Goal: Information Seeking & Learning: Learn about a topic

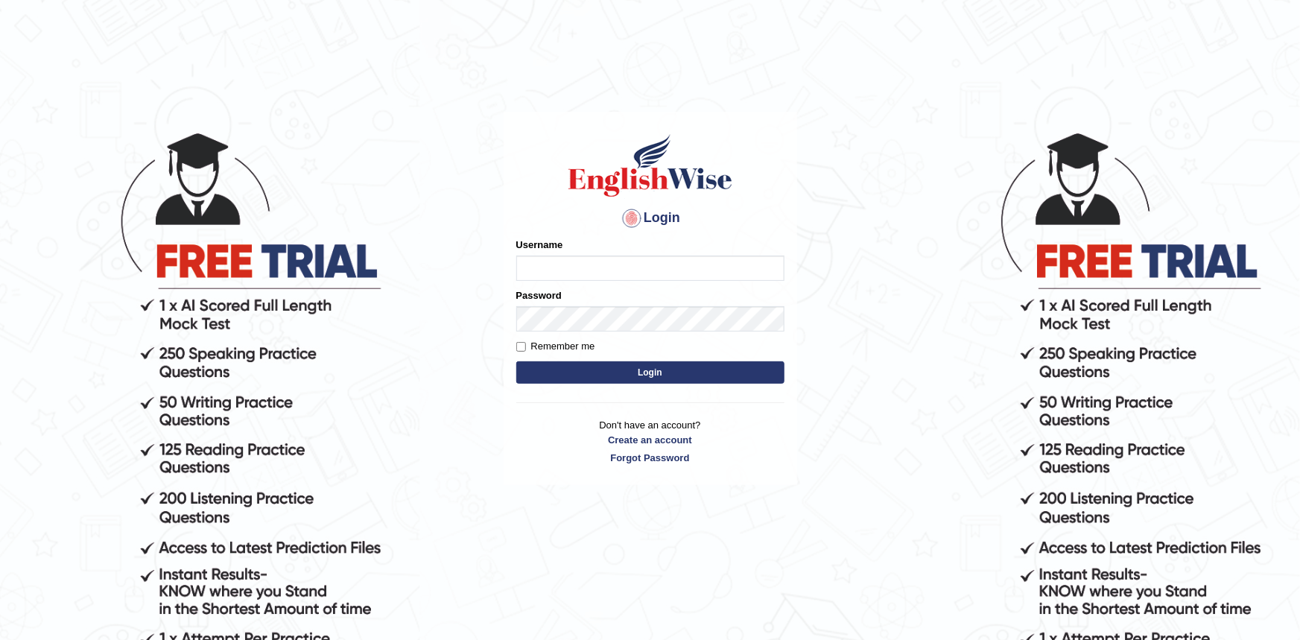
type input "Krzysztof36"
click at [612, 375] on button "Login" at bounding box center [650, 372] width 268 height 22
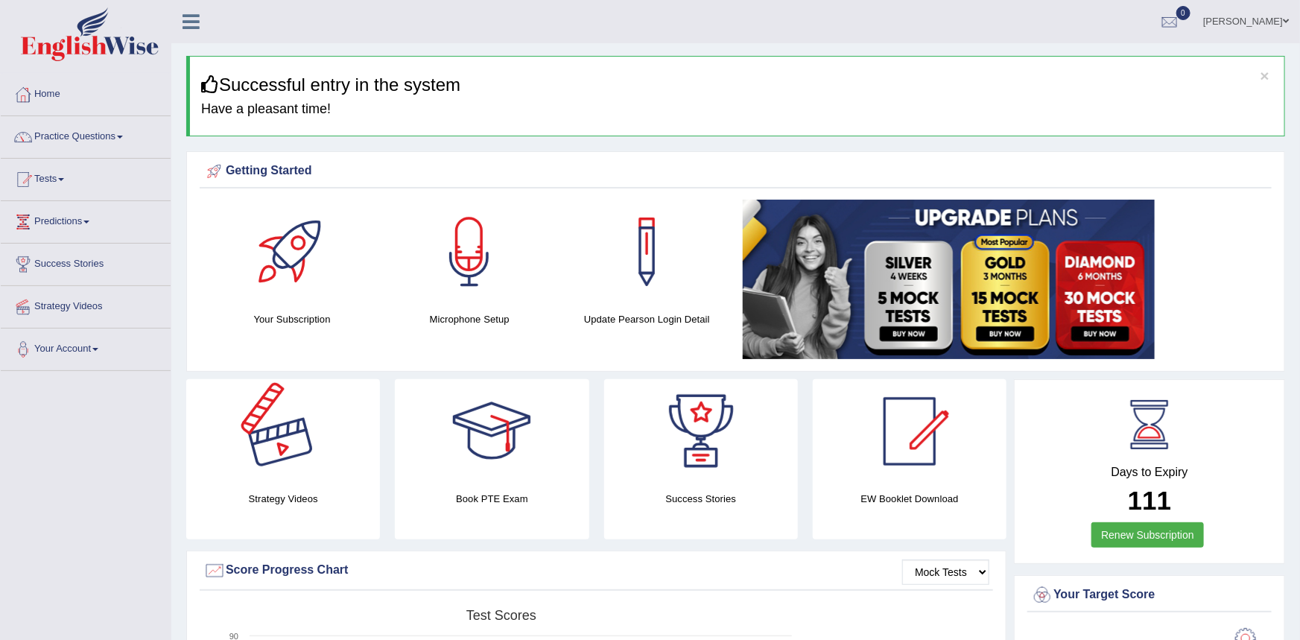
click at [291, 459] on div at bounding box center [283, 431] width 104 height 104
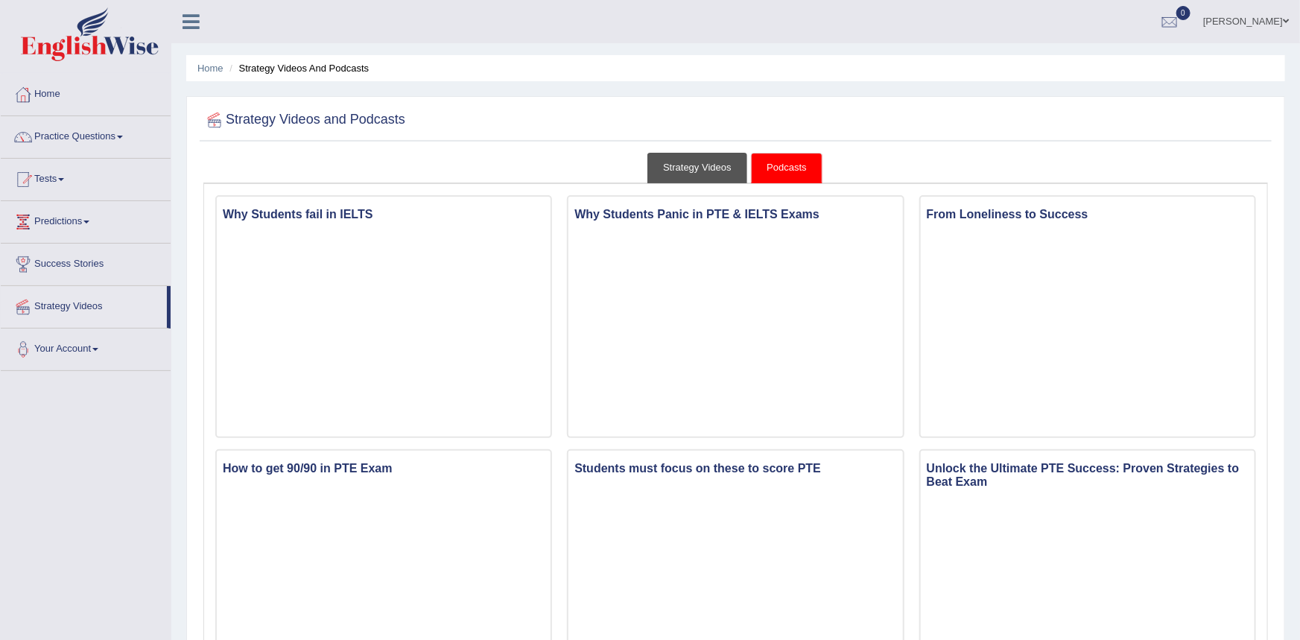
click at [705, 166] on link "Strategy Videos" at bounding box center [697, 168] width 100 height 31
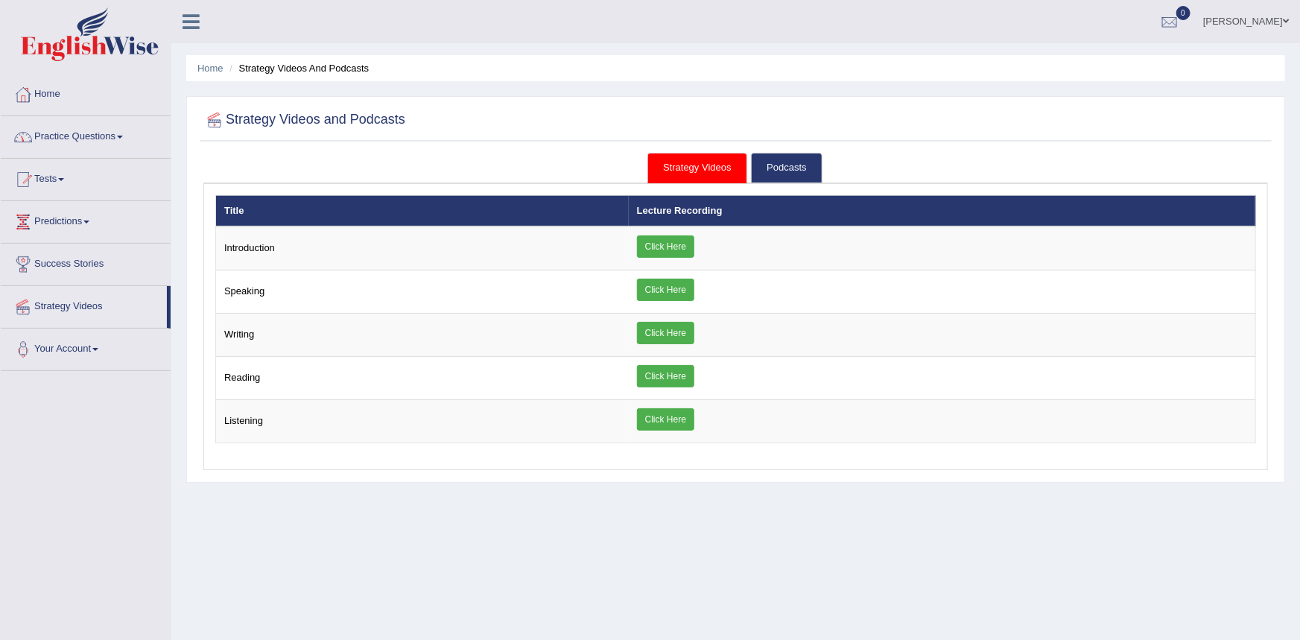
click at [130, 130] on link "Practice Questions" at bounding box center [86, 134] width 170 height 37
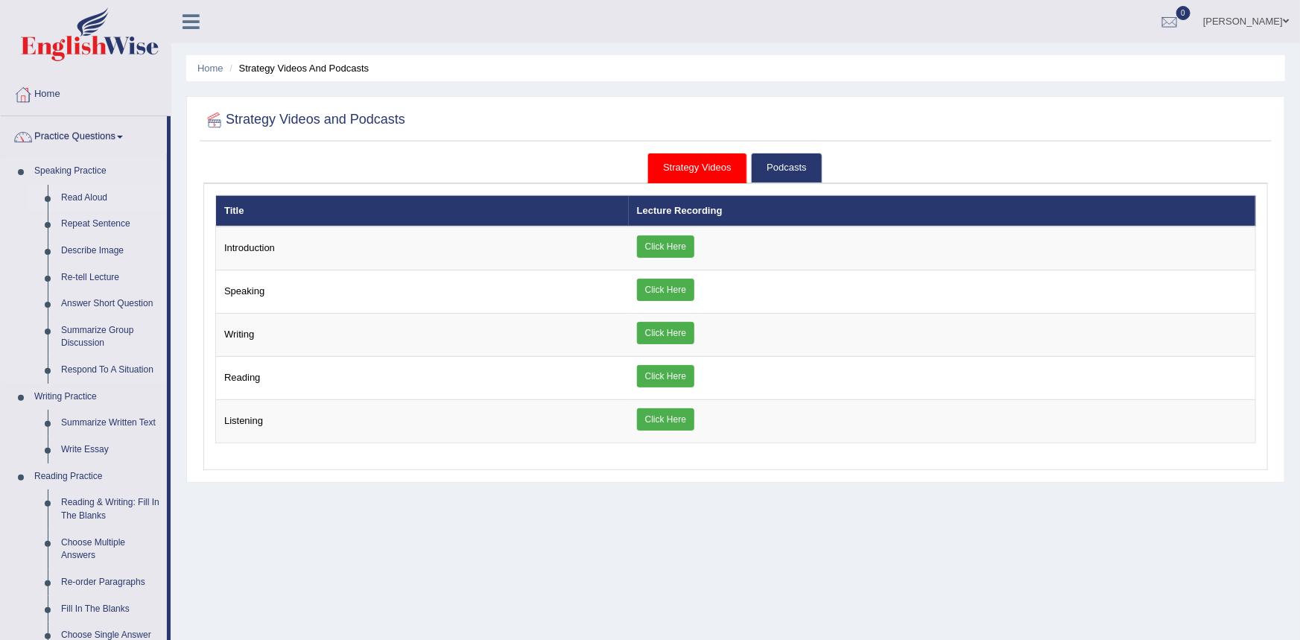
click at [81, 196] on link "Read Aloud" at bounding box center [110, 198] width 112 height 27
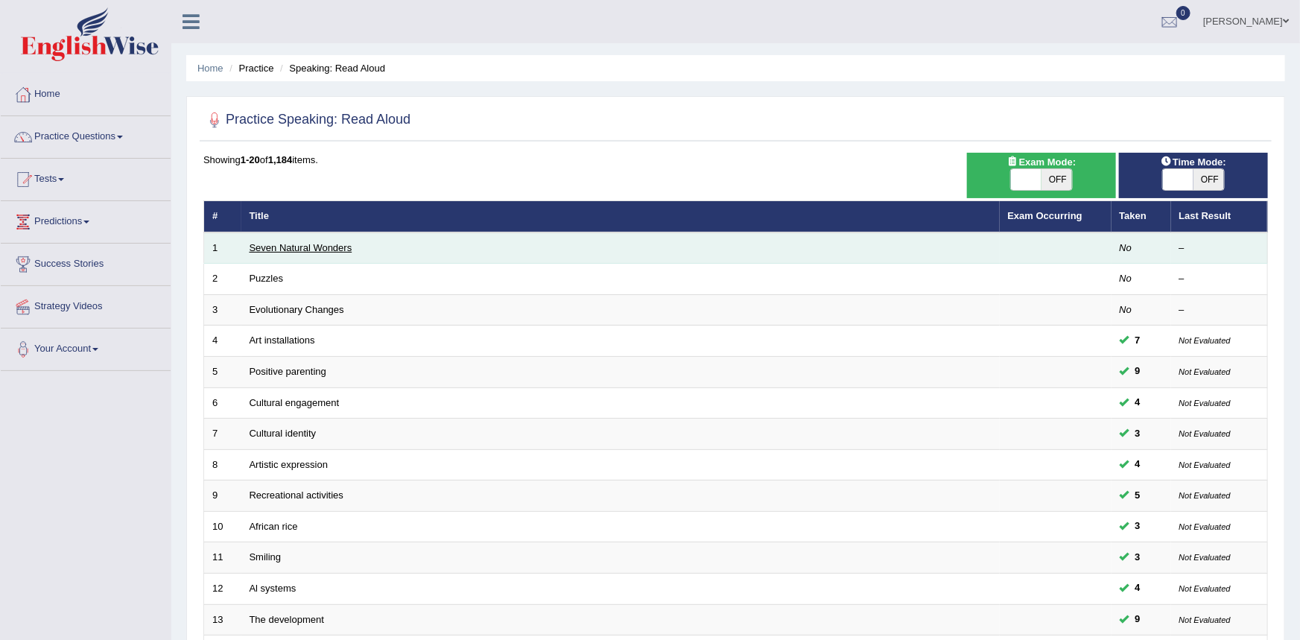
click at [280, 248] on link "Seven Natural Wonders" at bounding box center [301, 247] width 103 height 11
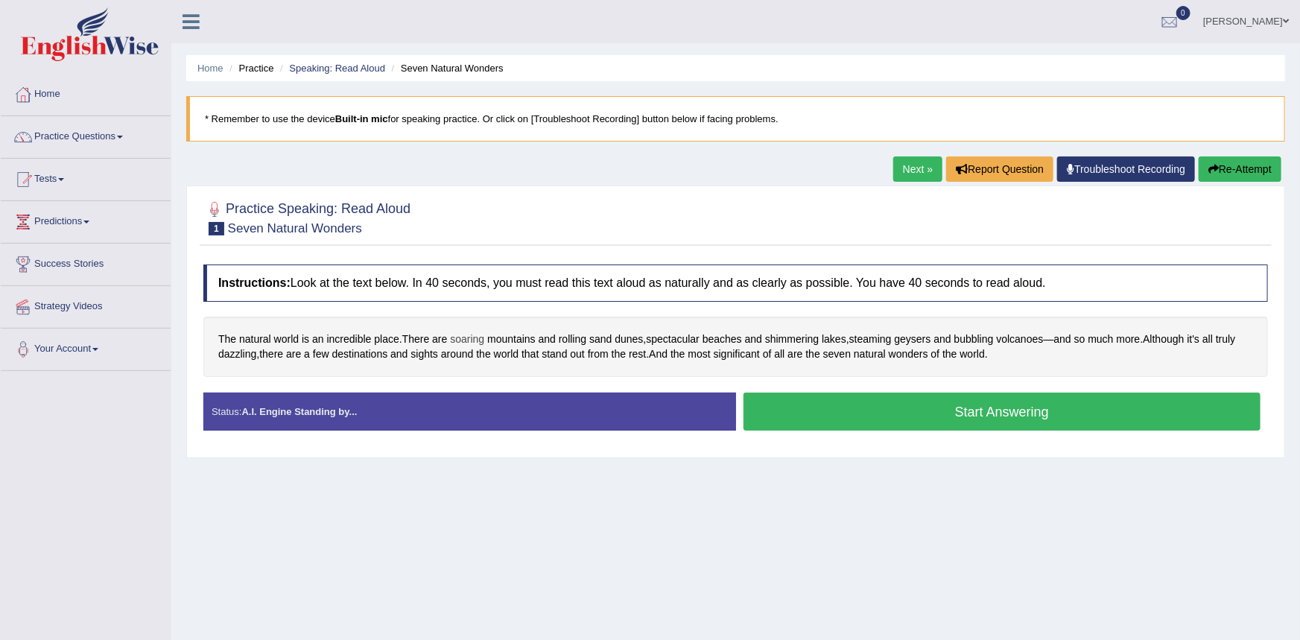
click at [467, 339] on span "soaring" at bounding box center [467, 339] width 34 height 16
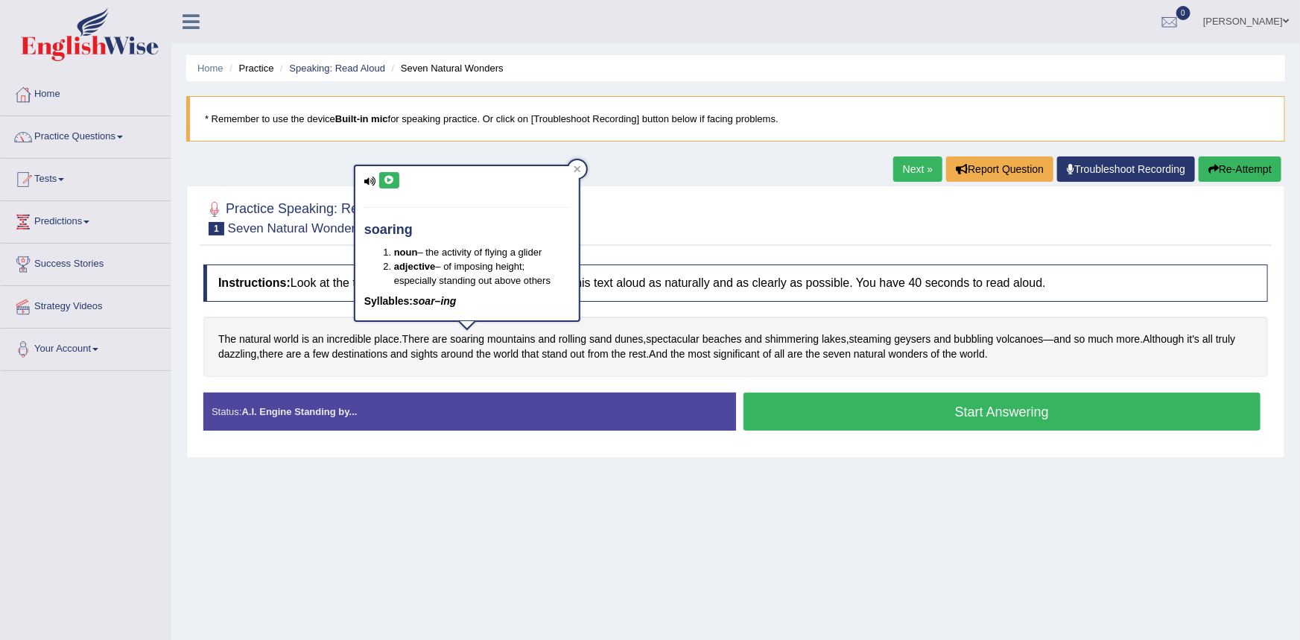
click at [392, 177] on icon at bounding box center [389, 180] width 11 height 9
click at [287, 212] on h2 "Practice Speaking: Read Aloud 1 Seven Natural Wonders" at bounding box center [306, 216] width 207 height 37
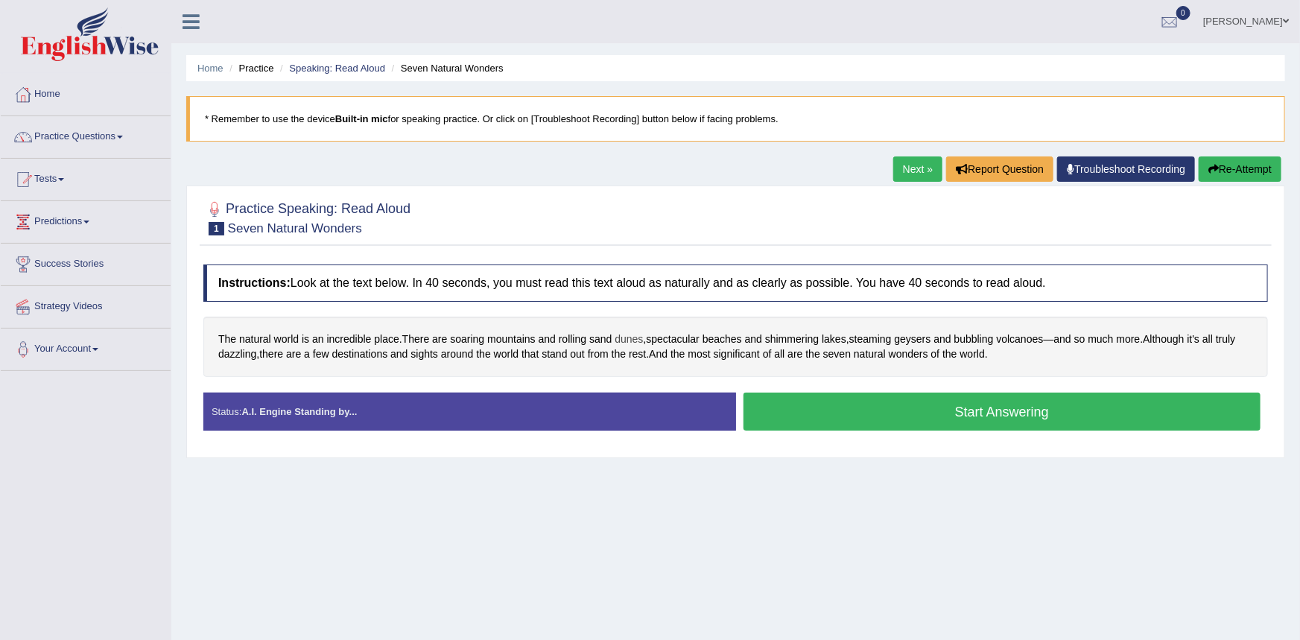
click at [626, 339] on span "dunes" at bounding box center [629, 339] width 28 height 16
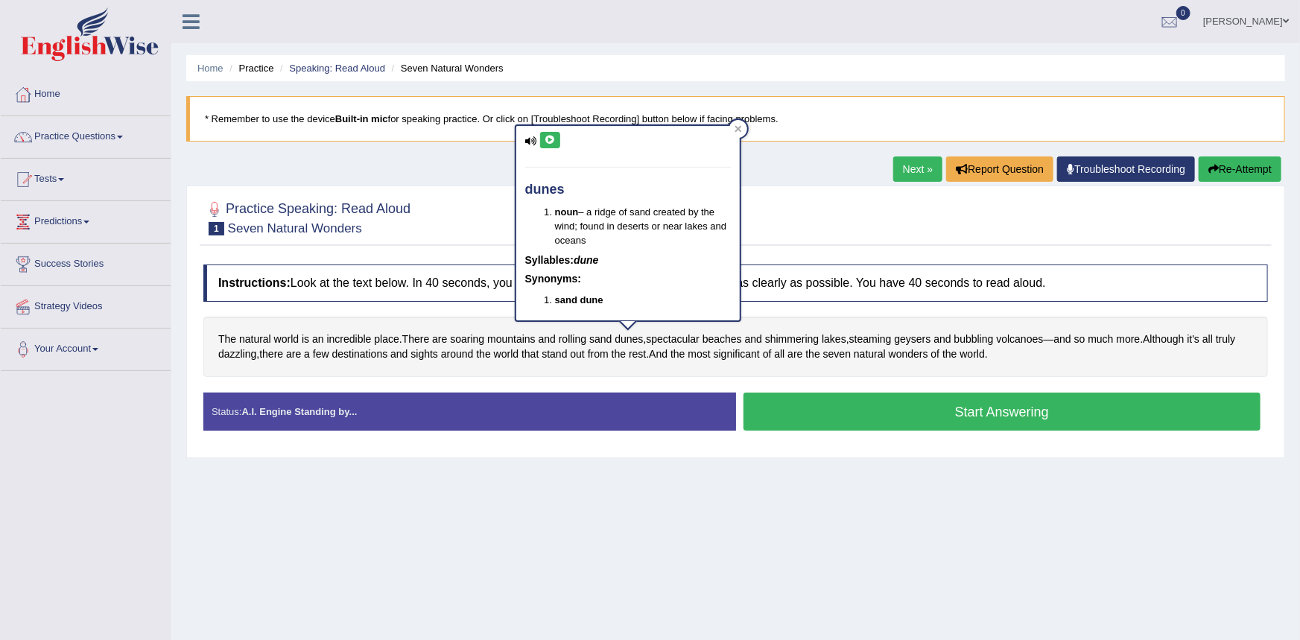
click at [543, 141] on button at bounding box center [550, 140] width 20 height 16
click at [477, 197] on div at bounding box center [735, 216] width 1064 height 45
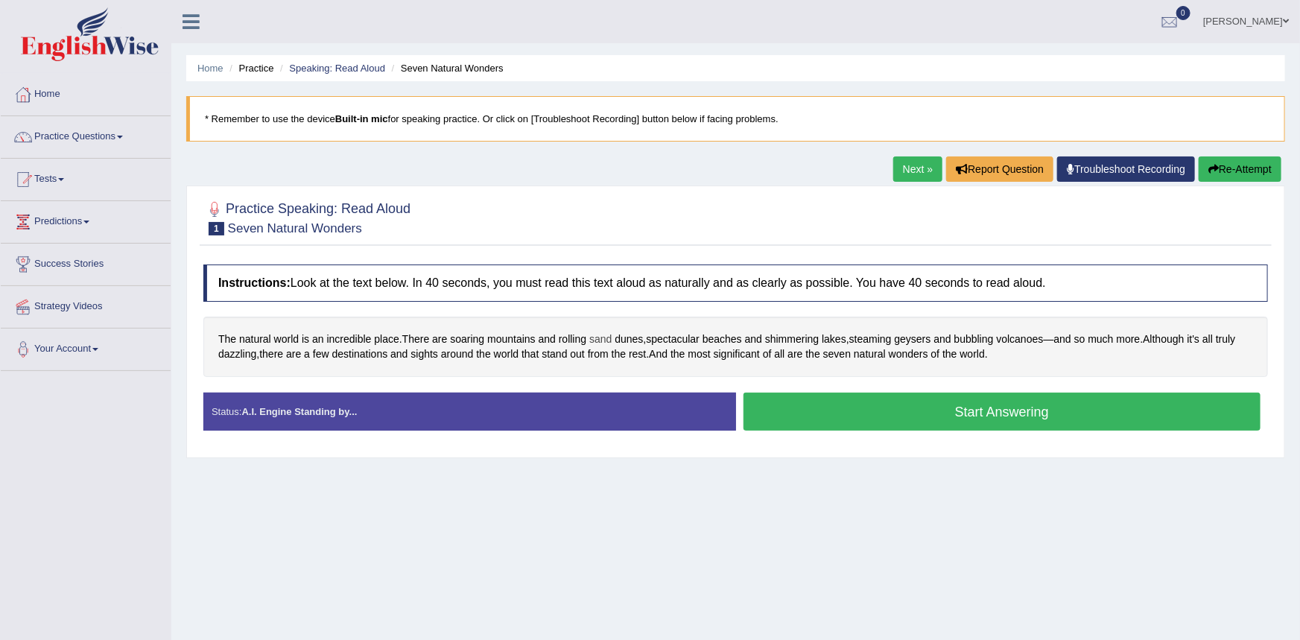
click at [598, 340] on span "sand" at bounding box center [600, 339] width 22 height 16
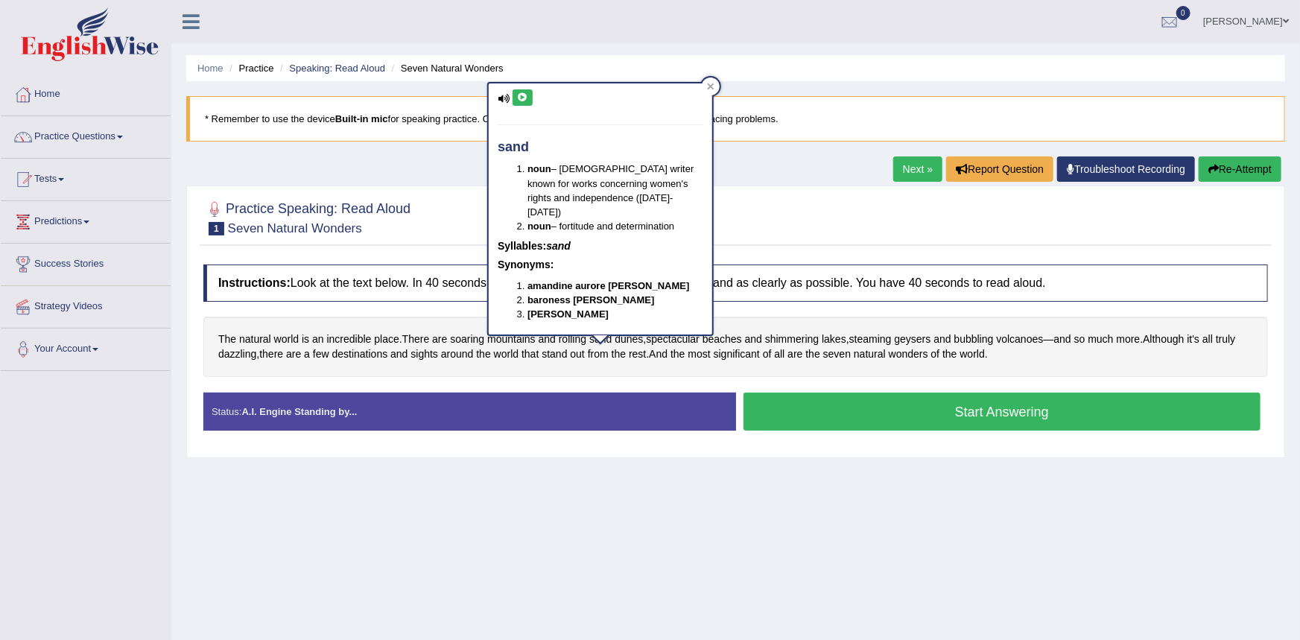
click at [524, 103] on button at bounding box center [522, 97] width 20 height 16
click at [437, 215] on div at bounding box center [735, 216] width 1064 height 45
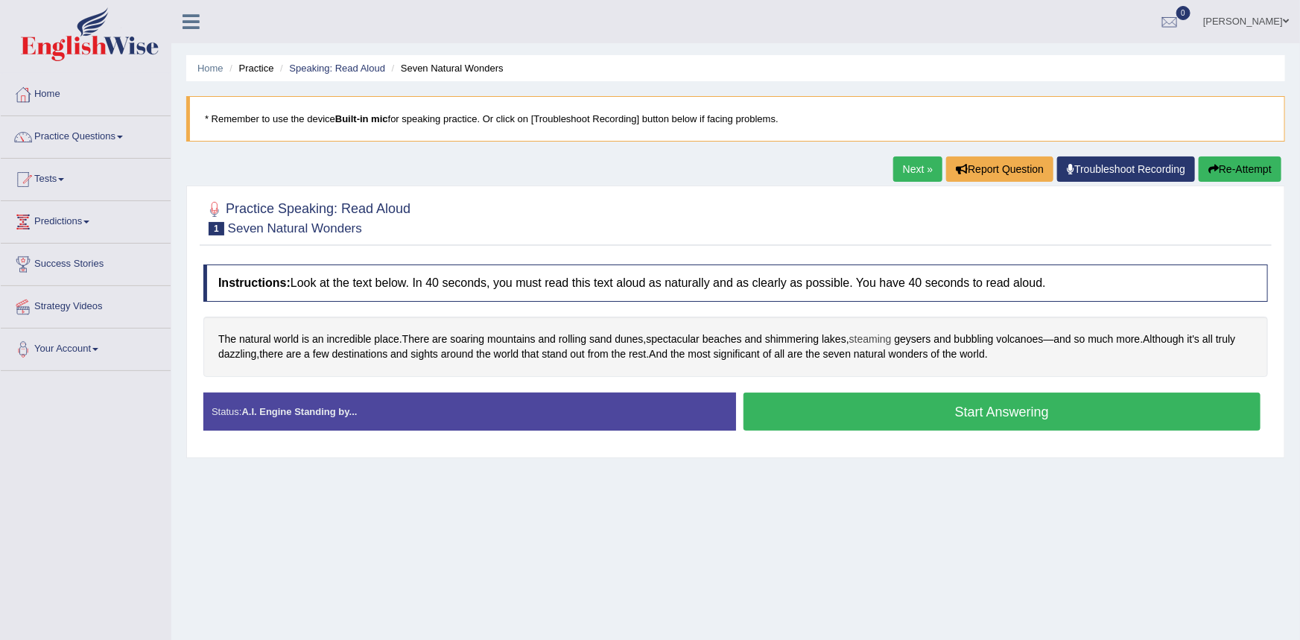
click at [866, 341] on span "steaming" at bounding box center [870, 339] width 42 height 16
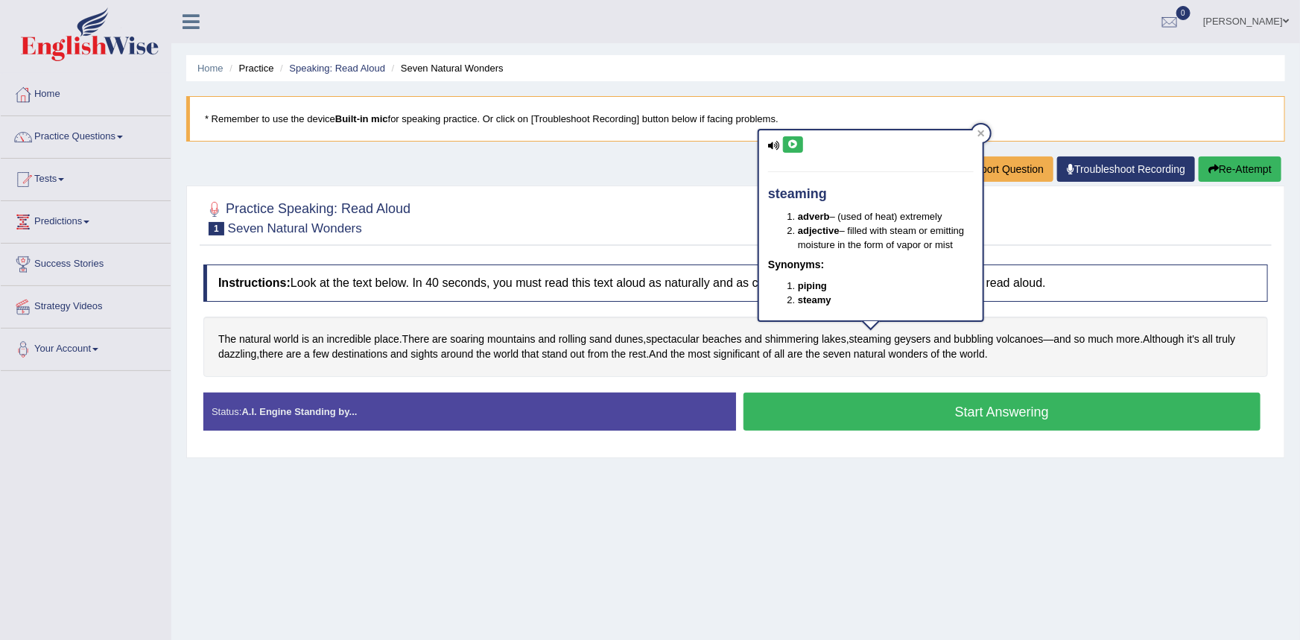
click at [792, 137] on button at bounding box center [793, 144] width 20 height 16
click at [710, 207] on div at bounding box center [735, 216] width 1064 height 45
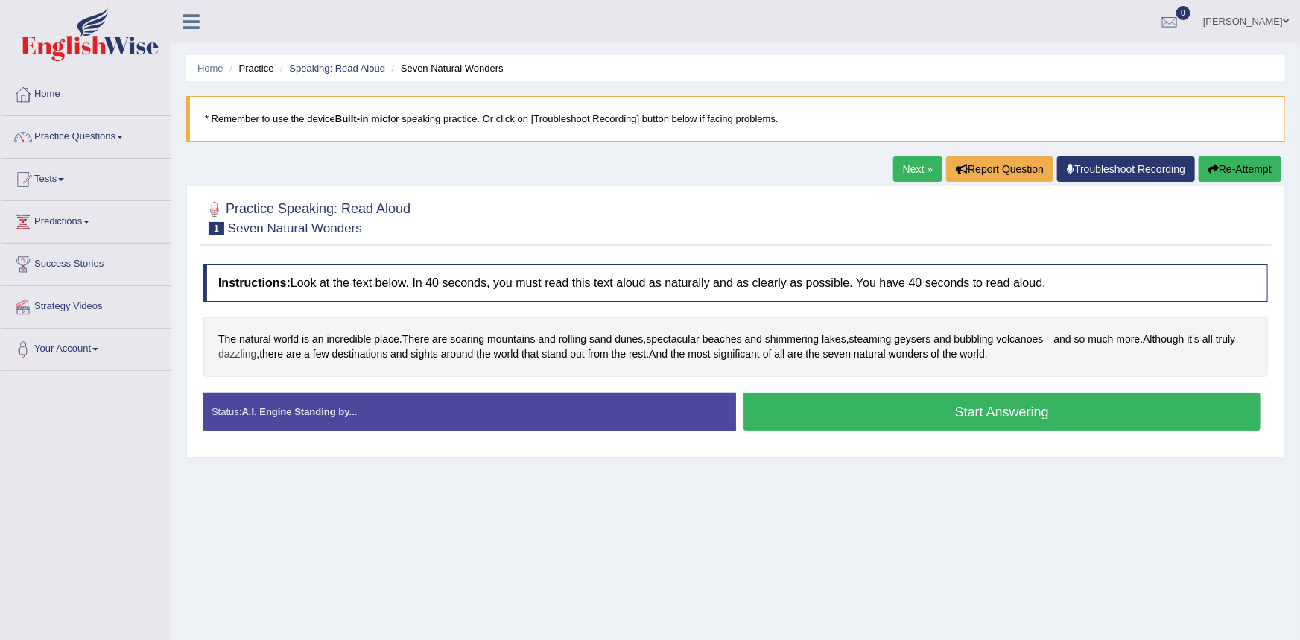
click at [237, 354] on span "dazzling" at bounding box center [237, 354] width 38 height 16
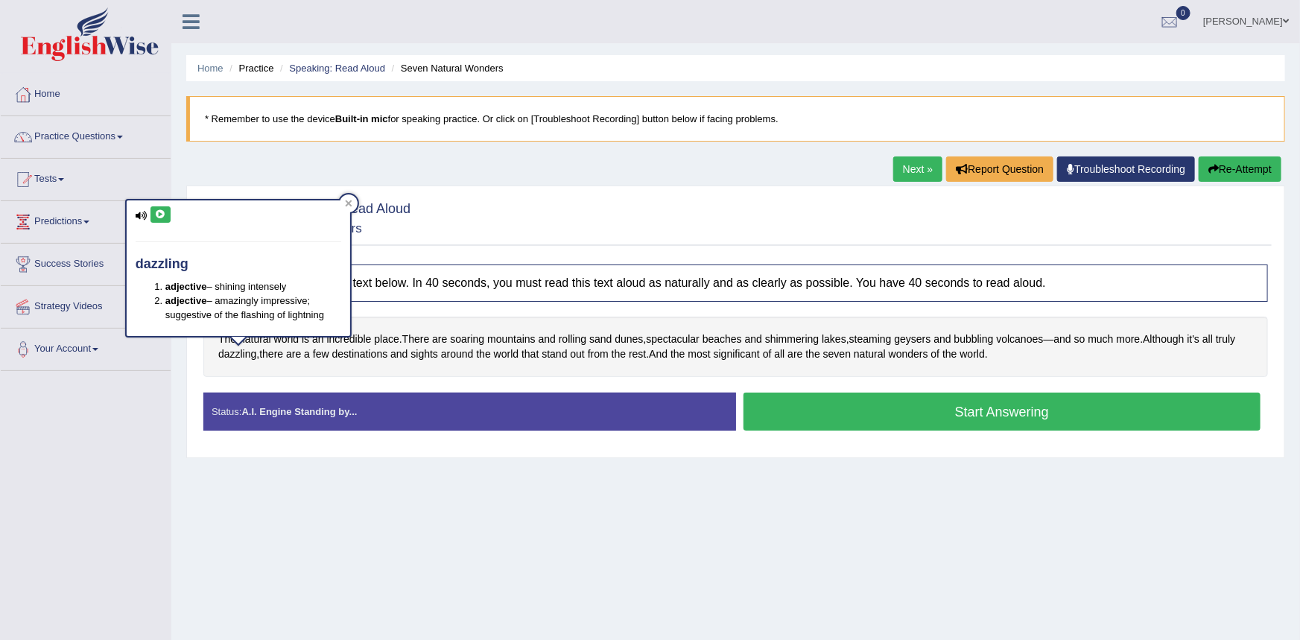
click at [159, 215] on icon at bounding box center [160, 214] width 11 height 9
click at [174, 372] on div "Home Practice Speaking: Read Aloud Seven Natural Wonders * Remember to use the …" at bounding box center [735, 372] width 1128 height 745
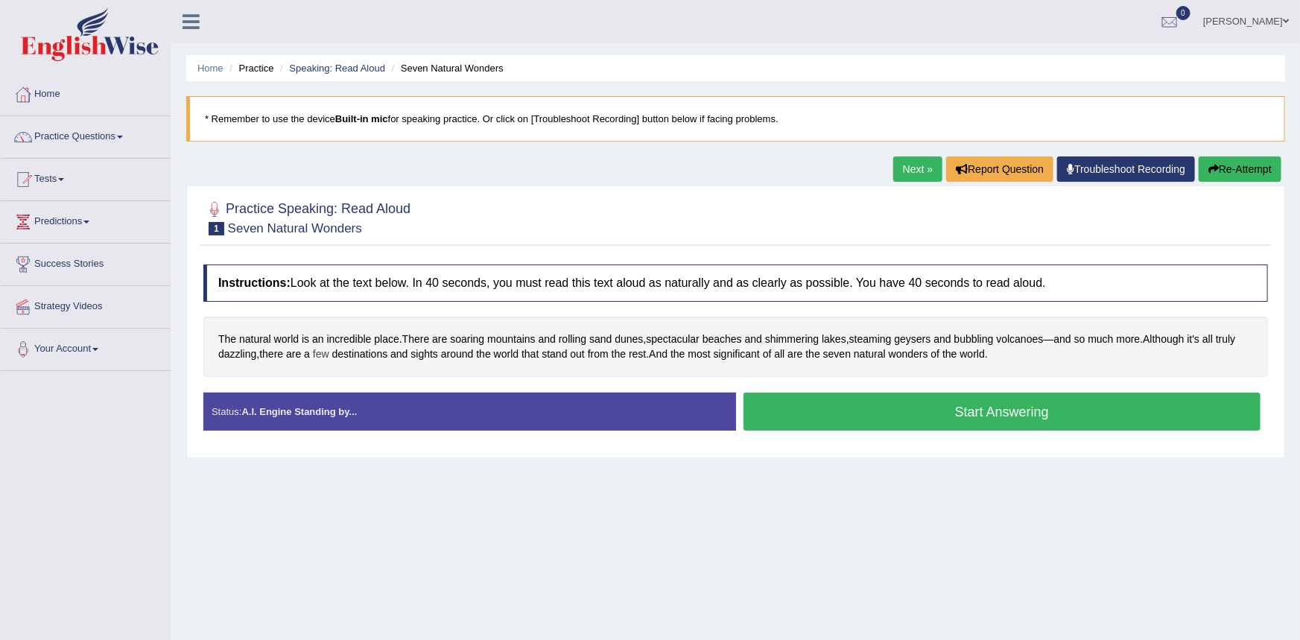
click at [318, 358] on span "few" at bounding box center [321, 354] width 16 height 16
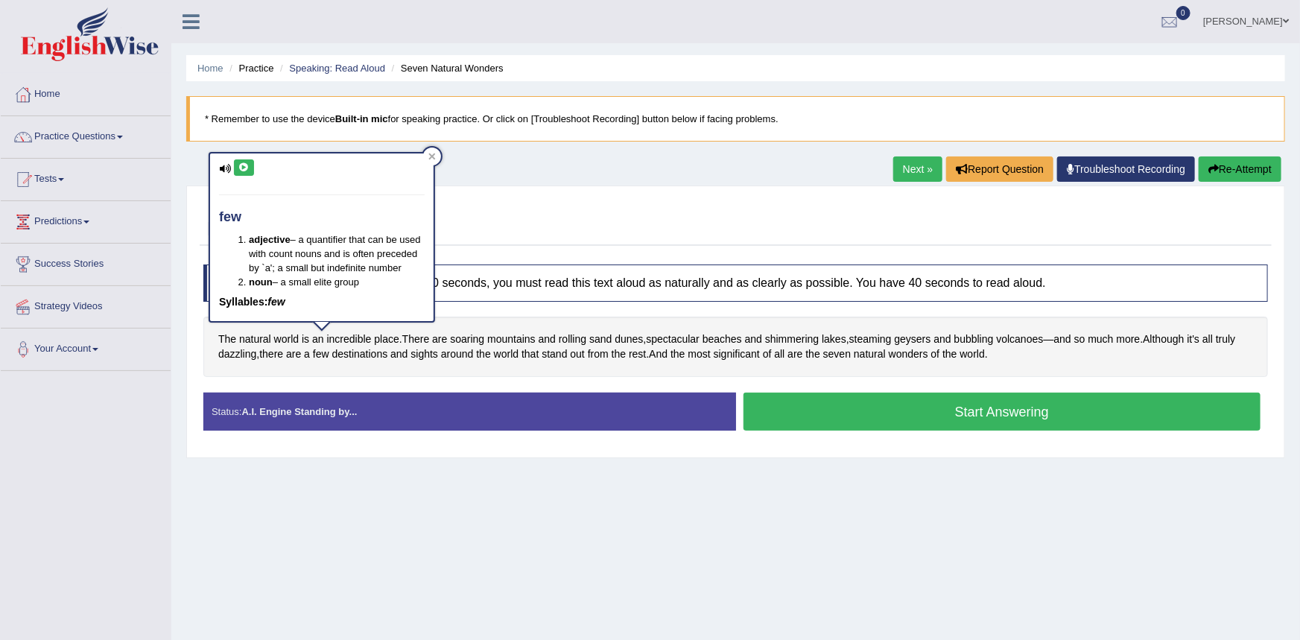
click at [244, 168] on icon at bounding box center [243, 167] width 11 height 9
click at [182, 203] on div "Home Practice Speaking: Read Aloud Seven Natural Wonders * Remember to use the …" at bounding box center [735, 372] width 1128 height 745
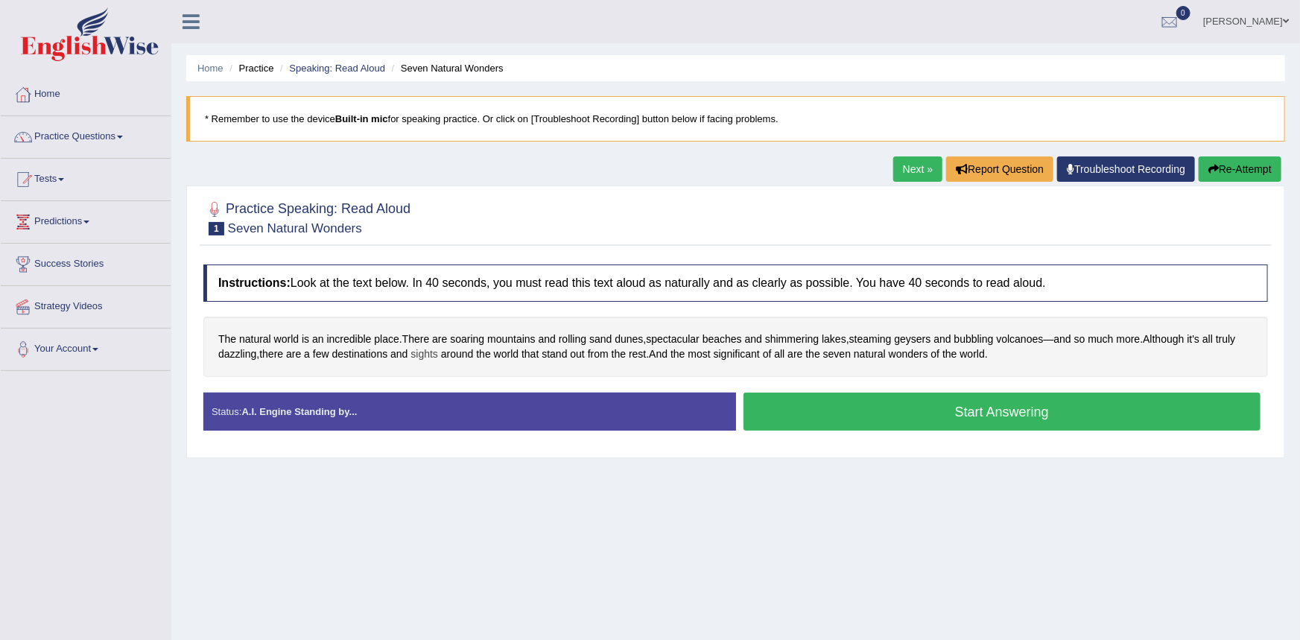
click at [428, 358] on span "sights" at bounding box center [424, 354] width 28 height 16
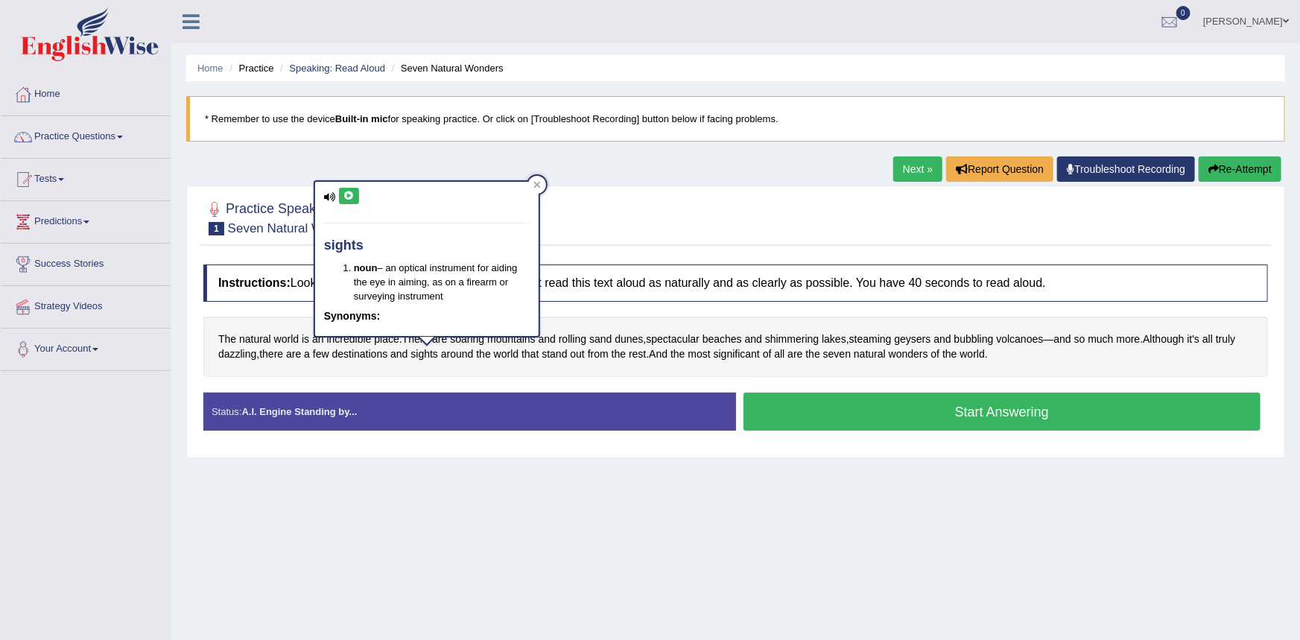
click at [345, 194] on icon at bounding box center [348, 195] width 11 height 9
click at [282, 251] on div "Practice Speaking: Read Aloud 1 Seven Natural Wonders Instructions: Look at the…" at bounding box center [735, 321] width 1099 height 273
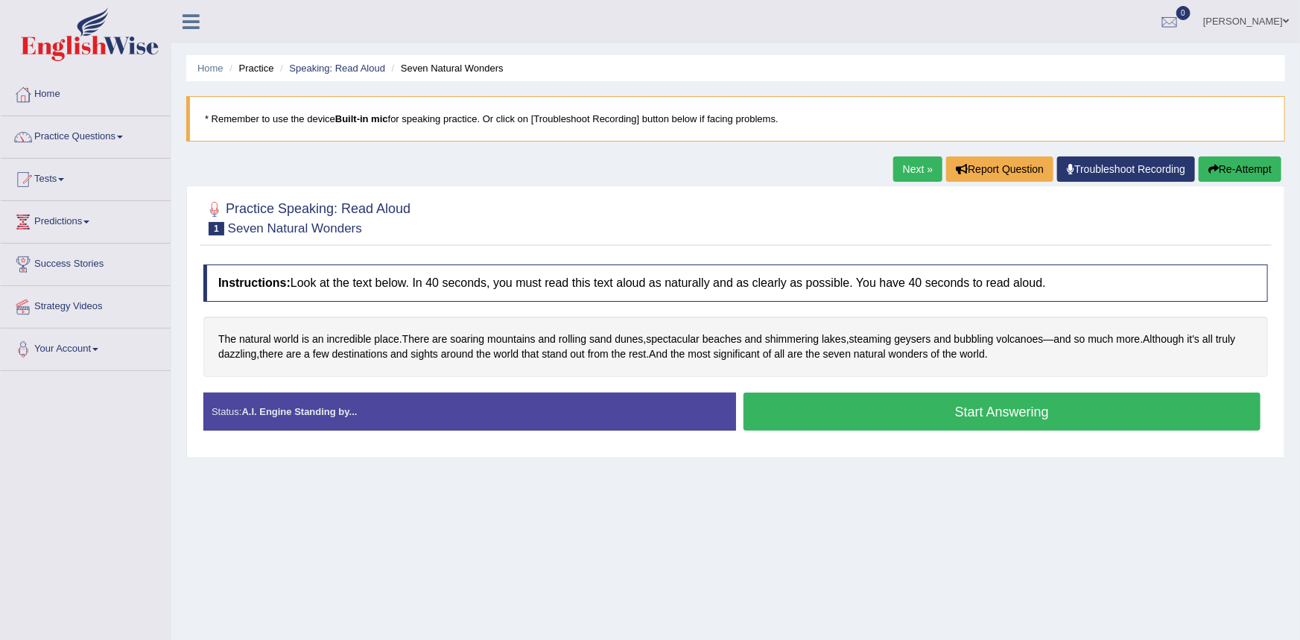
click at [912, 422] on button "Start Answering" at bounding box center [1002, 412] width 518 height 38
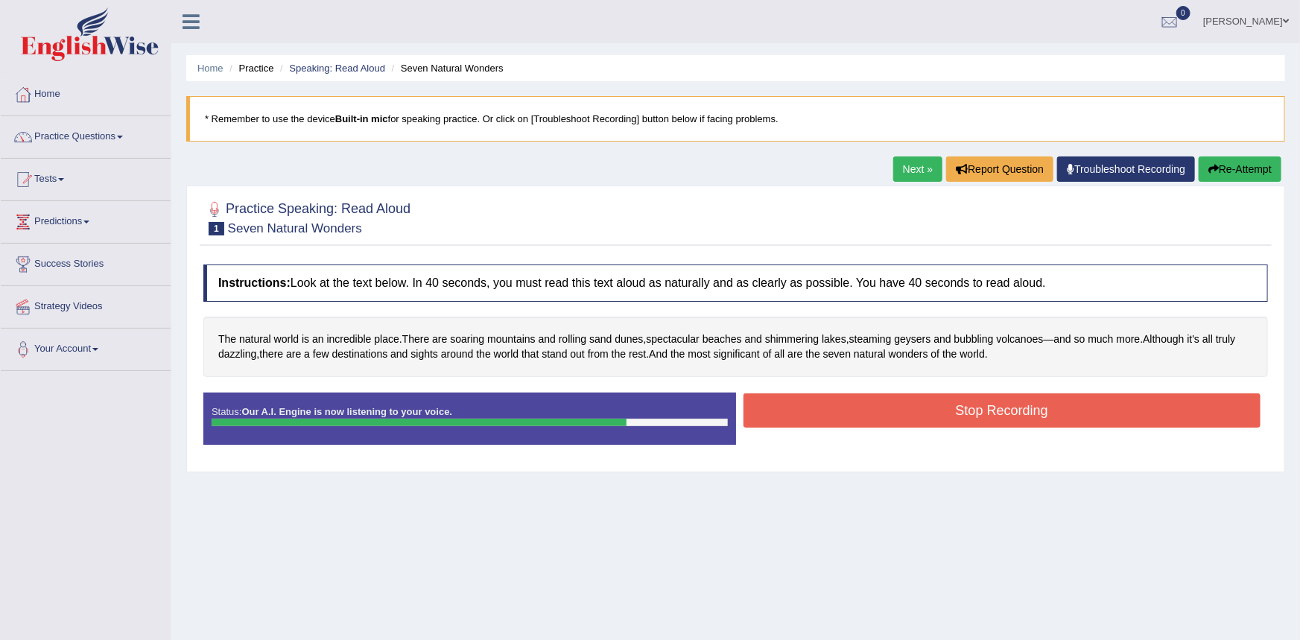
click at [910, 414] on button "Stop Recording" at bounding box center [1002, 410] width 518 height 34
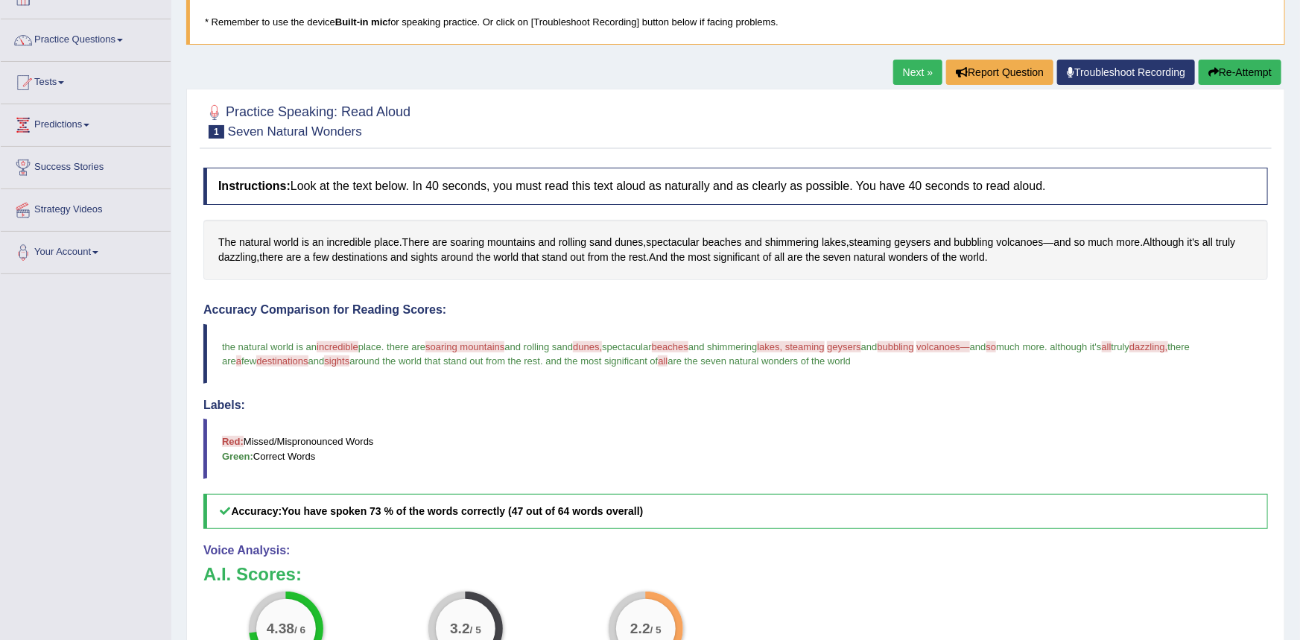
scroll to position [82, 0]
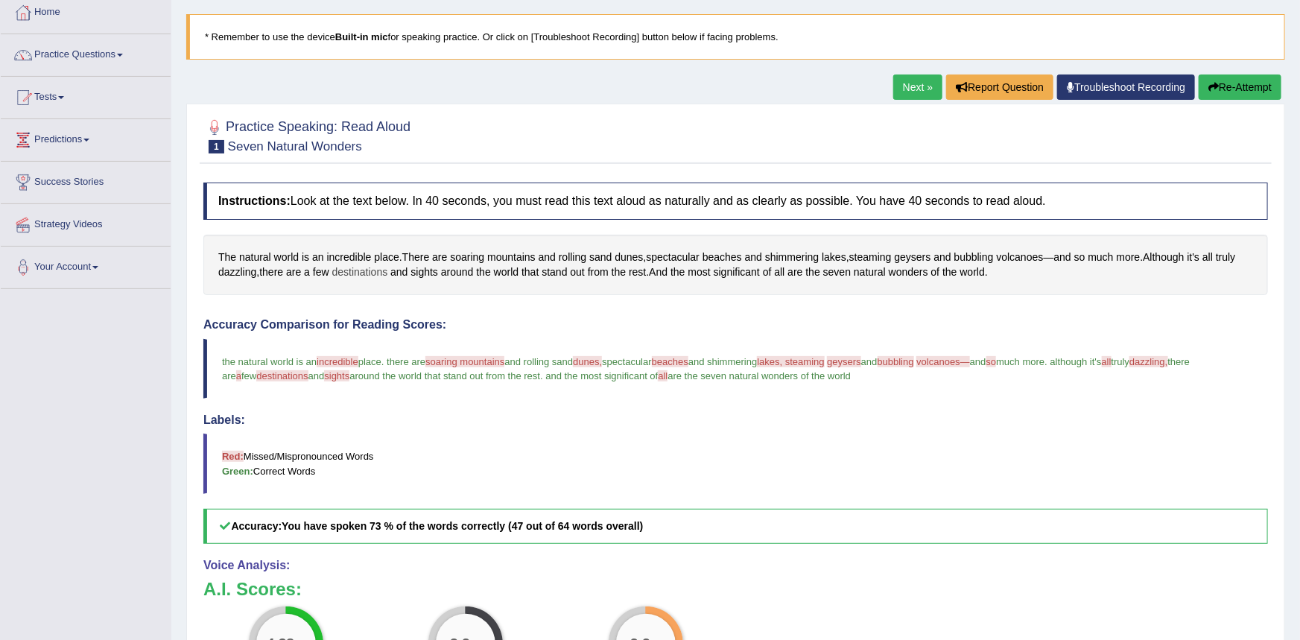
click at [352, 273] on span "destinations" at bounding box center [360, 272] width 56 height 16
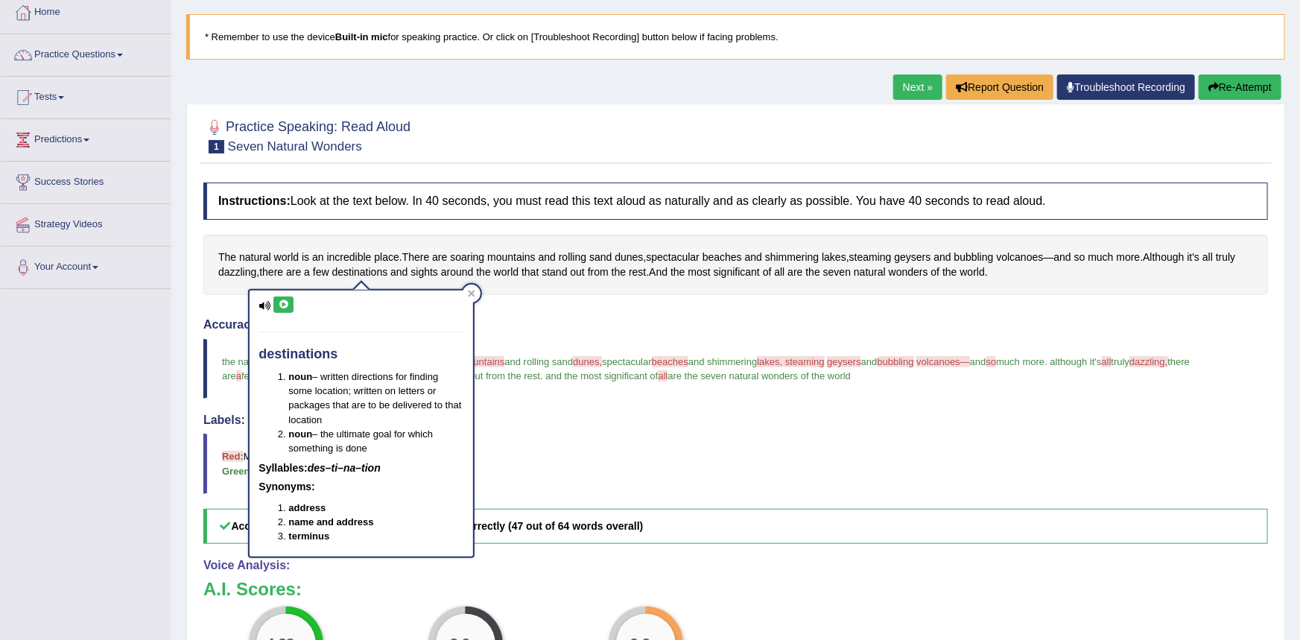
click at [283, 299] on button at bounding box center [283, 304] width 20 height 16
click at [588, 314] on div "Instructions: Look at the text below. In 40 seconds, you must read this text al…" at bounding box center [736, 505] width 1072 height 661
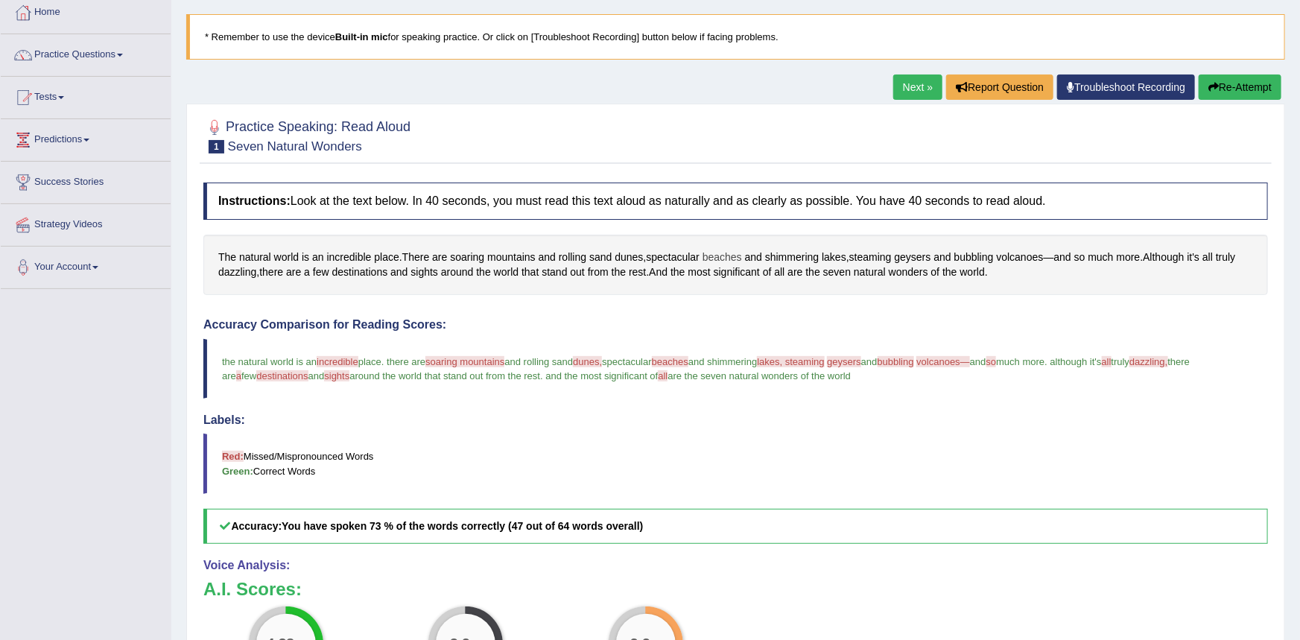
click at [720, 258] on span "beaches" at bounding box center [721, 258] width 39 height 16
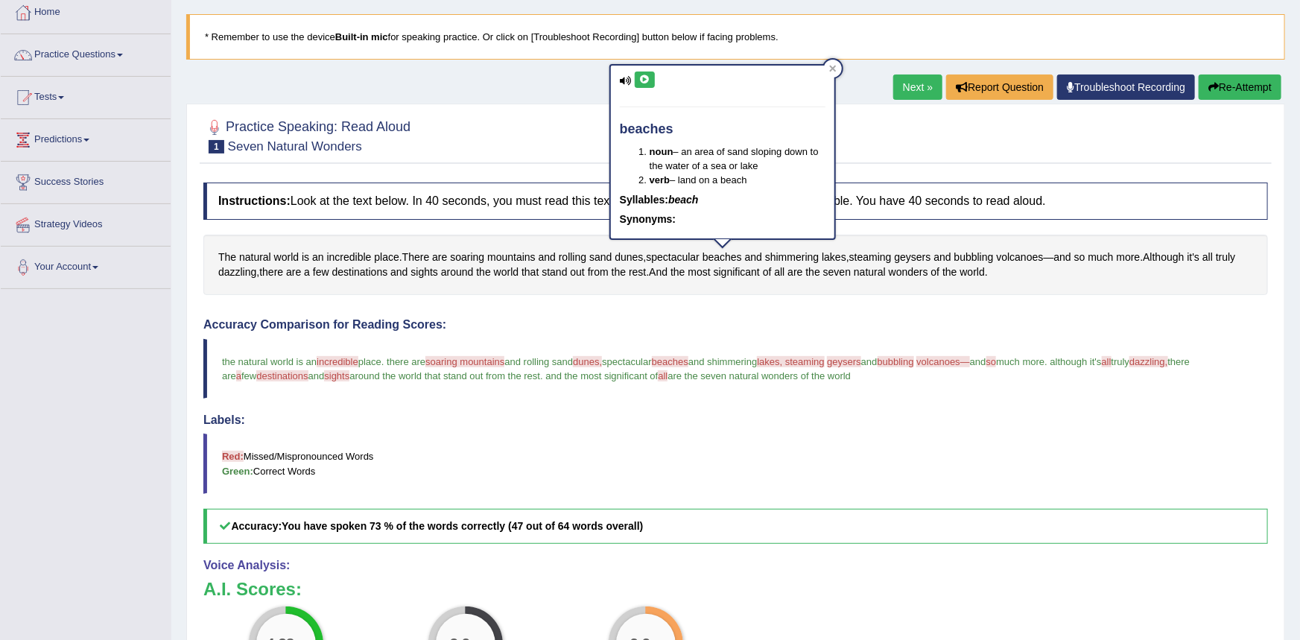
click at [646, 83] on button at bounding box center [645, 80] width 20 height 16
click at [659, 333] on div "Accuracy Comparison for Reading Scores: the natural world is an incredible incr…" at bounding box center [735, 431] width 1064 height 226
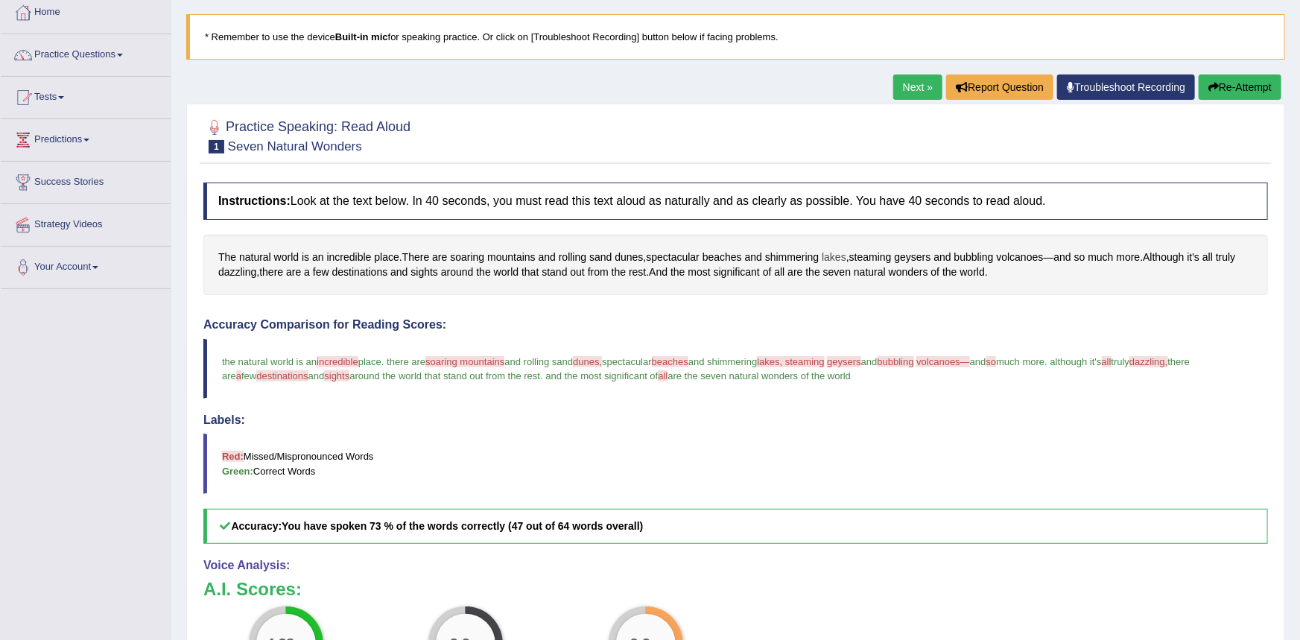
click at [842, 258] on span "lakes" at bounding box center [834, 258] width 25 height 16
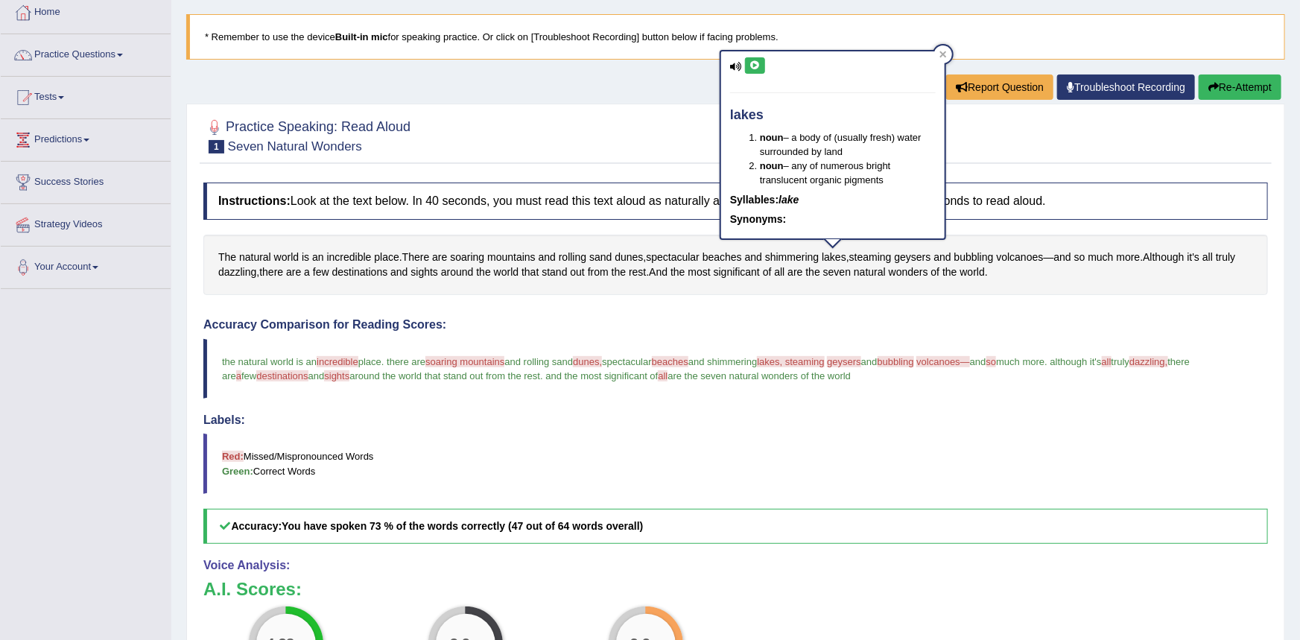
click at [759, 70] on button at bounding box center [755, 65] width 20 height 16
click at [801, 334] on div "Accuracy Comparison for Reading Scores: the natural world is an incredible incr…" at bounding box center [735, 431] width 1064 height 226
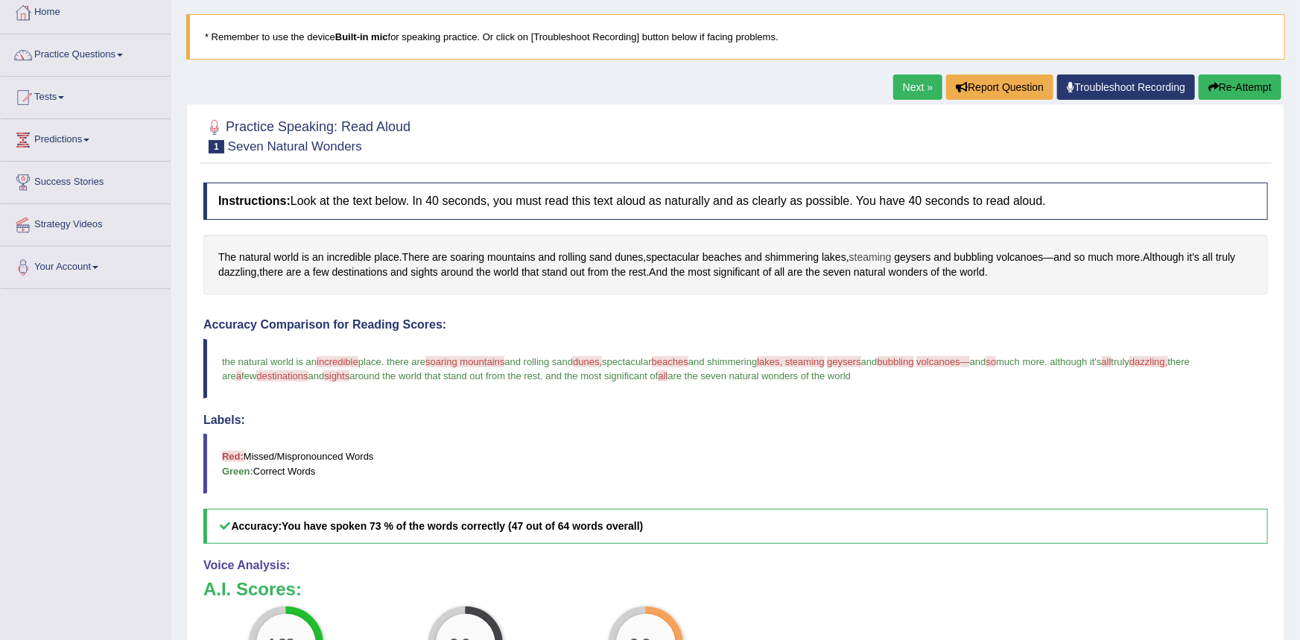
click at [864, 260] on span "steaming" at bounding box center [870, 258] width 42 height 16
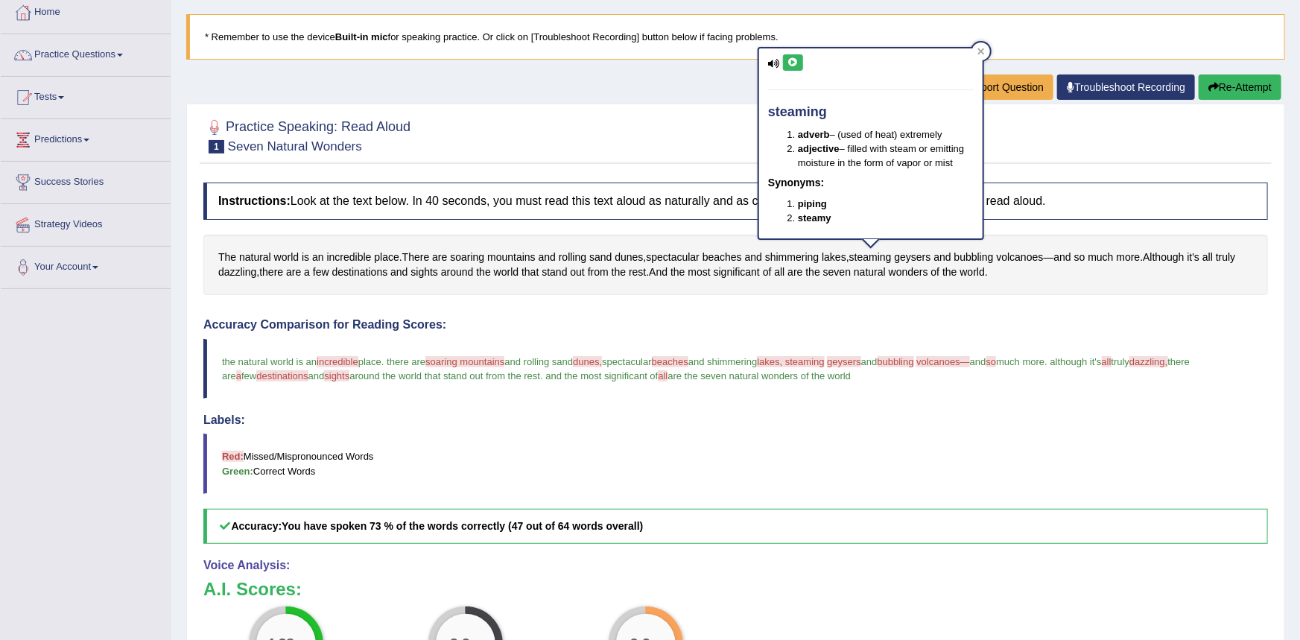
click at [799, 59] on button at bounding box center [793, 62] width 20 height 16
click at [898, 319] on h4 "Accuracy Comparison for Reading Scores:" at bounding box center [735, 324] width 1064 height 13
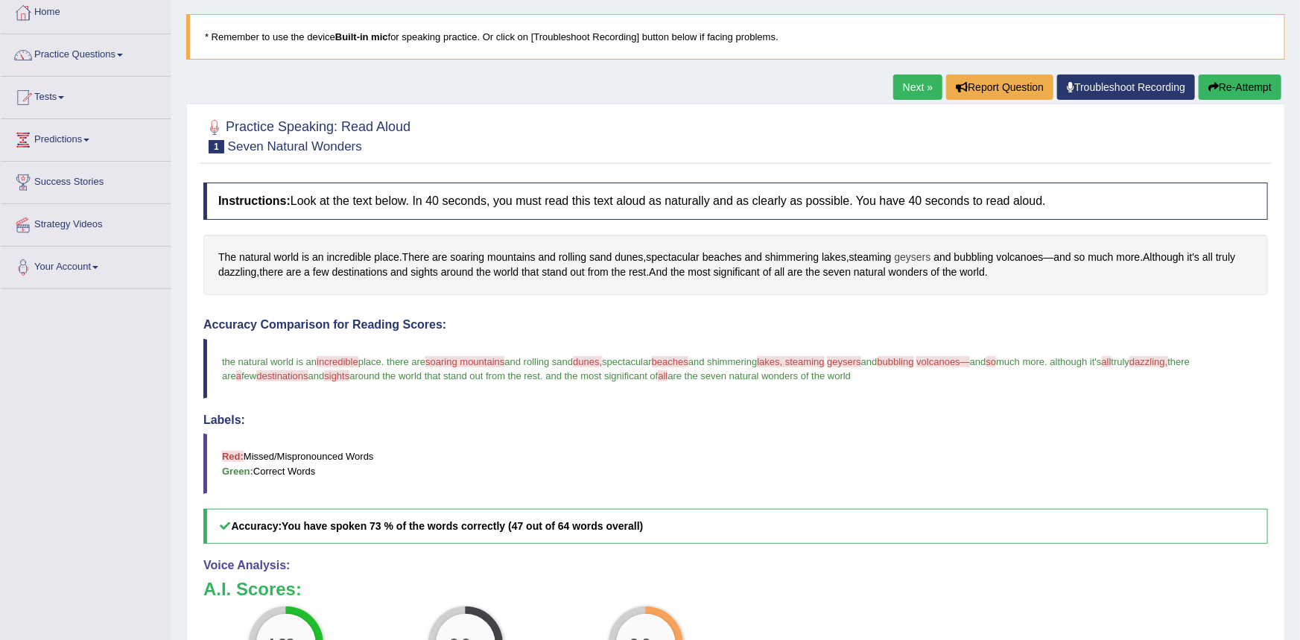
click at [910, 255] on span "geysers" at bounding box center [913, 258] width 36 height 16
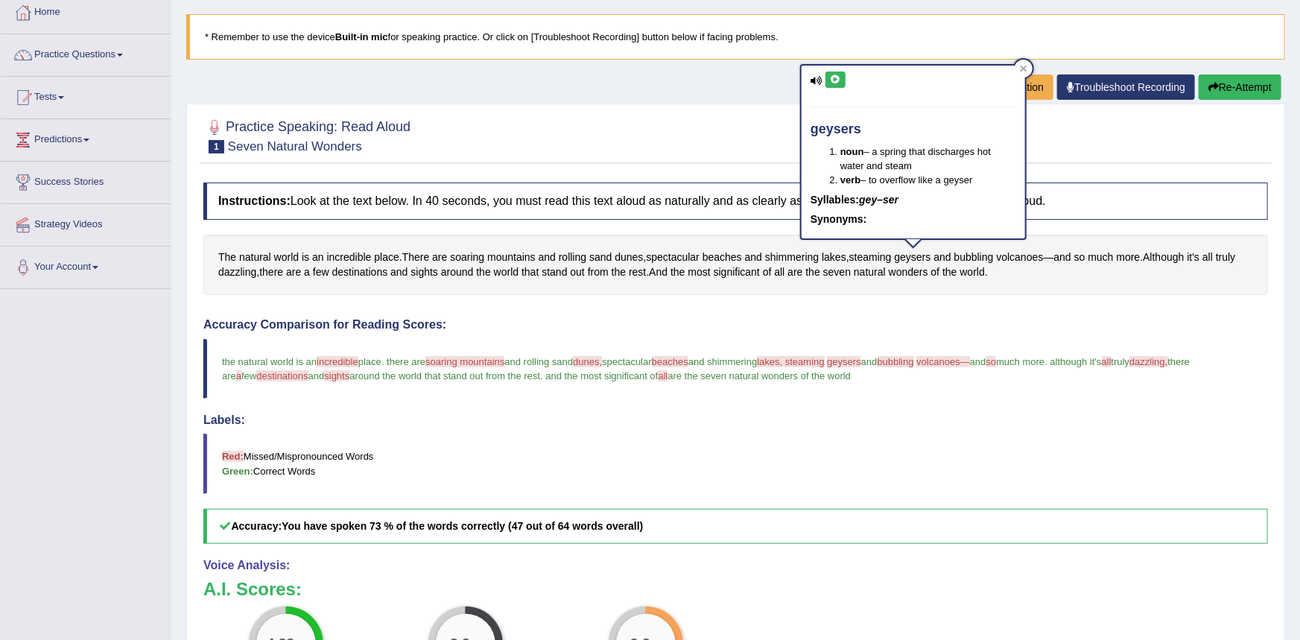
click at [842, 78] on button at bounding box center [835, 80] width 20 height 16
click at [763, 141] on div at bounding box center [735, 134] width 1064 height 45
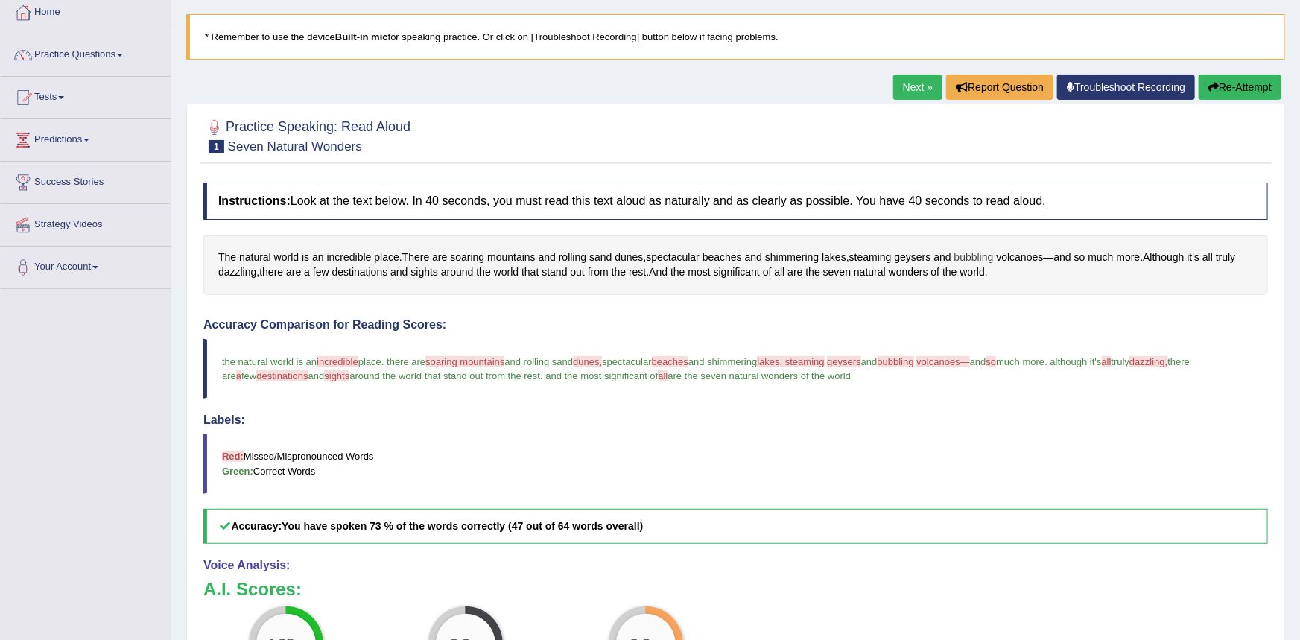
click at [964, 261] on span "bubbling" at bounding box center [973, 258] width 39 height 16
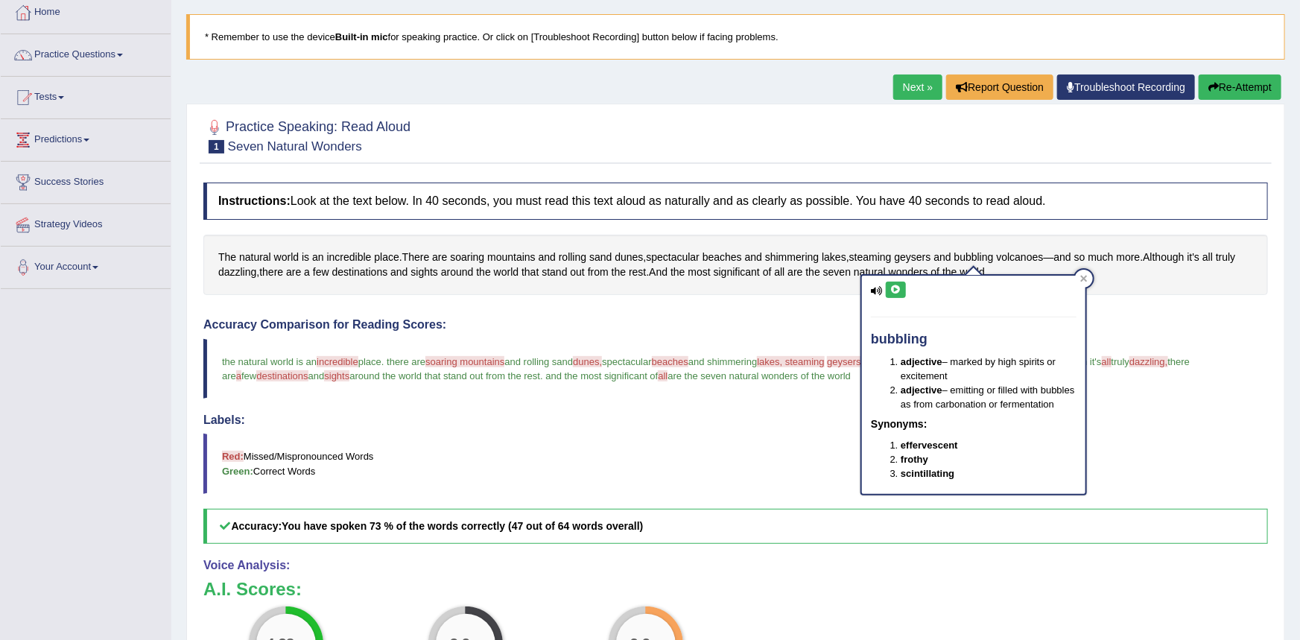
click at [892, 290] on icon at bounding box center [895, 289] width 11 height 9
click at [809, 328] on h4 "Accuracy Comparison for Reading Scores:" at bounding box center [735, 324] width 1064 height 13
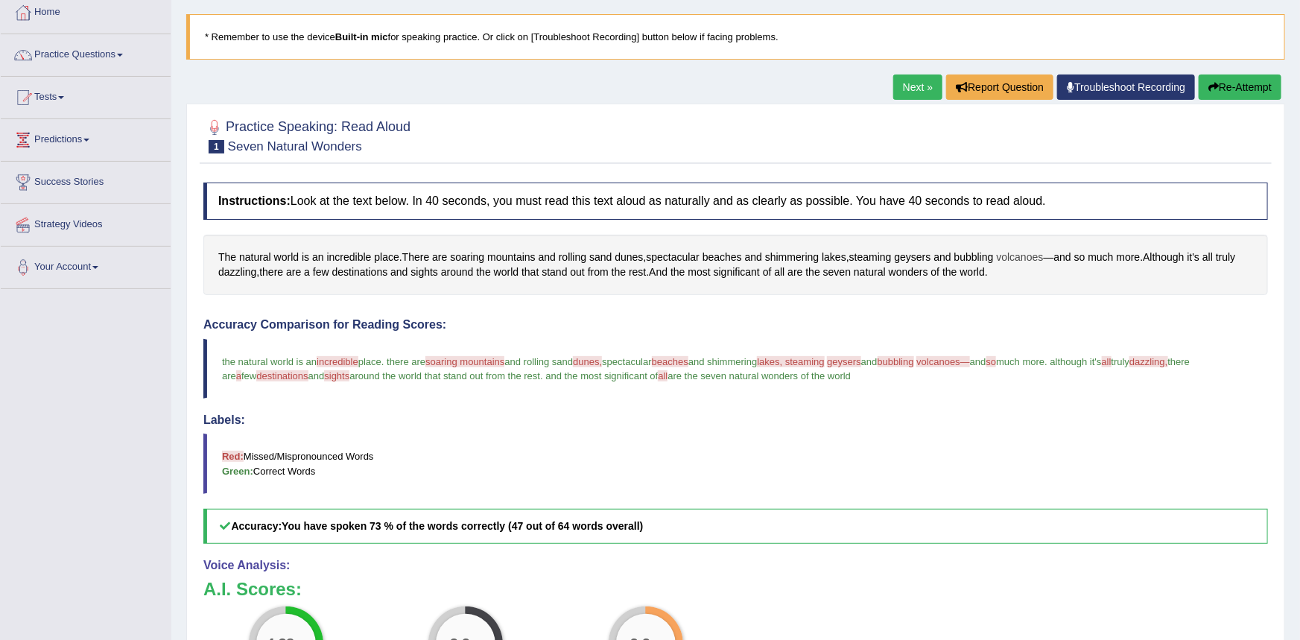
click at [1009, 256] on span "volcanoes" at bounding box center [1020, 258] width 47 height 16
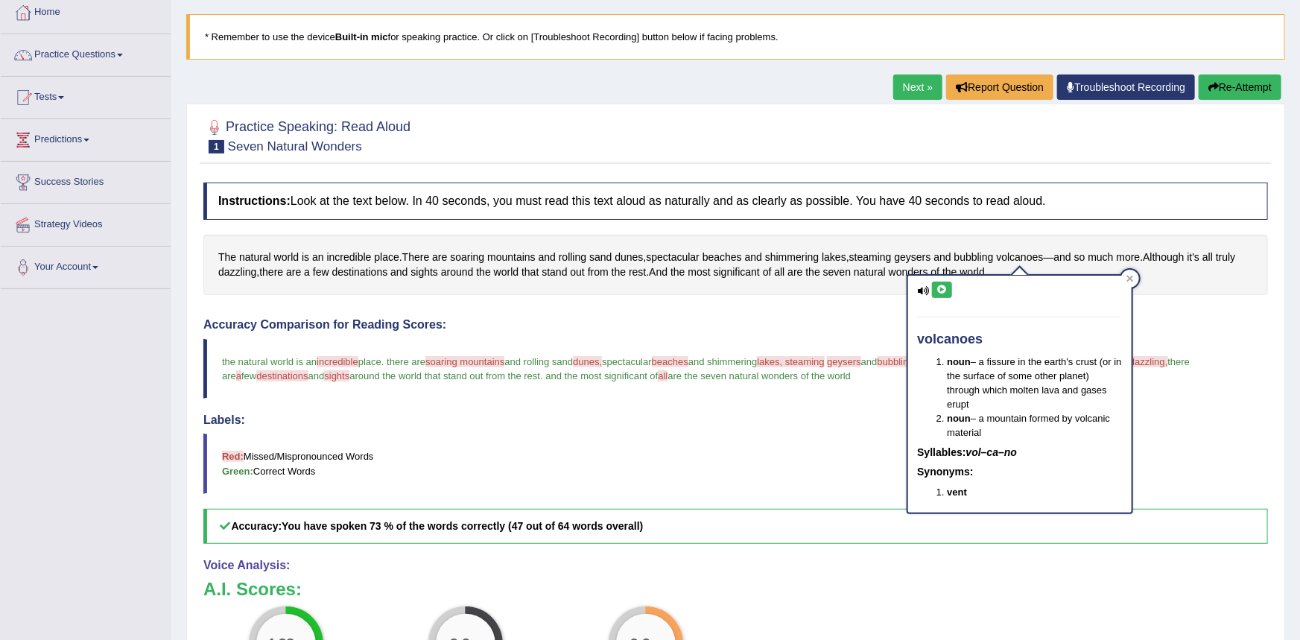
click at [943, 287] on icon at bounding box center [941, 289] width 11 height 9
click at [1153, 323] on h4 "Accuracy Comparison for Reading Scores:" at bounding box center [735, 324] width 1064 height 13
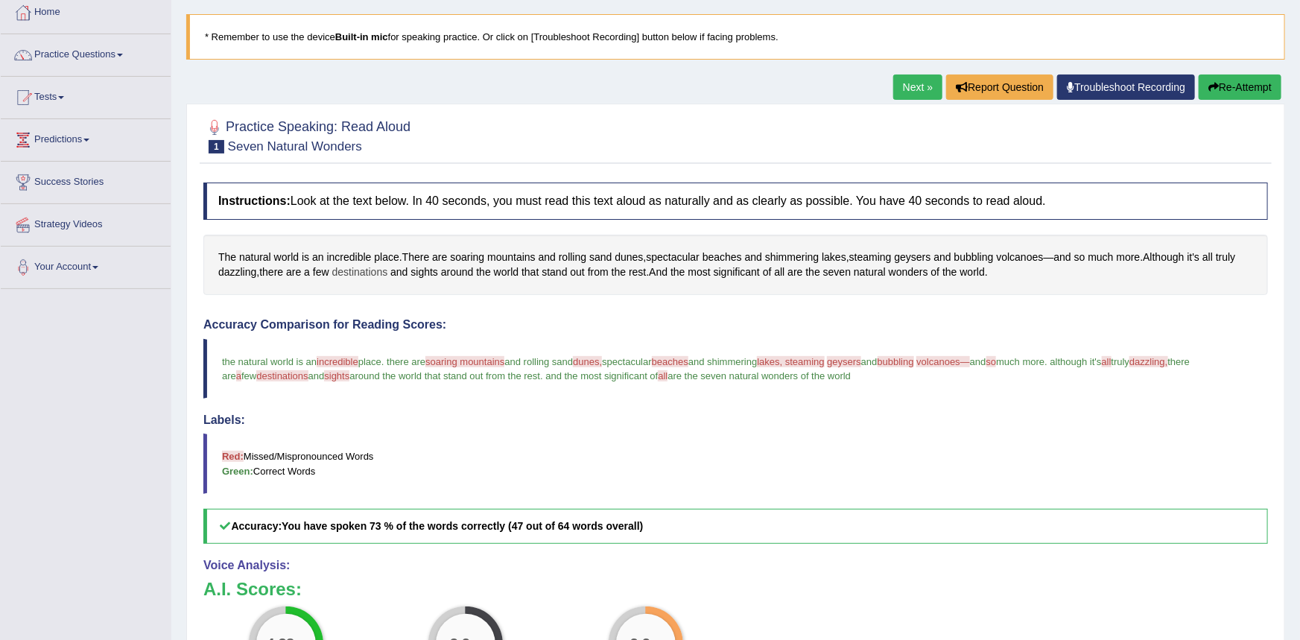
click at [363, 271] on span "destinations" at bounding box center [360, 272] width 56 height 16
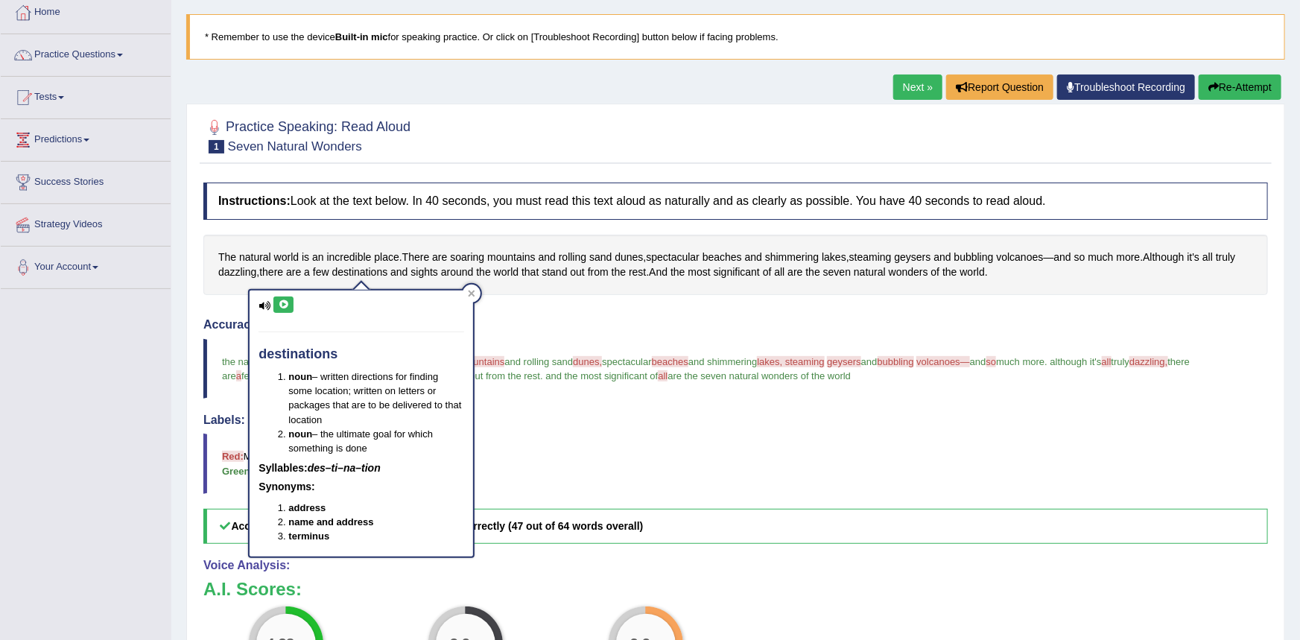
click at [282, 308] on icon at bounding box center [283, 304] width 11 height 9
click at [546, 318] on h4 "Accuracy Comparison for Reading Scores:" at bounding box center [735, 324] width 1064 height 13
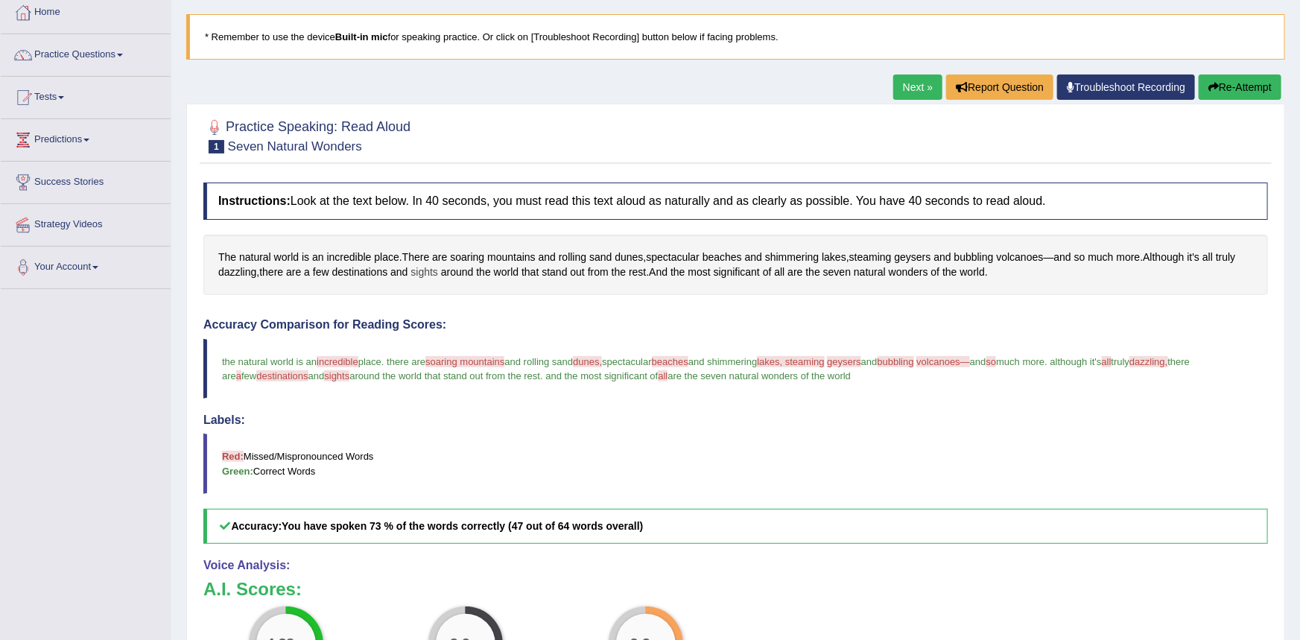
click at [428, 276] on span "sights" at bounding box center [424, 272] width 28 height 16
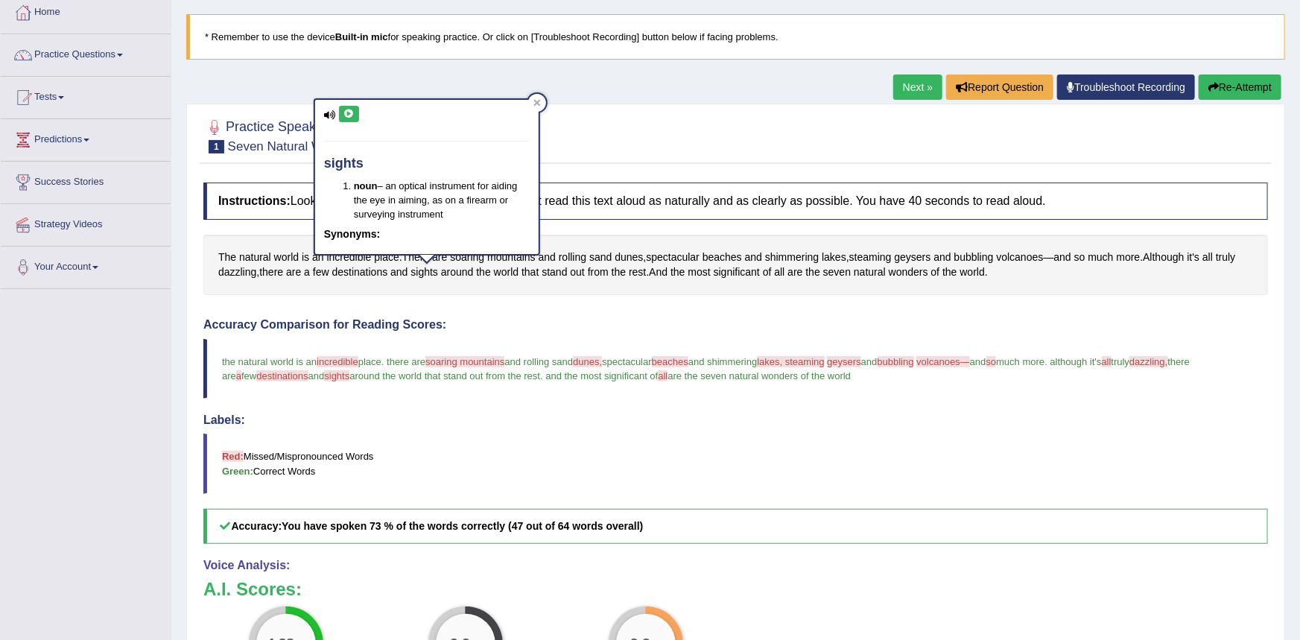
click at [350, 115] on icon at bounding box center [348, 113] width 11 height 9
click at [507, 313] on div "Instructions: Look at the text below. In 40 seconds, you must read this text al…" at bounding box center [736, 505] width 1072 height 661
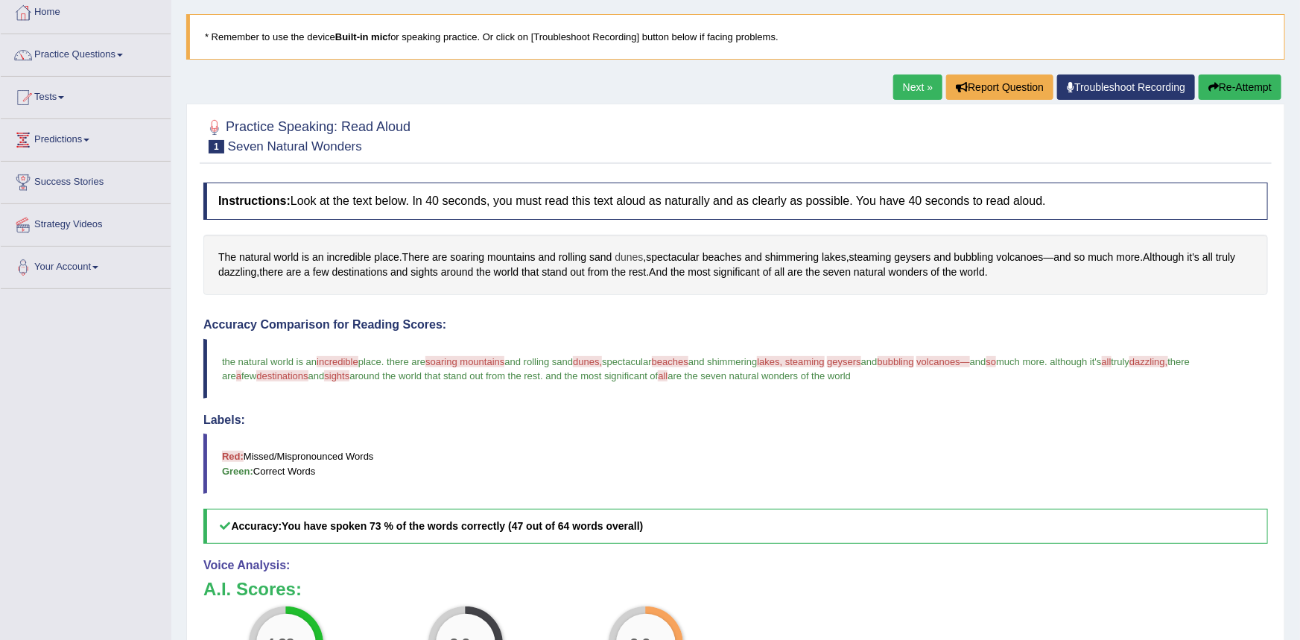
click at [630, 260] on span "dunes" at bounding box center [629, 258] width 28 height 16
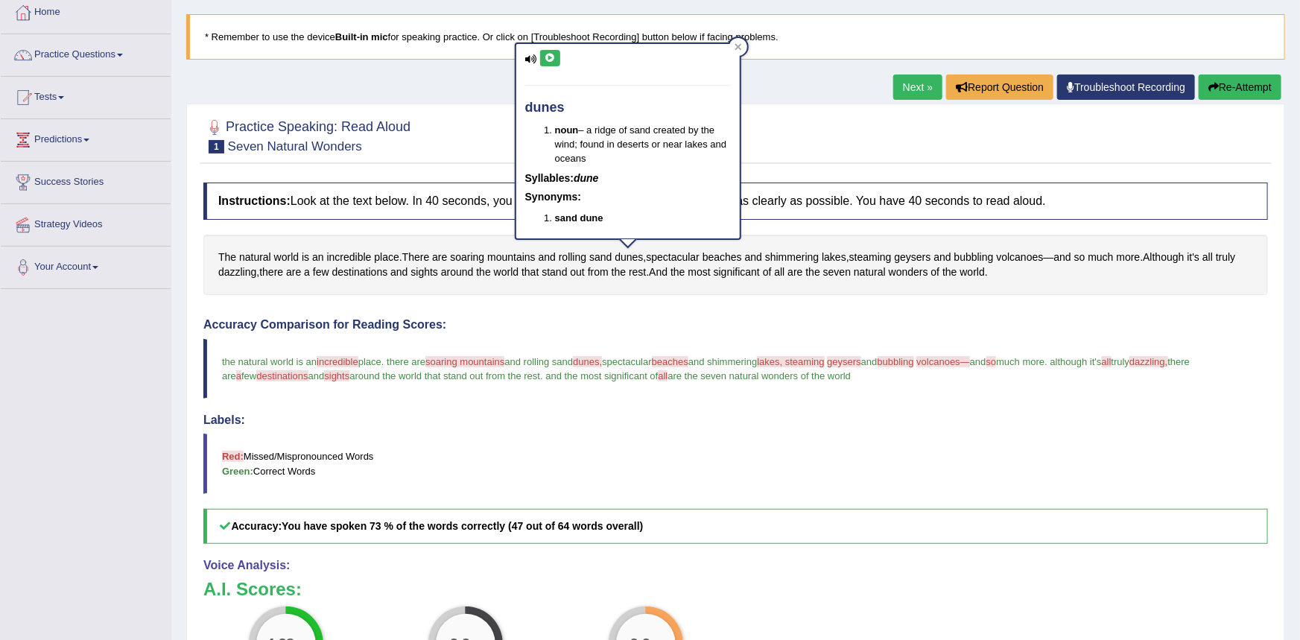
click at [545, 57] on icon at bounding box center [550, 58] width 11 height 9
click at [670, 305] on div "Instructions: Look at the text below. In 40 seconds, you must read this text al…" at bounding box center [736, 505] width 1072 height 661
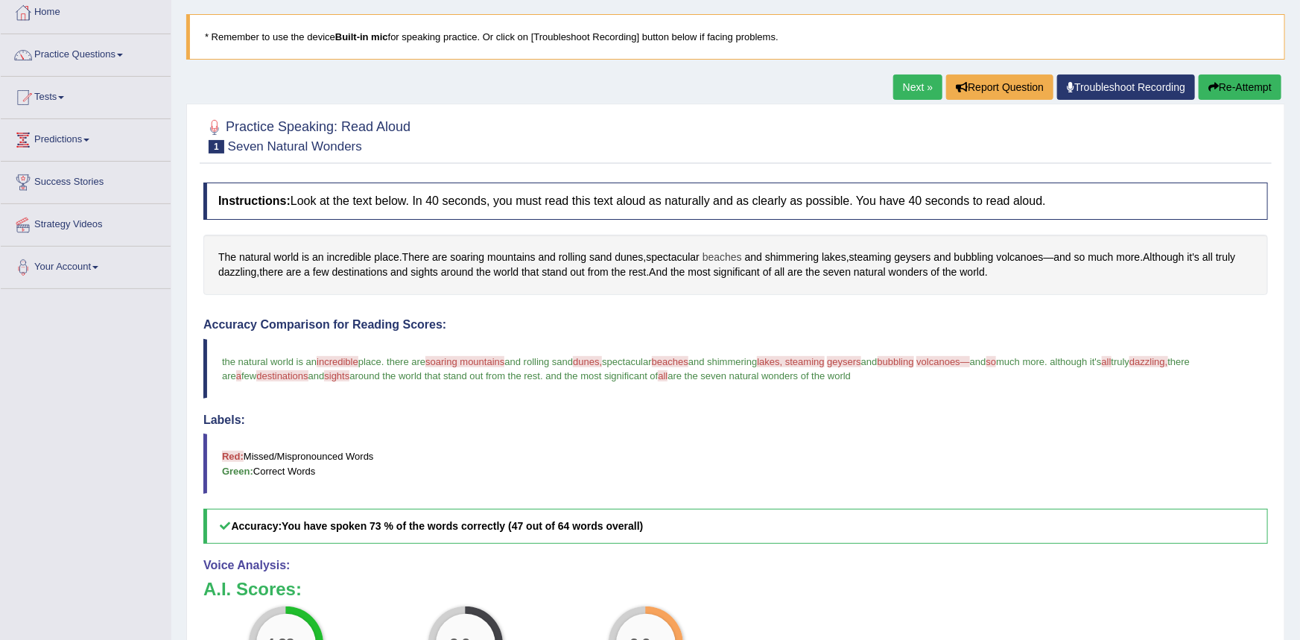
click at [726, 256] on span "beaches" at bounding box center [721, 258] width 39 height 16
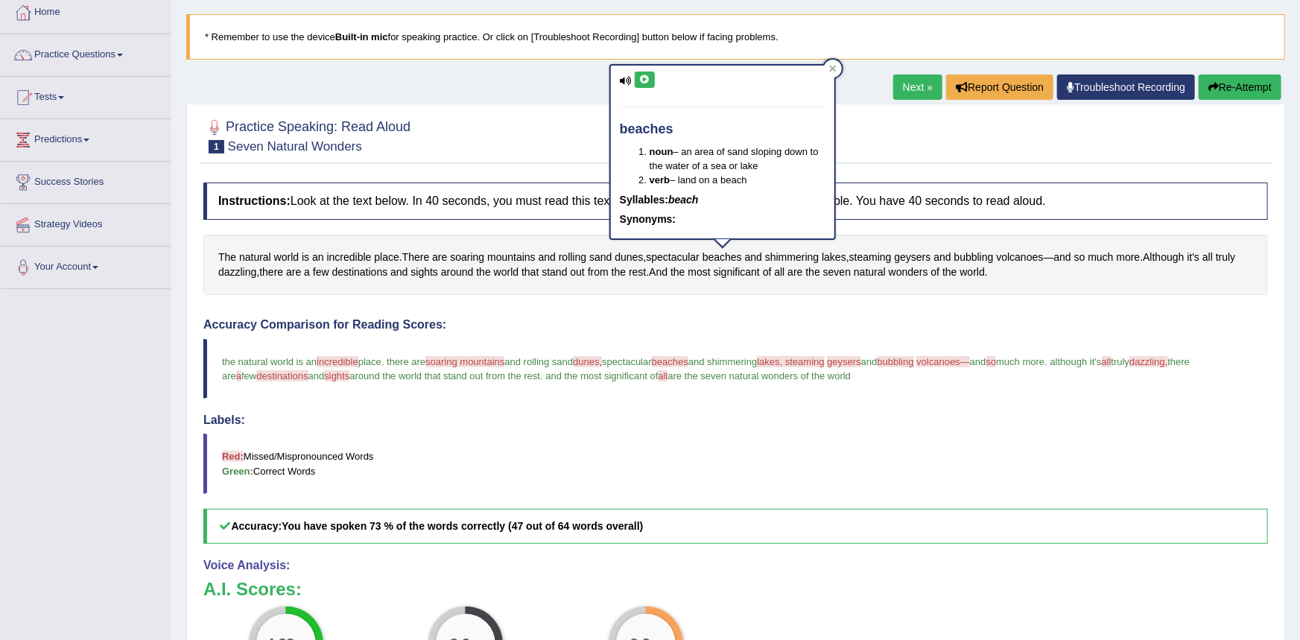
click at [644, 75] on icon at bounding box center [644, 79] width 11 height 9
click at [752, 323] on h4 "Accuracy Comparison for Reading Scores:" at bounding box center [735, 324] width 1064 height 13
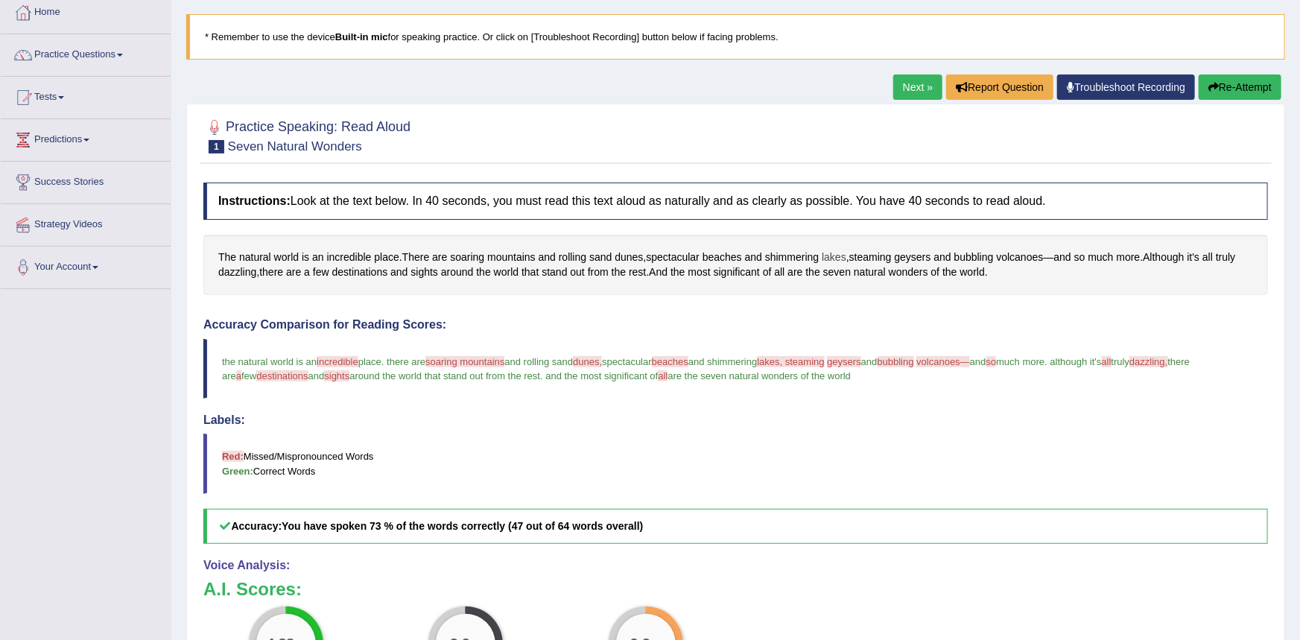
click at [839, 256] on span "lakes" at bounding box center [834, 258] width 25 height 16
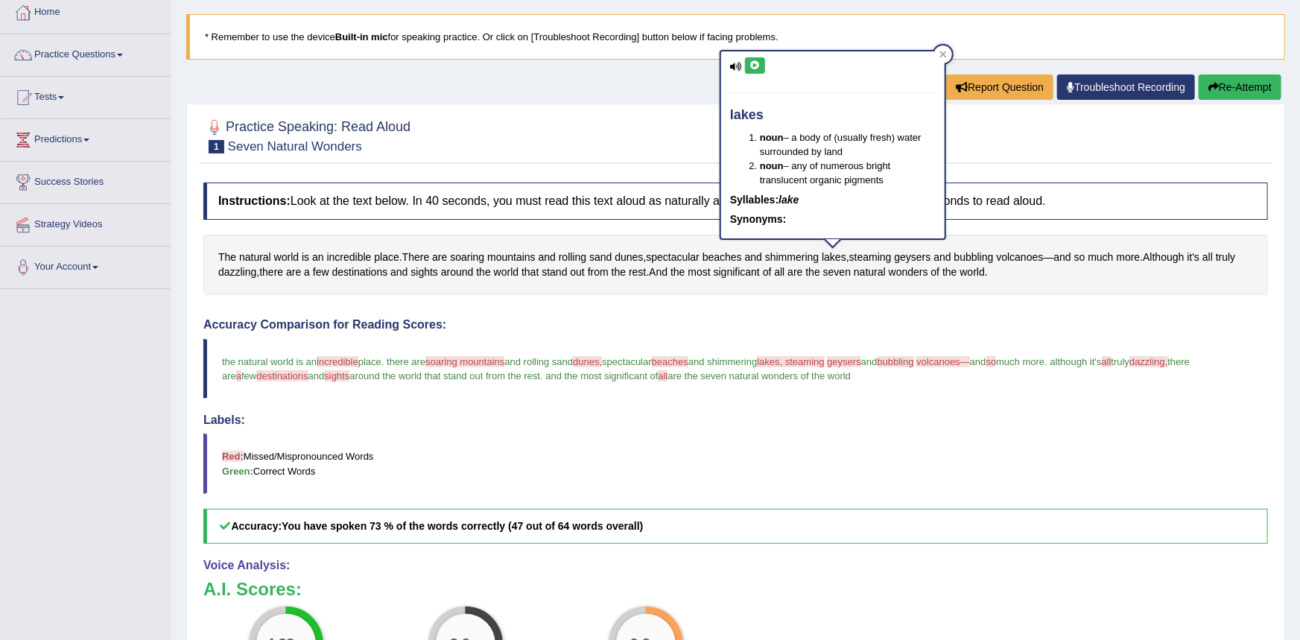
click at [758, 68] on icon at bounding box center [754, 65] width 11 height 9
click at [660, 143] on div at bounding box center [735, 134] width 1064 height 45
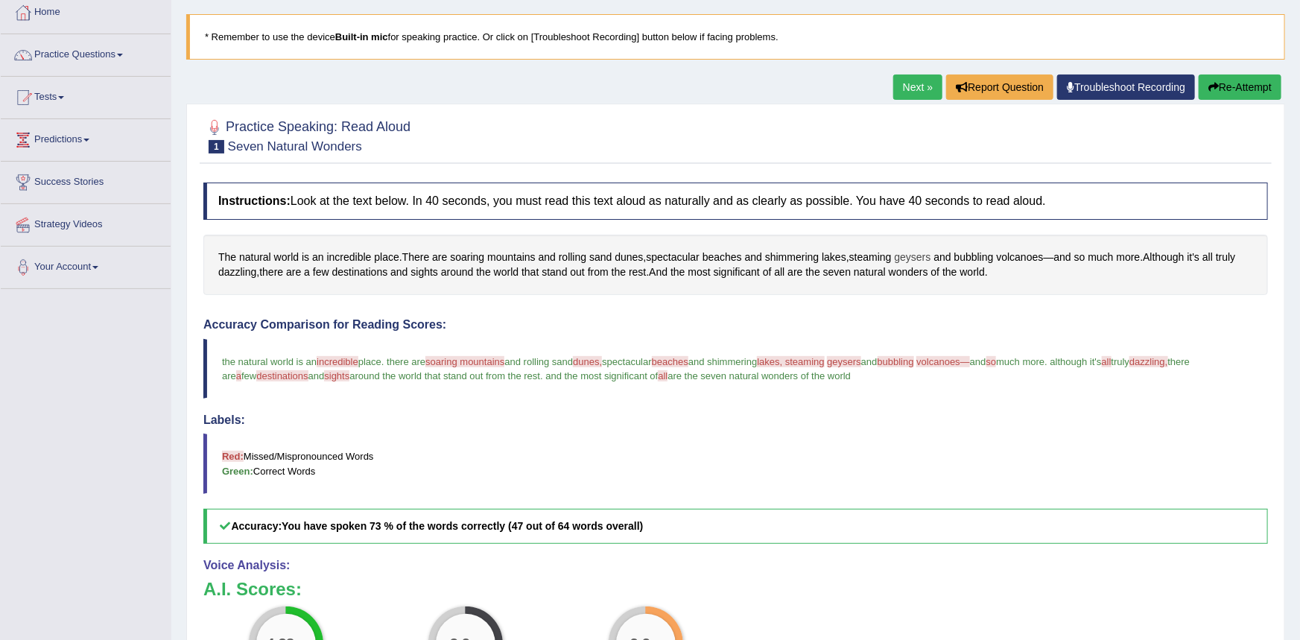
click at [917, 251] on span "geysers" at bounding box center [913, 258] width 36 height 16
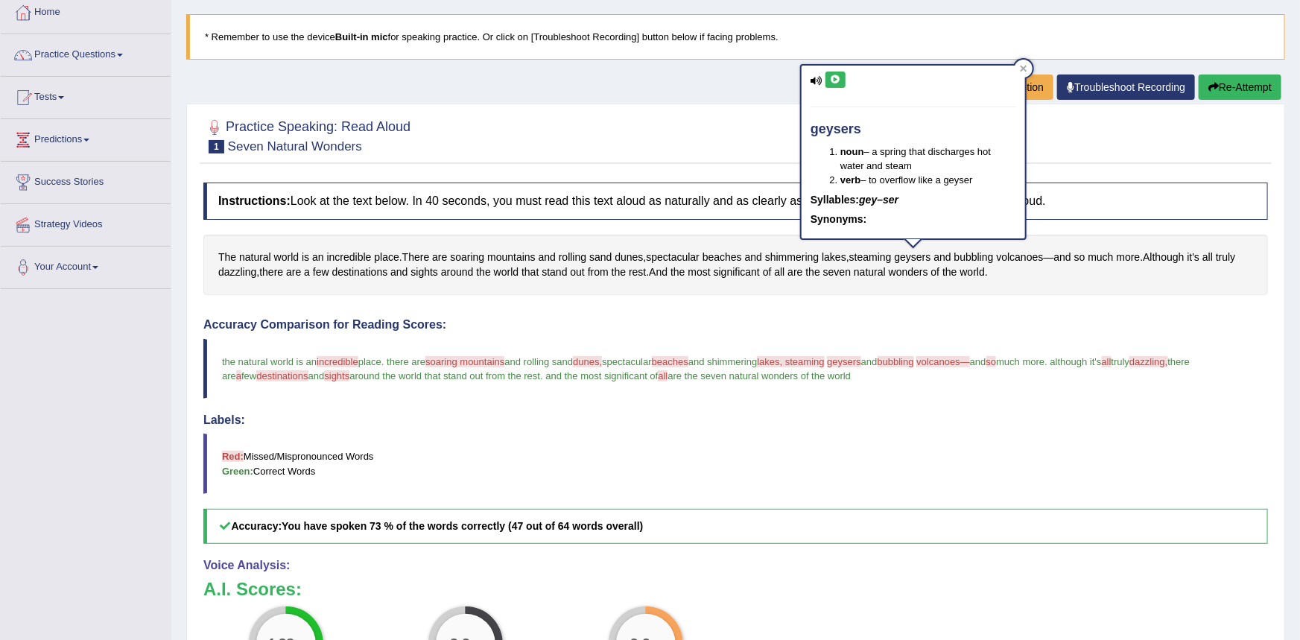
click at [836, 81] on icon at bounding box center [835, 79] width 11 height 9
click at [793, 305] on div "Instructions: Look at the text below. In 40 seconds, you must read this text al…" at bounding box center [736, 505] width 1072 height 661
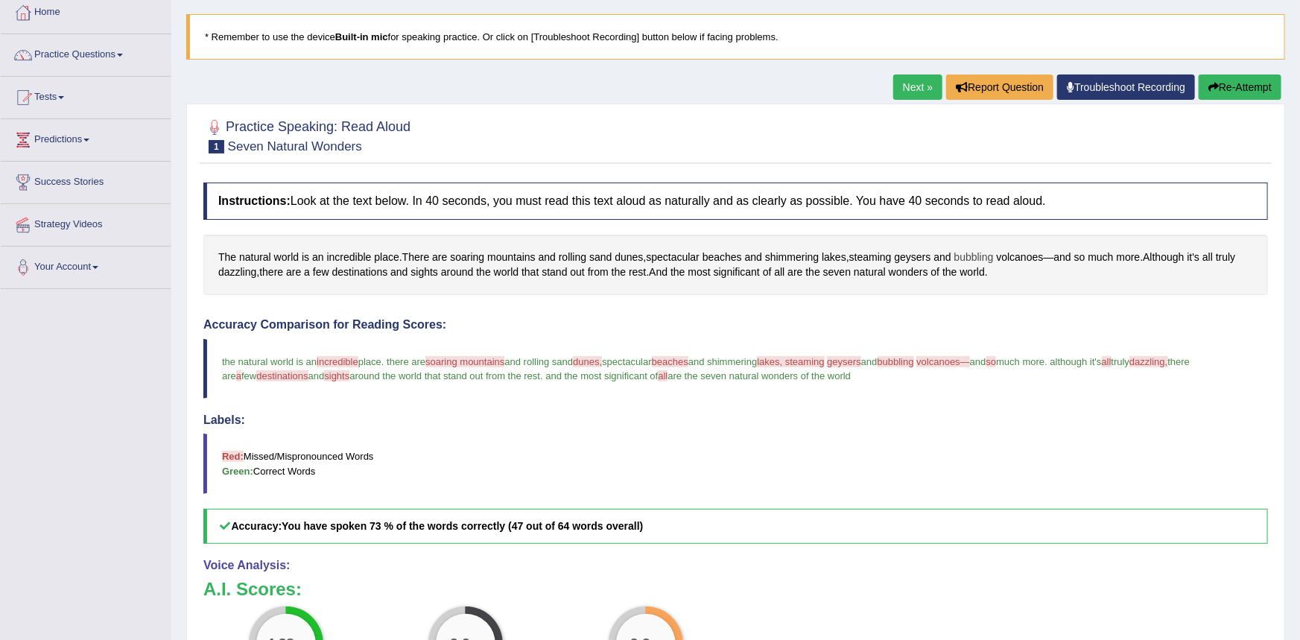
click at [965, 261] on span "bubbling" at bounding box center [973, 258] width 39 height 16
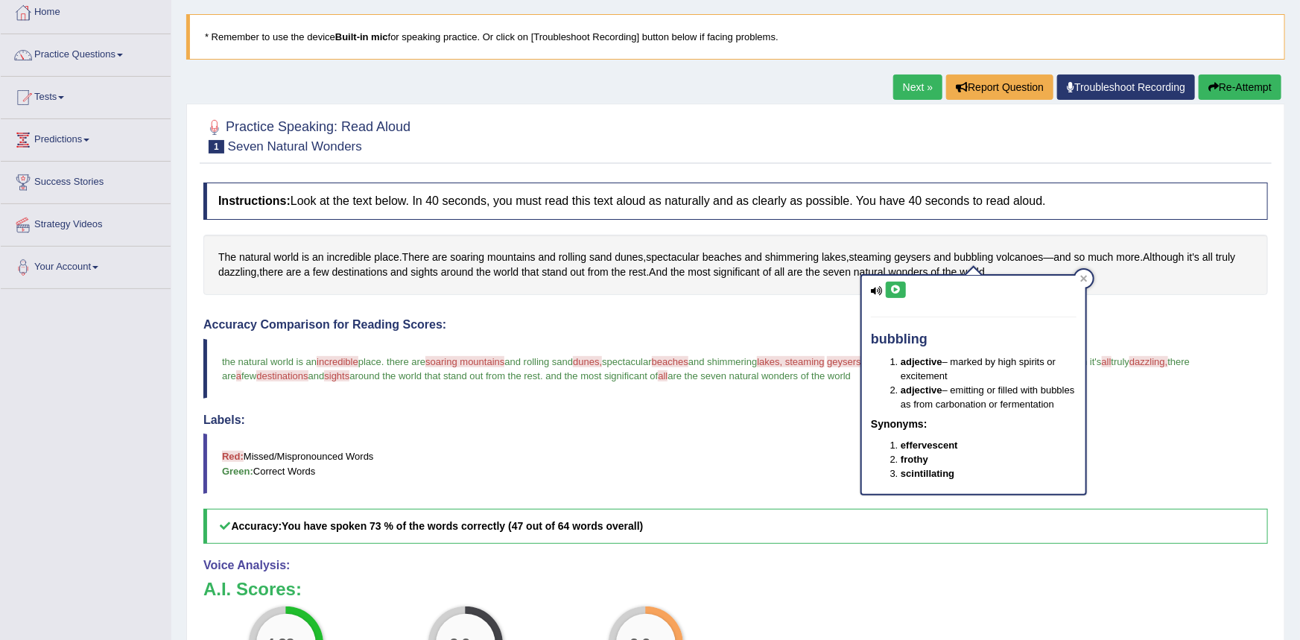
click at [892, 293] on icon at bounding box center [895, 289] width 11 height 9
drag, startPoint x: 810, startPoint y: 333, endPoint x: 825, endPoint y: 323, distance: 18.2
click at [812, 330] on div "Accuracy Comparison for Reading Scores: the natural world is an incredible incr…" at bounding box center [735, 431] width 1064 height 226
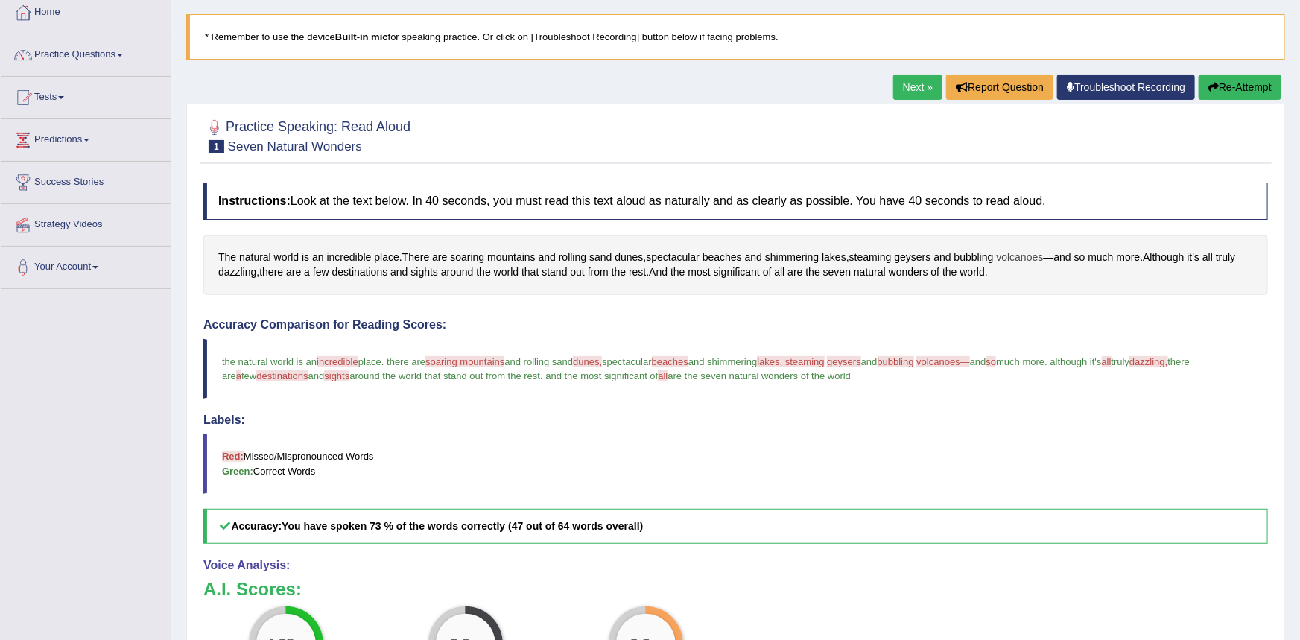
click at [1012, 256] on span "volcanoes" at bounding box center [1020, 258] width 47 height 16
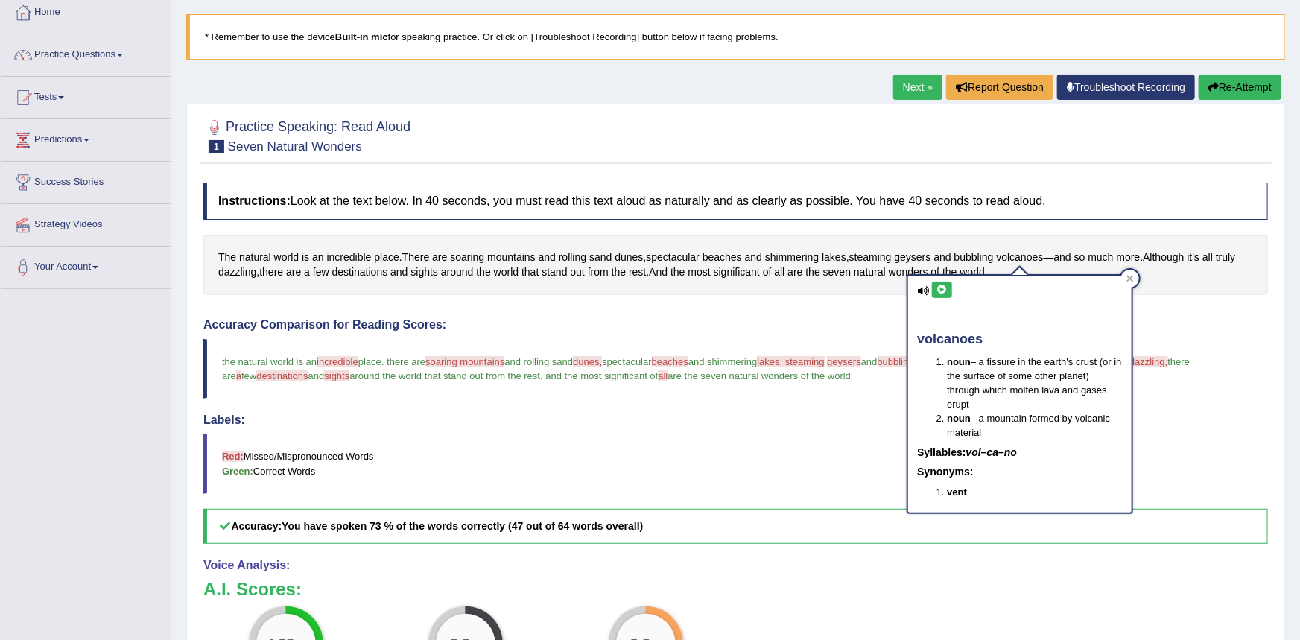
click at [946, 292] on icon at bounding box center [941, 289] width 11 height 9
click at [861, 328] on h4 "Accuracy Comparison for Reading Scores:" at bounding box center [735, 324] width 1064 height 13
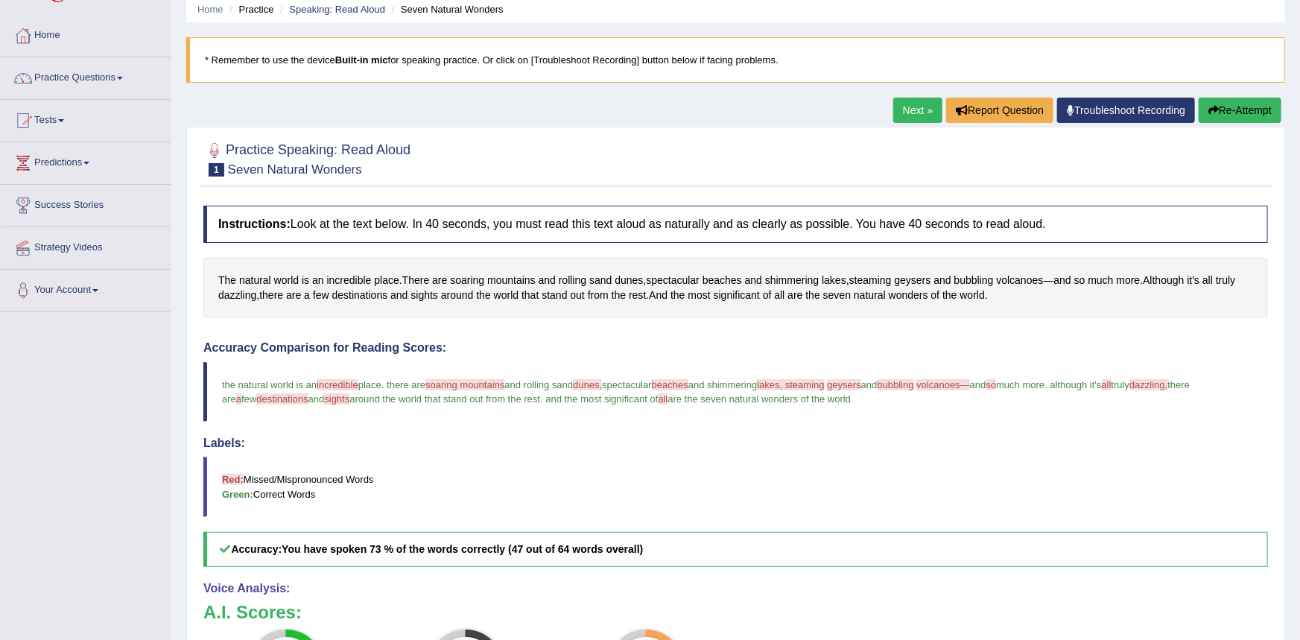
scroll to position [0, 0]
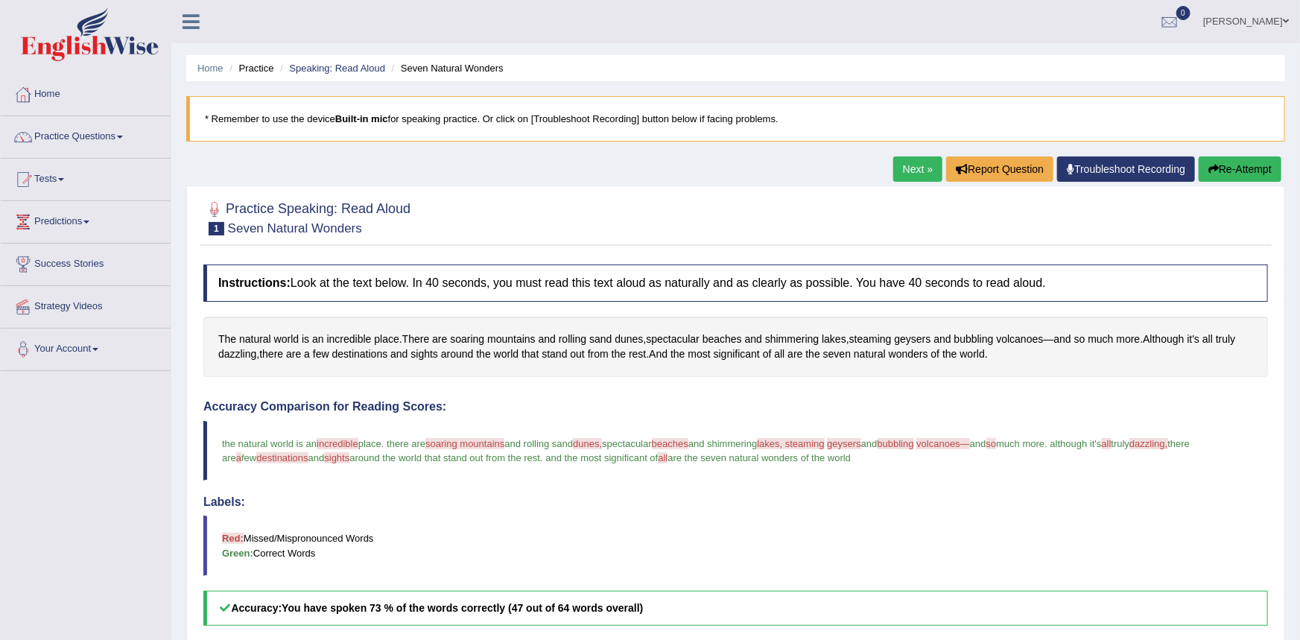
click at [909, 171] on link "Next »" at bounding box center [917, 168] width 49 height 25
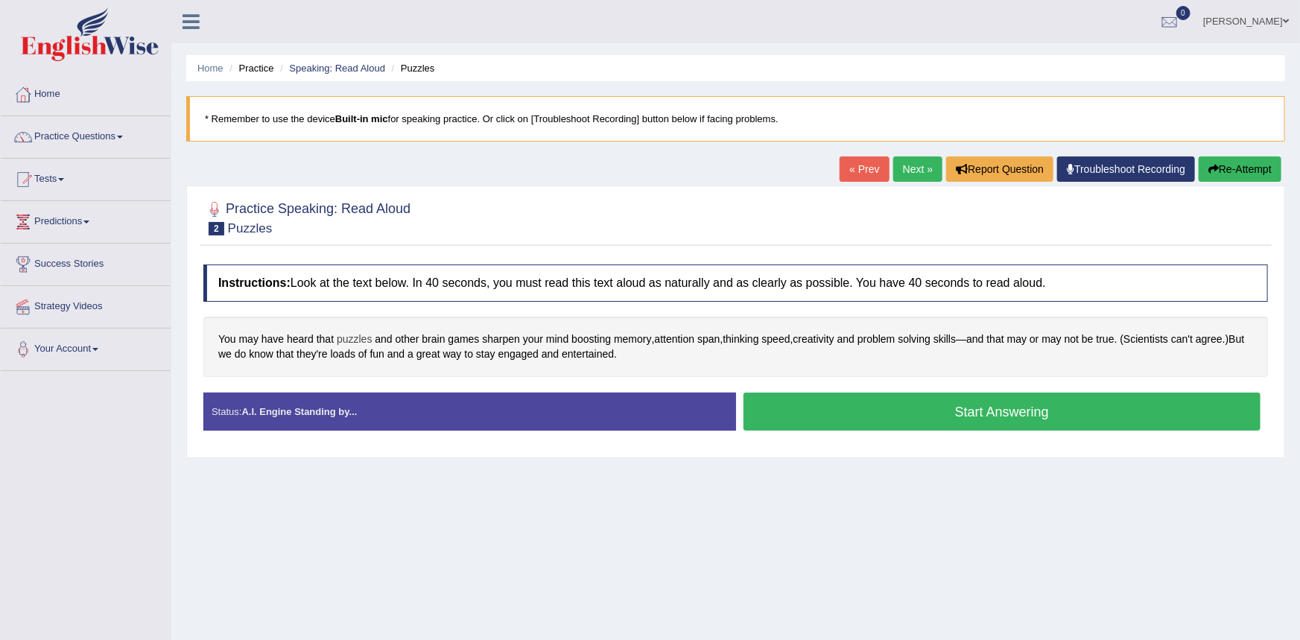
click at [346, 338] on span "puzzles" at bounding box center [354, 339] width 35 height 16
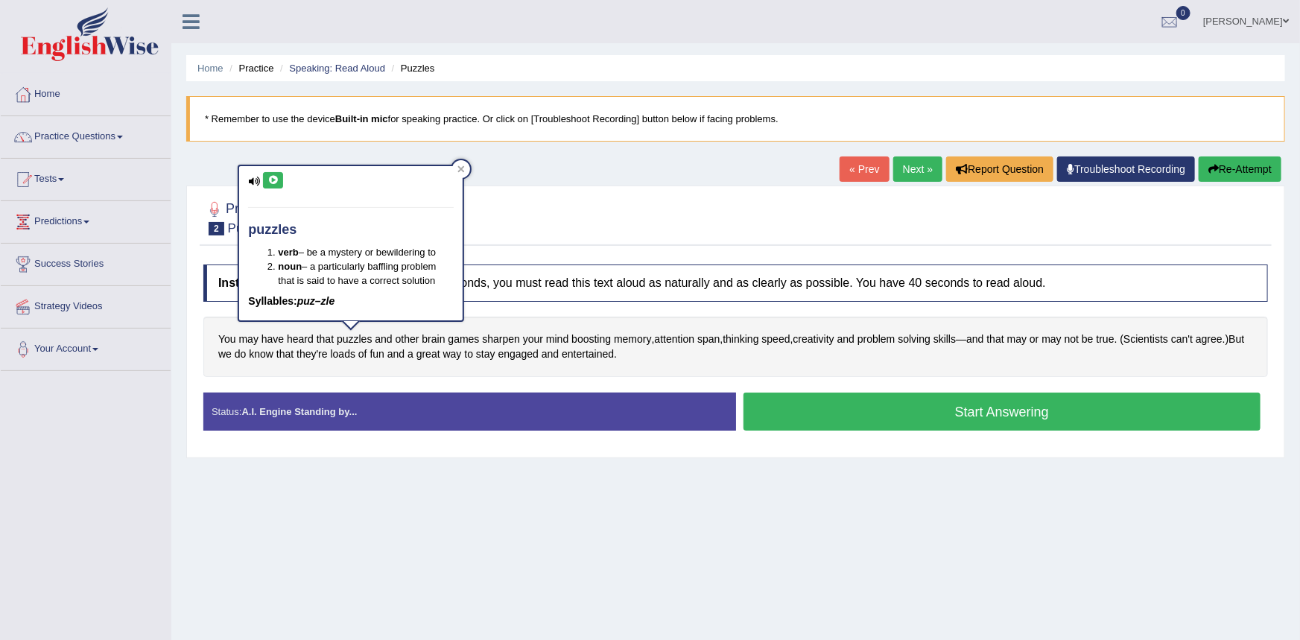
click at [274, 177] on icon at bounding box center [272, 180] width 11 height 9
click at [468, 379] on div "Instructions: Look at the text below. In 40 seconds, you must read this text al…" at bounding box center [736, 353] width 1072 height 193
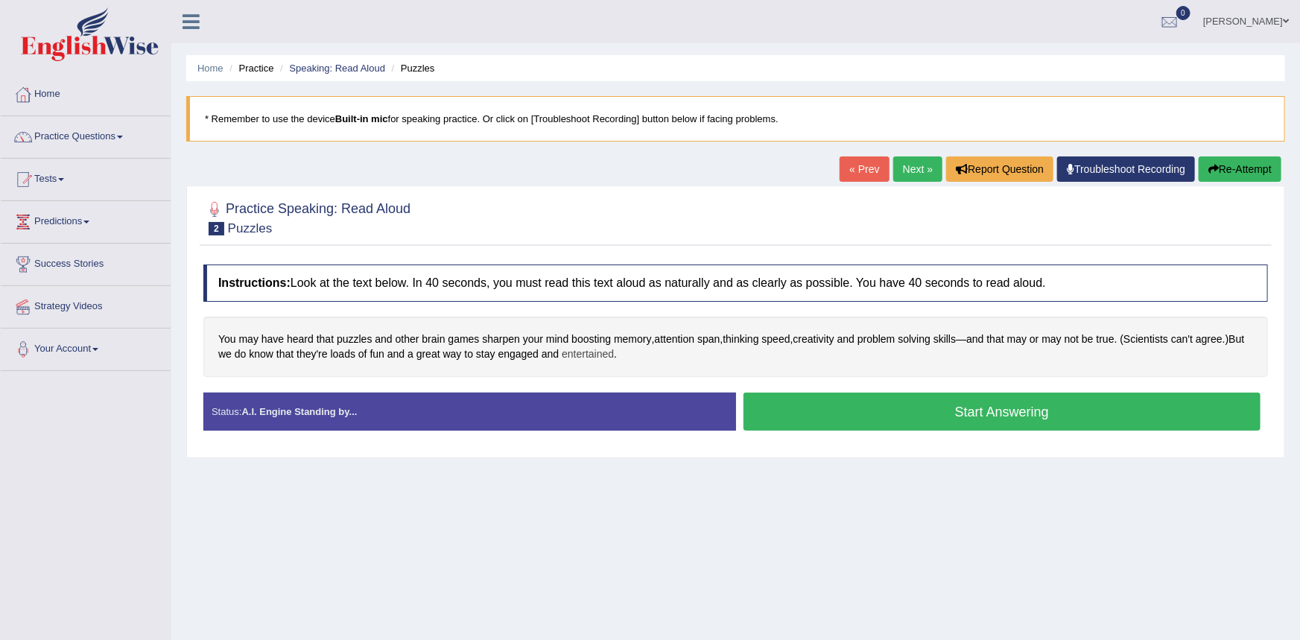
click at [588, 355] on span "entertained" at bounding box center [588, 354] width 52 height 16
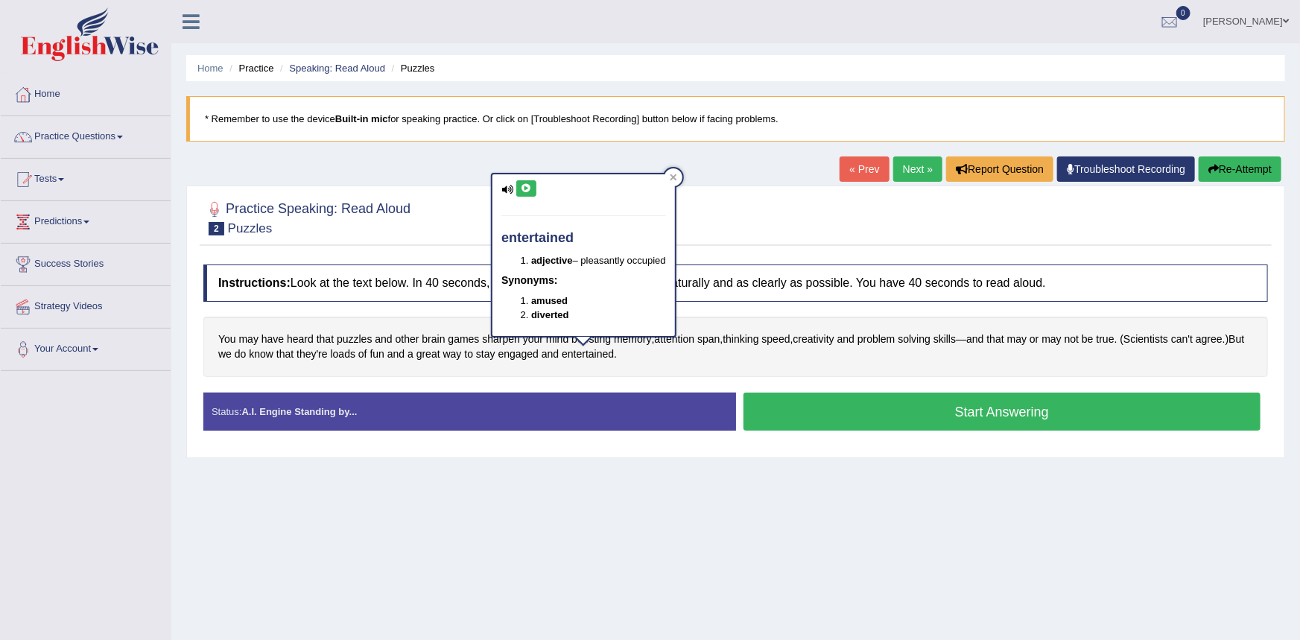
click at [524, 190] on icon at bounding box center [526, 188] width 11 height 9
click at [443, 217] on div at bounding box center [735, 216] width 1064 height 45
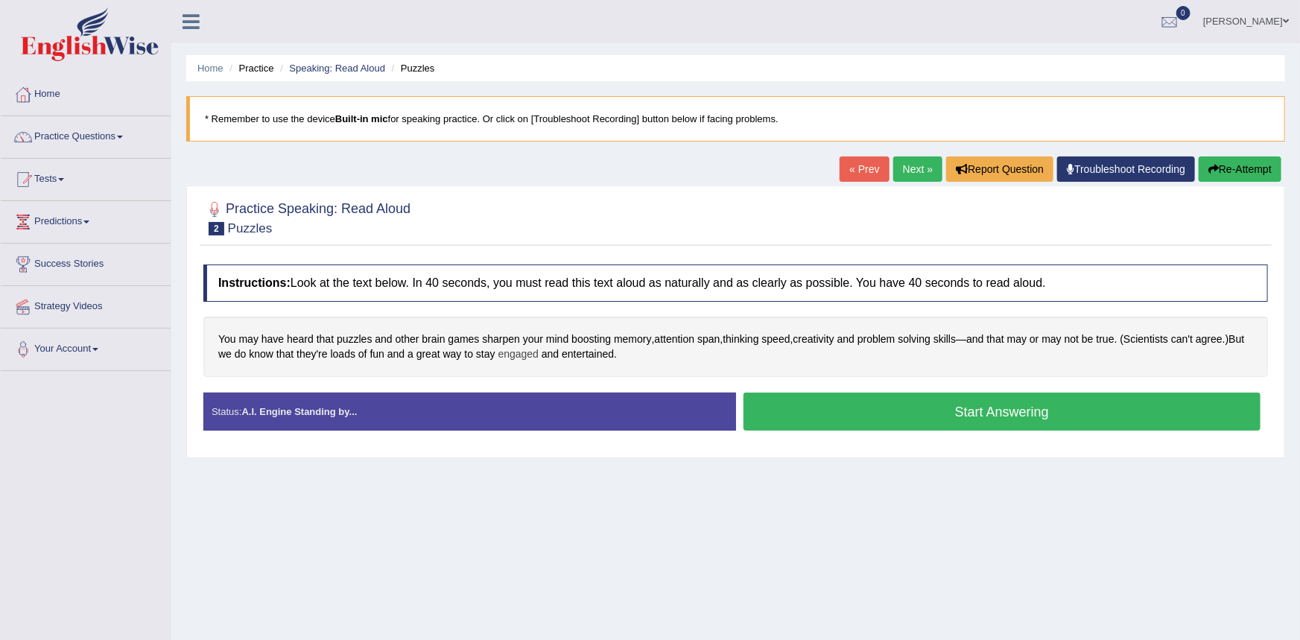
click at [512, 353] on span "engaged" at bounding box center [518, 354] width 41 height 16
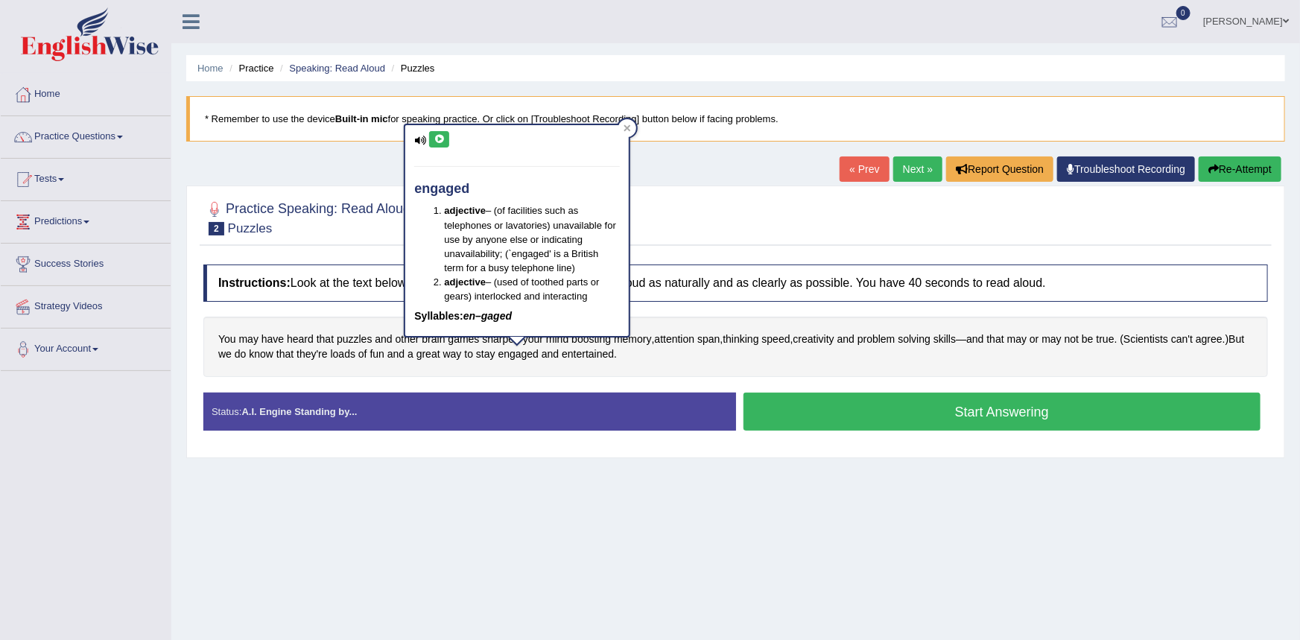
click at [442, 140] on icon at bounding box center [439, 139] width 11 height 9
click at [347, 241] on div "Practice Speaking: Read Aloud 2 Puzzles" at bounding box center [736, 220] width 1072 height 52
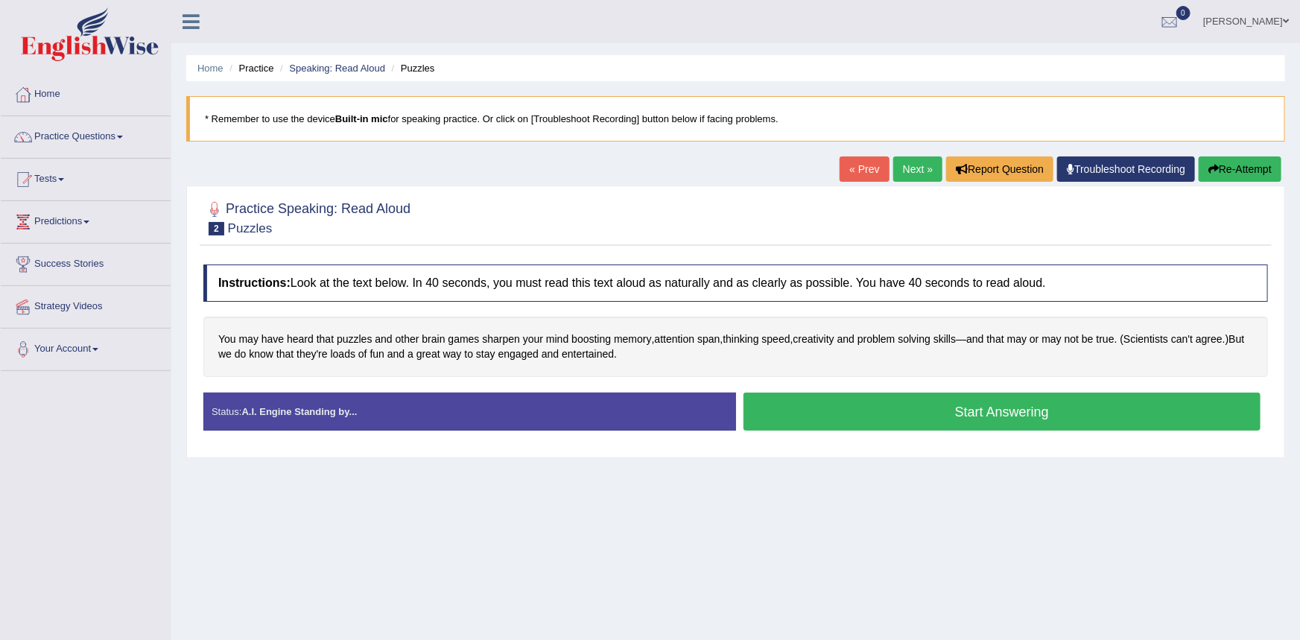
click at [862, 412] on button "Start Answering" at bounding box center [1002, 412] width 518 height 38
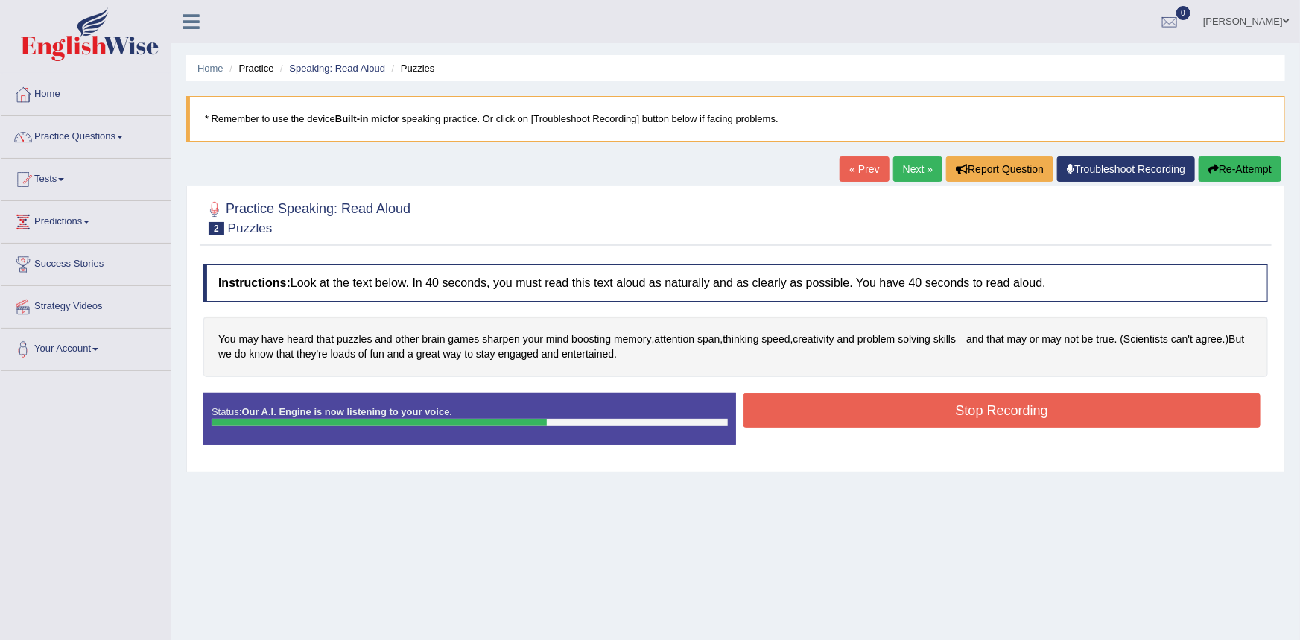
click at [862, 412] on button "Stop Recording" at bounding box center [1002, 410] width 518 height 34
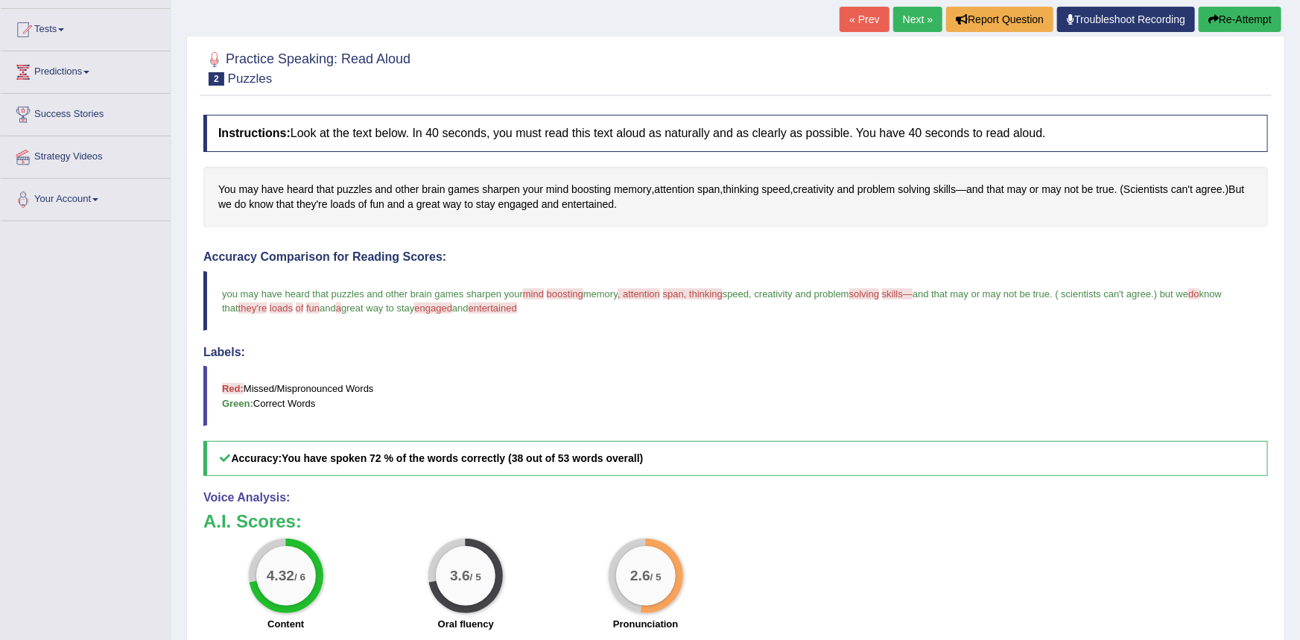
scroll to position [147, 0]
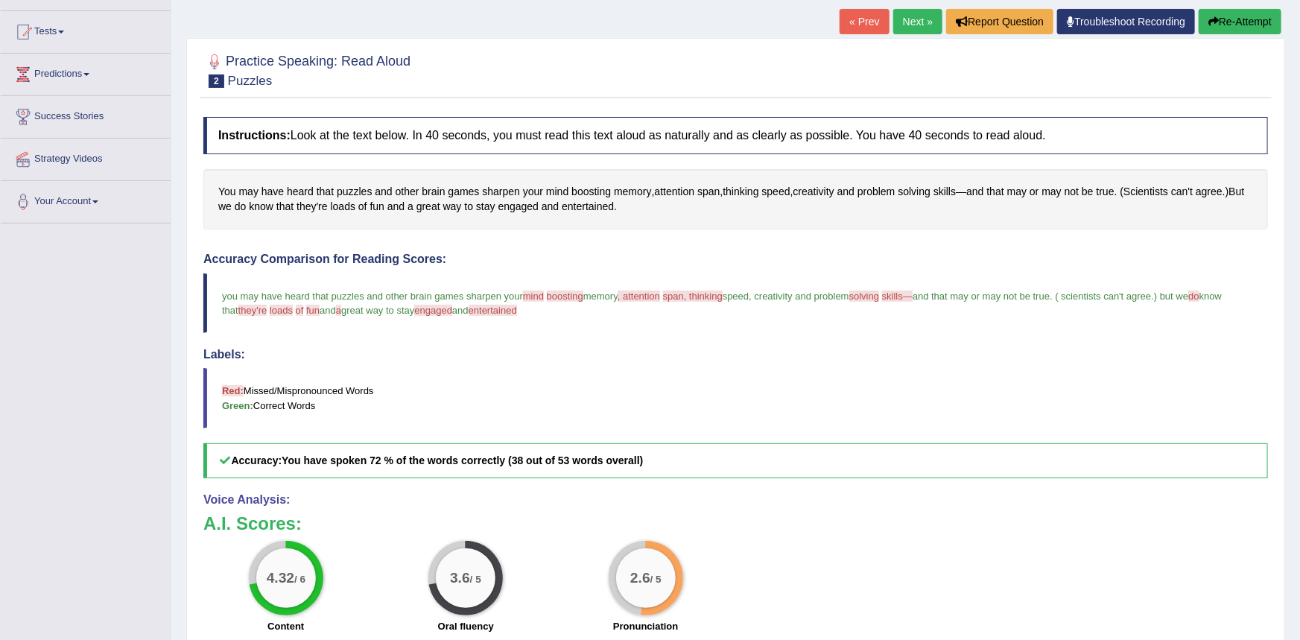
click at [921, 22] on link "Next »" at bounding box center [917, 21] width 49 height 25
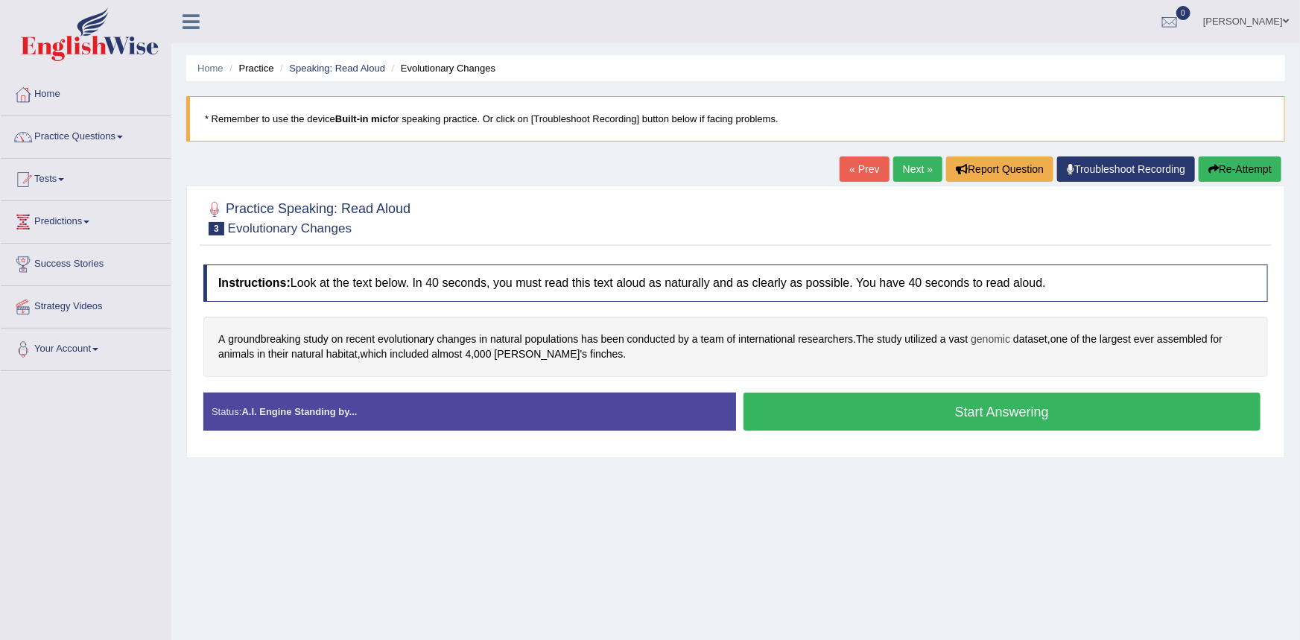
click at [975, 342] on span "genomic" at bounding box center [990, 339] width 39 height 16
click at [978, 214] on button at bounding box center [984, 209] width 20 height 16
click at [912, 312] on div "Instructions: Look at the text below. In 40 seconds, you must read this text al…" at bounding box center [736, 353] width 1072 height 193
click at [1022, 339] on span "dataset" at bounding box center [1030, 339] width 34 height 16
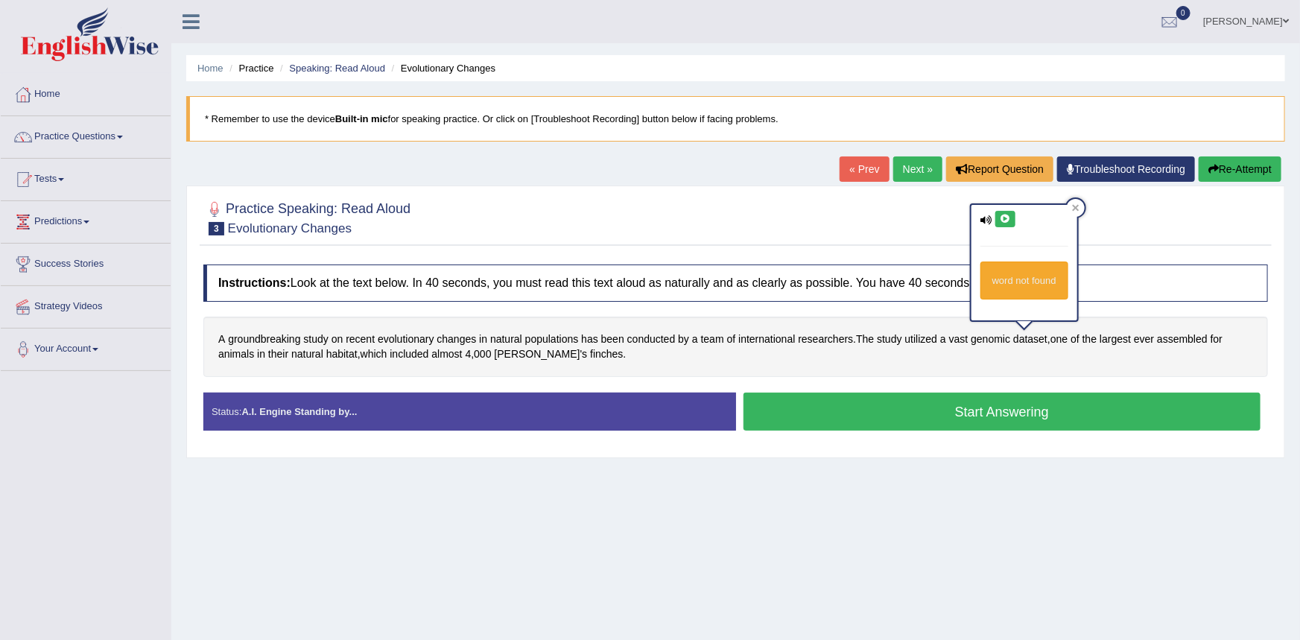
click at [1003, 218] on icon at bounding box center [1005, 219] width 11 height 9
click at [1006, 375] on div "A groundbreaking study on recent evolutionary changes in natural populations ha…" at bounding box center [735, 347] width 1064 height 60
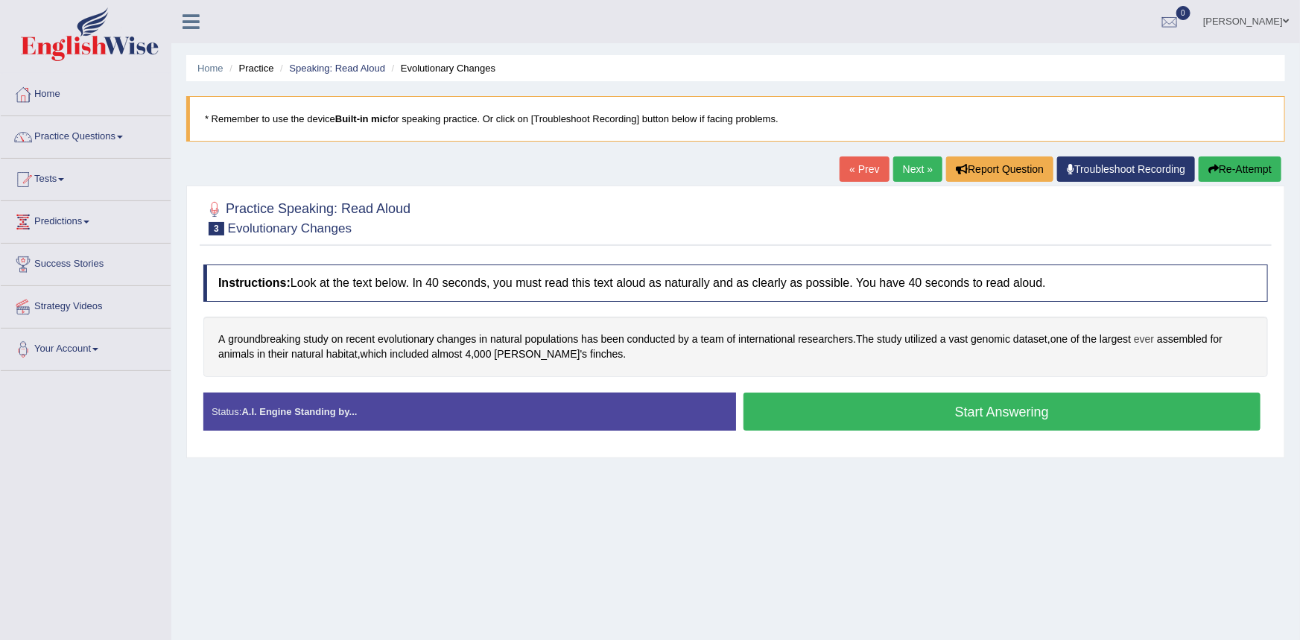
click at [1137, 341] on span "ever" at bounding box center [1144, 339] width 20 height 16
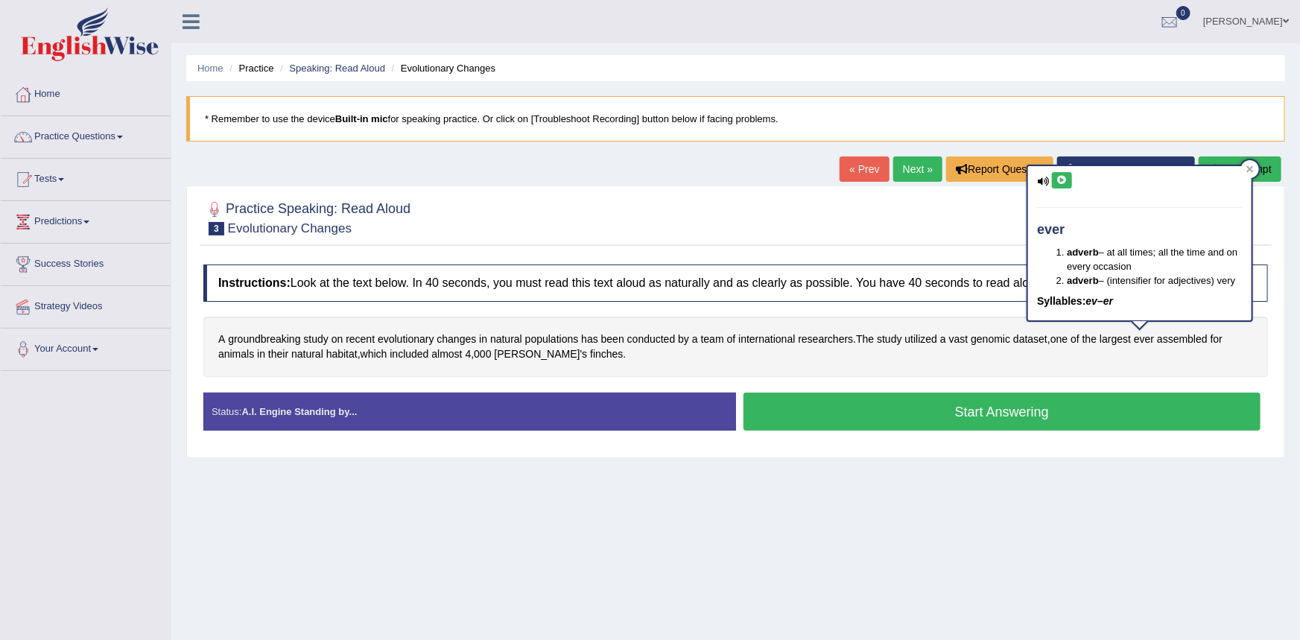
click at [1062, 185] on button at bounding box center [1062, 180] width 20 height 16
click at [974, 219] on div at bounding box center [735, 216] width 1064 height 45
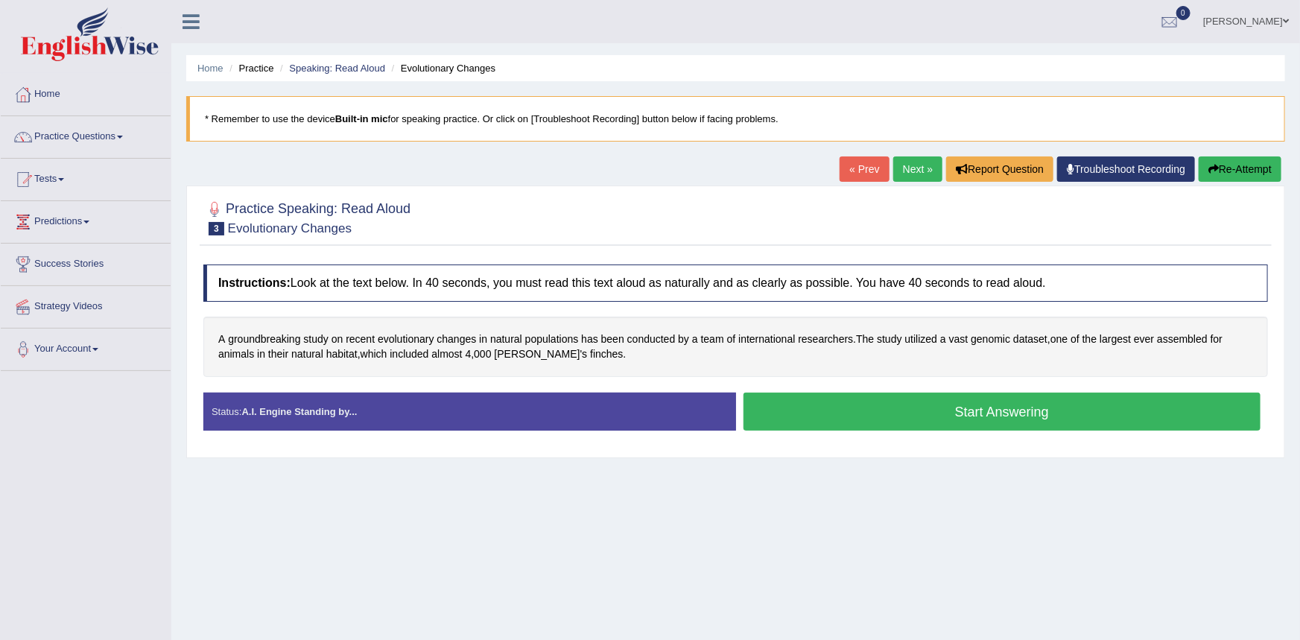
click at [861, 424] on button "Start Answering" at bounding box center [1002, 412] width 518 height 38
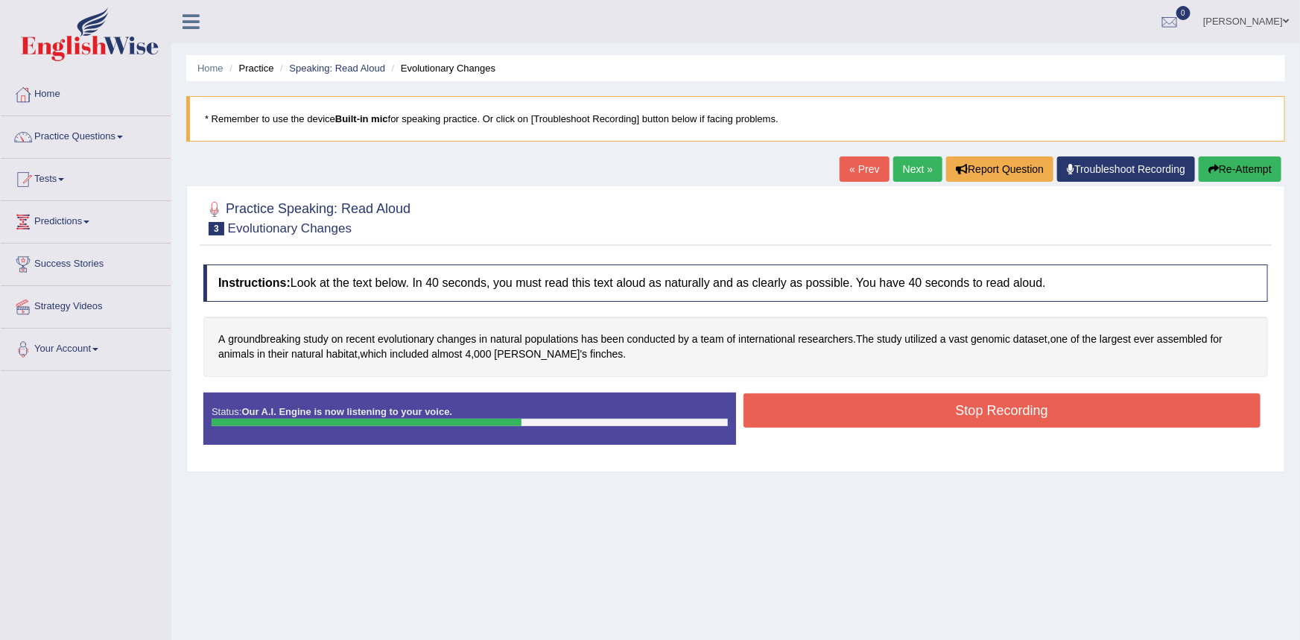
click at [861, 422] on button "Stop Recording" at bounding box center [1002, 410] width 518 height 34
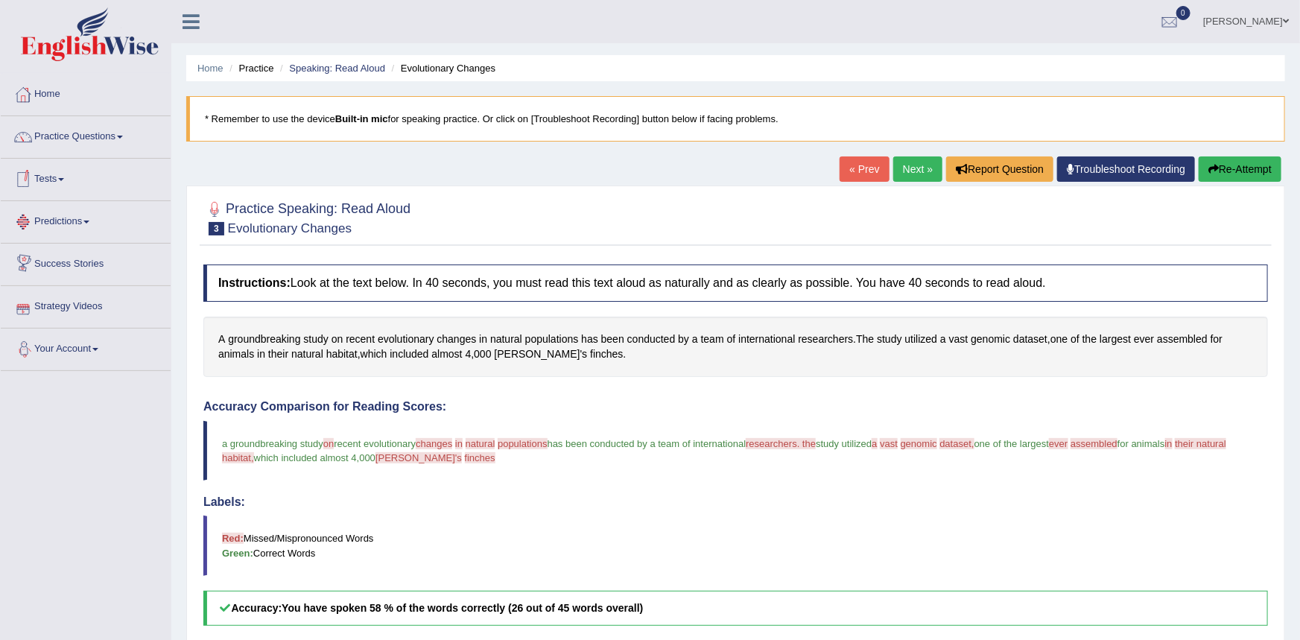
click at [925, 169] on link "Next »" at bounding box center [917, 168] width 49 height 25
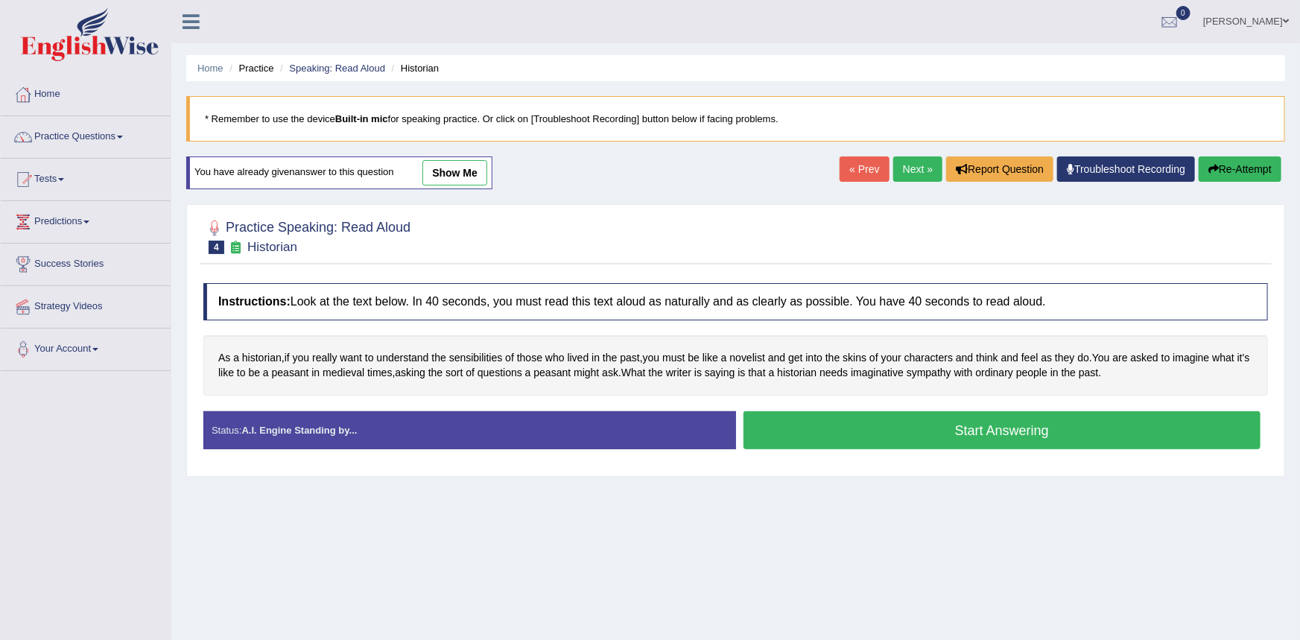
click at [804, 429] on button "Start Answering" at bounding box center [1002, 430] width 518 height 38
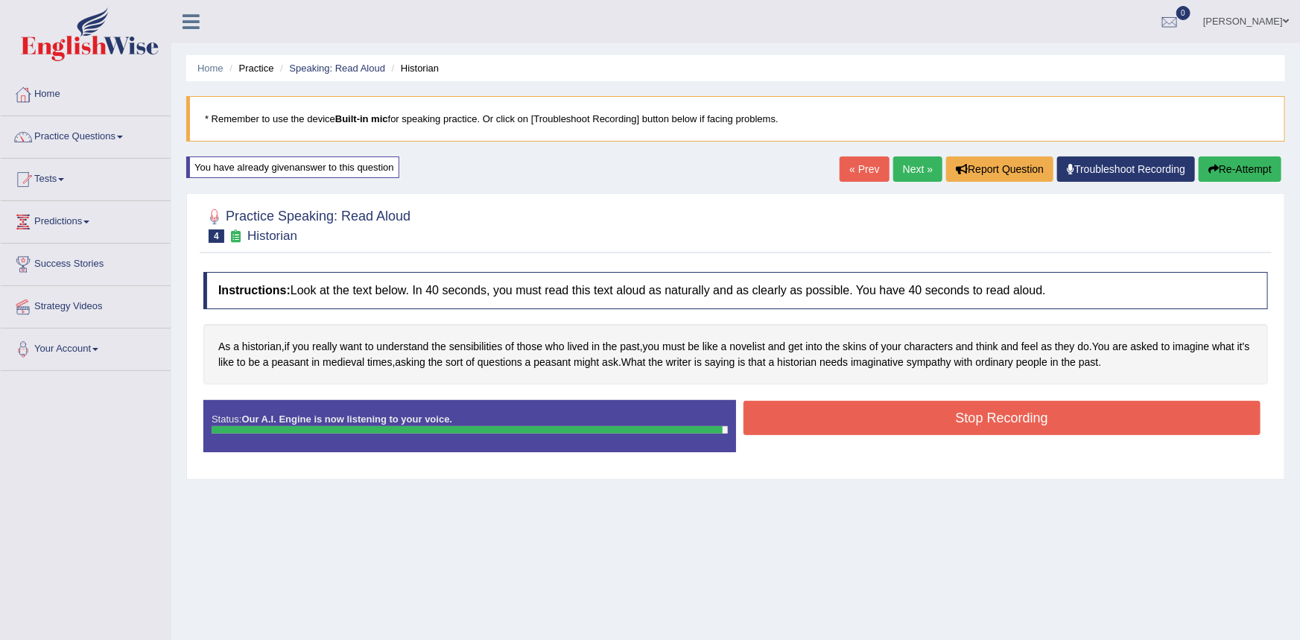
click at [806, 428] on button "Stop Recording" at bounding box center [1002, 418] width 518 height 34
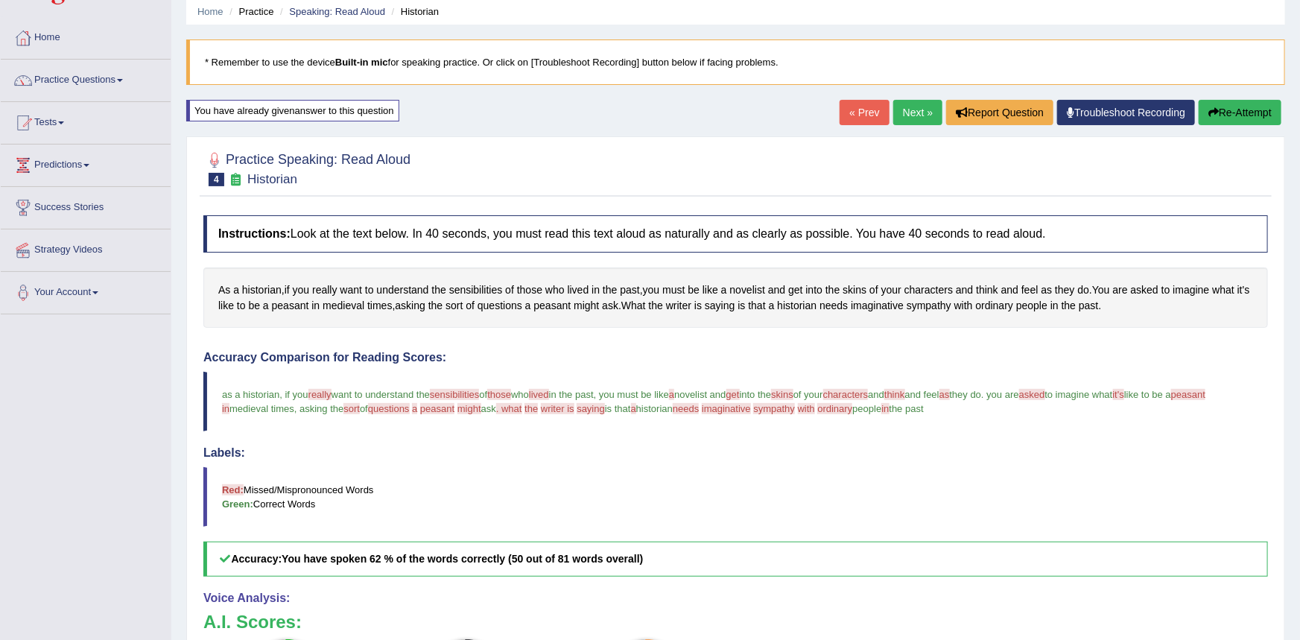
scroll to position [51, 0]
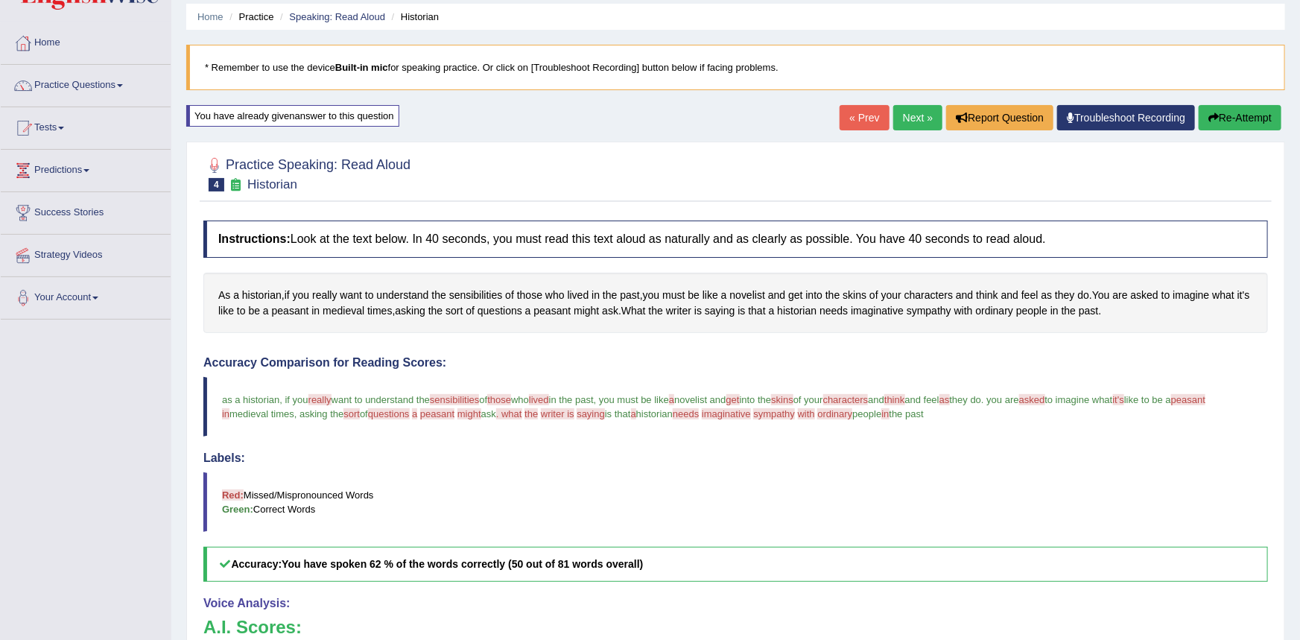
click at [912, 122] on link "Next »" at bounding box center [917, 117] width 49 height 25
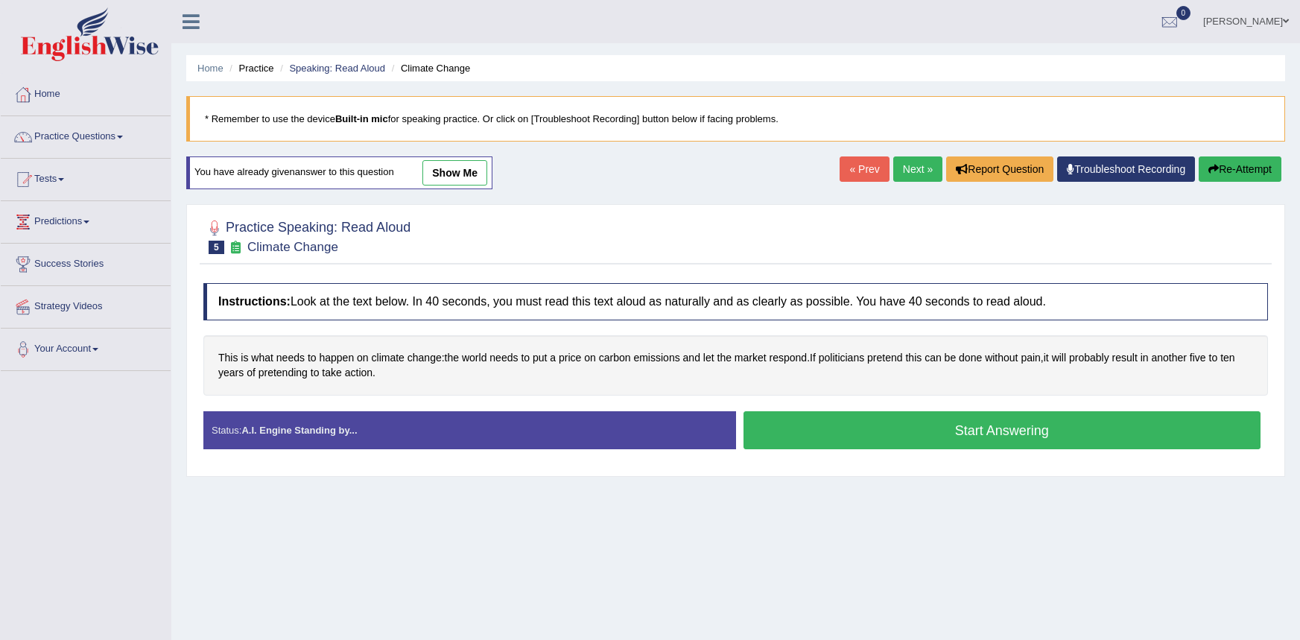
click at [926, 429] on button "Start Answering" at bounding box center [1002, 430] width 518 height 38
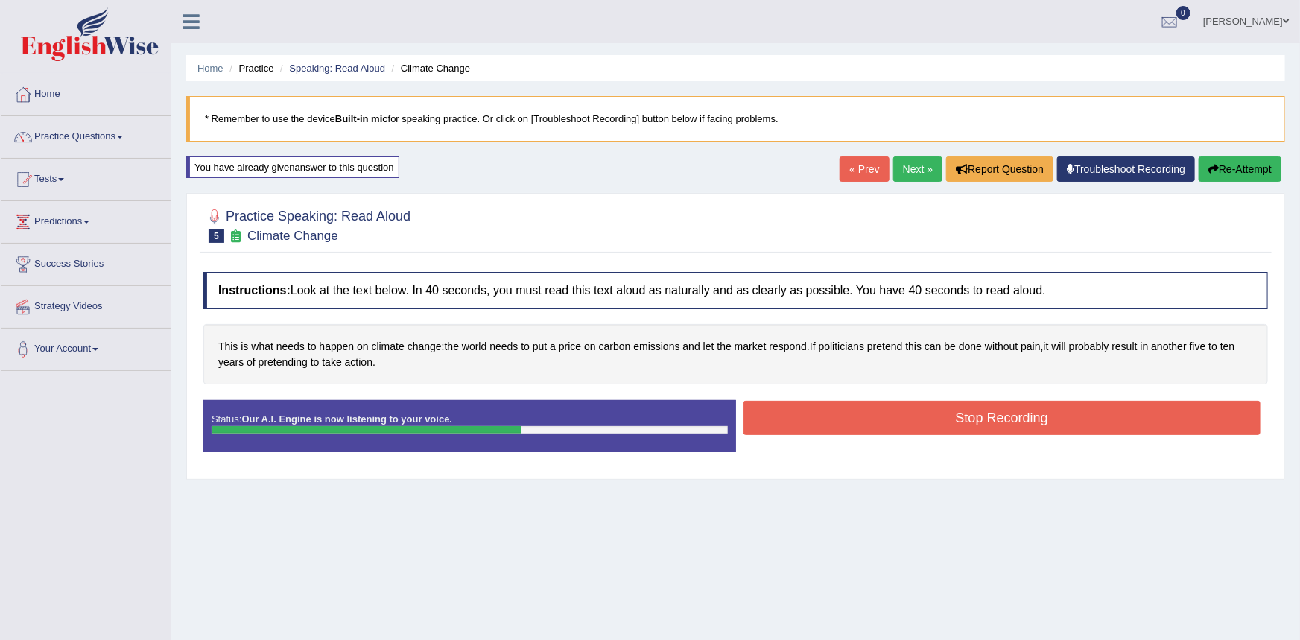
click at [915, 422] on button "Stop Recording" at bounding box center [1002, 418] width 518 height 34
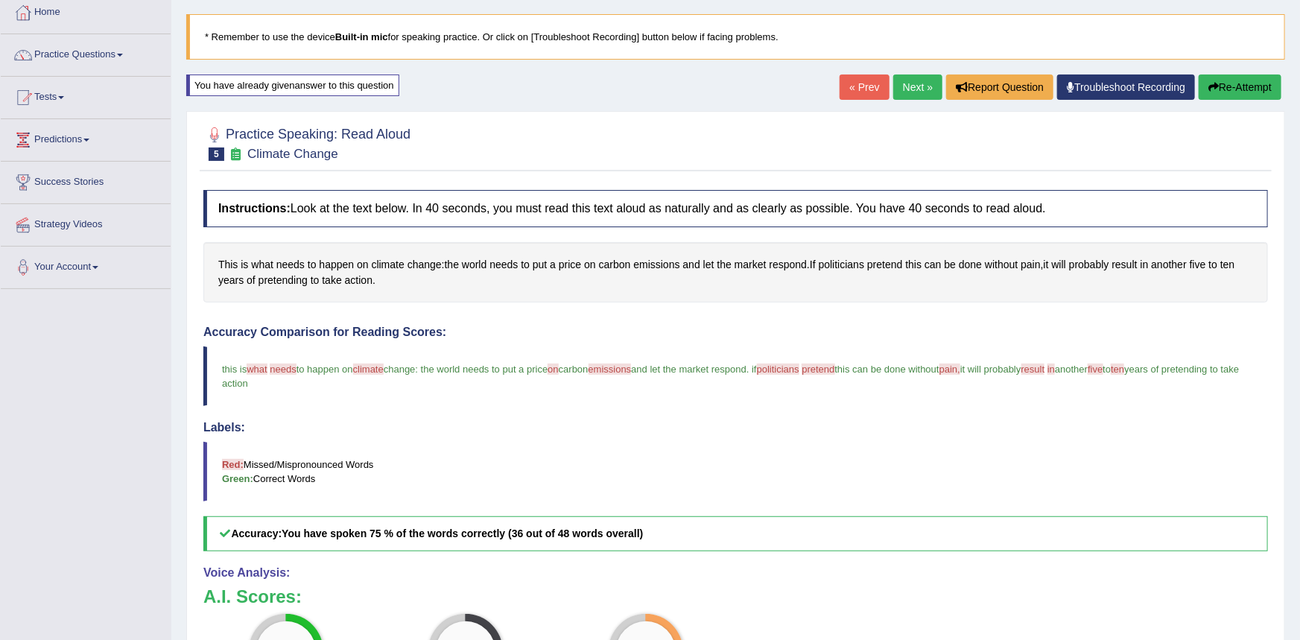
scroll to position [67, 0]
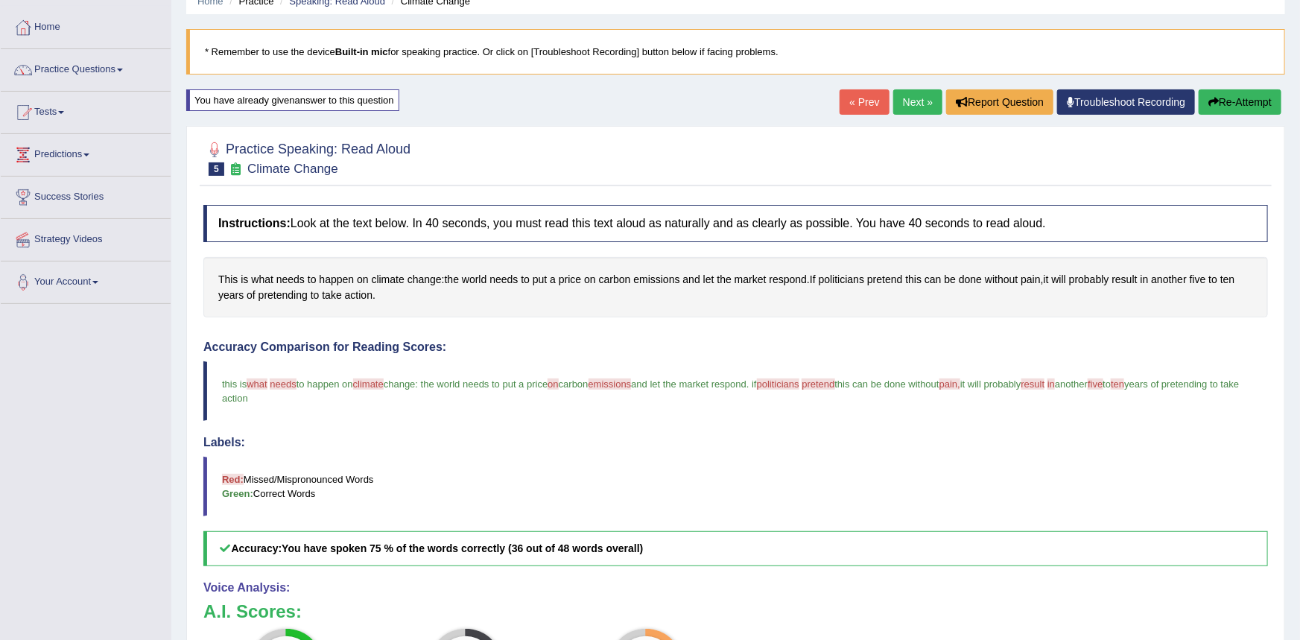
click at [1266, 100] on button "Re-Attempt" at bounding box center [1239, 101] width 83 height 25
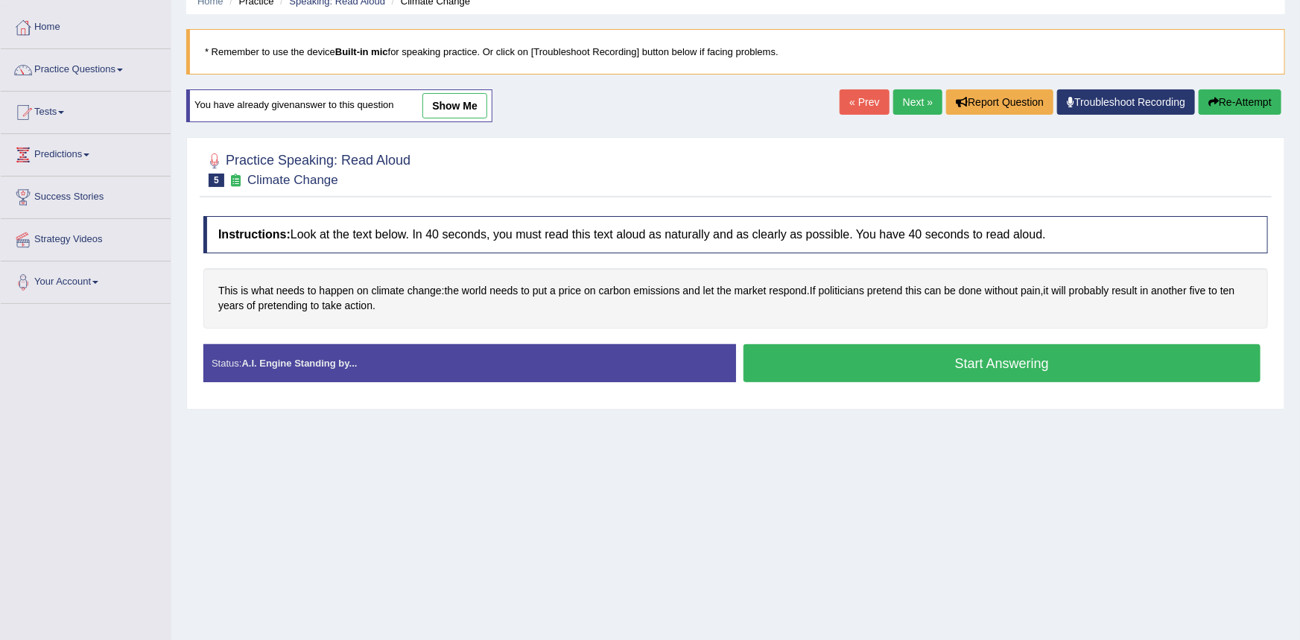
click at [862, 364] on button "Start Answering" at bounding box center [1002, 363] width 518 height 38
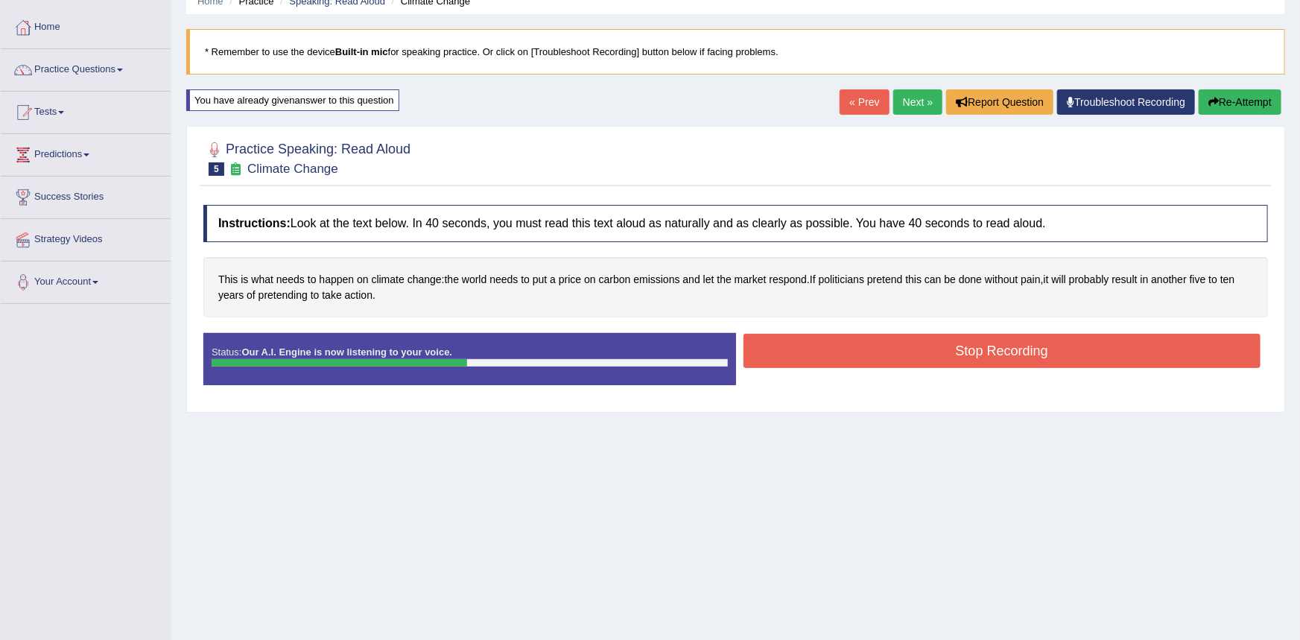
click at [865, 356] on button "Stop Recording" at bounding box center [1002, 351] width 518 height 34
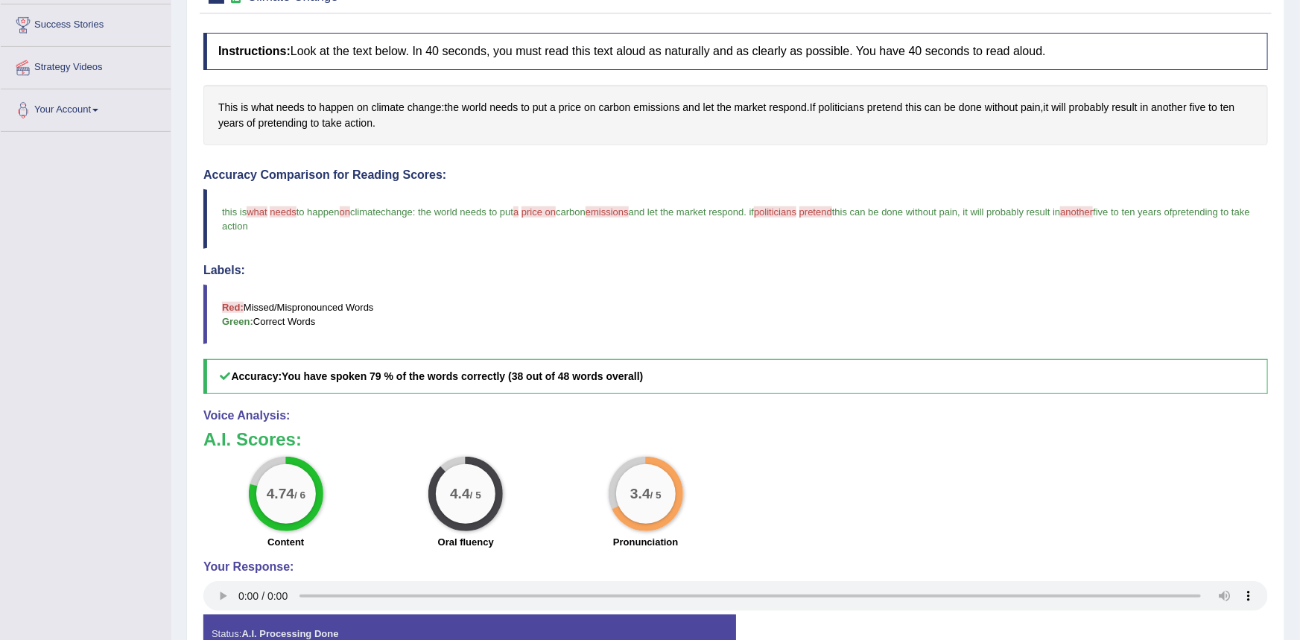
scroll to position [231, 0]
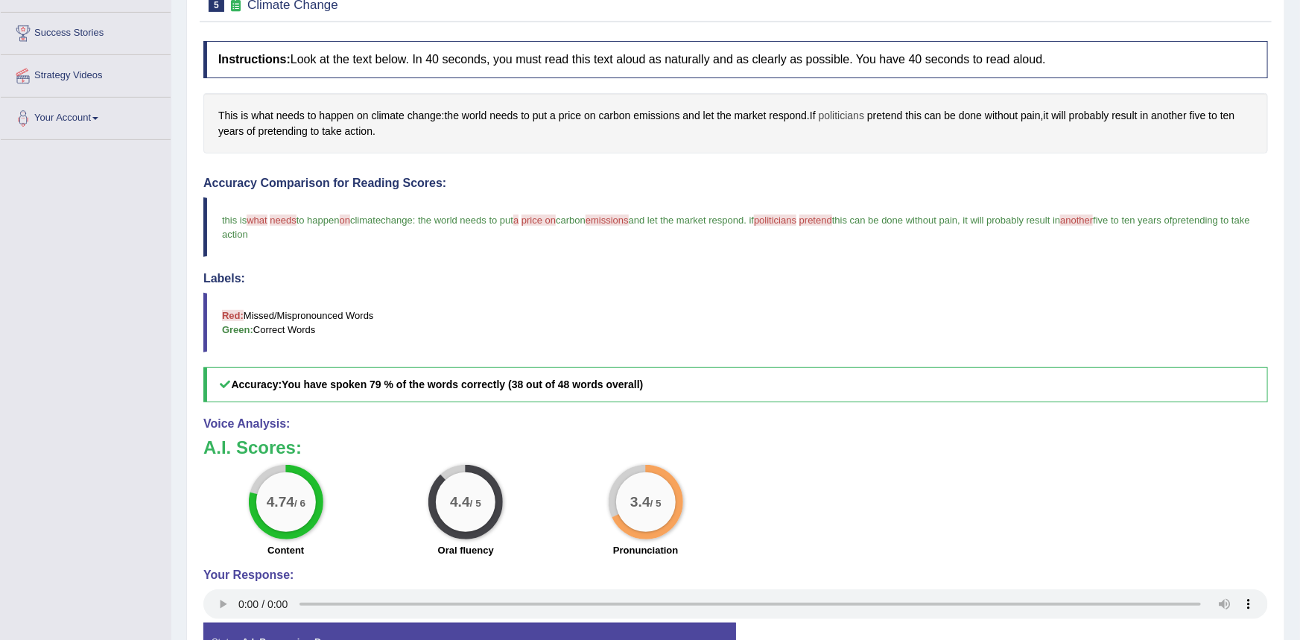
click at [853, 116] on span "politicians" at bounding box center [841, 116] width 45 height 16
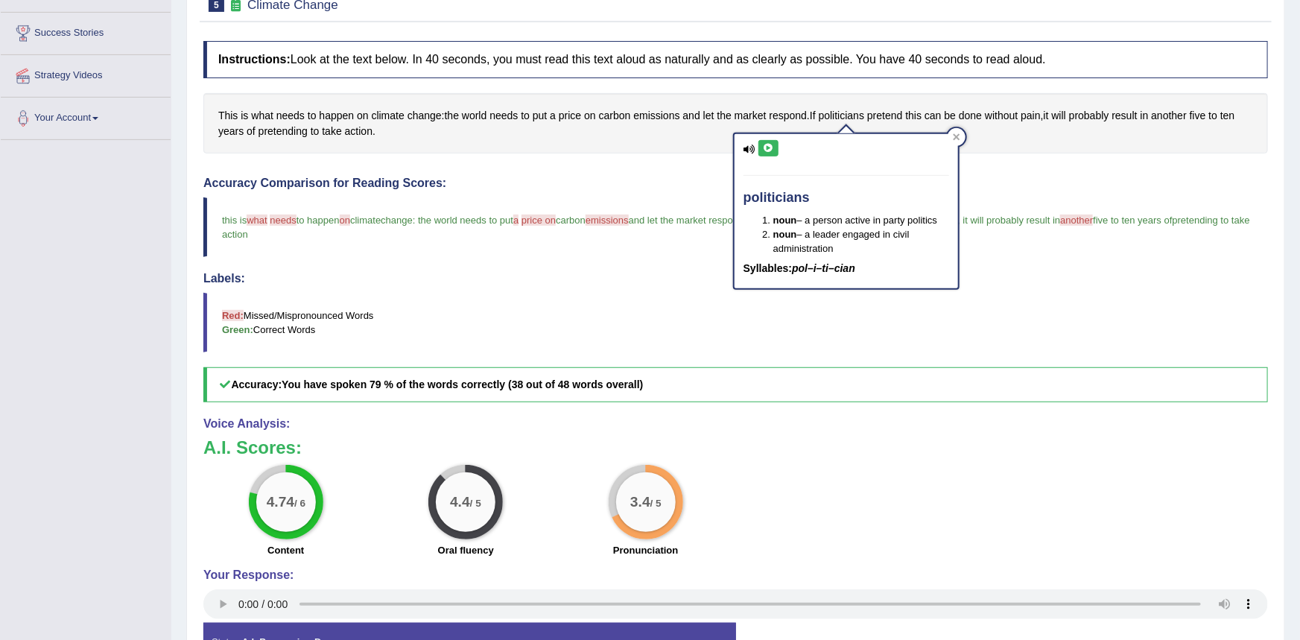
click at [766, 147] on icon at bounding box center [768, 148] width 11 height 9
click at [682, 169] on div "Instructions: Look at the text below. In 40 seconds, you must read this text al…" at bounding box center [736, 364] width 1072 height 661
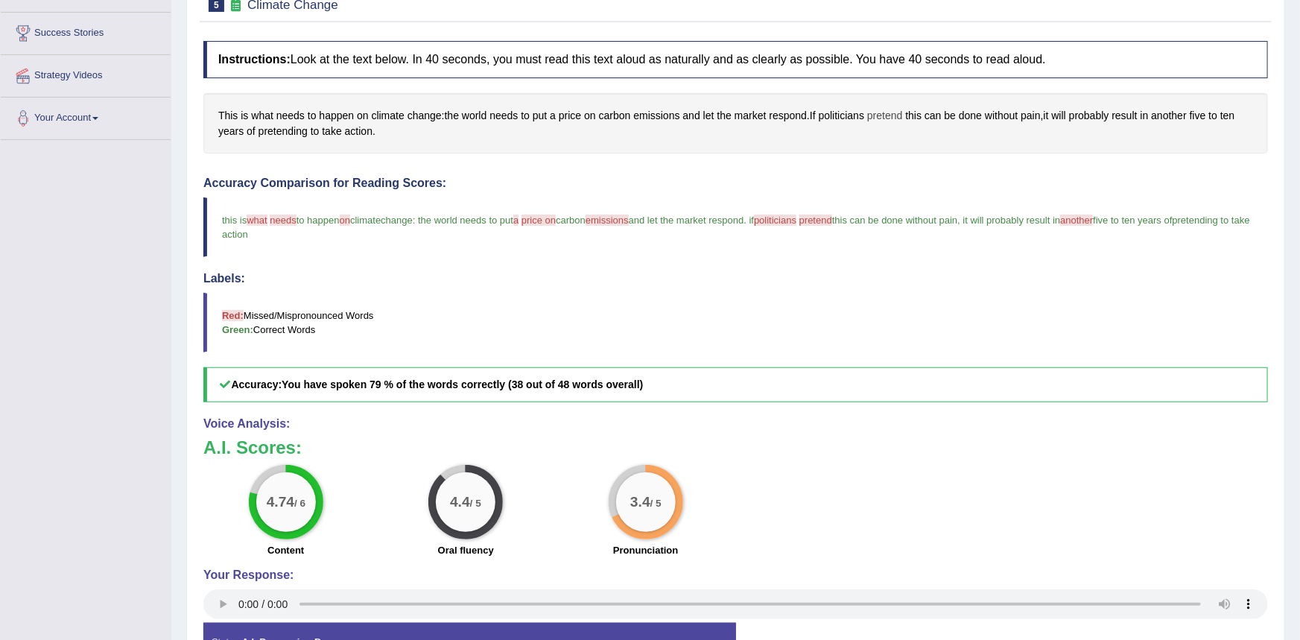
click at [888, 116] on span "pretend" at bounding box center [884, 116] width 35 height 16
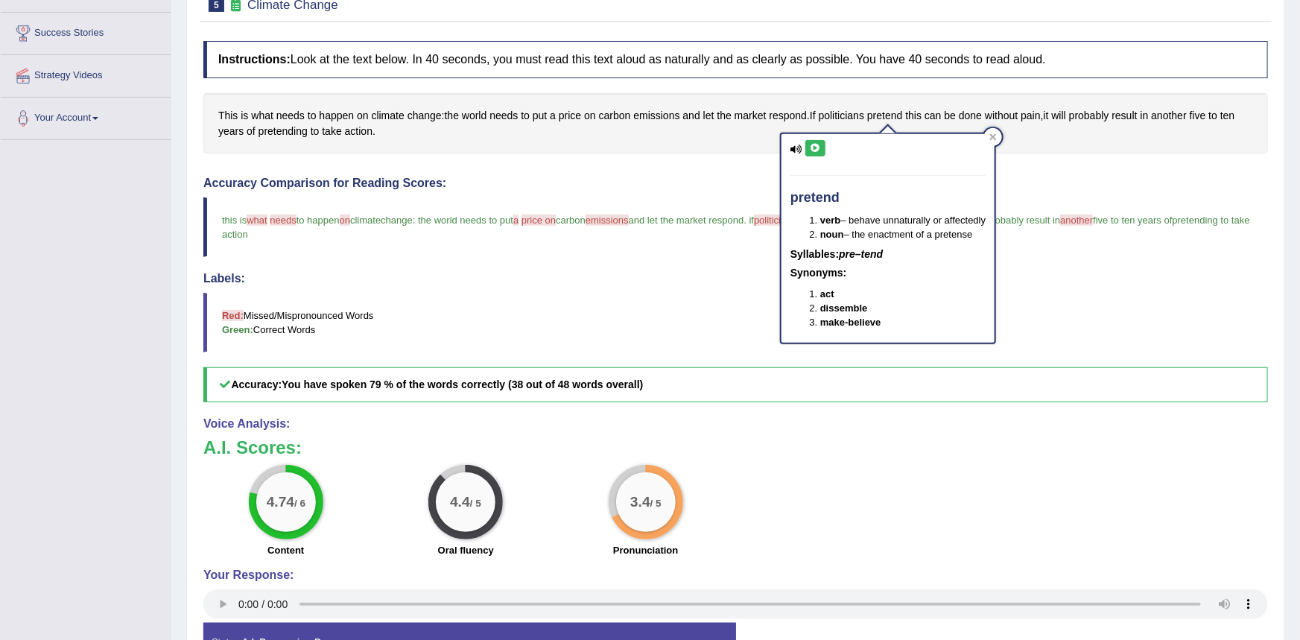
click at [814, 149] on icon at bounding box center [815, 148] width 11 height 9
click at [698, 168] on div "Instructions: Look at the text below. In 40 seconds, you must read this text al…" at bounding box center [736, 364] width 1072 height 661
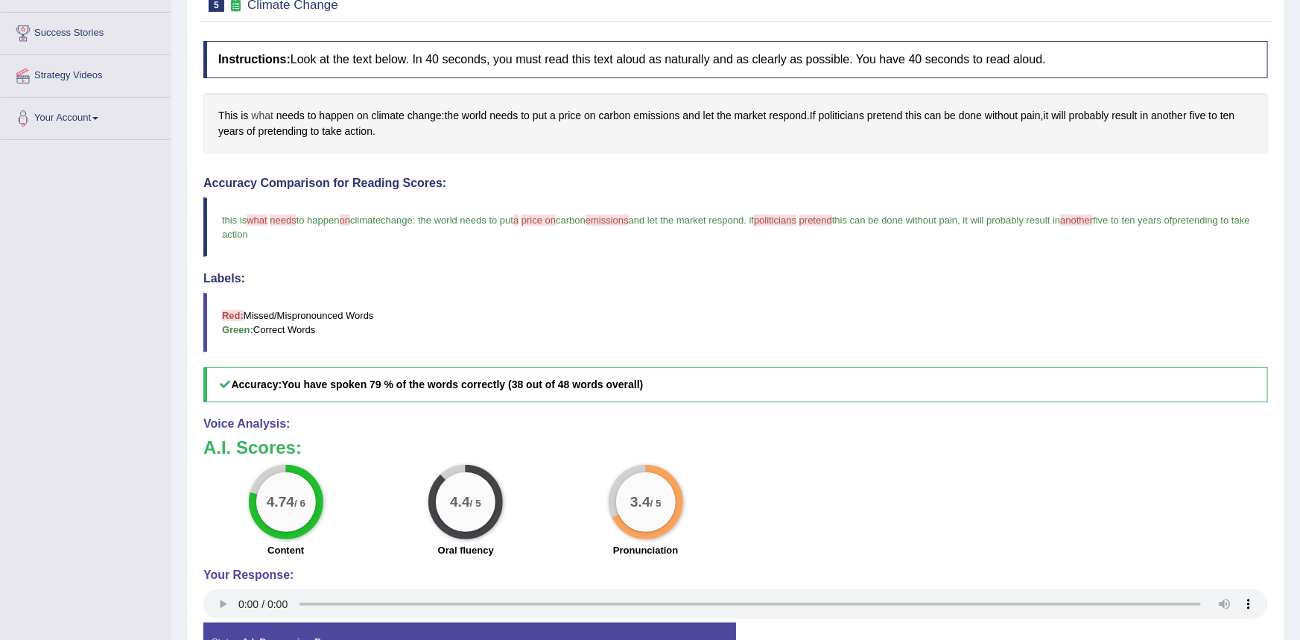
click at [262, 111] on span "what" at bounding box center [262, 116] width 22 height 16
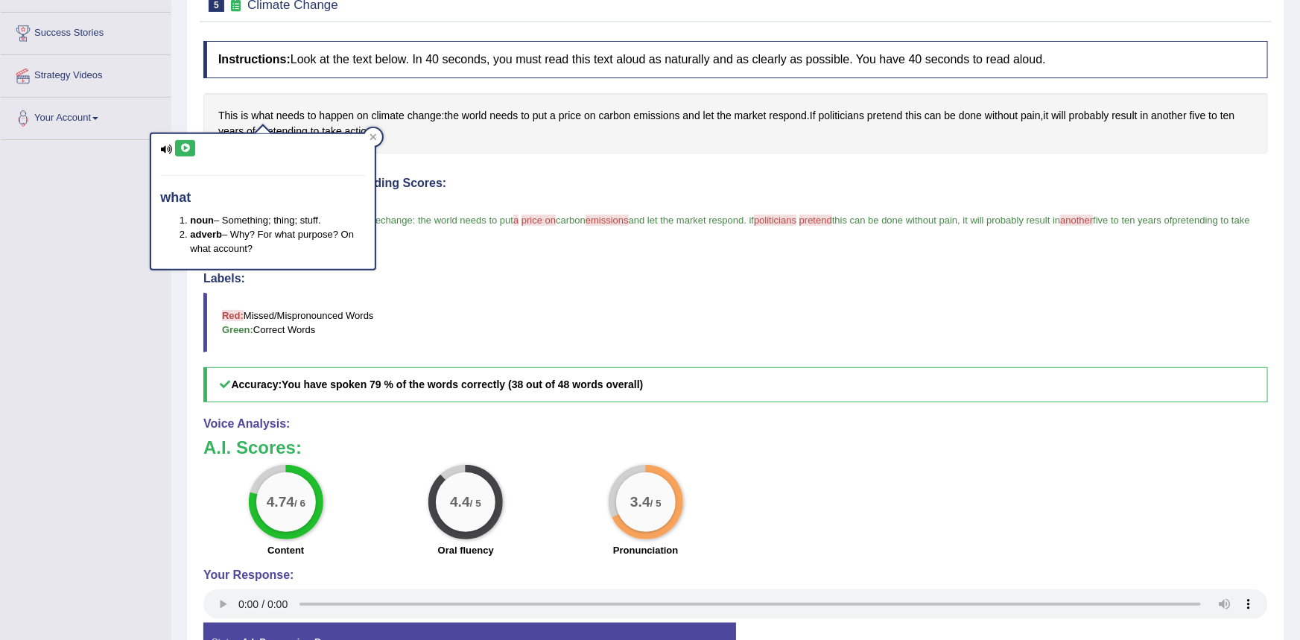
click at [190, 150] on icon at bounding box center [185, 148] width 11 height 9
click at [279, 113] on span "needs" at bounding box center [290, 116] width 28 height 16
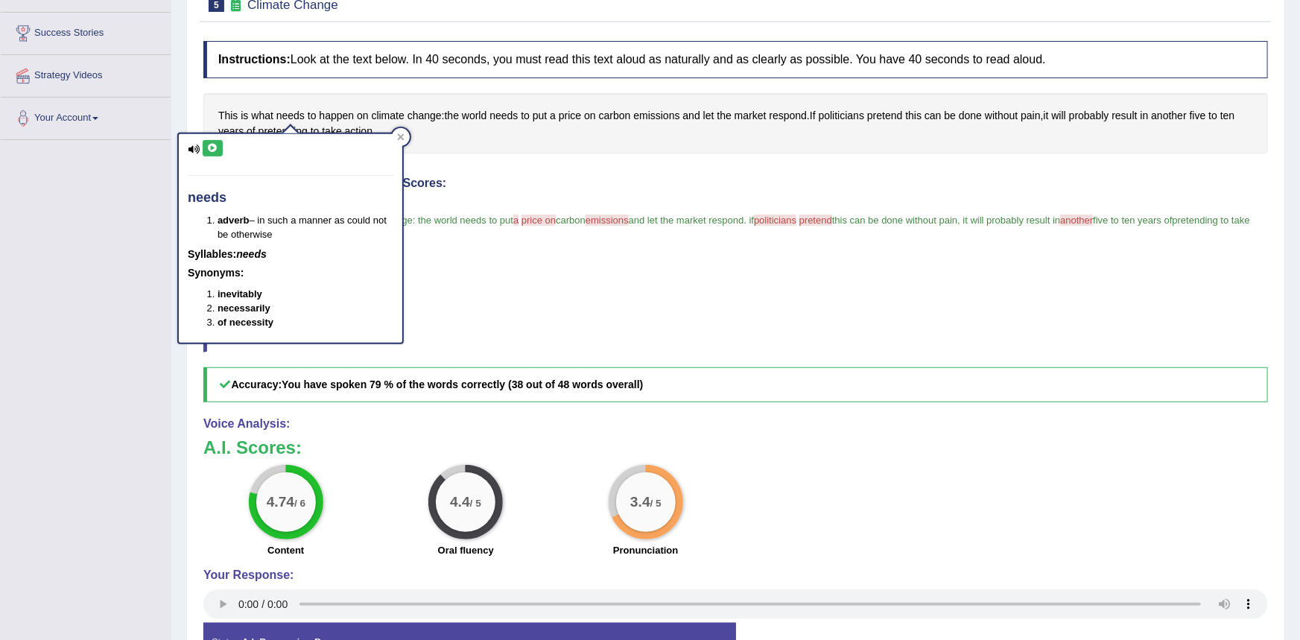
click at [214, 145] on icon at bounding box center [212, 148] width 11 height 9
drag, startPoint x: 507, startPoint y: 165, endPoint x: 581, endPoint y: 150, distance: 76.0
click at [509, 165] on div "Instructions: Look at the text below. In 40 seconds, you must read this text al…" at bounding box center [736, 364] width 1072 height 661
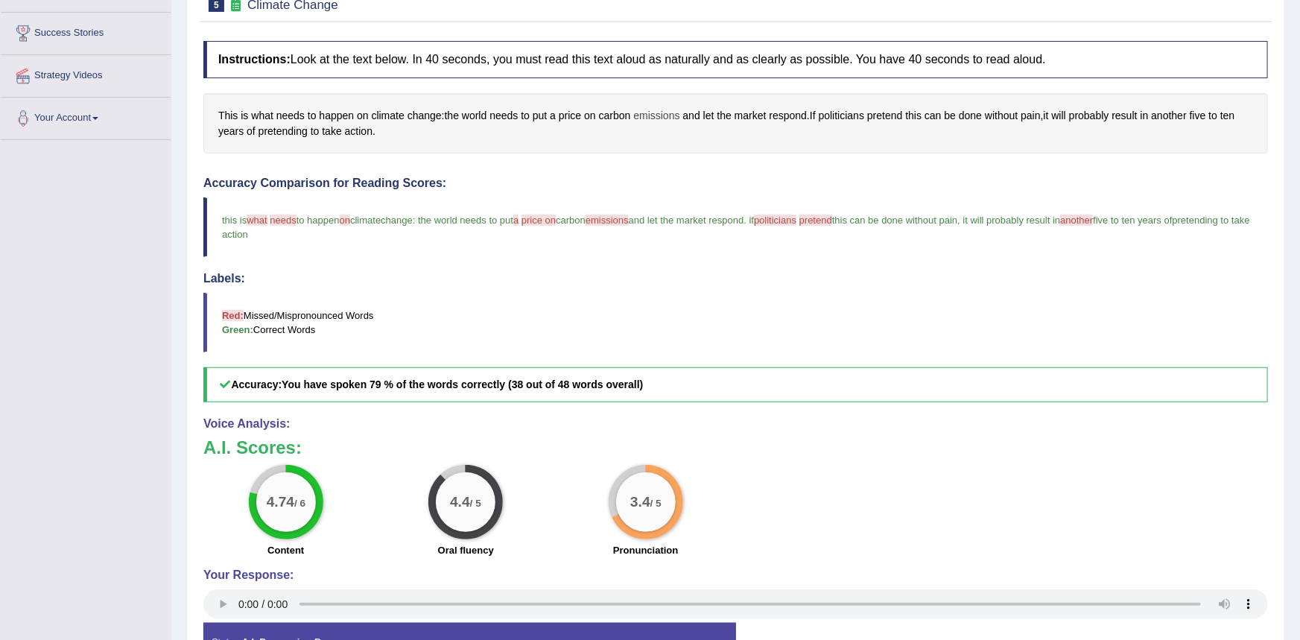
click at [654, 115] on span "emissions" at bounding box center [656, 116] width 46 height 16
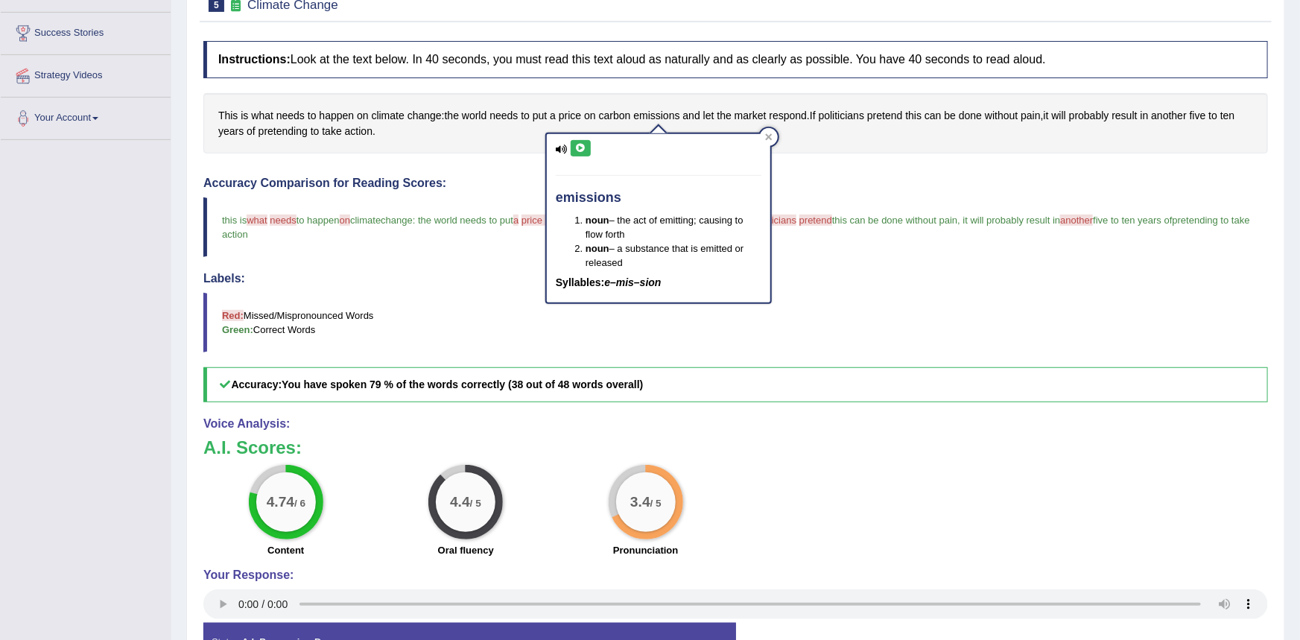
click at [580, 149] on icon at bounding box center [580, 148] width 11 height 9
click at [495, 162] on div "Instructions: Look at the text below. In 40 seconds, you must read this text al…" at bounding box center [736, 364] width 1072 height 661
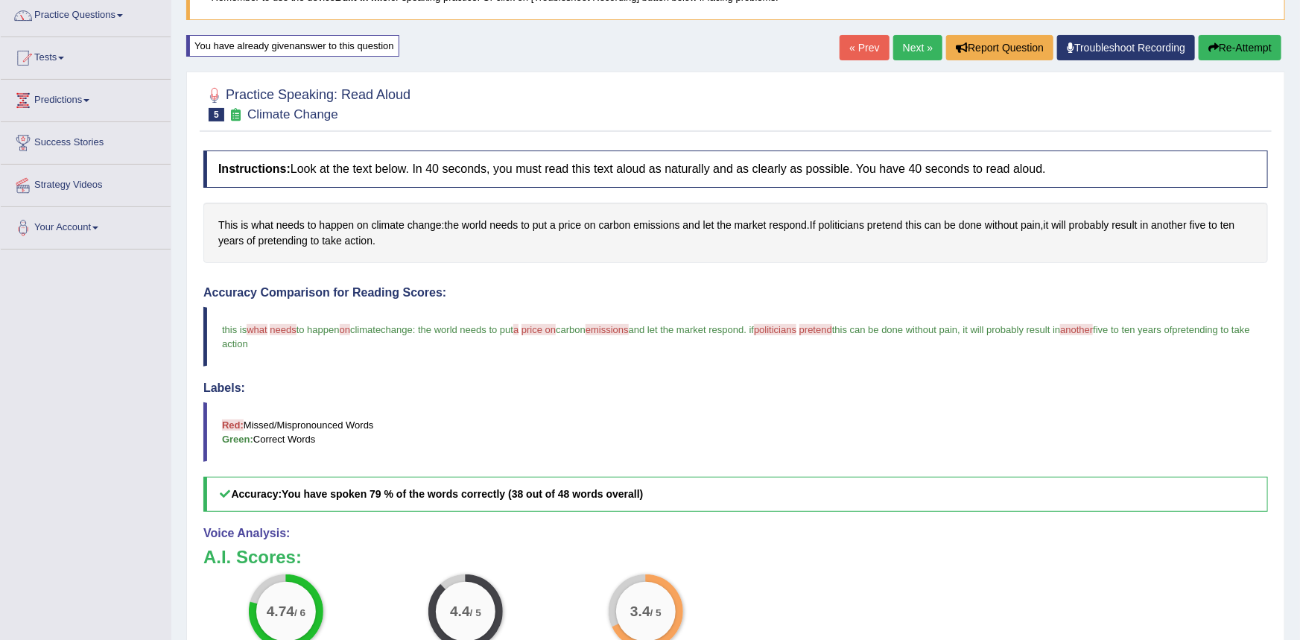
scroll to position [0, 0]
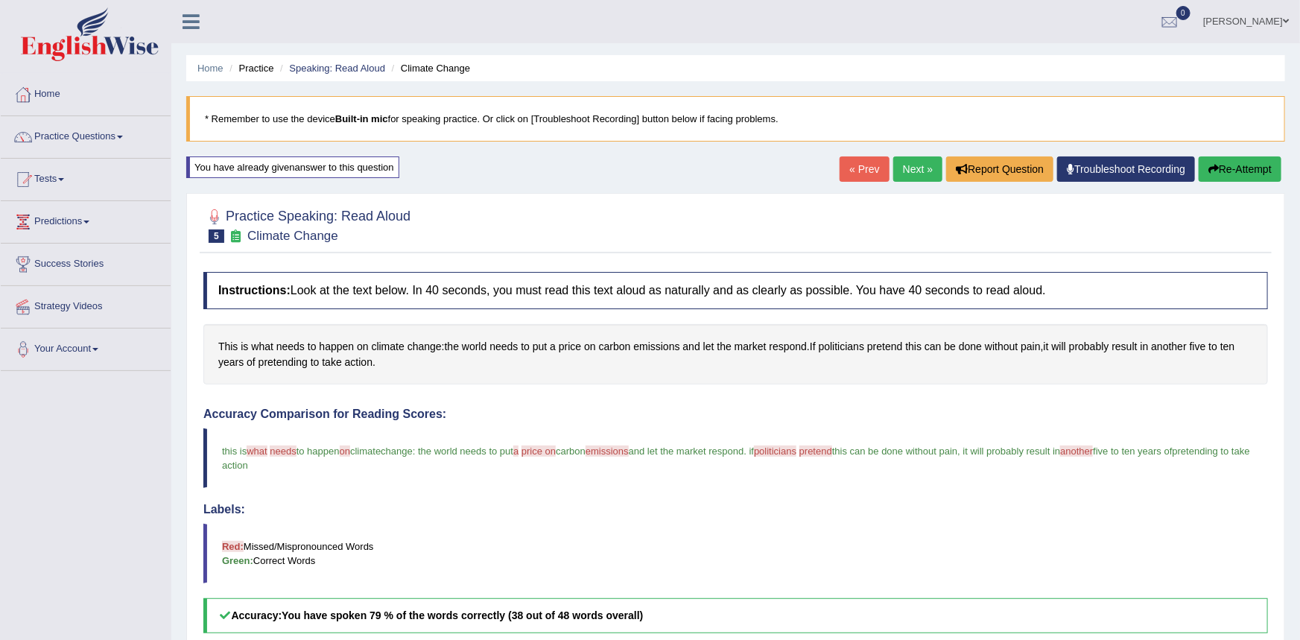
click at [1214, 174] on button "Re-Attempt" at bounding box center [1239, 168] width 83 height 25
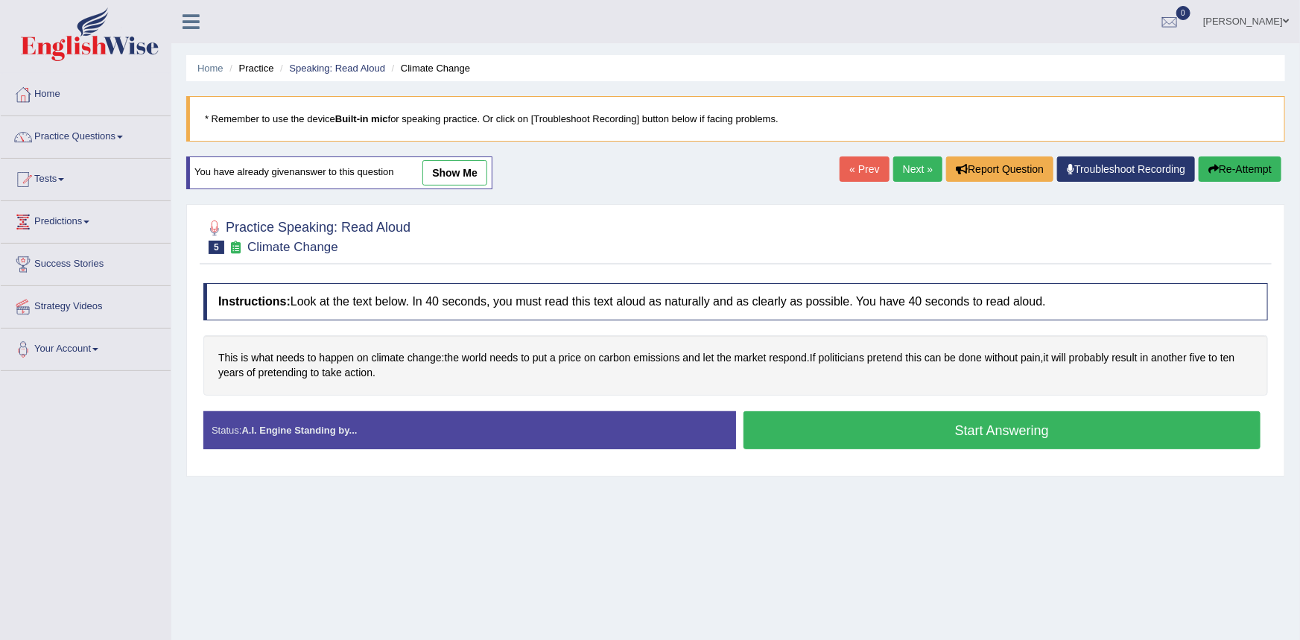
click at [781, 426] on button "Start Answering" at bounding box center [1002, 430] width 518 height 38
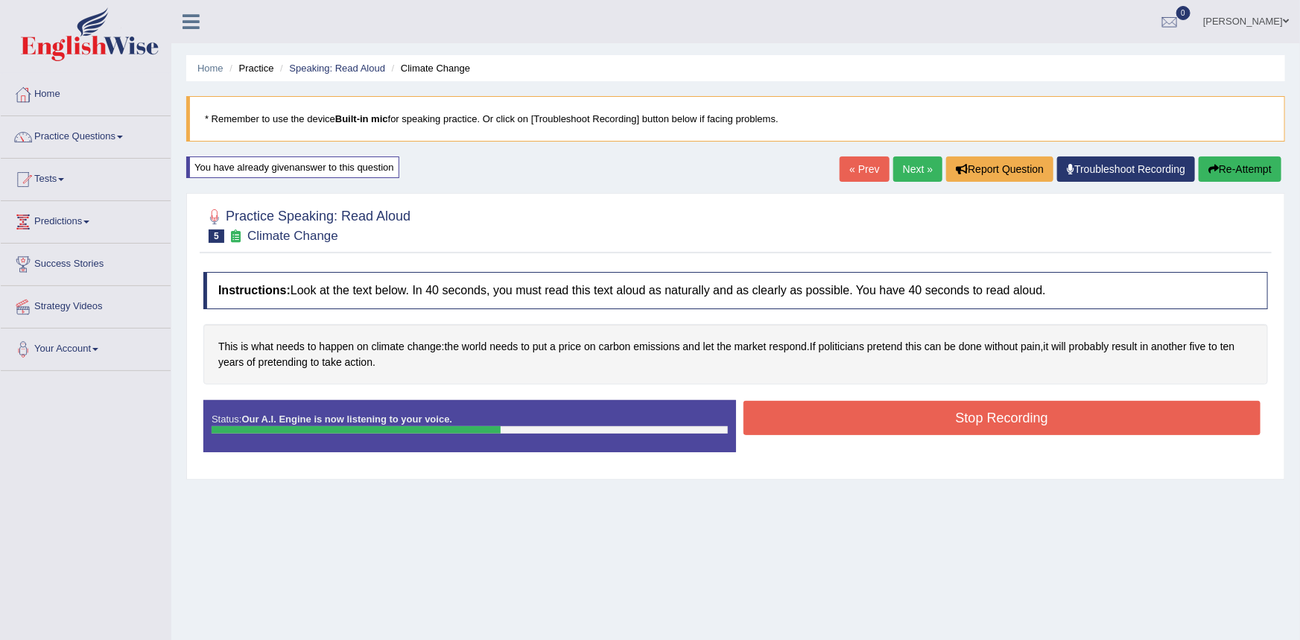
click at [784, 422] on button "Stop Recording" at bounding box center [1002, 418] width 518 height 34
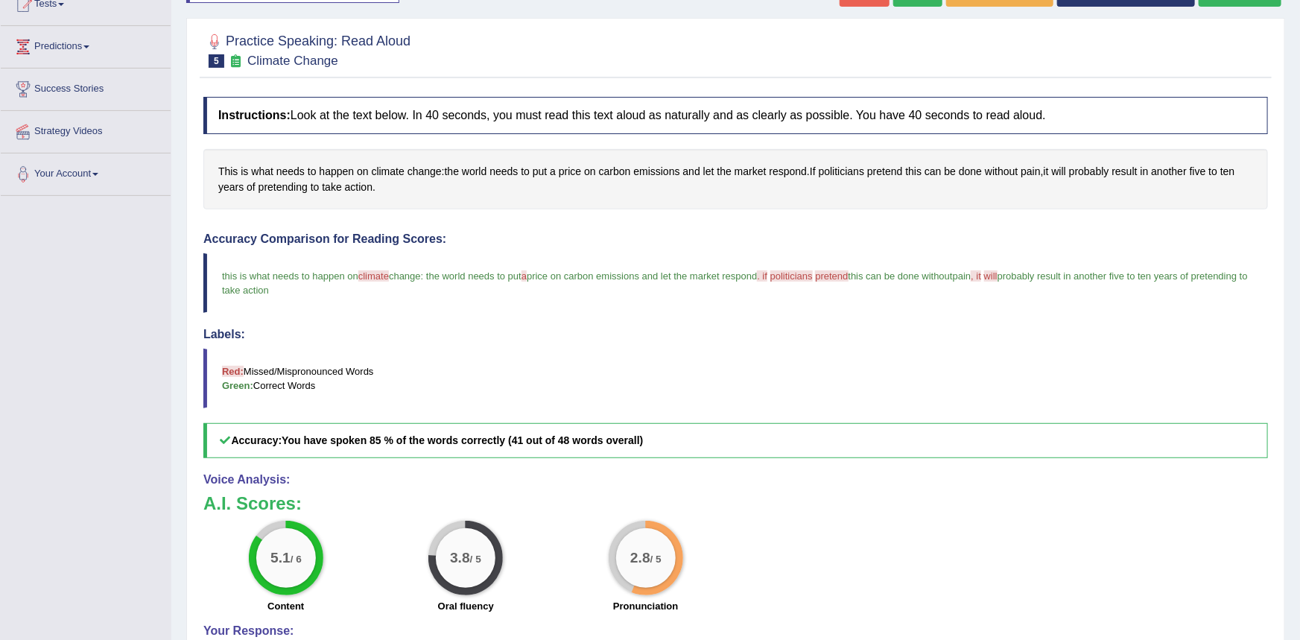
scroll to position [89, 0]
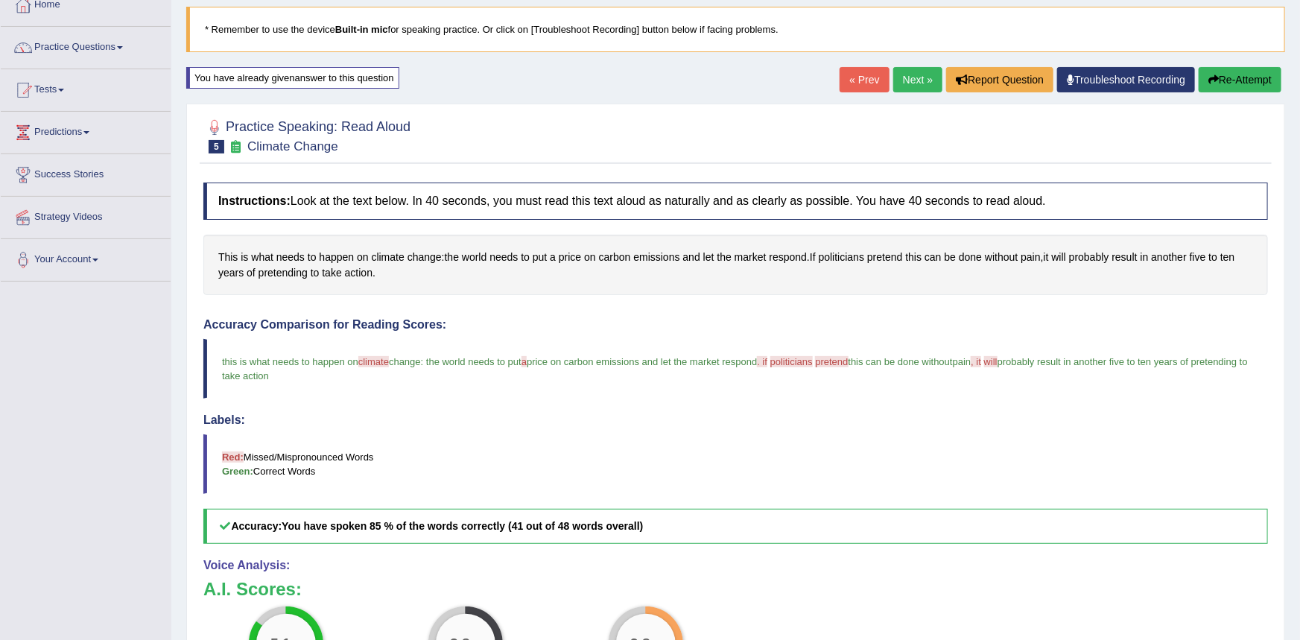
drag, startPoint x: 1236, startPoint y: 77, endPoint x: 1223, endPoint y: 86, distance: 16.5
click at [1236, 78] on button "Re-Attempt" at bounding box center [1239, 79] width 83 height 25
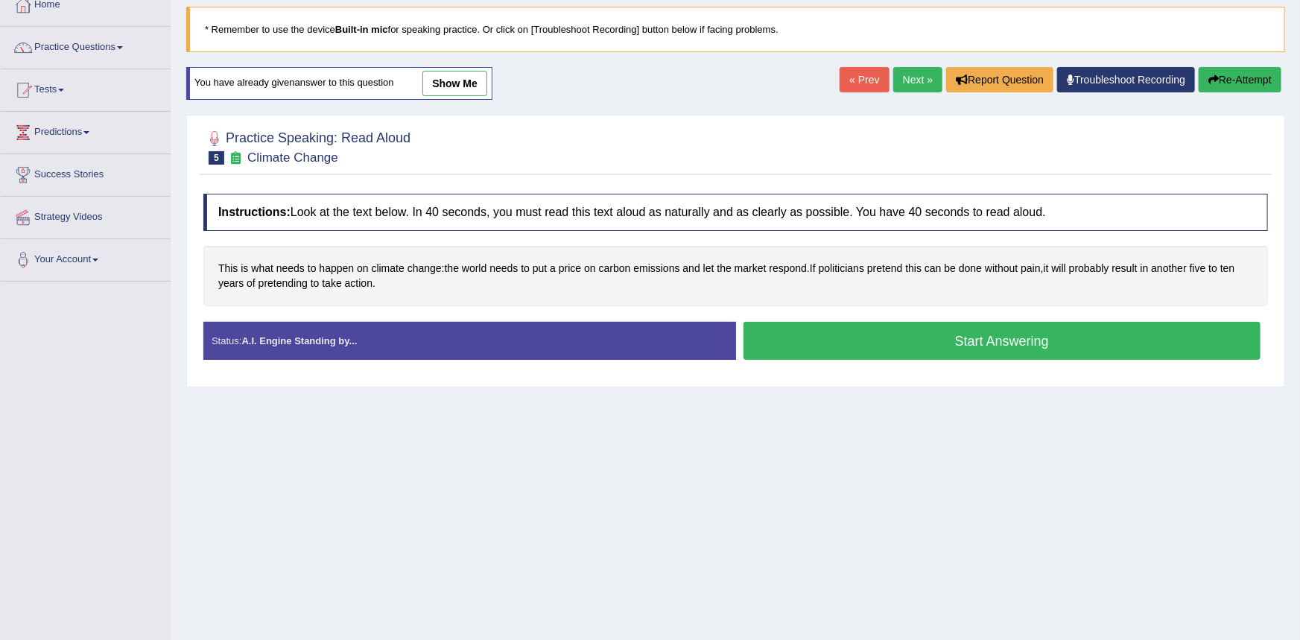
click at [823, 347] on button "Start Answering" at bounding box center [1002, 341] width 518 height 38
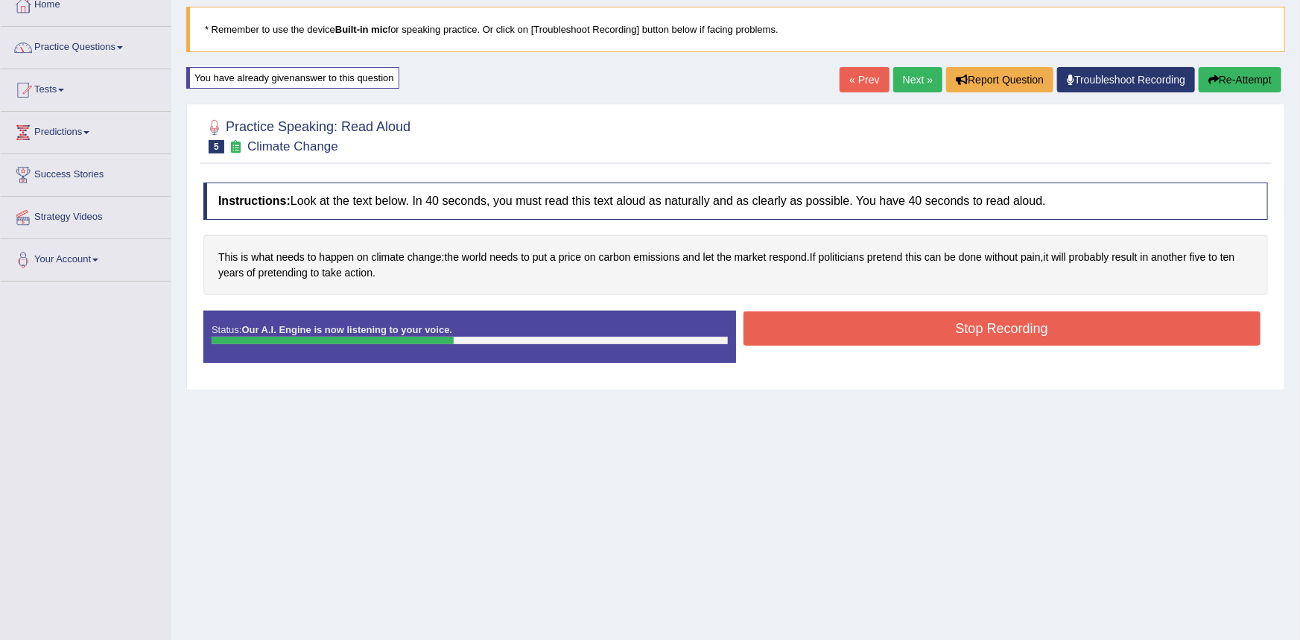
click at [836, 330] on button "Stop Recording" at bounding box center [1002, 328] width 518 height 34
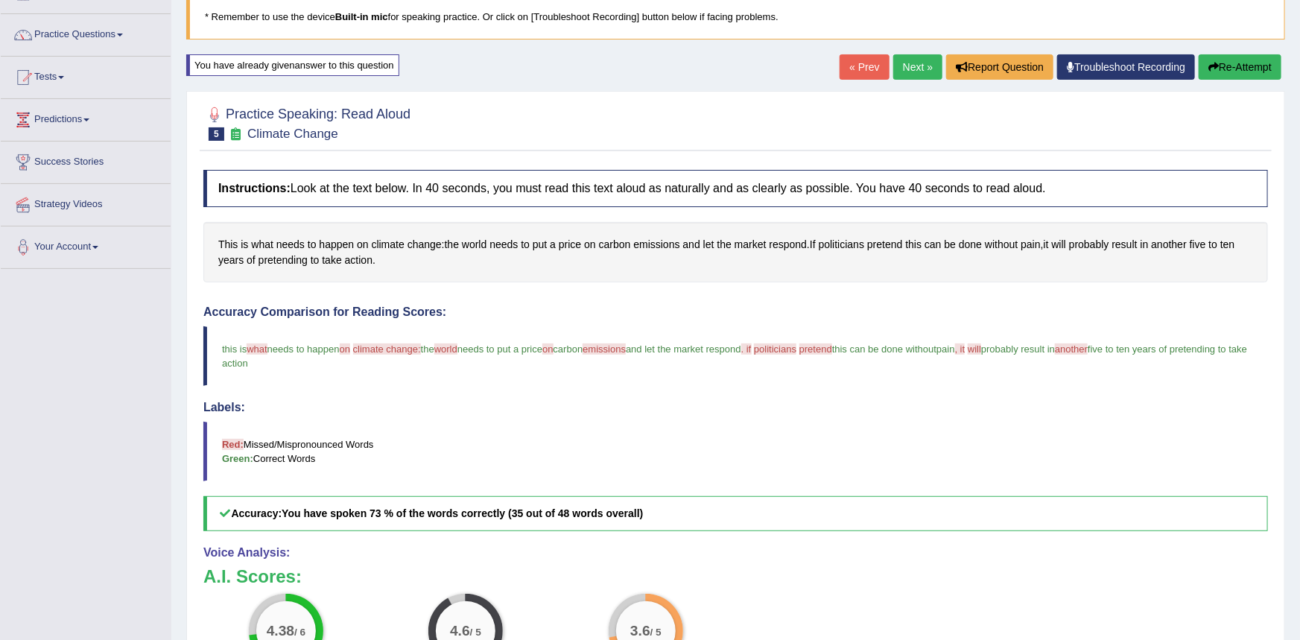
scroll to position [72, 0]
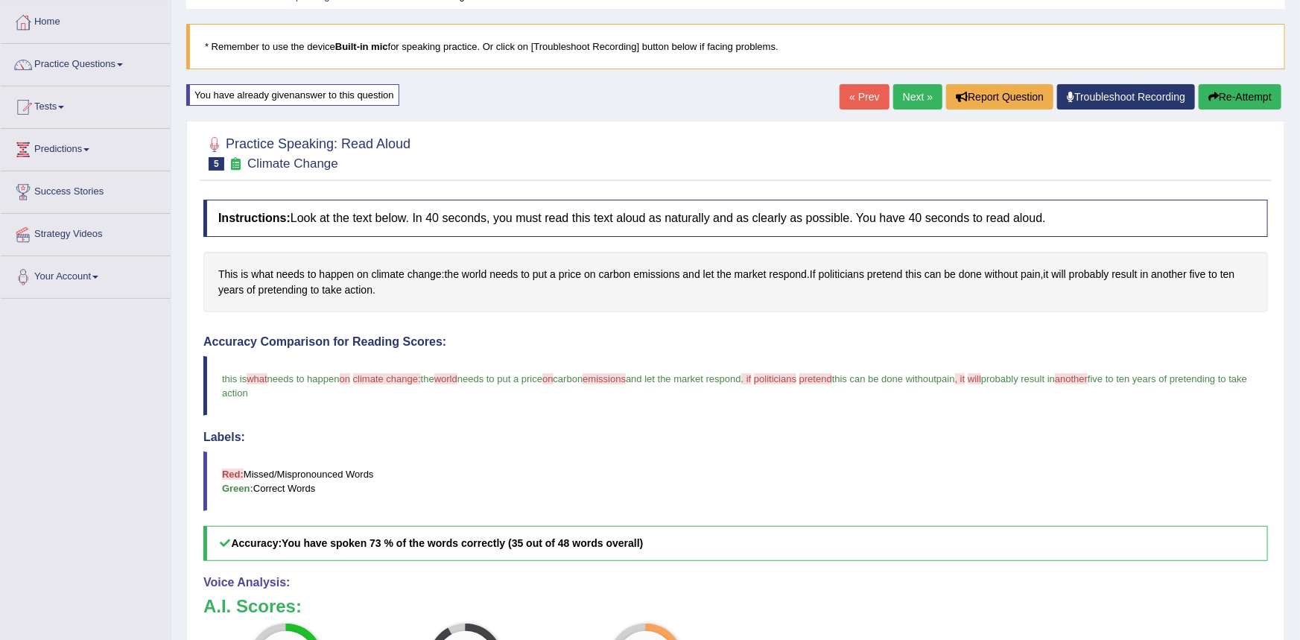
drag, startPoint x: 901, startPoint y: 100, endPoint x: 904, endPoint y: 118, distance: 18.3
click at [901, 101] on link "Next »" at bounding box center [917, 96] width 49 height 25
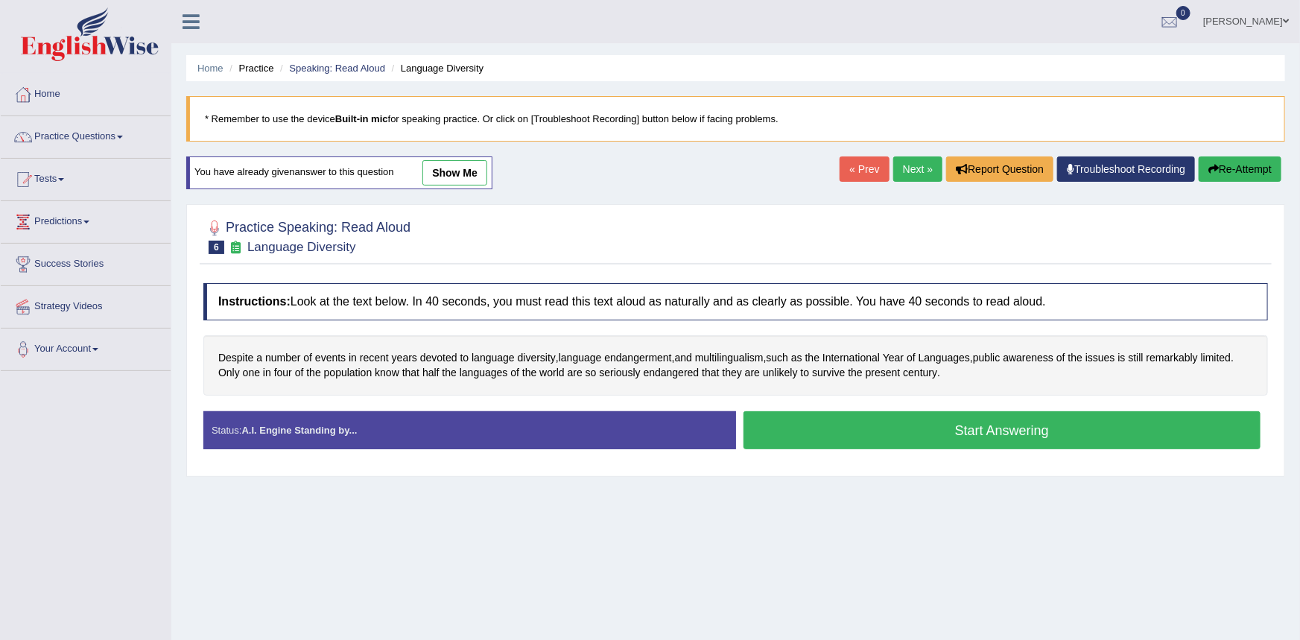
click at [774, 426] on button "Start Answering" at bounding box center [1002, 430] width 518 height 38
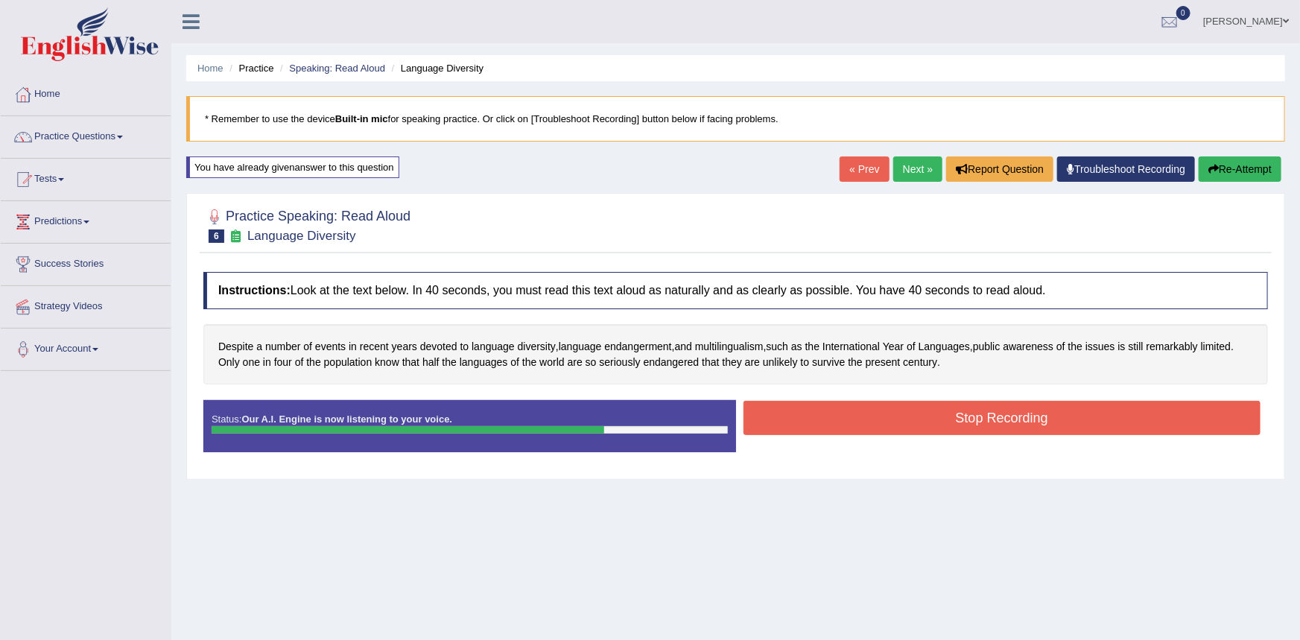
click at [776, 423] on button "Stop Recording" at bounding box center [1002, 418] width 518 height 34
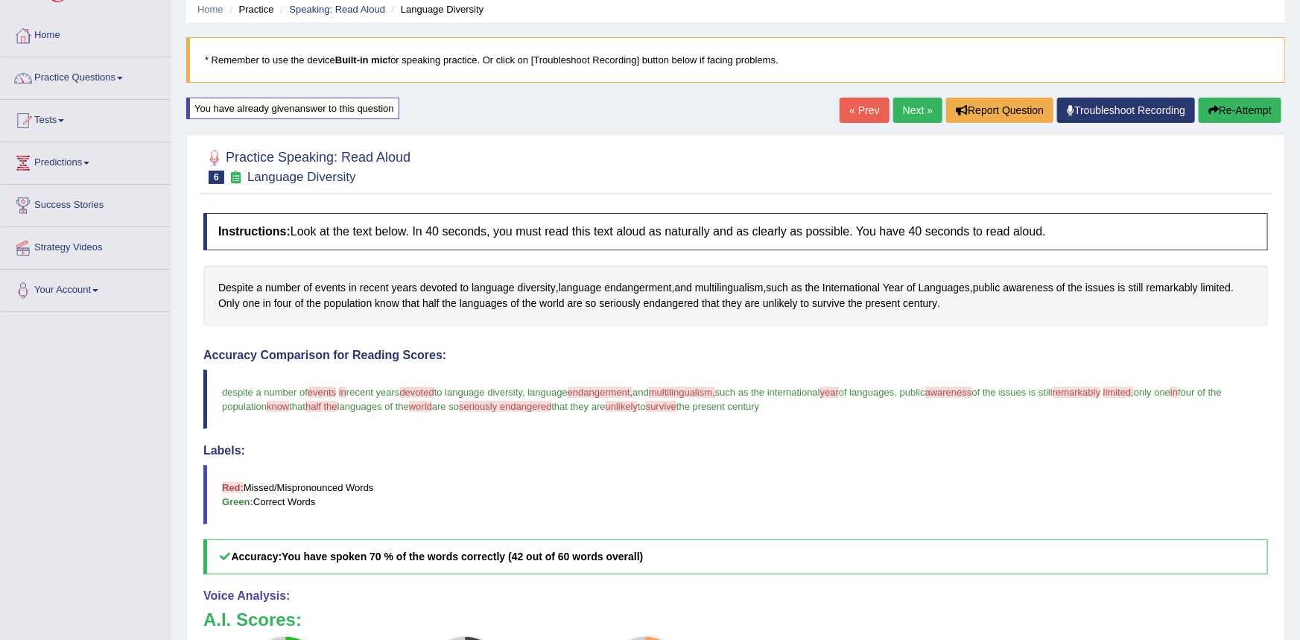
scroll to position [11, 0]
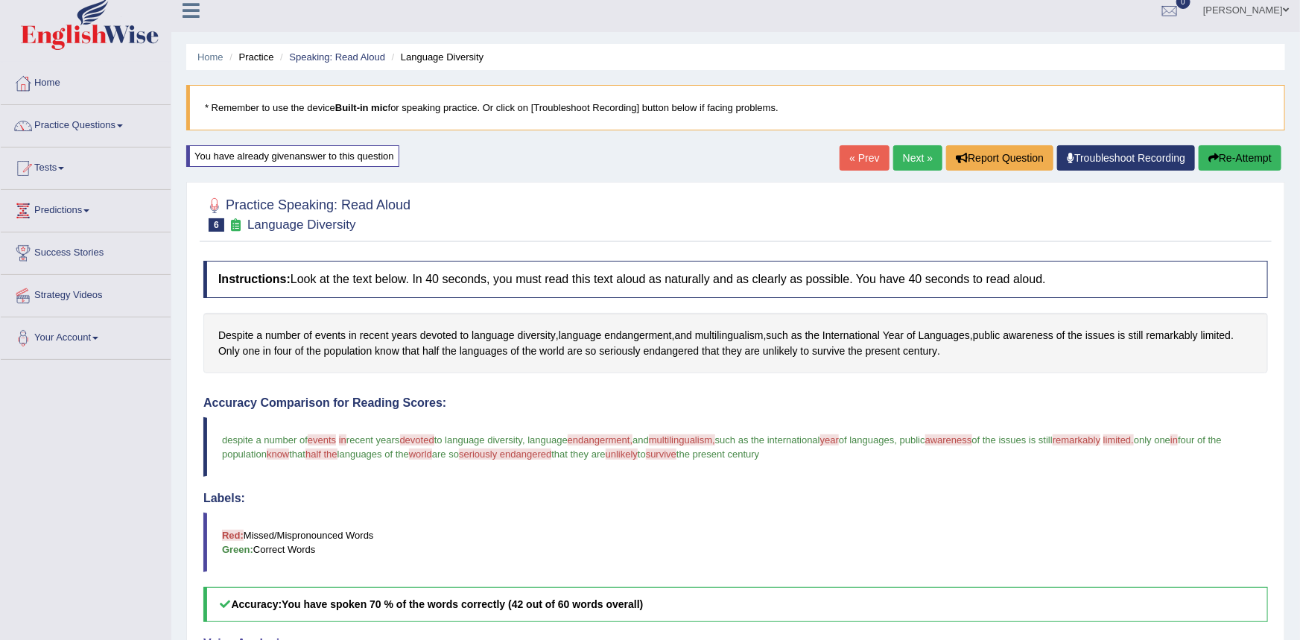
click at [921, 155] on link "Next »" at bounding box center [917, 157] width 49 height 25
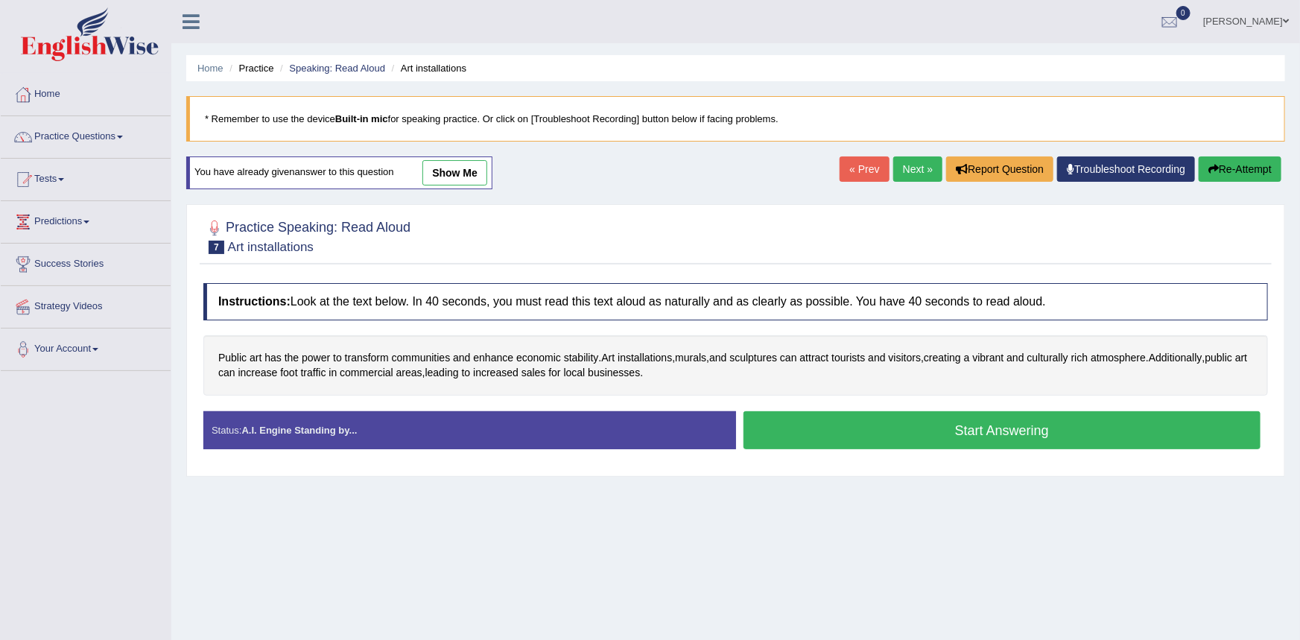
click at [775, 428] on button "Start Answering" at bounding box center [1002, 430] width 518 height 38
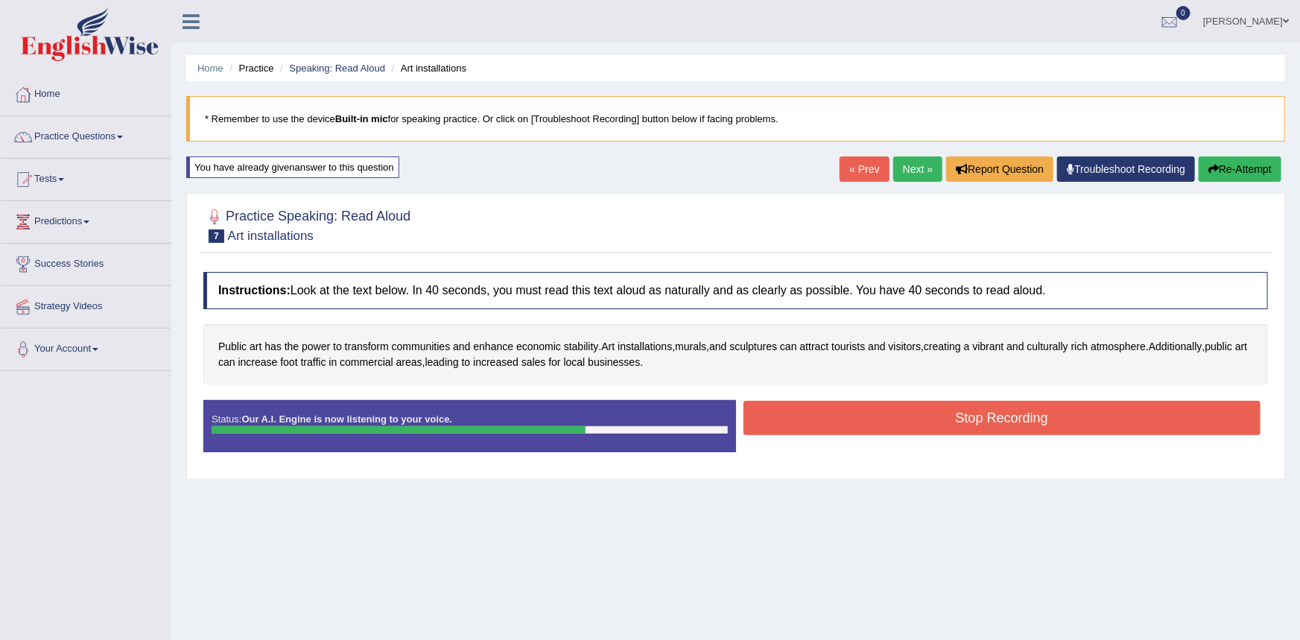
click at [785, 424] on button "Stop Recording" at bounding box center [1002, 418] width 518 height 34
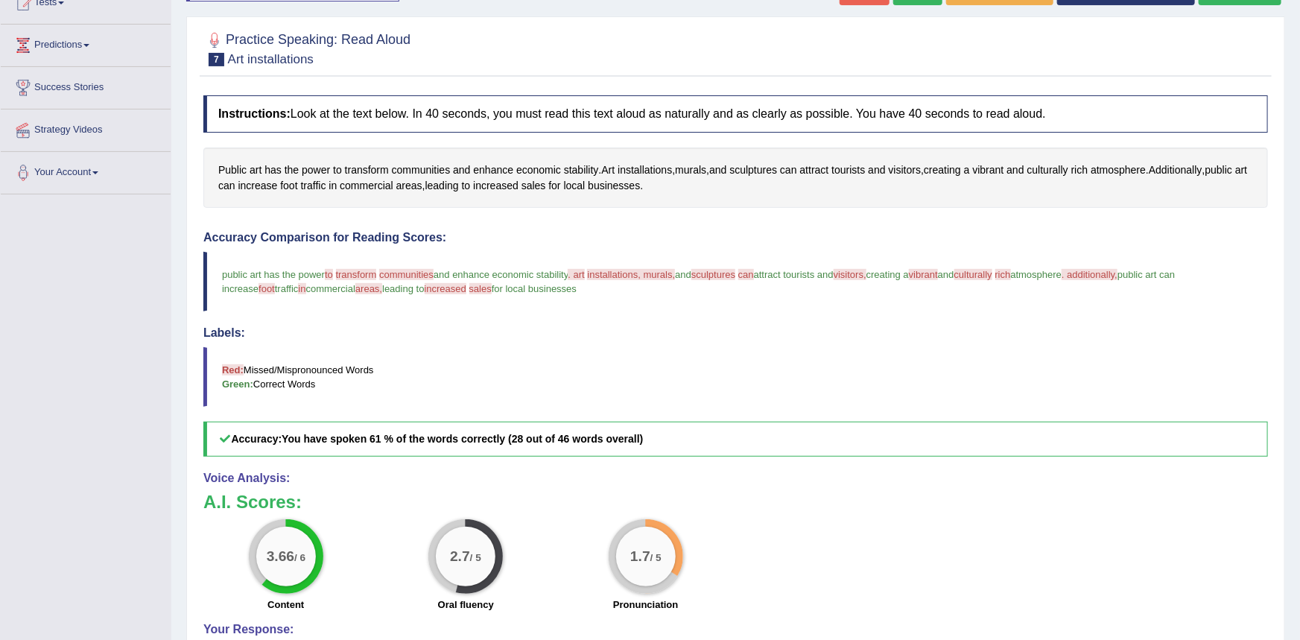
scroll to position [171, 0]
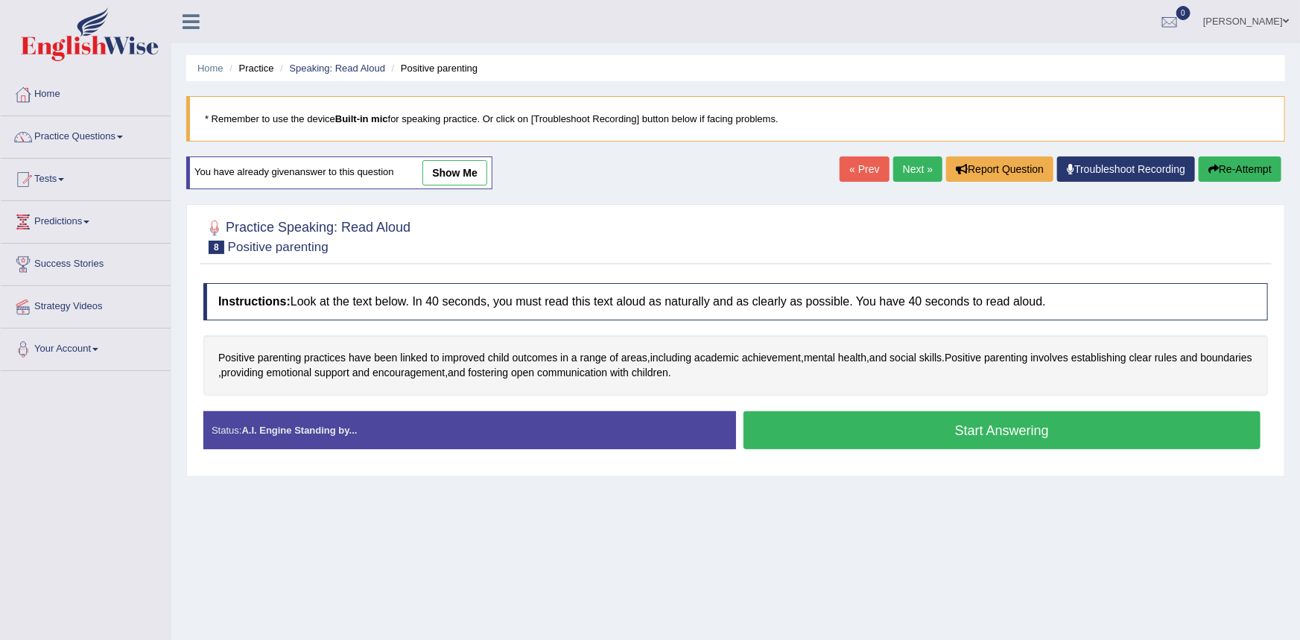
click at [787, 433] on button "Start Answering" at bounding box center [1002, 430] width 518 height 38
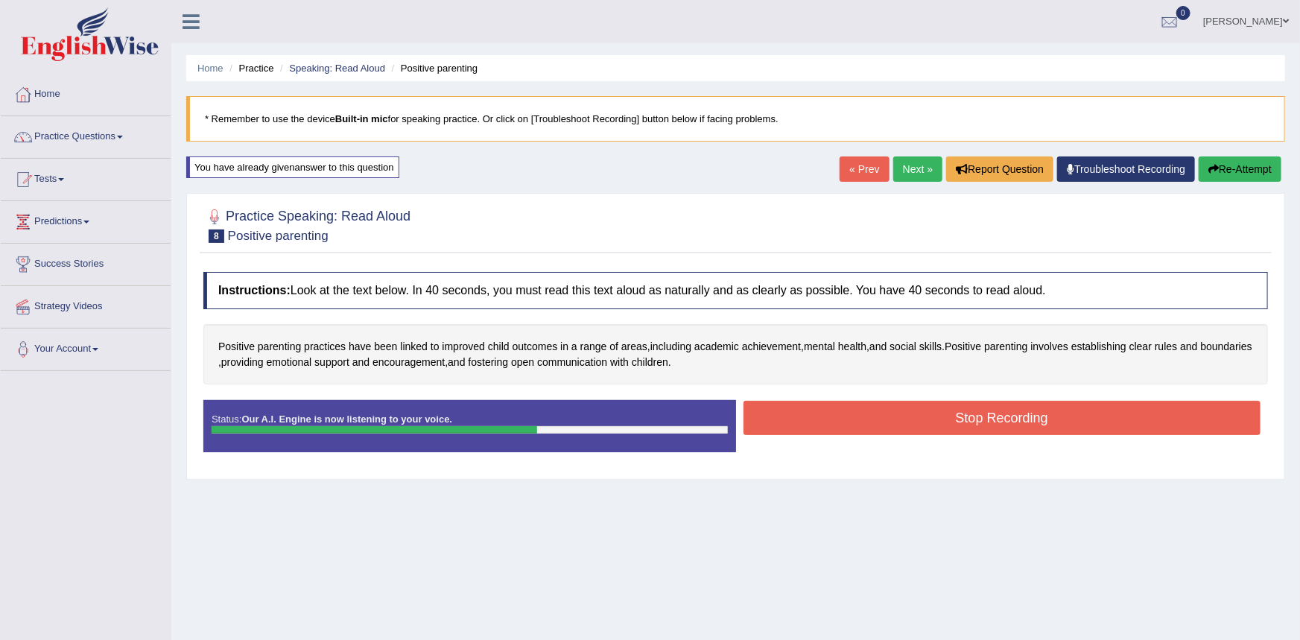
click at [804, 421] on button "Stop Recording" at bounding box center [1002, 418] width 518 height 34
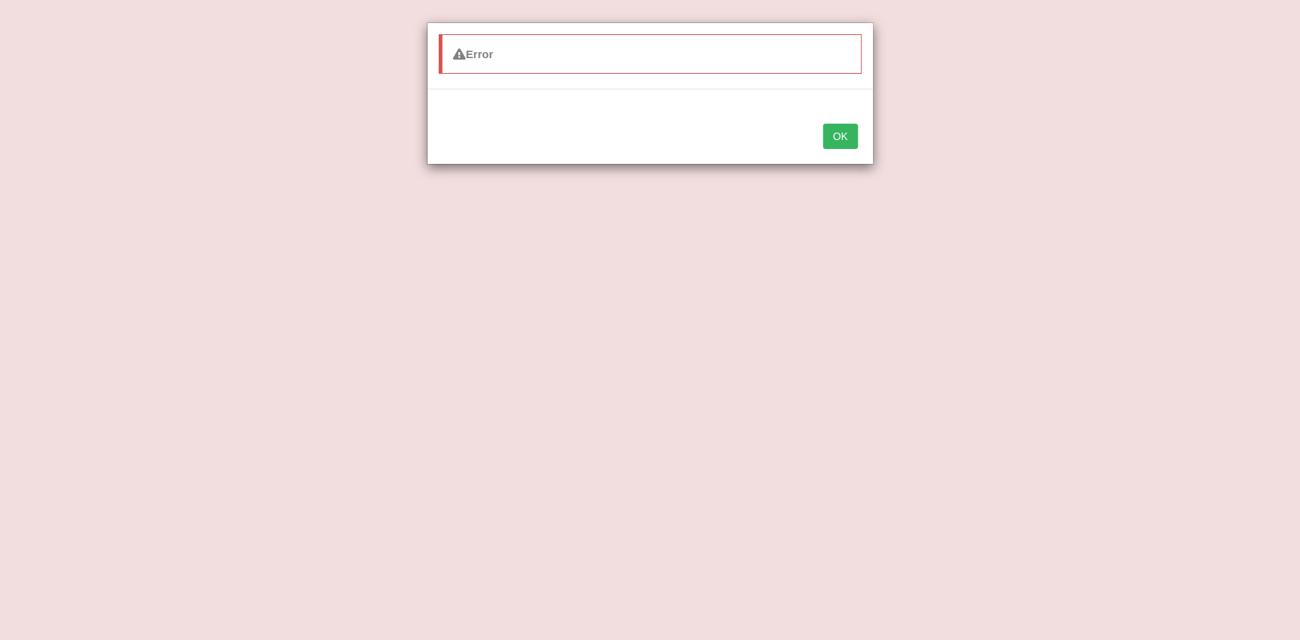
click at [845, 137] on button "OK" at bounding box center [840, 136] width 34 height 25
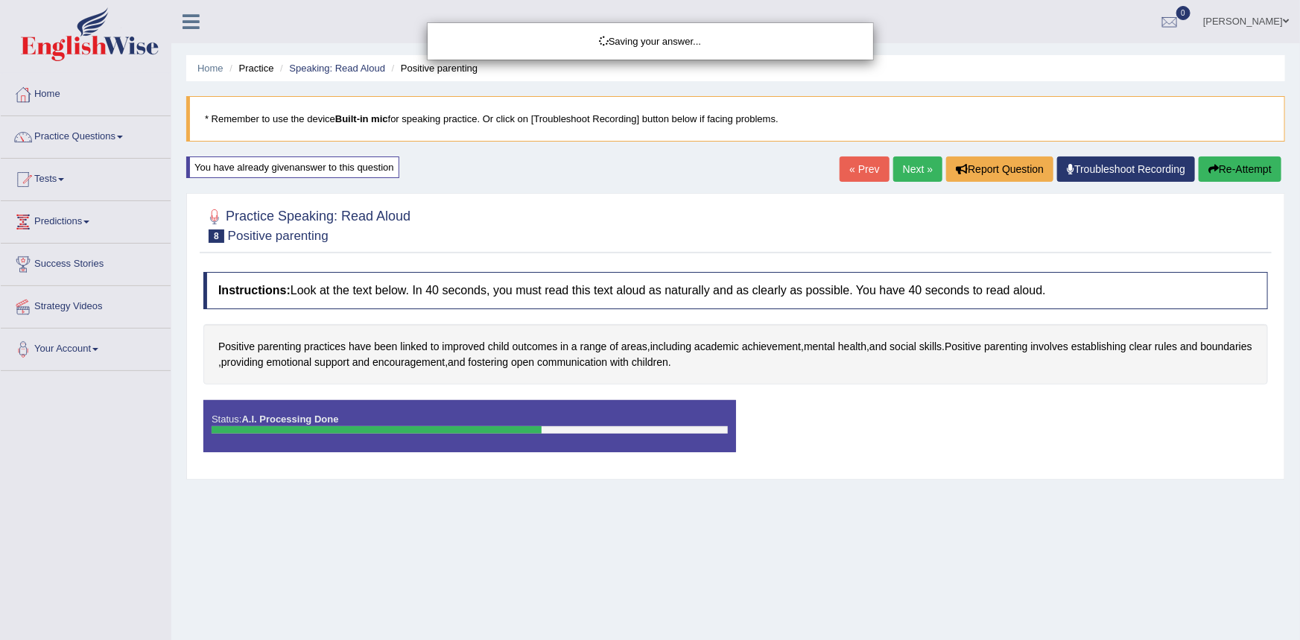
click at [926, 559] on div "Saving your answer..." at bounding box center [650, 320] width 1300 height 640
click at [1222, 172] on div "Saving your answer..." at bounding box center [650, 320] width 1300 height 640
drag, startPoint x: 1158, startPoint y: 207, endPoint x: 1134, endPoint y: 226, distance: 30.8
click at [1155, 210] on div "Saving your answer..." at bounding box center [650, 320] width 1300 height 640
click at [498, 193] on div "Saving your answer..." at bounding box center [650, 320] width 1300 height 640
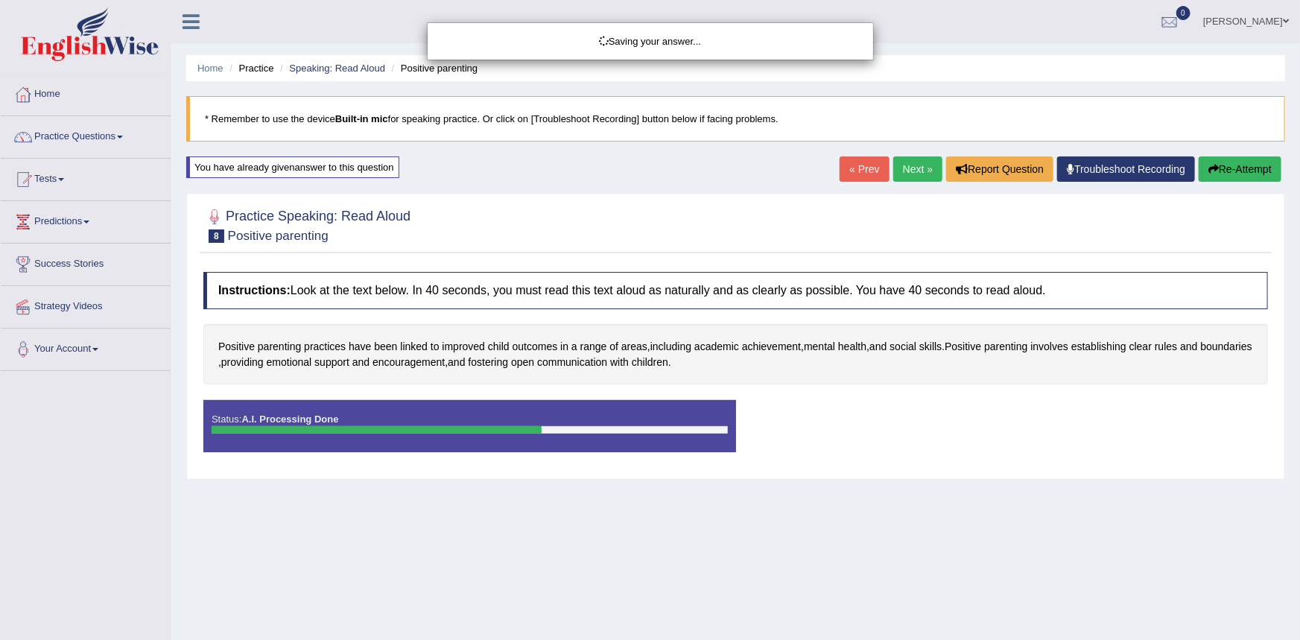
drag, startPoint x: 480, startPoint y: 197, endPoint x: 483, endPoint y: 176, distance: 21.8
click at [483, 176] on div "Saving your answer..." at bounding box center [650, 320] width 1300 height 640
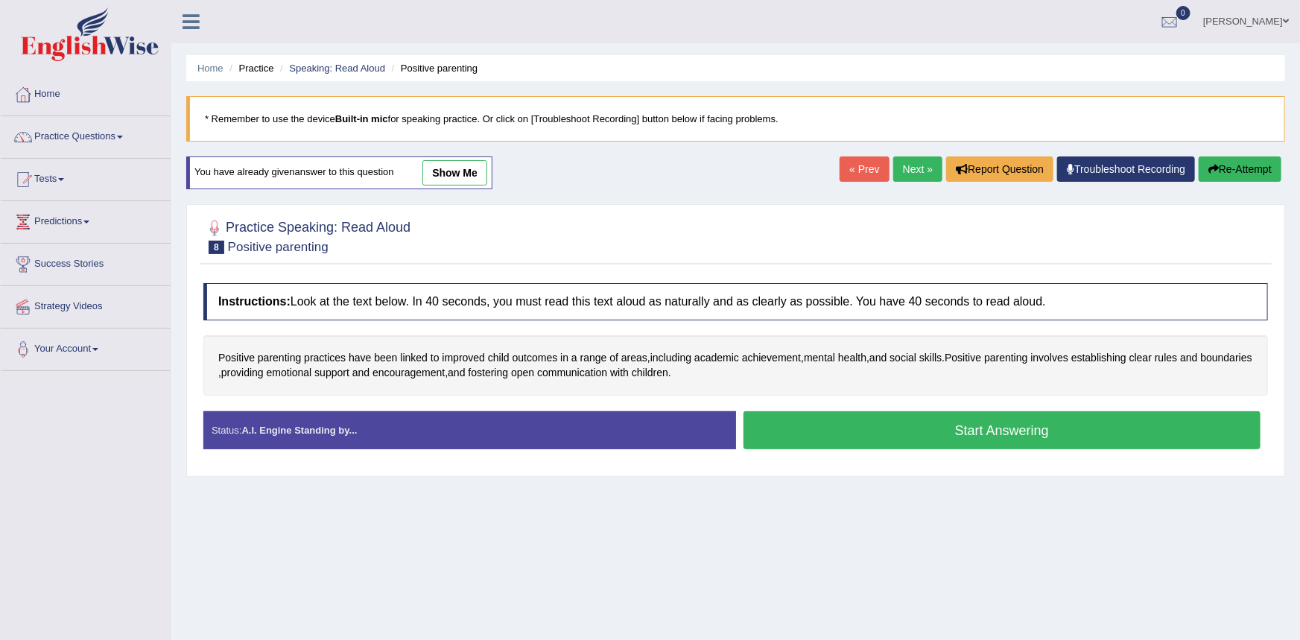
click at [469, 173] on link "show me" at bounding box center [454, 172] width 65 height 25
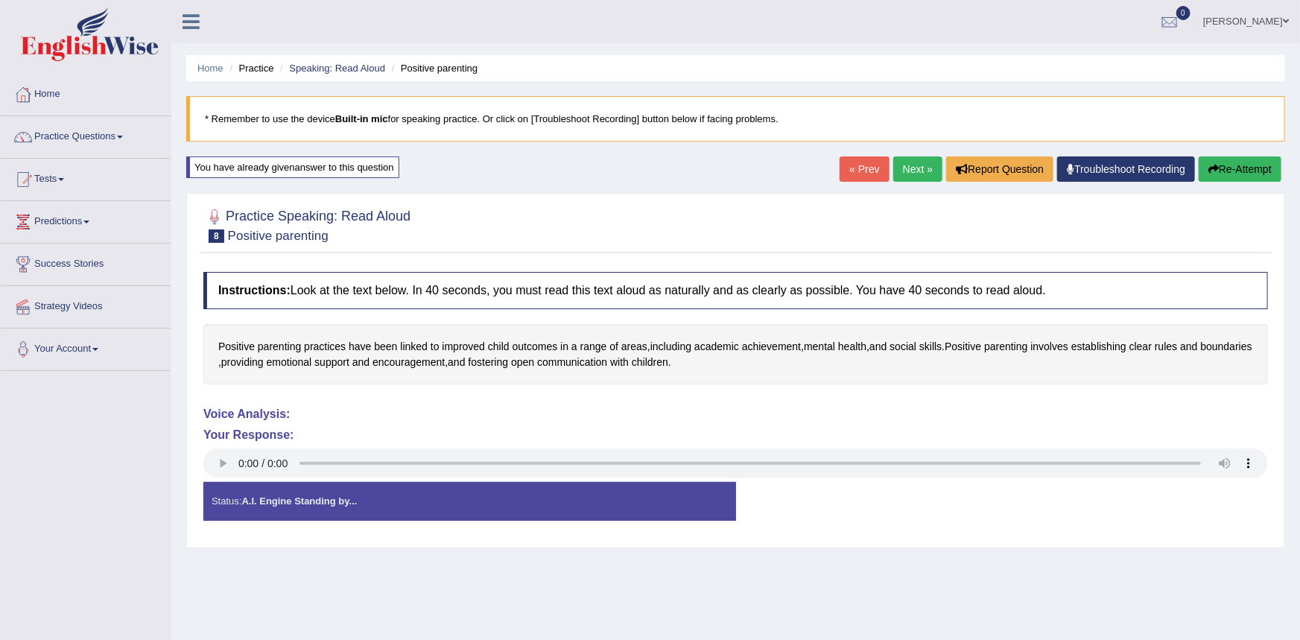
click at [1258, 171] on button "Re-Attempt" at bounding box center [1239, 168] width 83 height 25
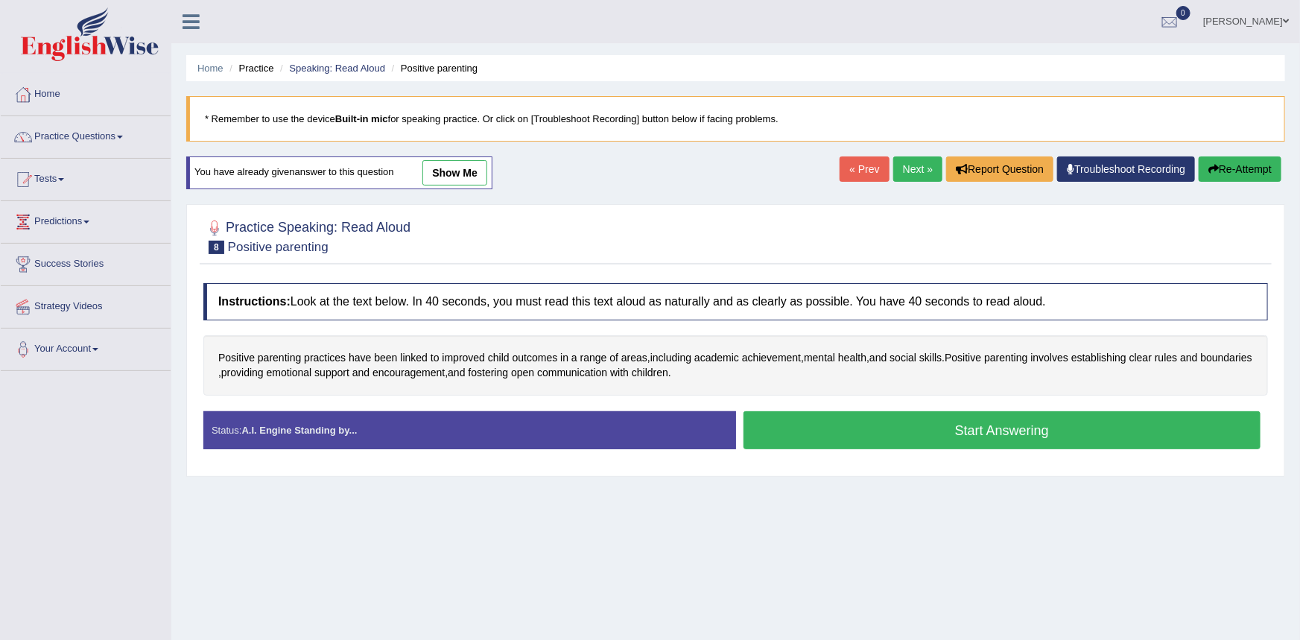
click at [769, 433] on button "Start Answering" at bounding box center [1002, 430] width 518 height 38
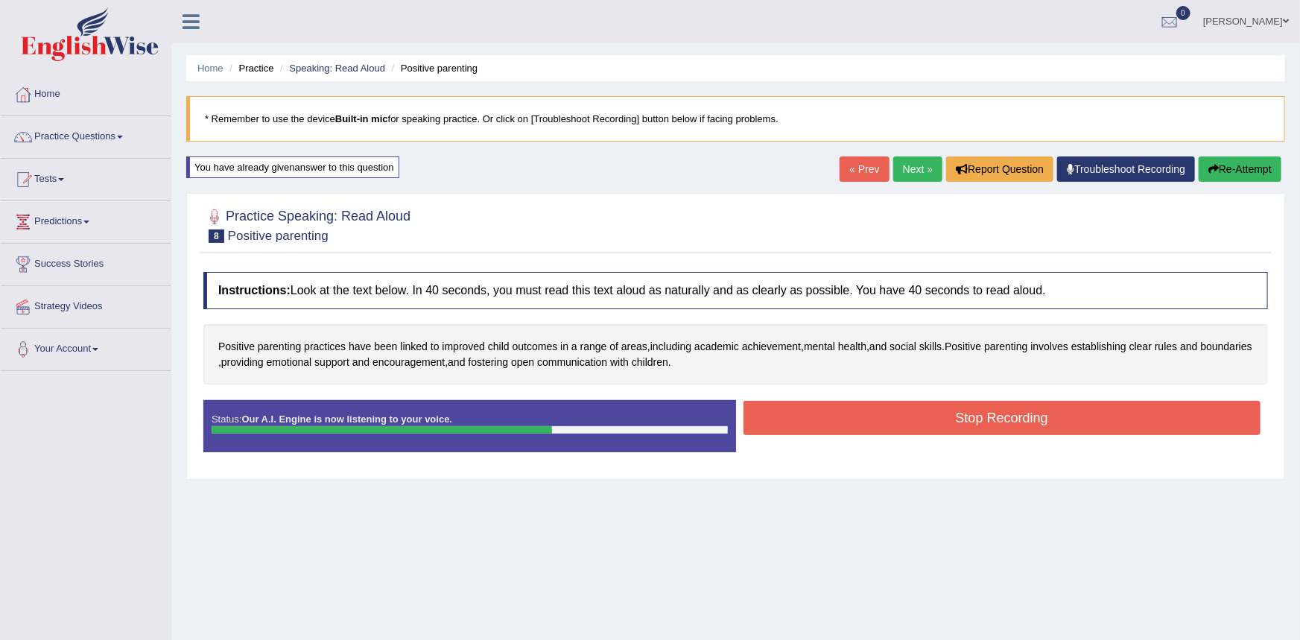
click at [829, 425] on button "Stop Recording" at bounding box center [1002, 418] width 518 height 34
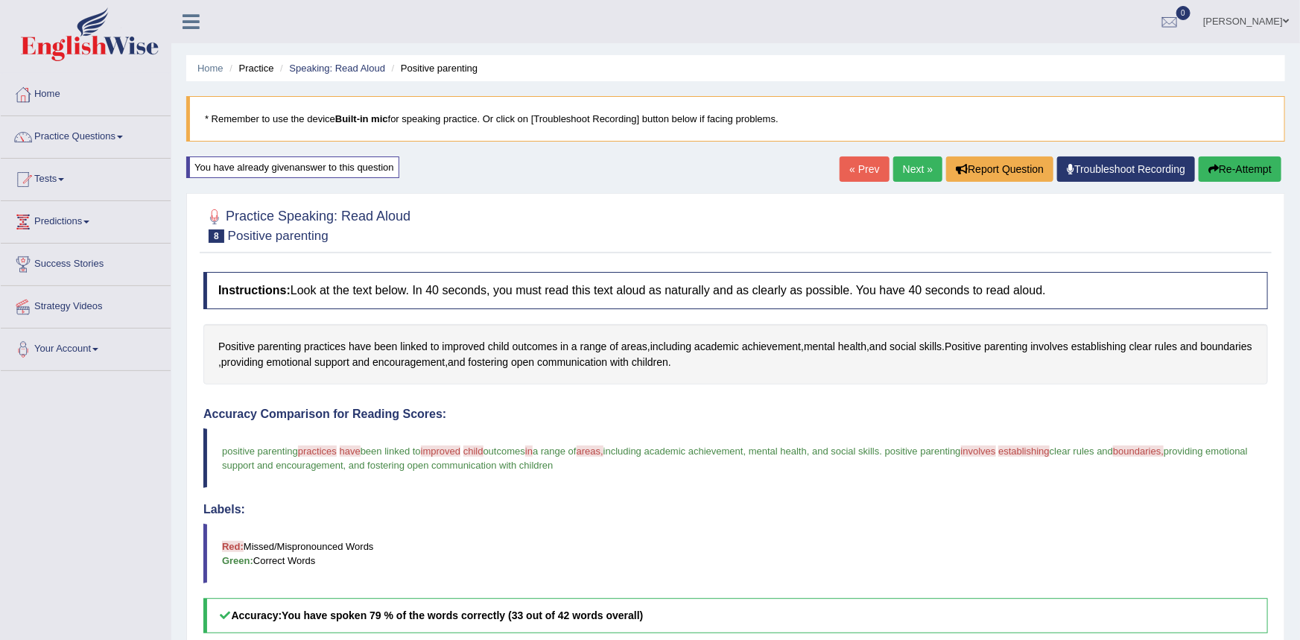
scroll to position [196, 0]
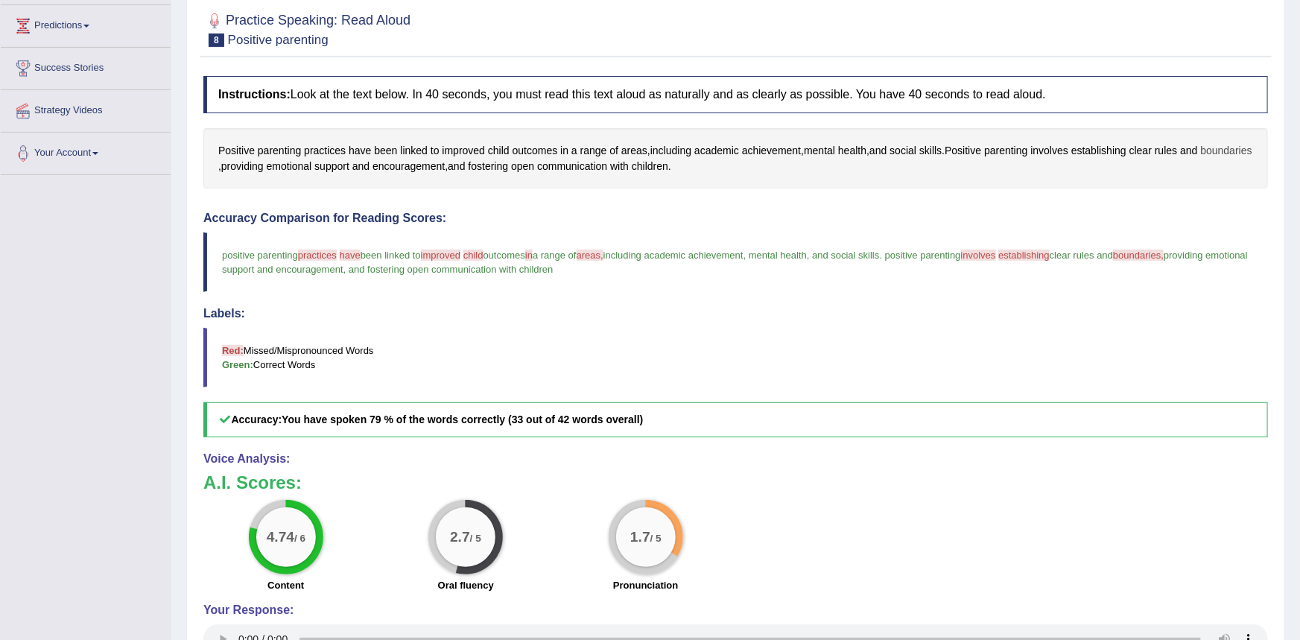
click at [1201, 159] on span "boundaries" at bounding box center [1226, 151] width 51 height 16
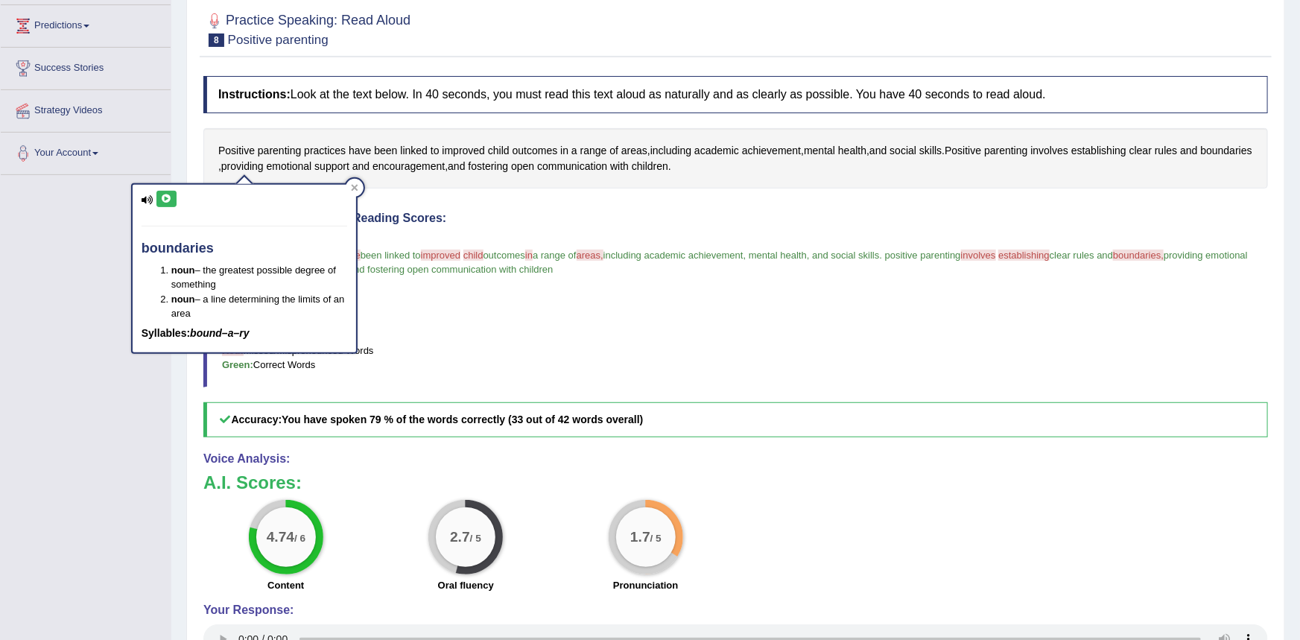
click at [161, 199] on icon at bounding box center [166, 198] width 11 height 9
click at [25, 301] on div "Toggle navigation Home Practice Questions Speaking Practice Read Aloud Repeat S…" at bounding box center [650, 291] width 1300 height 974
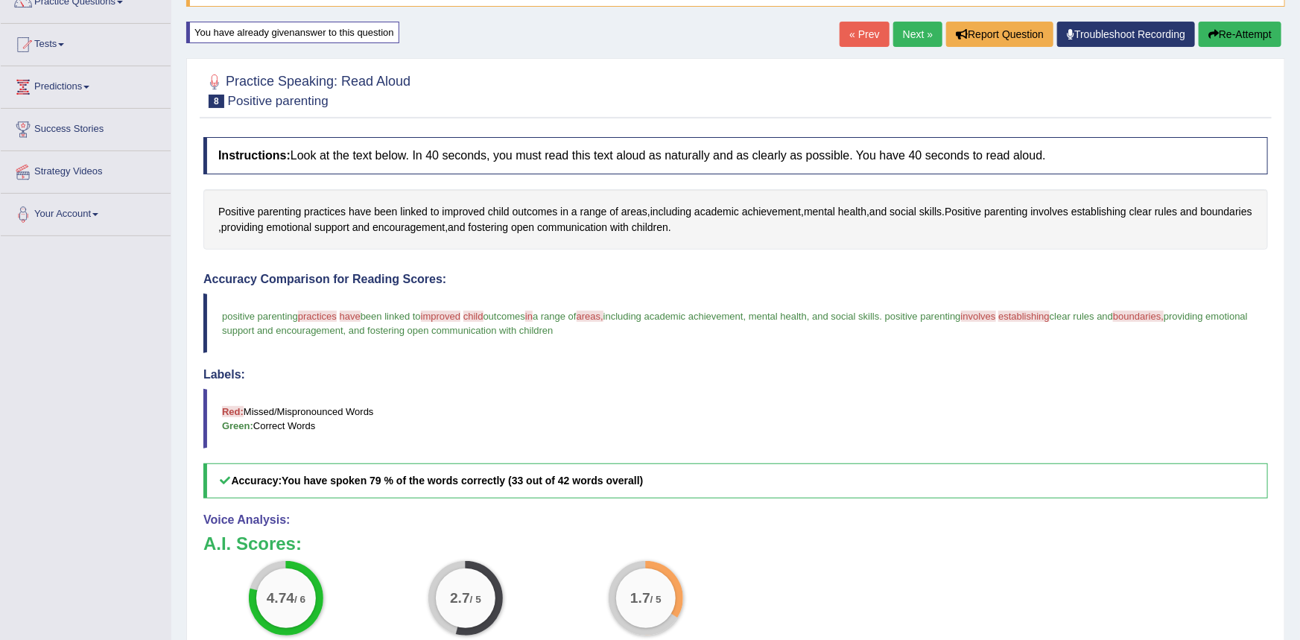
scroll to position [0, 0]
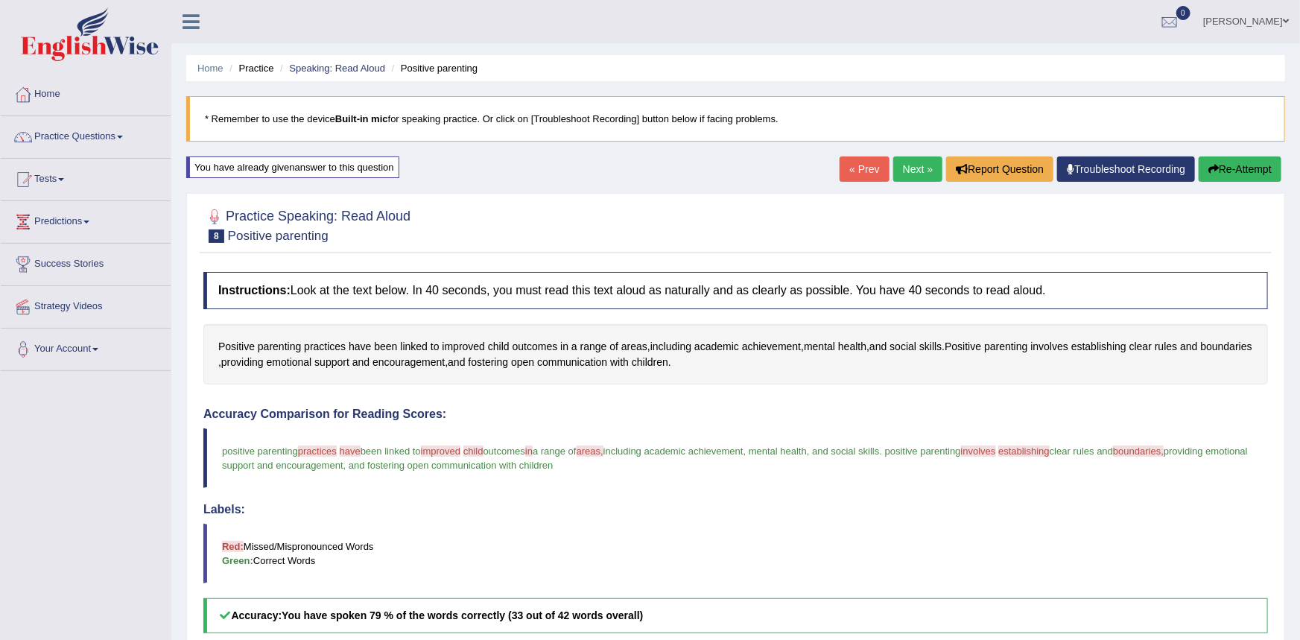
click at [1230, 160] on button "Re-Attempt" at bounding box center [1239, 168] width 83 height 25
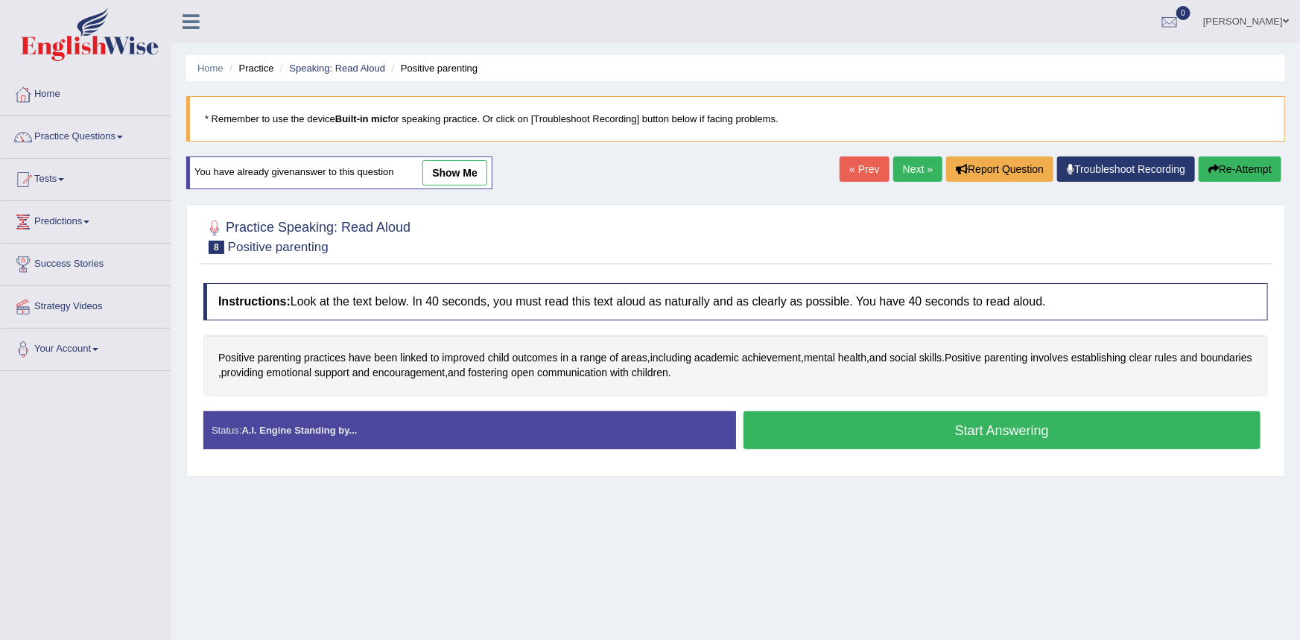
click at [829, 446] on button "Start Answering" at bounding box center [1002, 430] width 518 height 38
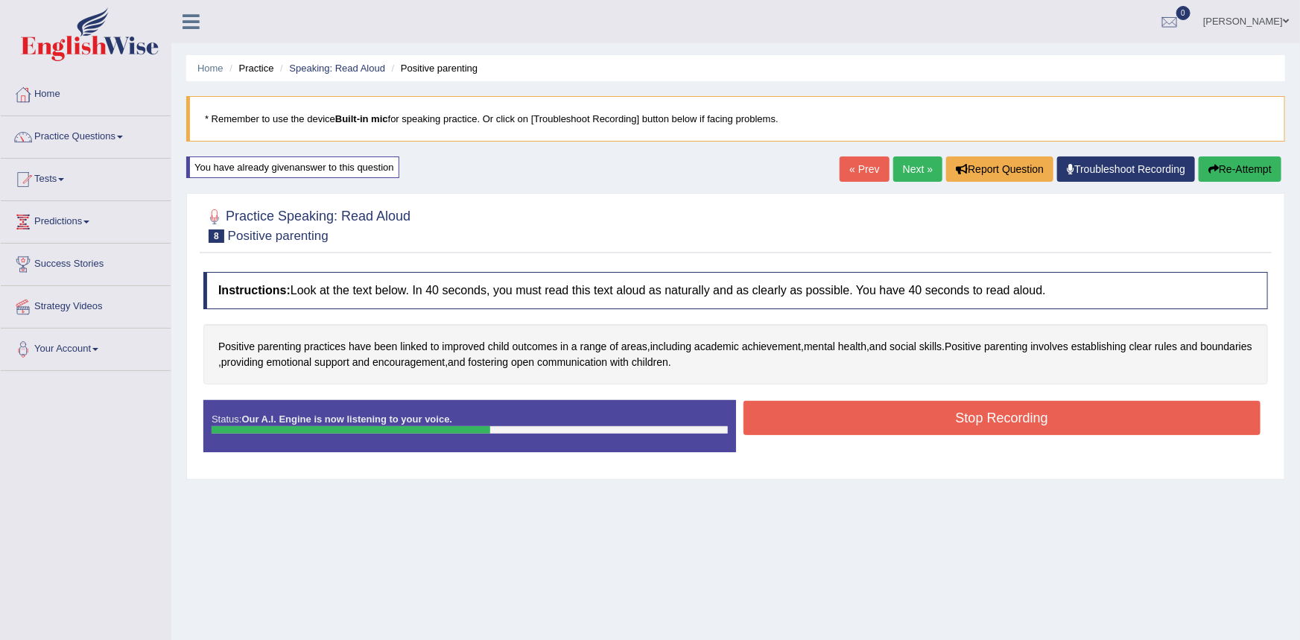
click at [855, 428] on button "Stop Recording" at bounding box center [1002, 418] width 518 height 34
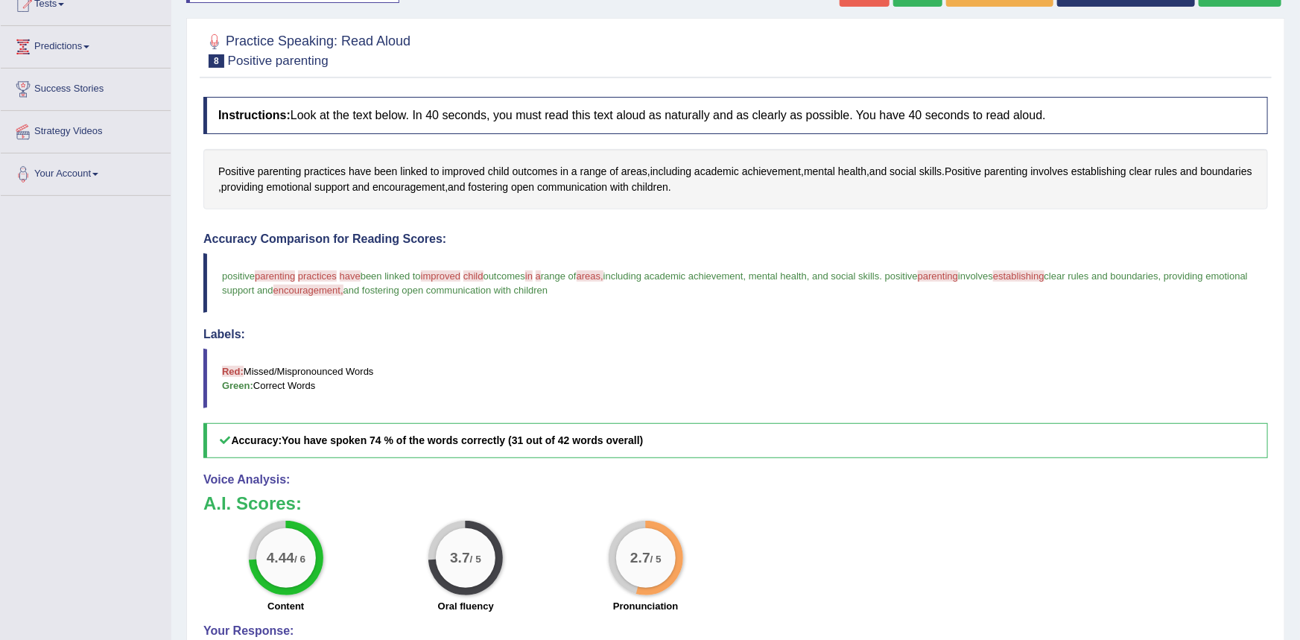
scroll to position [33, 0]
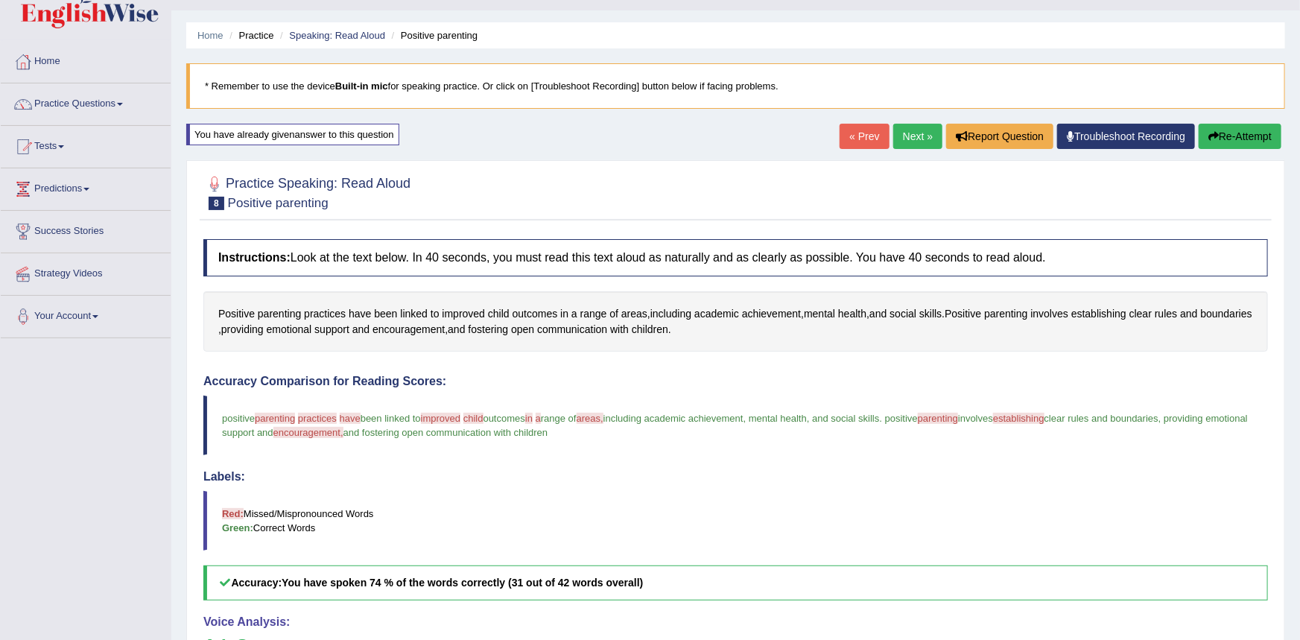
click at [915, 142] on link "Next »" at bounding box center [917, 136] width 49 height 25
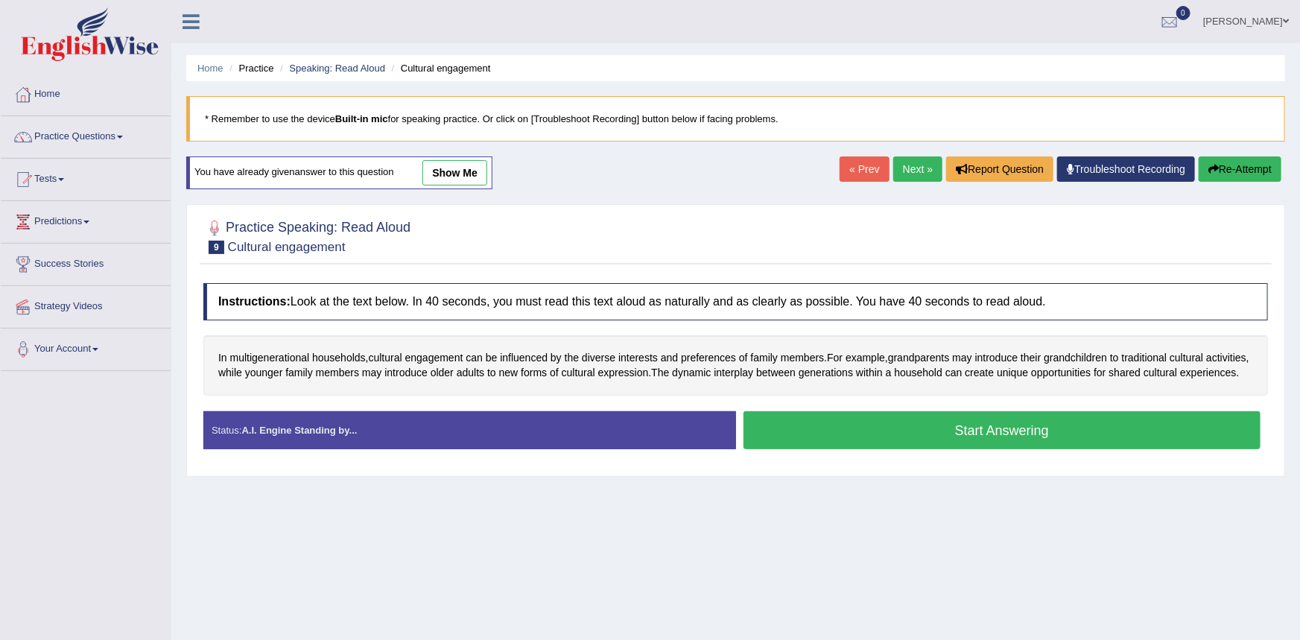
click at [799, 431] on button "Start Answering" at bounding box center [1002, 430] width 518 height 38
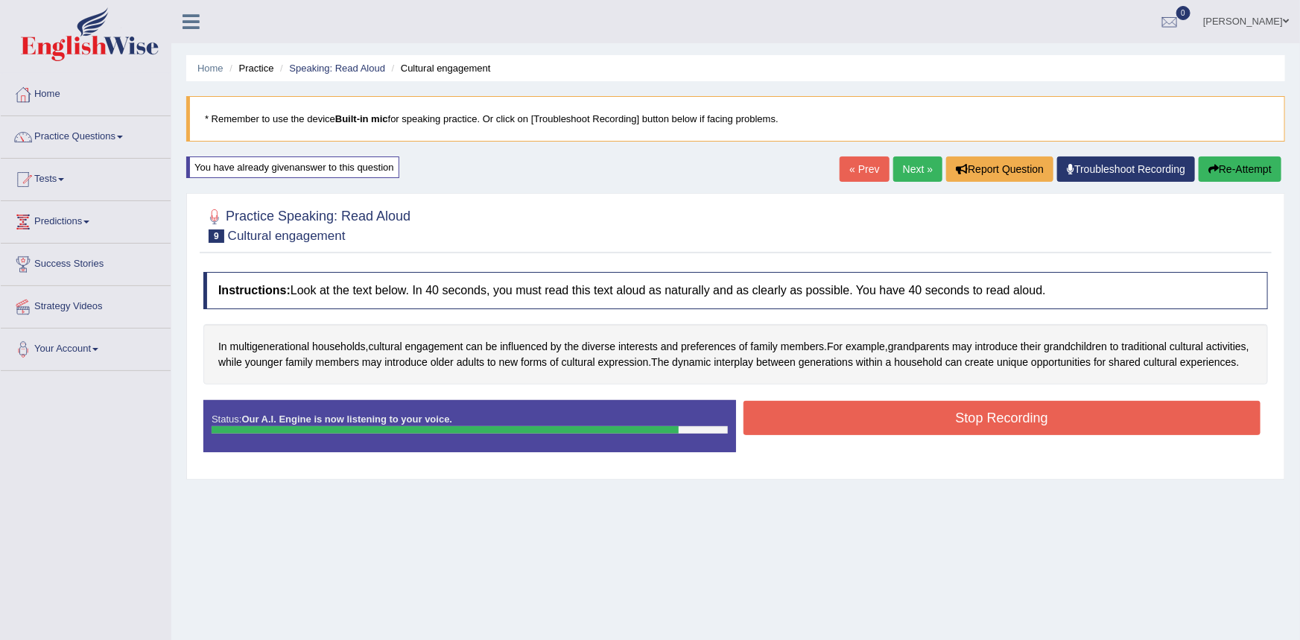
click at [800, 425] on button "Stop Recording" at bounding box center [1002, 418] width 518 height 34
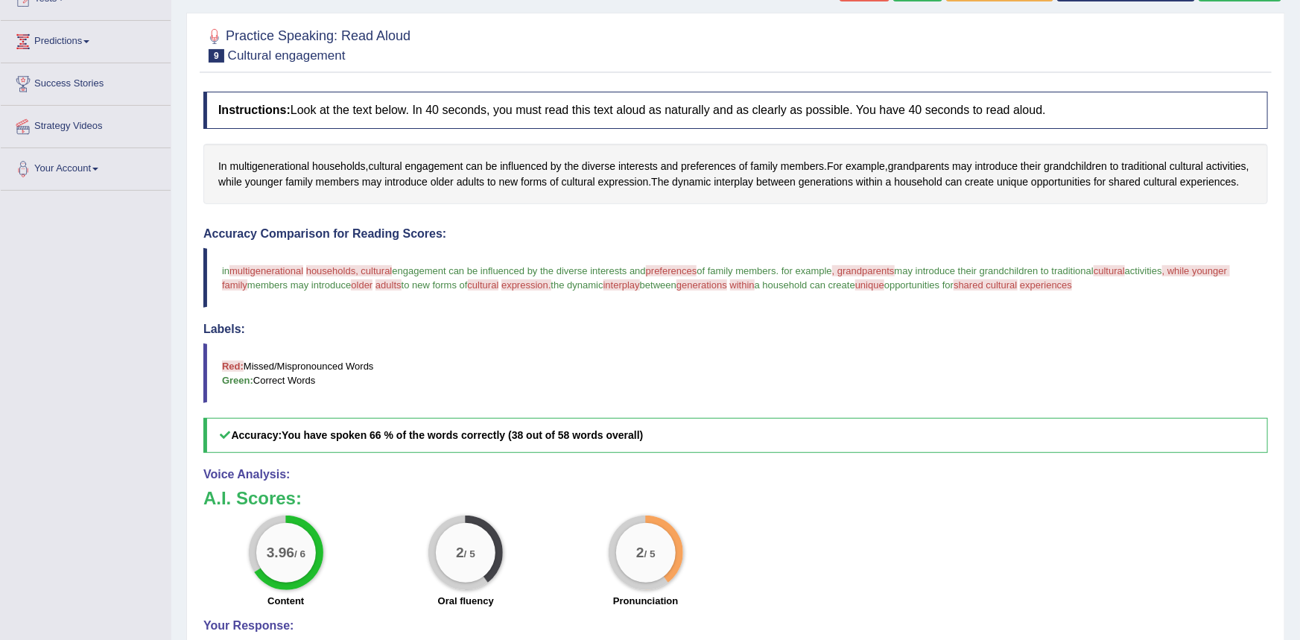
scroll to position [132, 0]
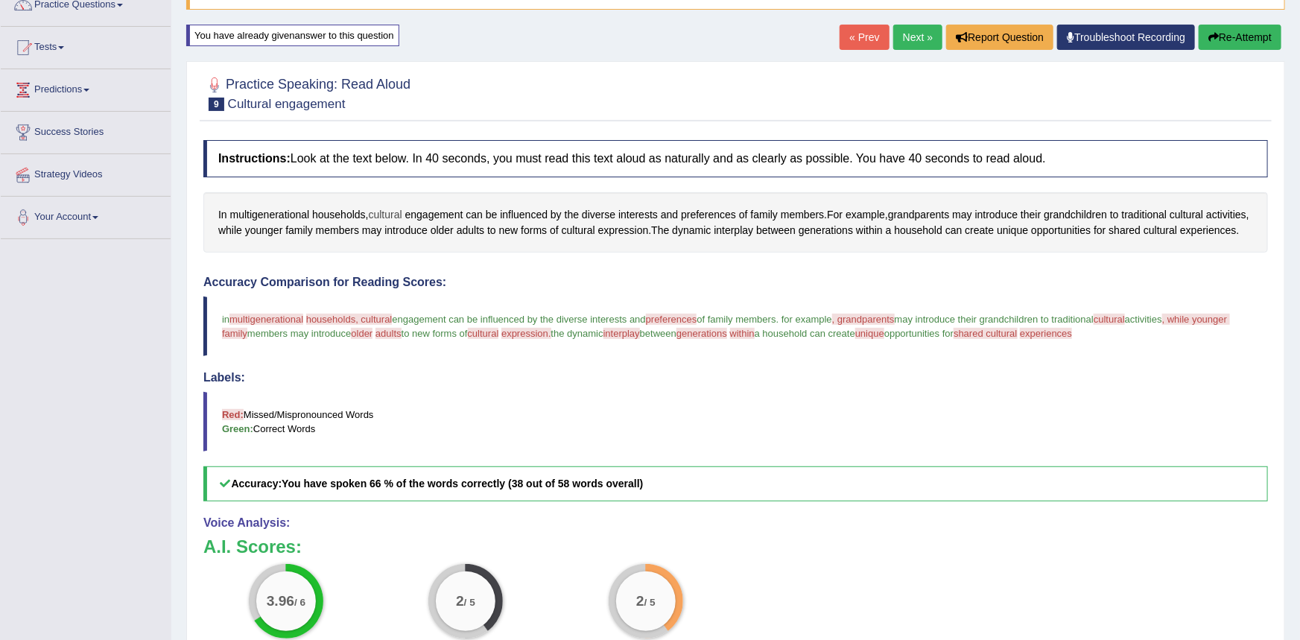
click at [390, 216] on span "cultural" at bounding box center [386, 215] width 34 height 16
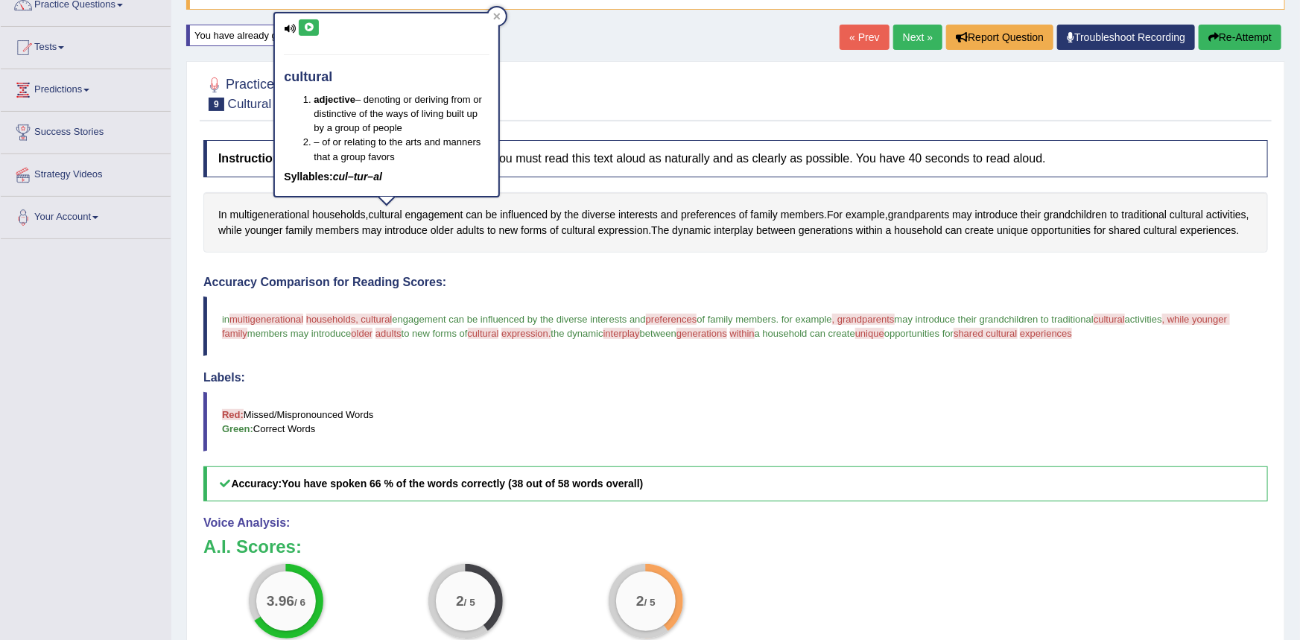
click at [312, 28] on icon at bounding box center [308, 27] width 11 height 9
click at [1231, 45] on button "Re-Attempt" at bounding box center [1239, 37] width 83 height 25
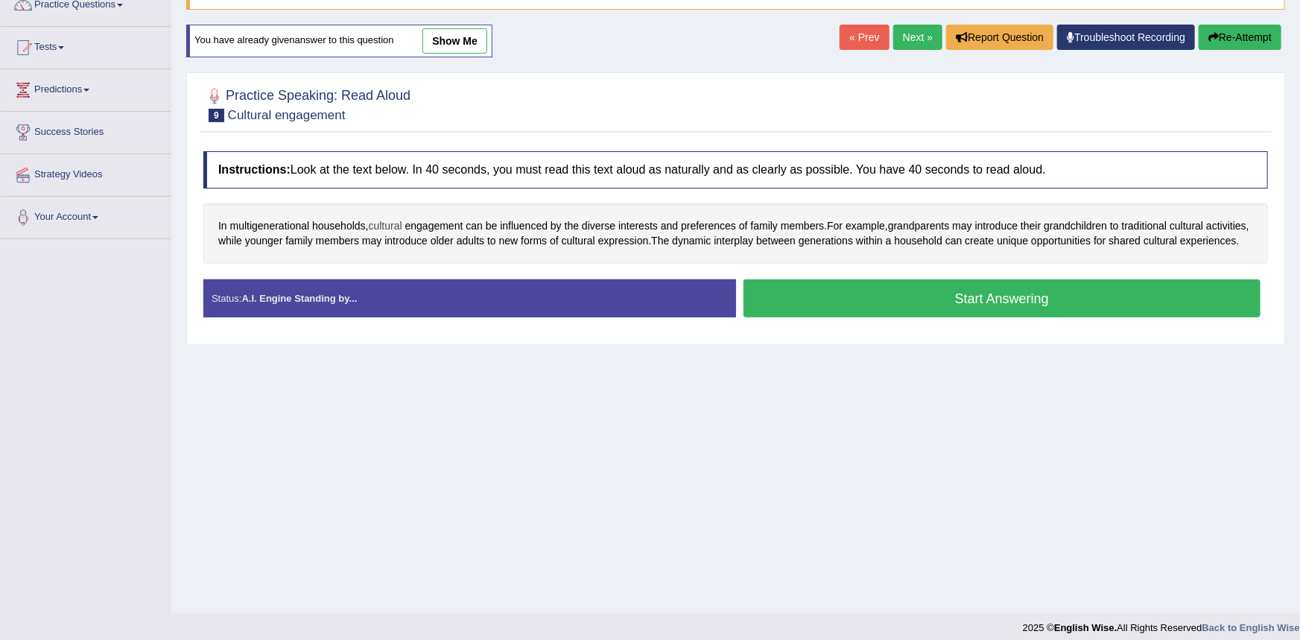
drag, startPoint x: 383, startPoint y: 225, endPoint x: 374, endPoint y: 227, distance: 9.2
click at [382, 228] on span "cultural" at bounding box center [386, 226] width 34 height 16
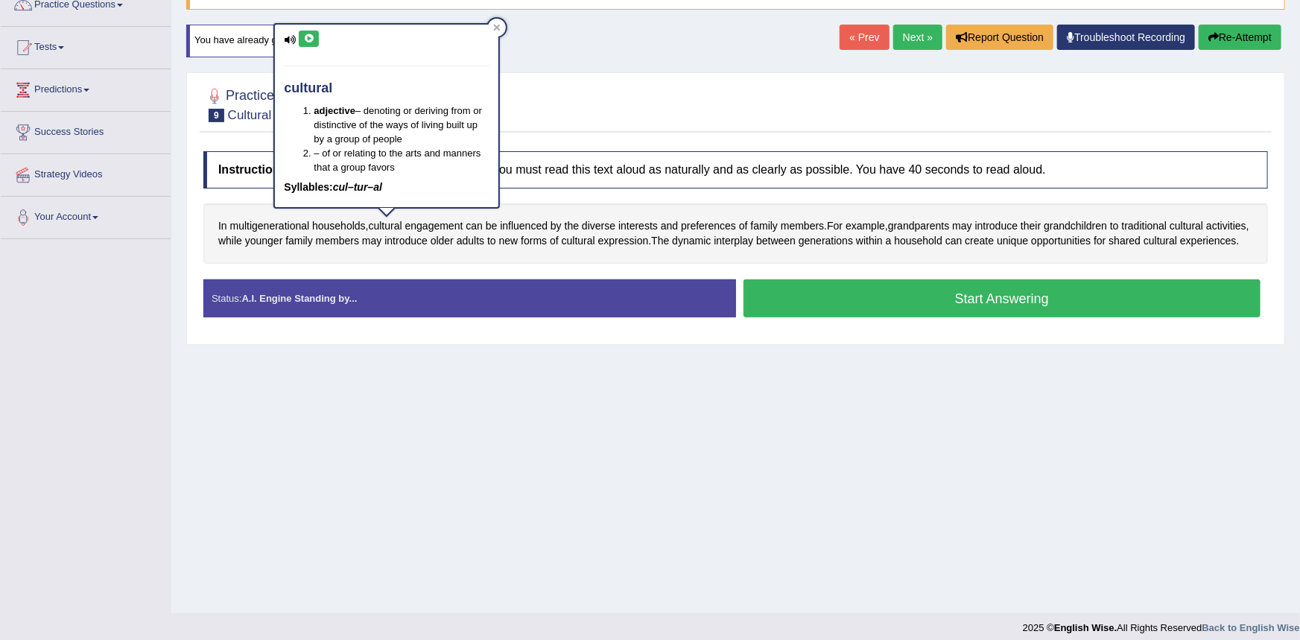
click at [307, 36] on icon at bounding box center [308, 38] width 11 height 9
click at [869, 297] on button "Start Answering" at bounding box center [1002, 298] width 518 height 38
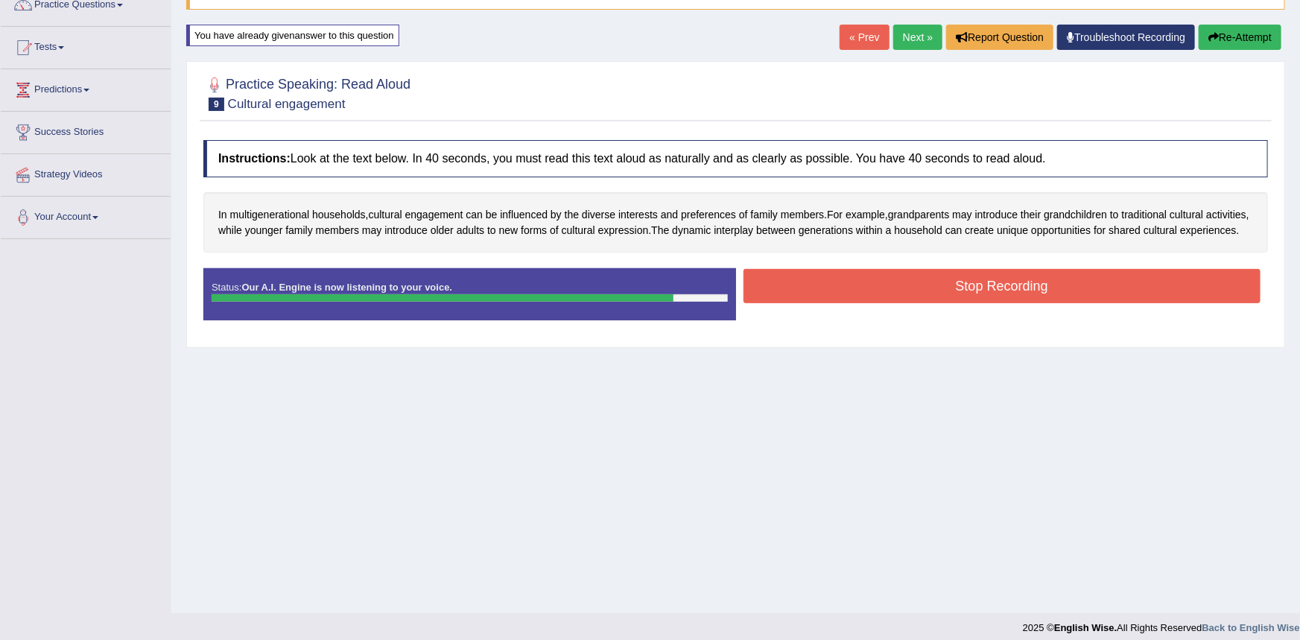
click at [1097, 292] on button "Stop Recording" at bounding box center [1002, 286] width 518 height 34
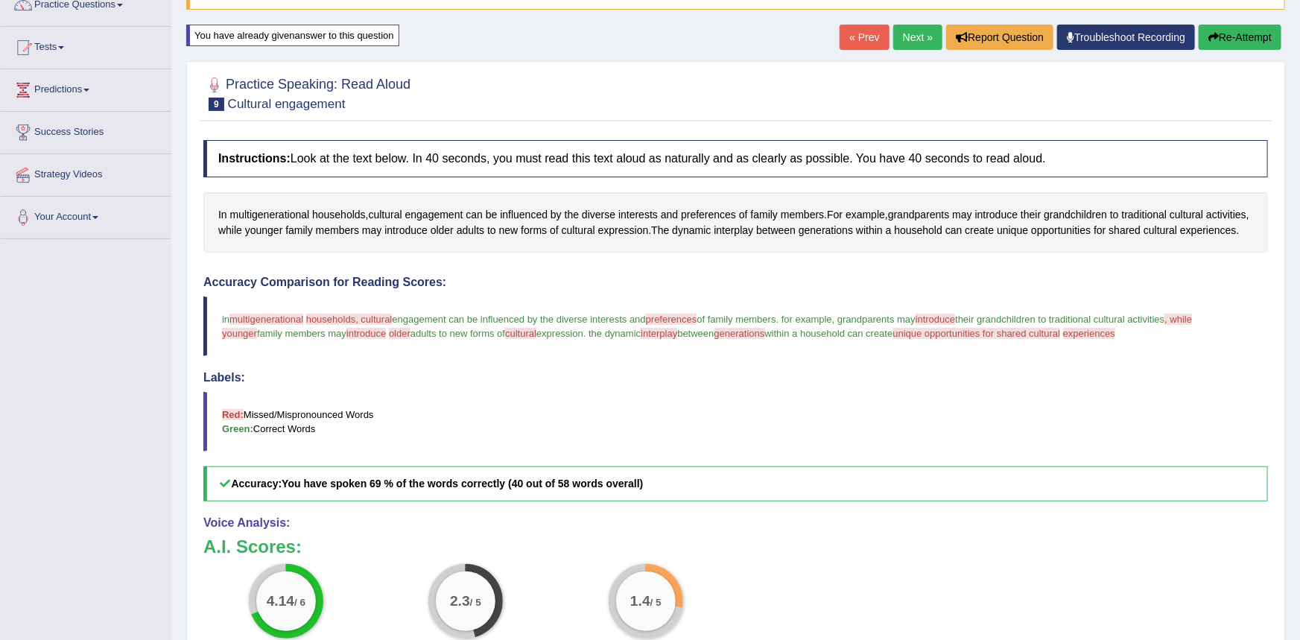
click at [923, 38] on link "Next »" at bounding box center [917, 37] width 49 height 25
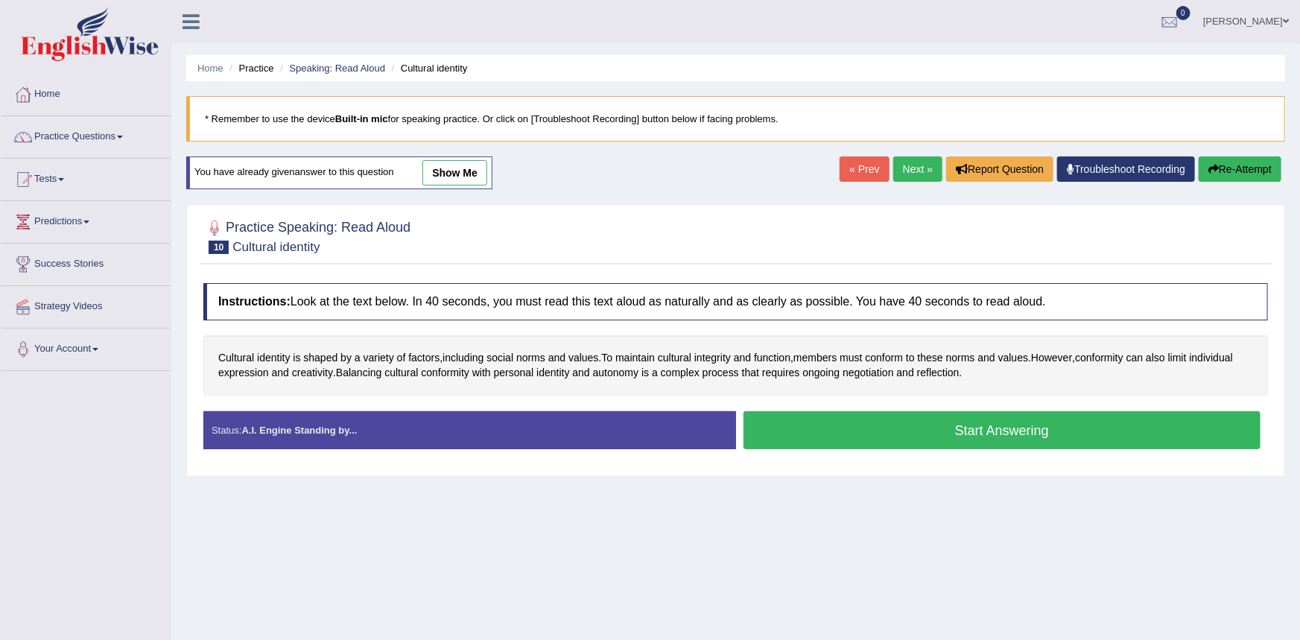
click at [783, 428] on button "Start Answering" at bounding box center [1002, 430] width 518 height 38
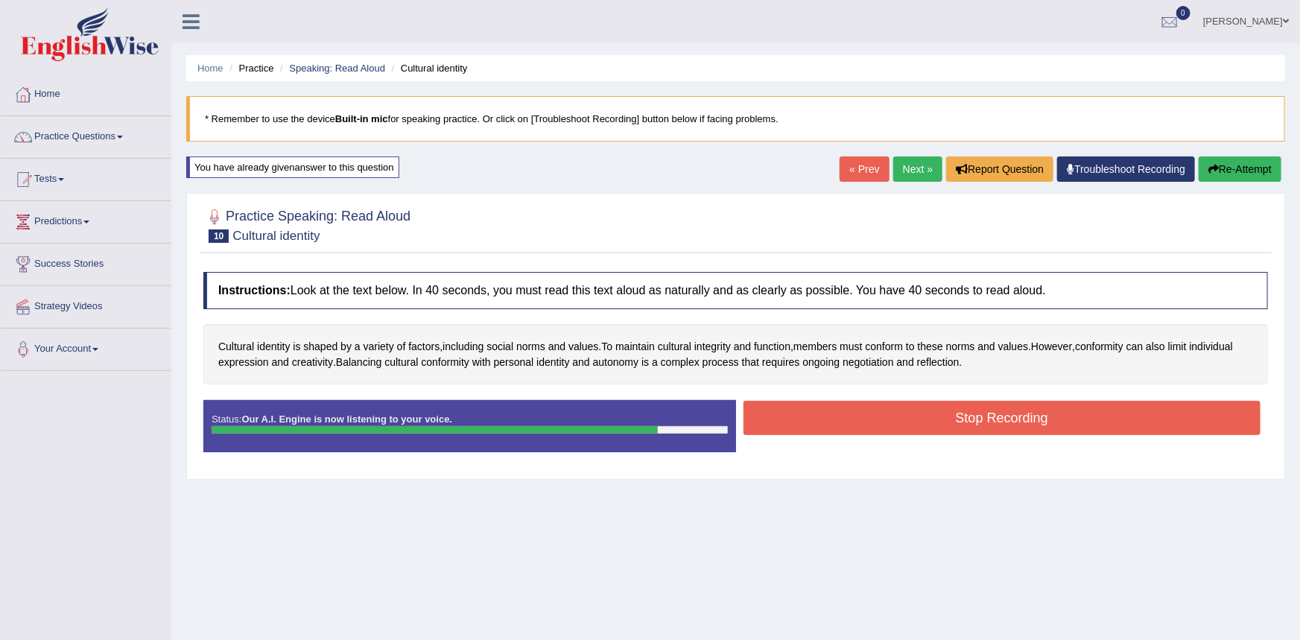
click at [784, 429] on button "Stop Recording" at bounding box center [1002, 418] width 518 height 34
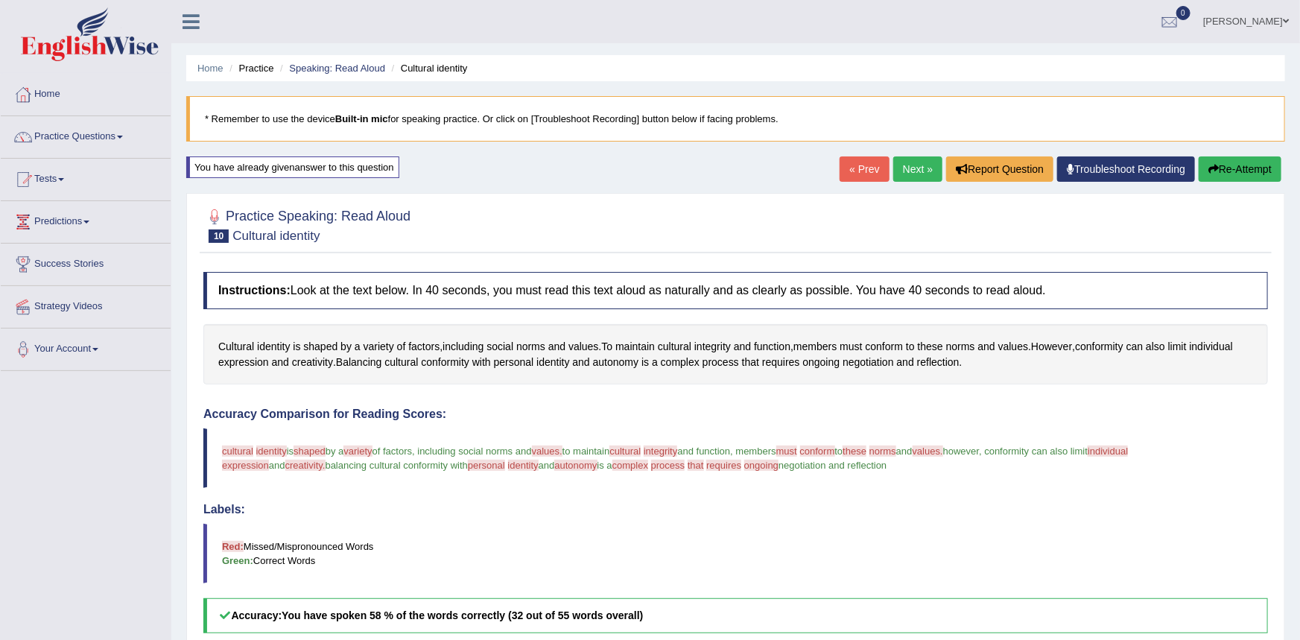
click at [915, 159] on link "Next »" at bounding box center [917, 168] width 49 height 25
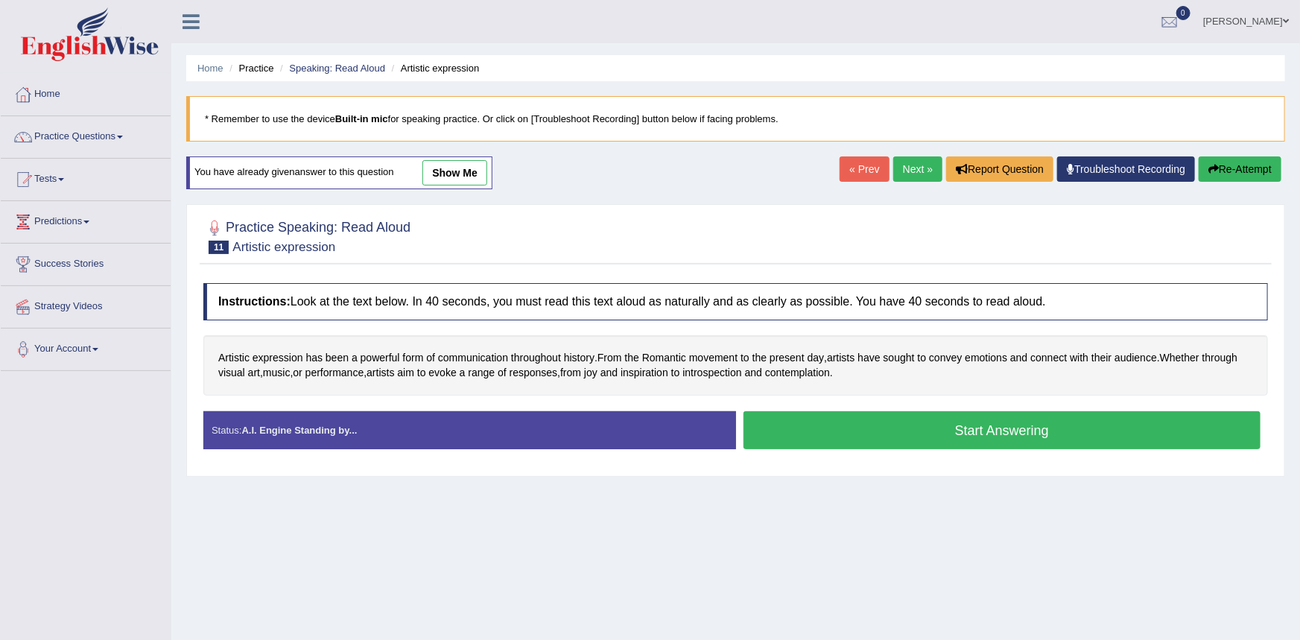
click at [793, 417] on button "Start Answering" at bounding box center [1002, 430] width 518 height 38
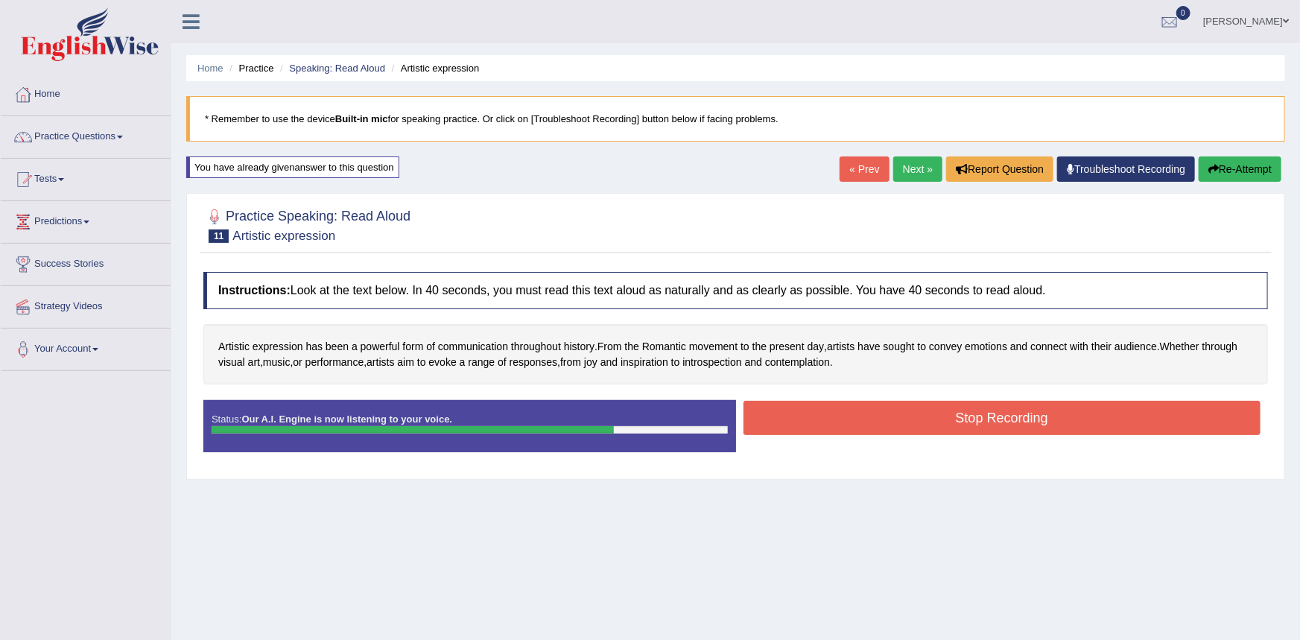
click at [798, 414] on button "Stop Recording" at bounding box center [1002, 418] width 518 height 34
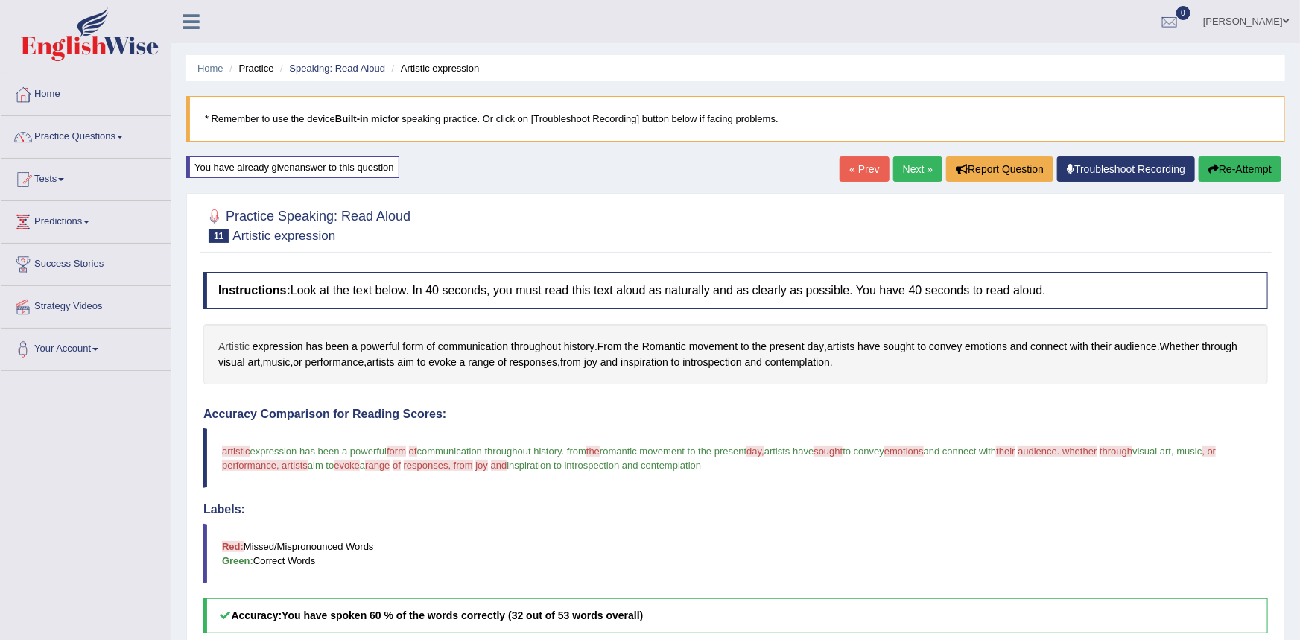
click at [238, 346] on span "Artistic" at bounding box center [233, 347] width 31 height 16
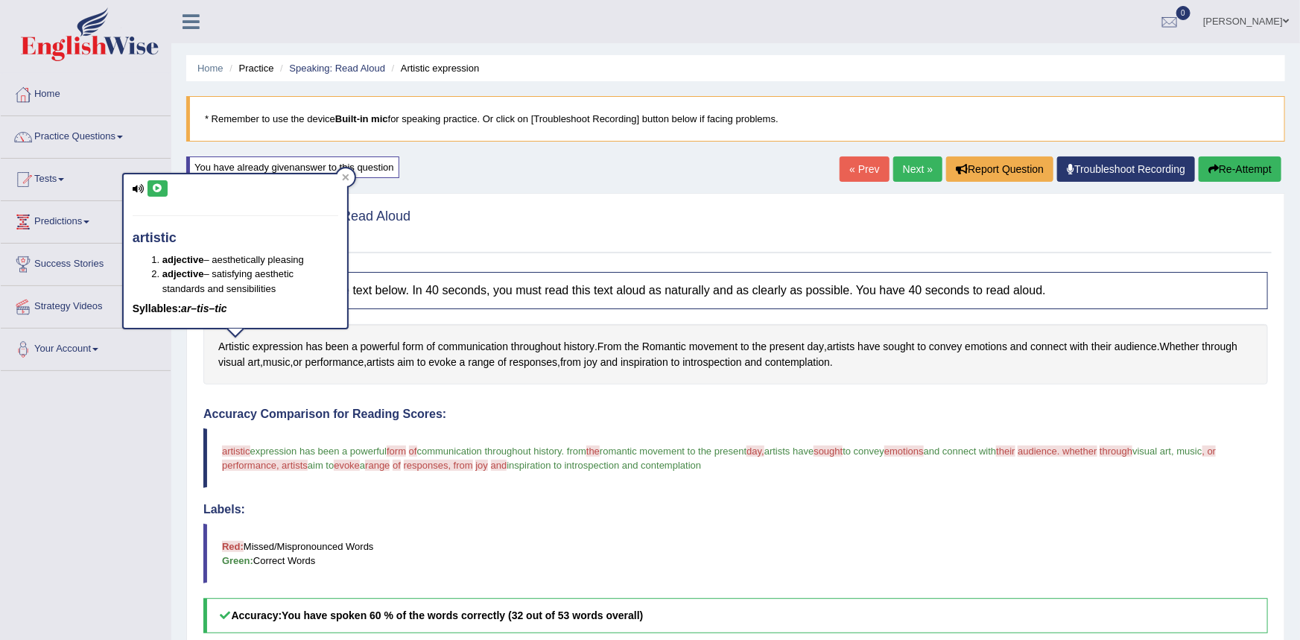
click at [164, 182] on button at bounding box center [157, 188] width 20 height 16
click at [171, 424] on div "Home Practice Speaking: Read Aloud Artistic expression * Remember to use the de…" at bounding box center [735, 472] width 1128 height 944
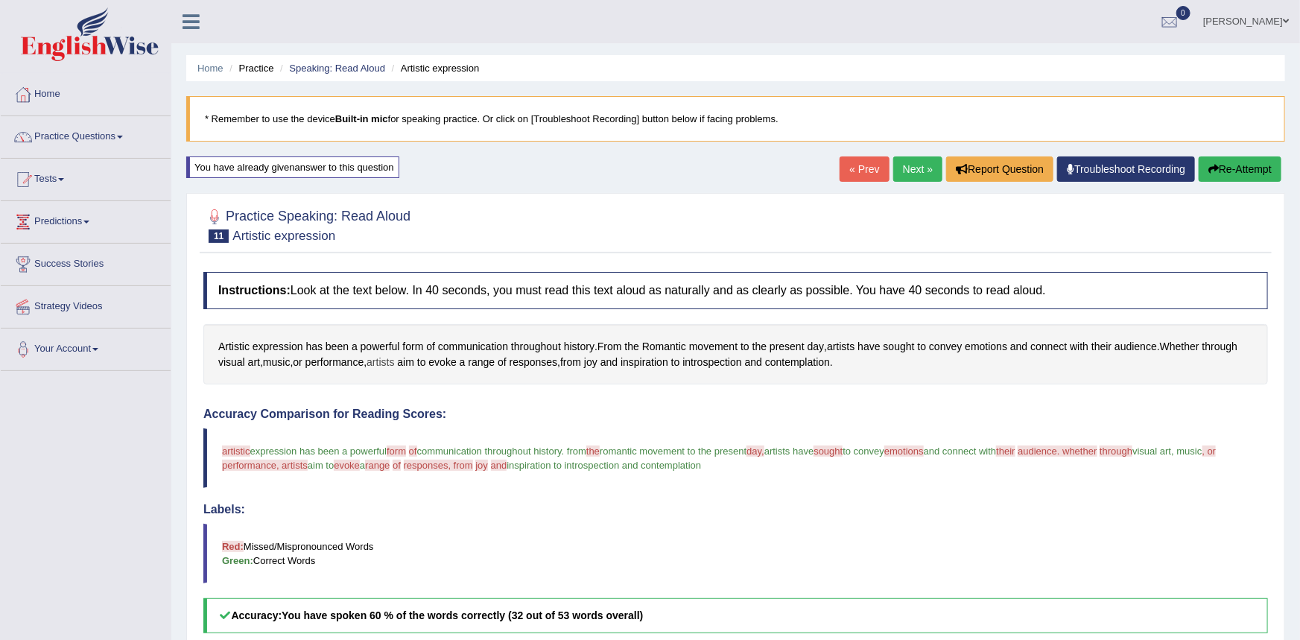
click at [394, 363] on span "artists" at bounding box center [380, 363] width 28 height 16
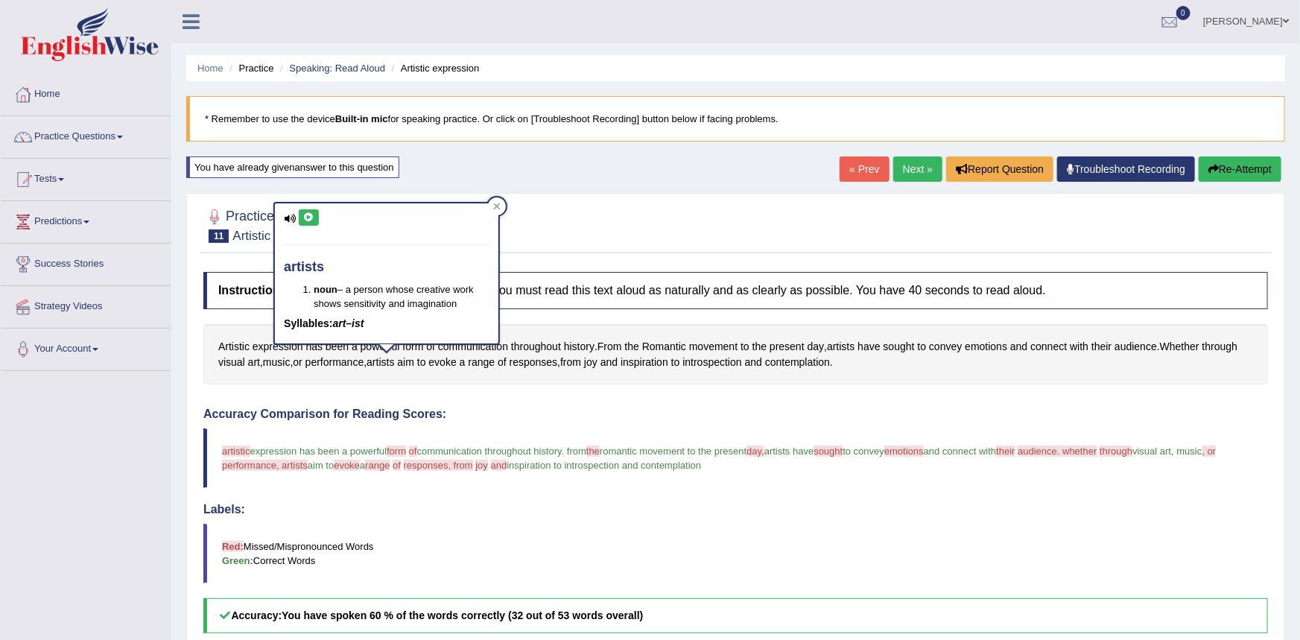
click at [307, 220] on icon at bounding box center [308, 217] width 11 height 9
click at [925, 173] on link "Next »" at bounding box center [917, 168] width 49 height 25
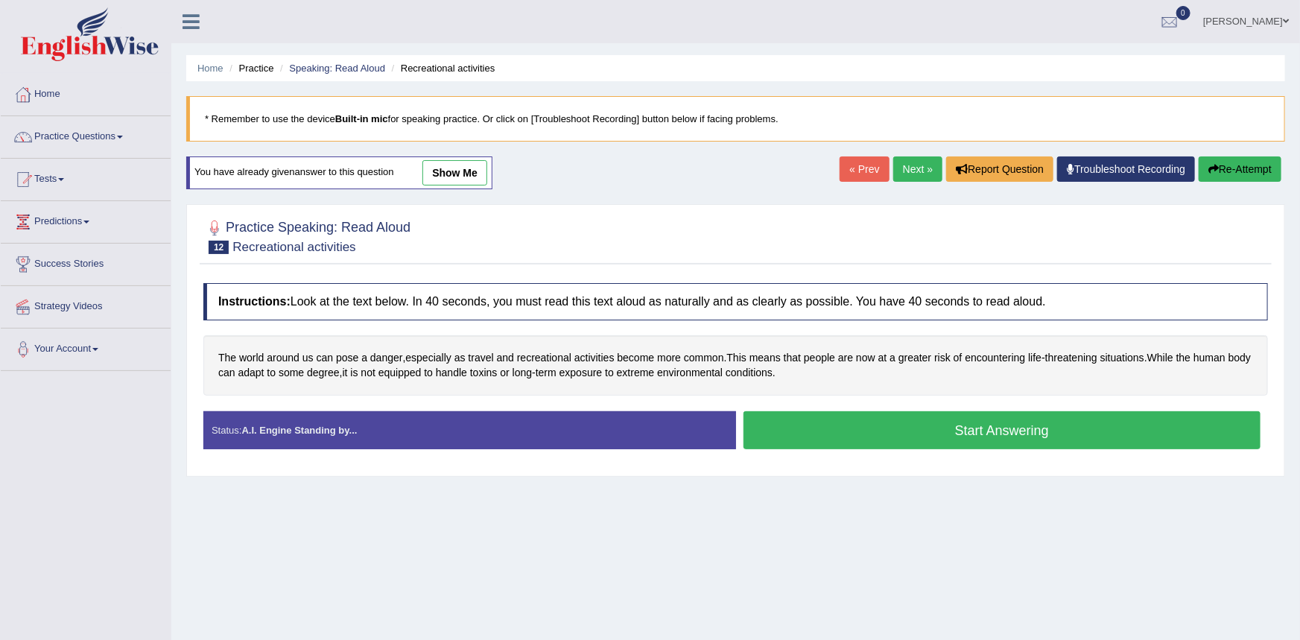
click at [793, 434] on button "Start Answering" at bounding box center [1002, 430] width 518 height 38
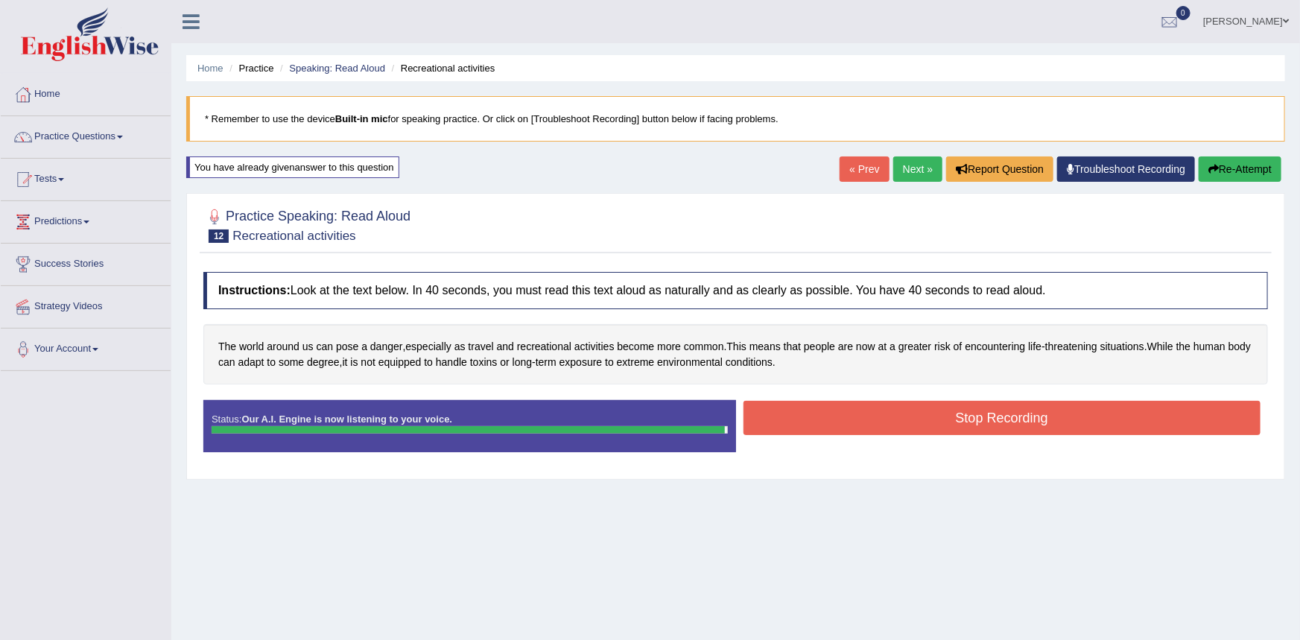
click at [782, 407] on div "Status: Our A.I. Engine is now listening to your voice. Start Answering Stop Re…" at bounding box center [735, 433] width 1064 height 67
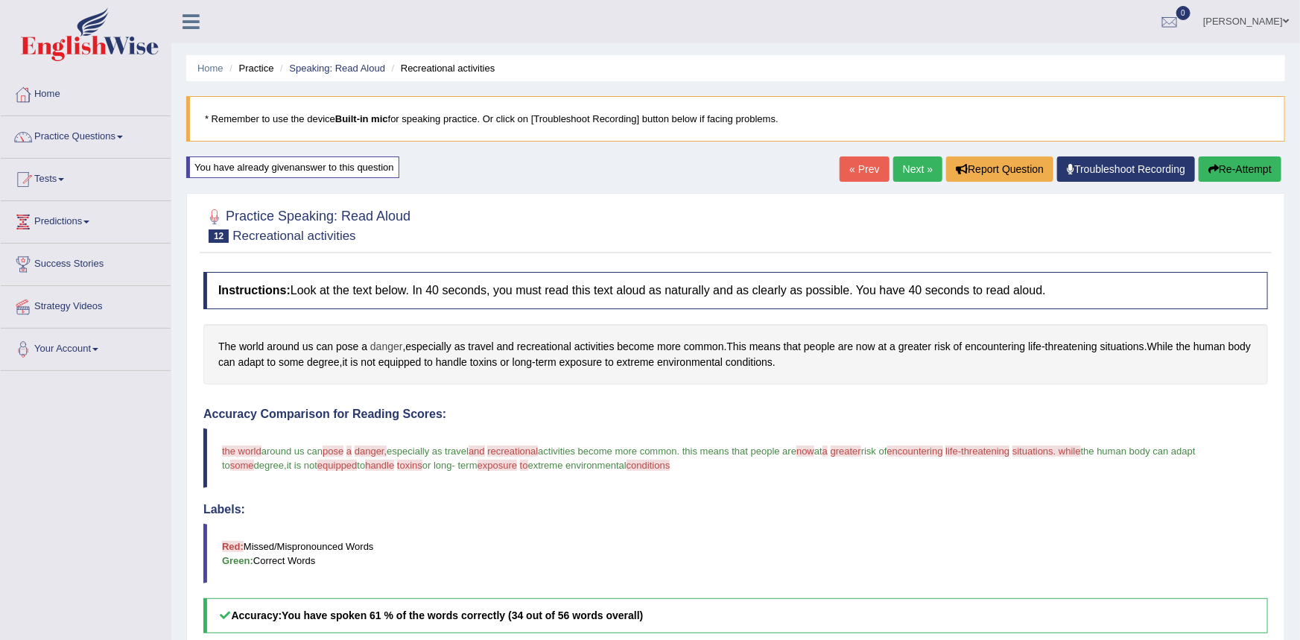
click at [388, 343] on span "danger" at bounding box center [386, 347] width 33 height 16
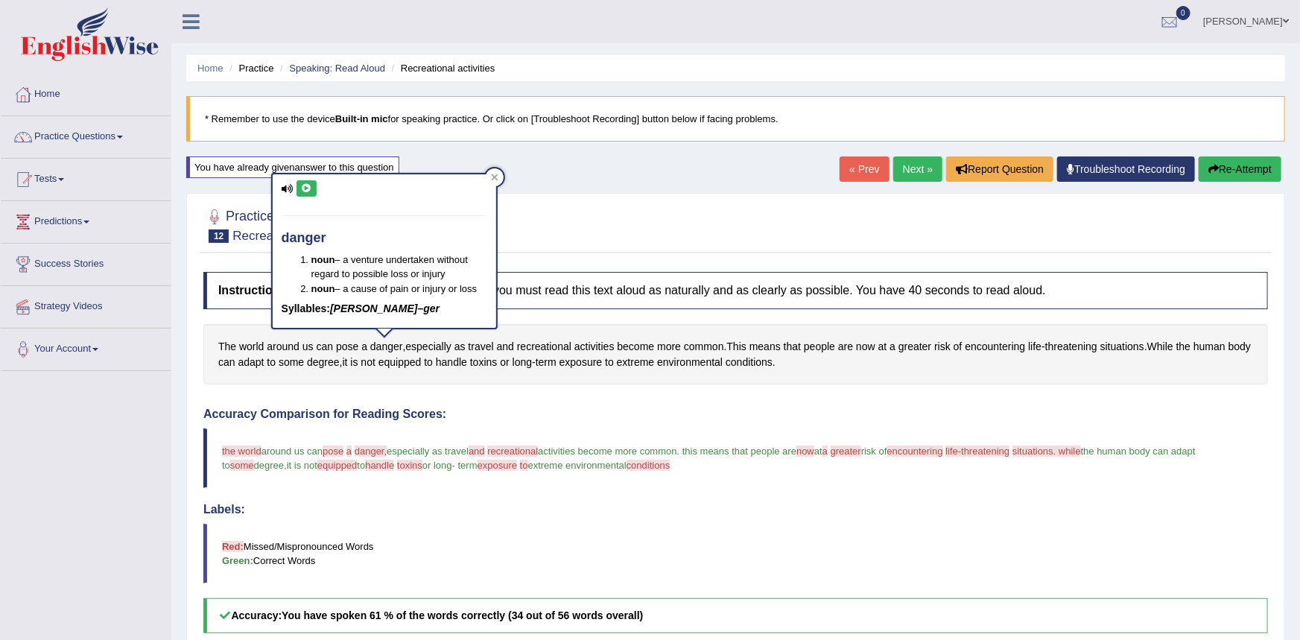
click at [298, 185] on button at bounding box center [306, 188] width 20 height 16
click at [594, 361] on span "exposure" at bounding box center [580, 363] width 43 height 16
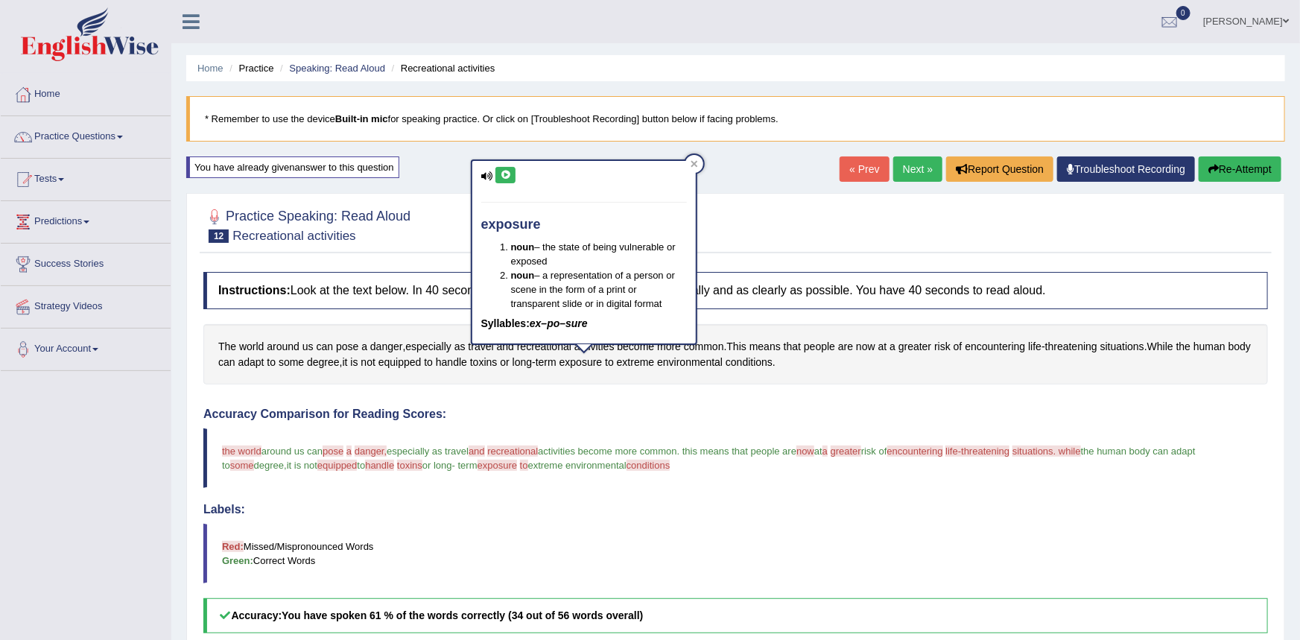
click at [502, 177] on icon at bounding box center [505, 175] width 11 height 9
click at [393, 364] on span "equipped" at bounding box center [399, 363] width 43 height 16
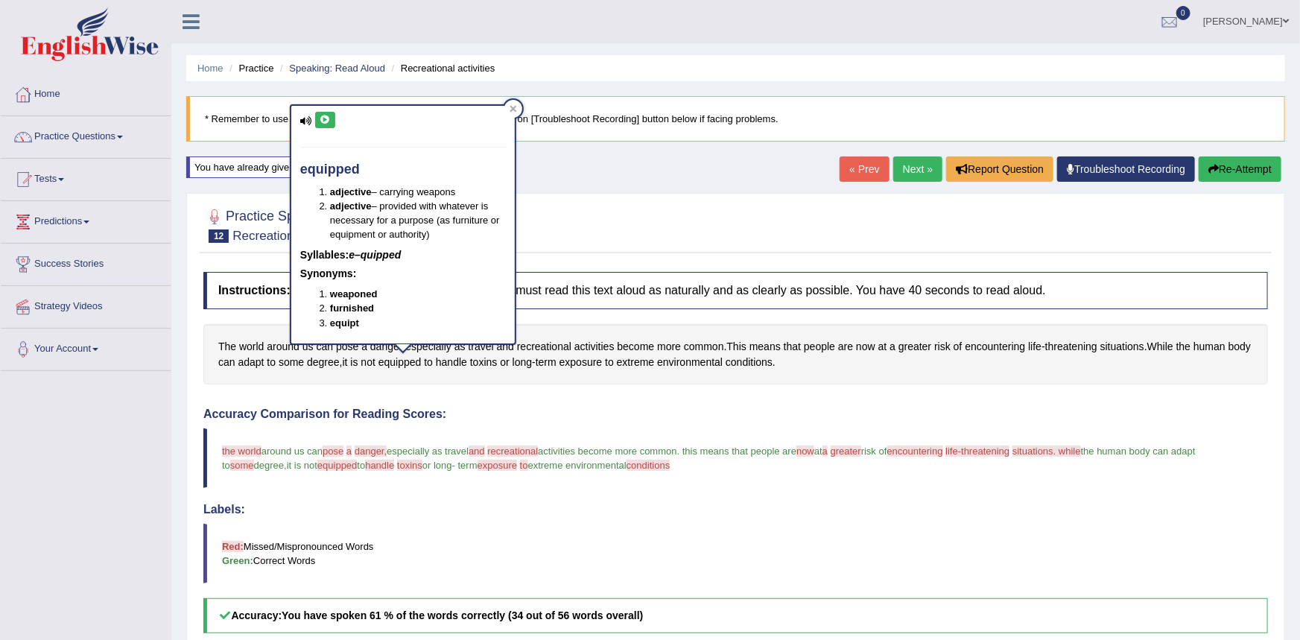
click at [314, 115] on div "equipped adjective – carrying weapons adjective – provided with whatever is nec…" at bounding box center [402, 224] width 223 height 237
click at [322, 122] on icon at bounding box center [325, 119] width 11 height 9
click at [457, 360] on span "handle" at bounding box center [451, 363] width 31 height 16
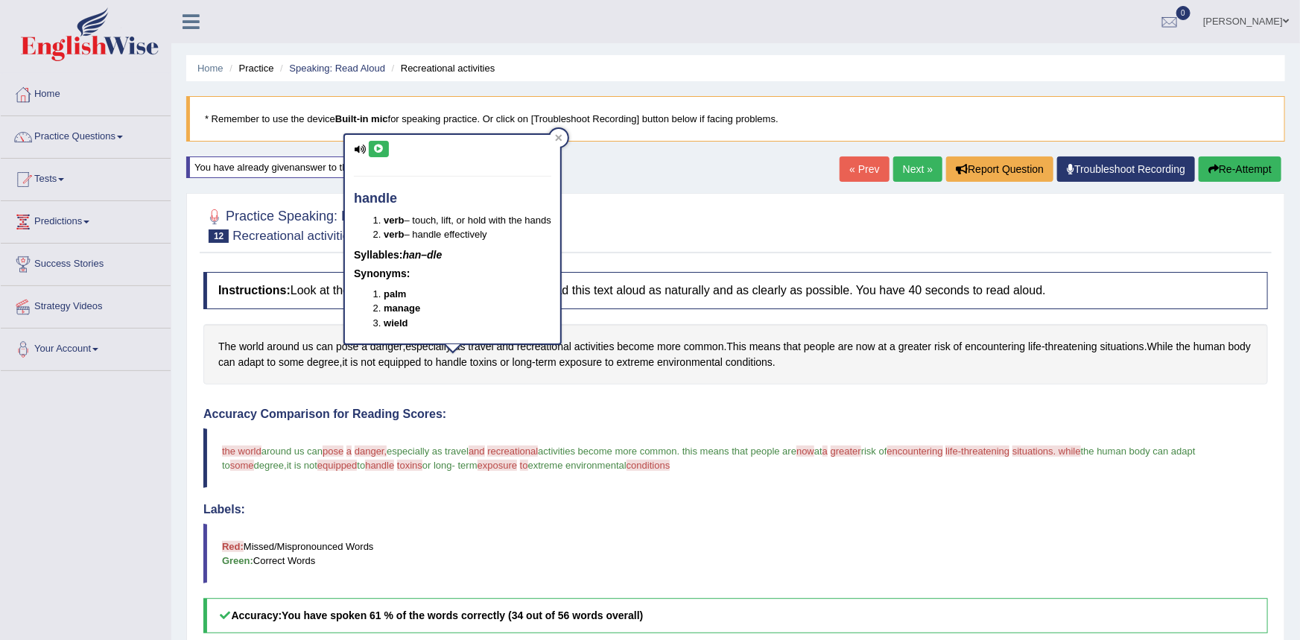
click at [377, 142] on button at bounding box center [379, 149] width 20 height 16
click at [481, 363] on span "toxins" at bounding box center [484, 363] width 28 height 16
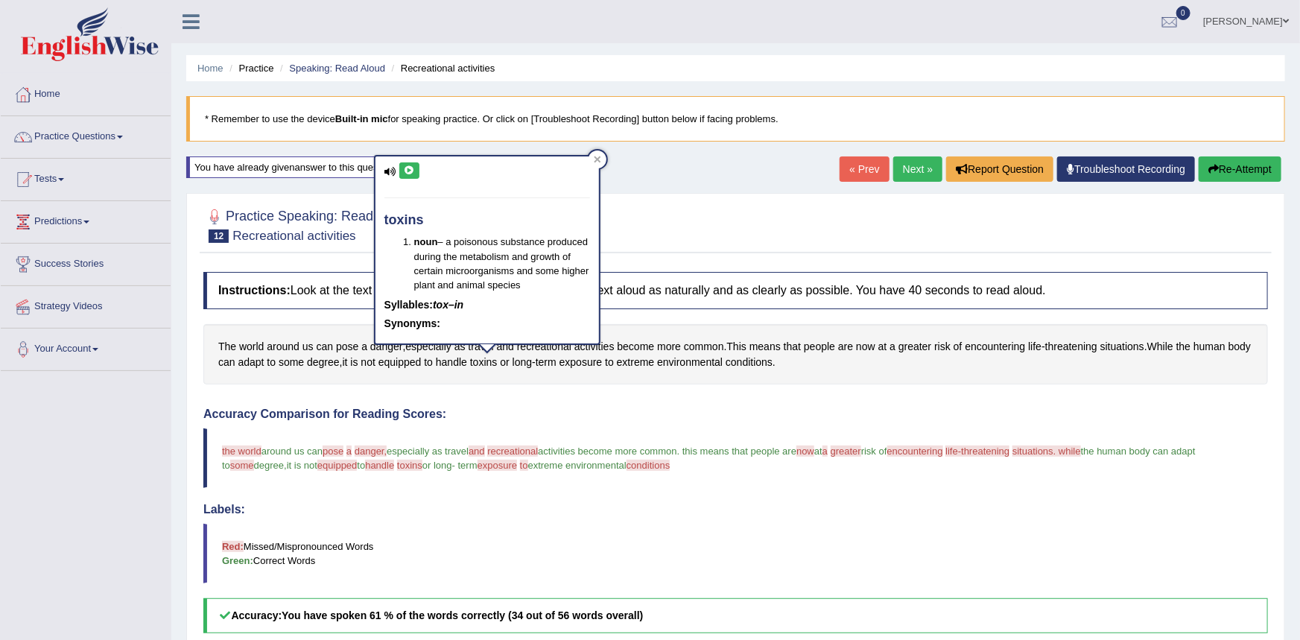
click at [404, 171] on icon at bounding box center [409, 170] width 11 height 9
click at [651, 410] on h4 "Accuracy Comparison for Reading Scores:" at bounding box center [735, 413] width 1064 height 13
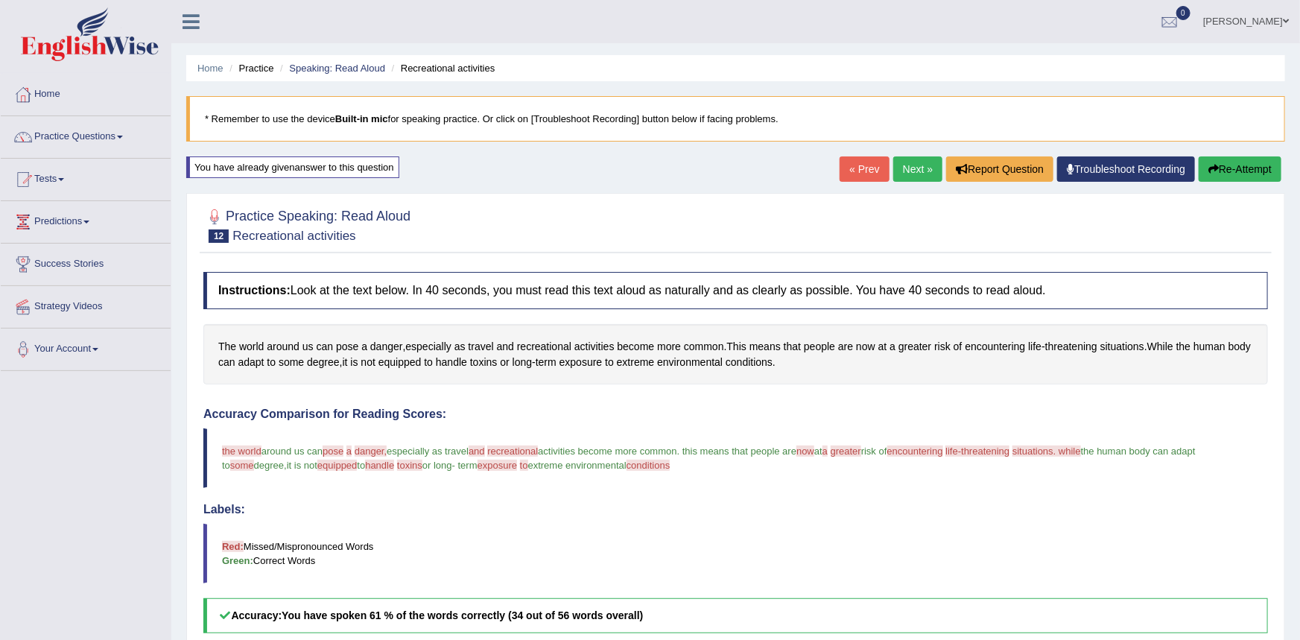
click at [912, 172] on link "Next »" at bounding box center [917, 168] width 49 height 25
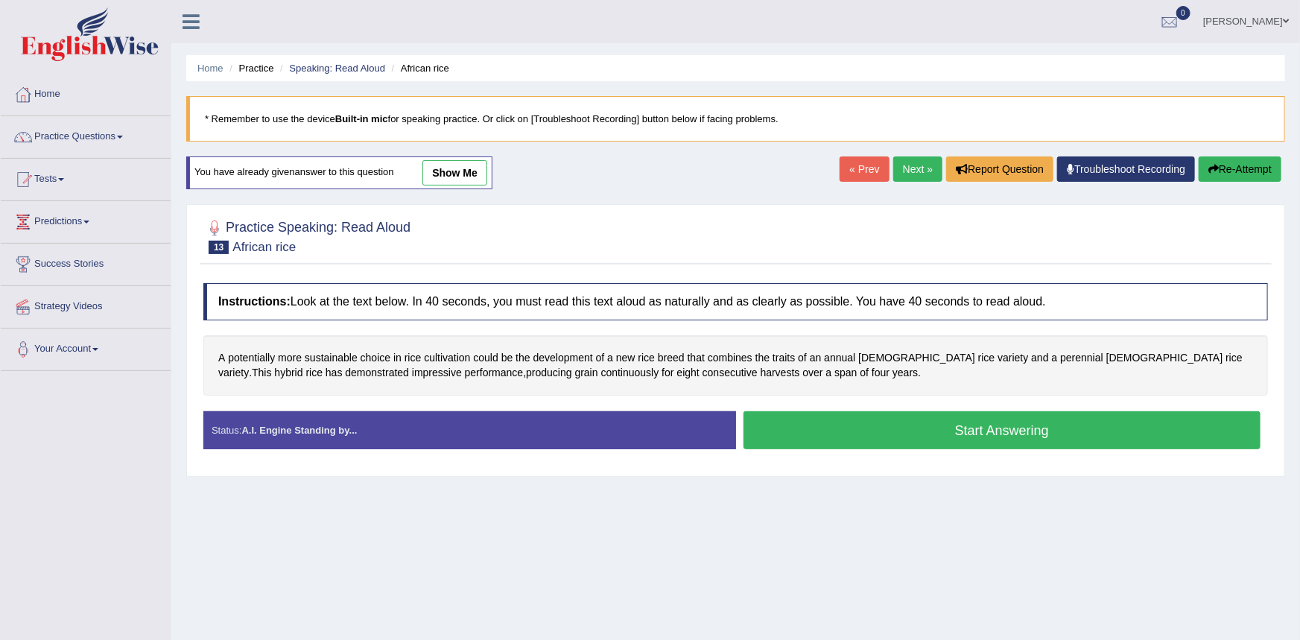
click at [786, 437] on button "Start Answering" at bounding box center [1002, 430] width 518 height 38
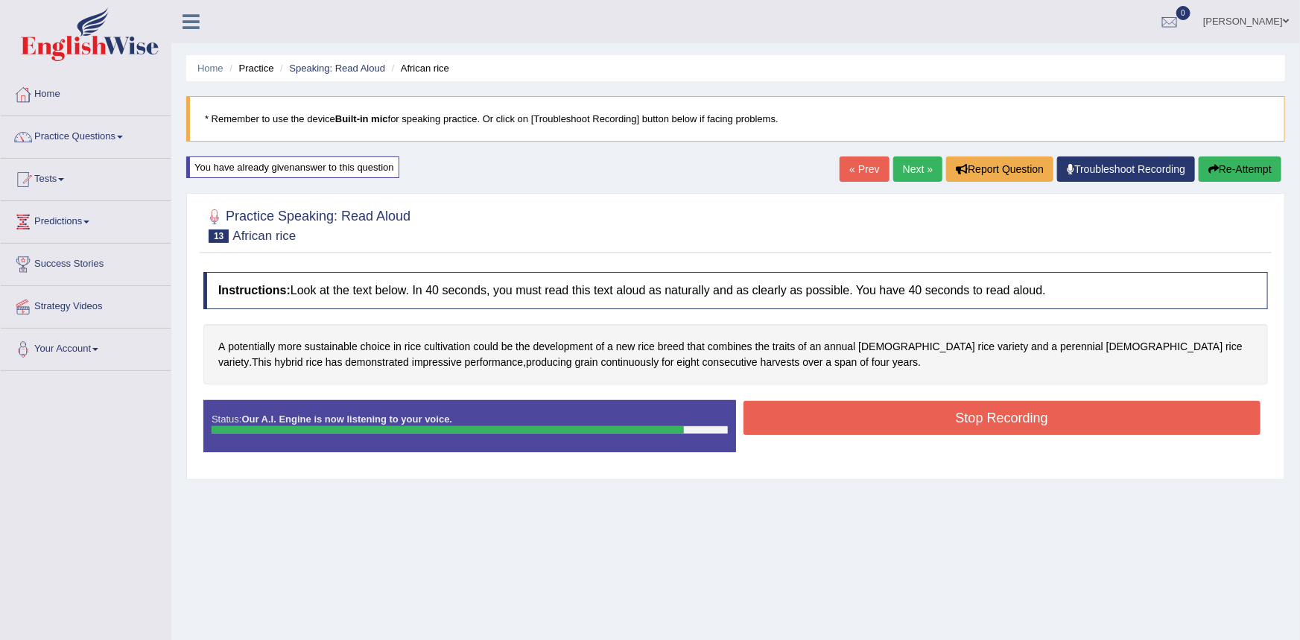
click at [822, 413] on button "Stop Recording" at bounding box center [1002, 418] width 518 height 34
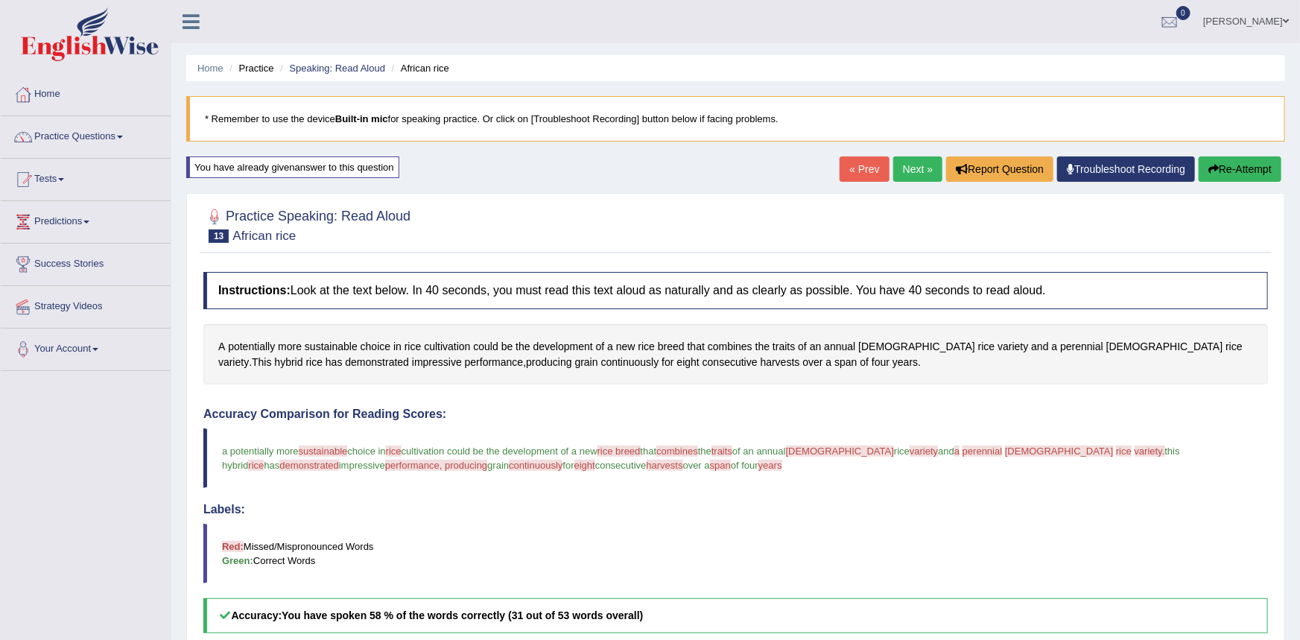
click at [922, 174] on link "Next »" at bounding box center [917, 168] width 49 height 25
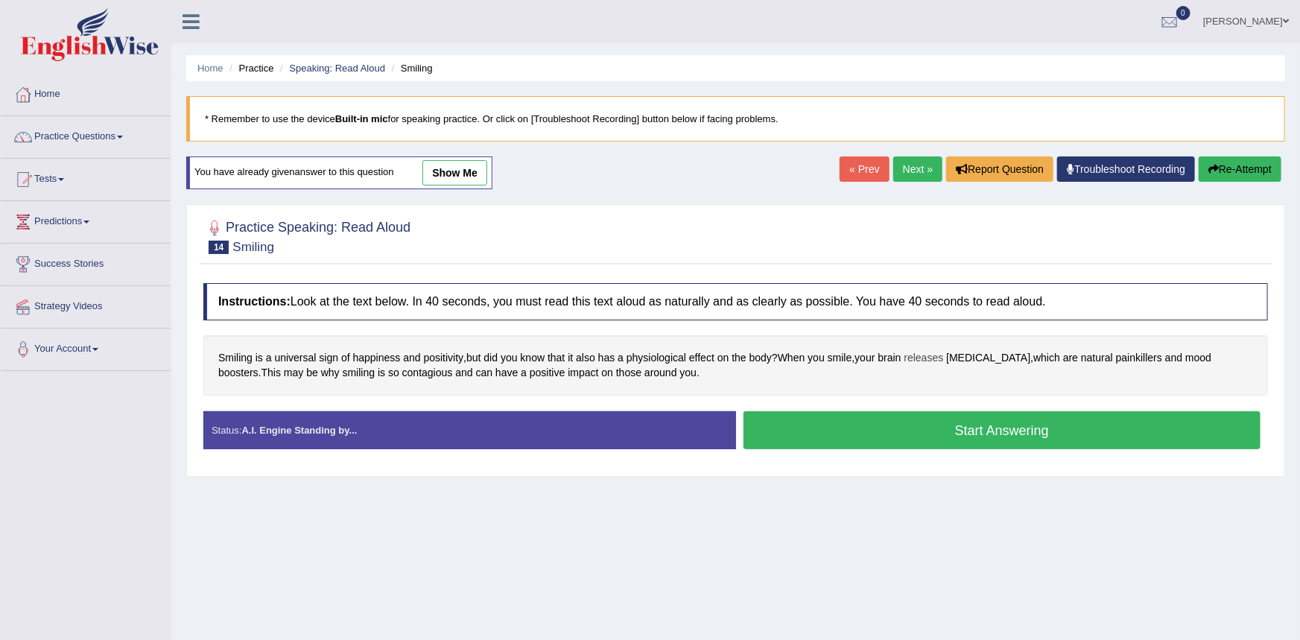
click at [924, 360] on span "releases" at bounding box center [923, 358] width 39 height 16
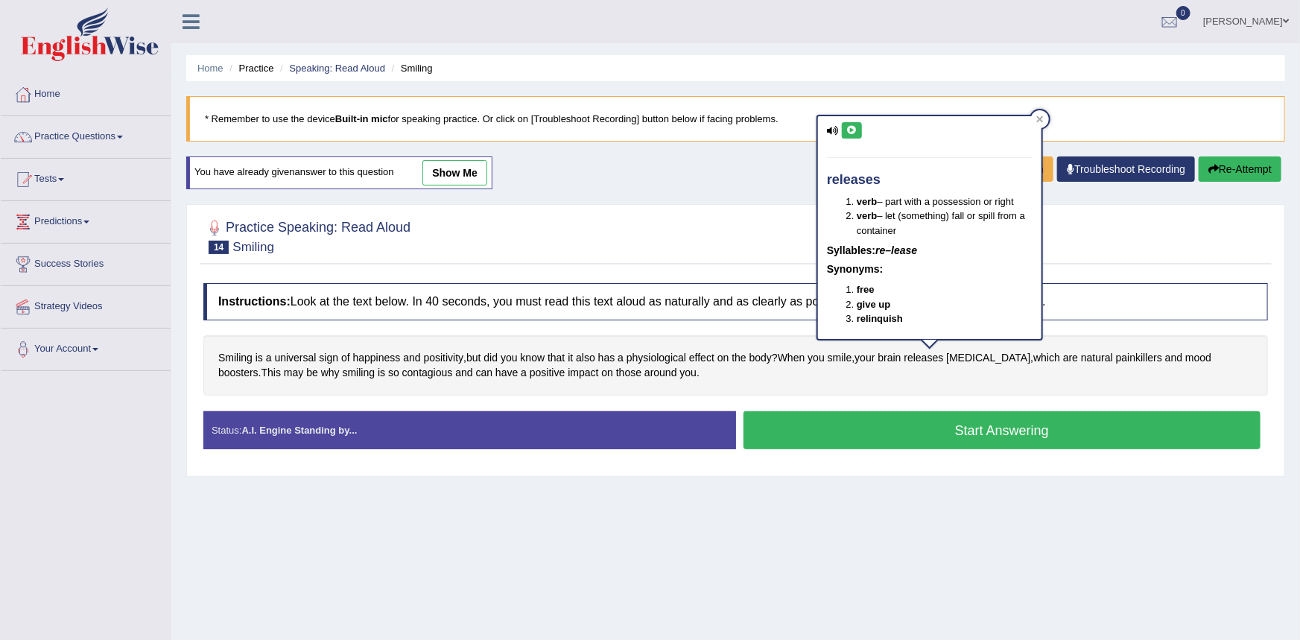
click at [857, 127] on icon at bounding box center [851, 130] width 11 height 9
click at [758, 226] on div at bounding box center [735, 235] width 1064 height 45
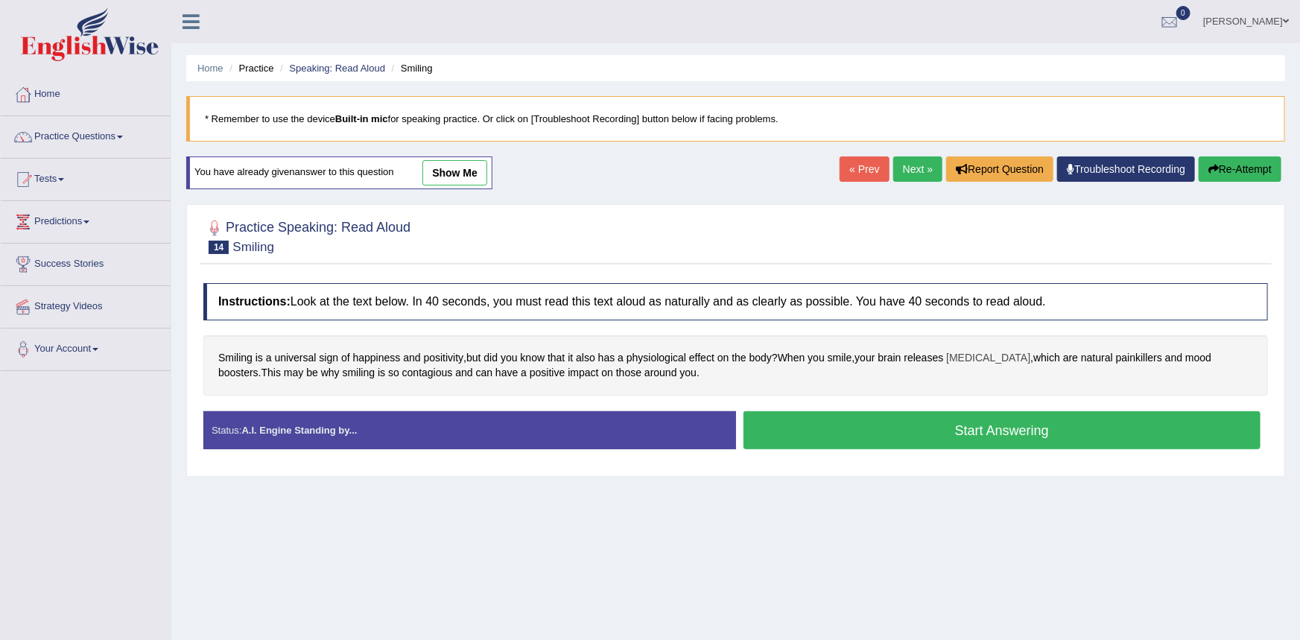
click at [970, 359] on span "endorphins" at bounding box center [988, 358] width 84 height 16
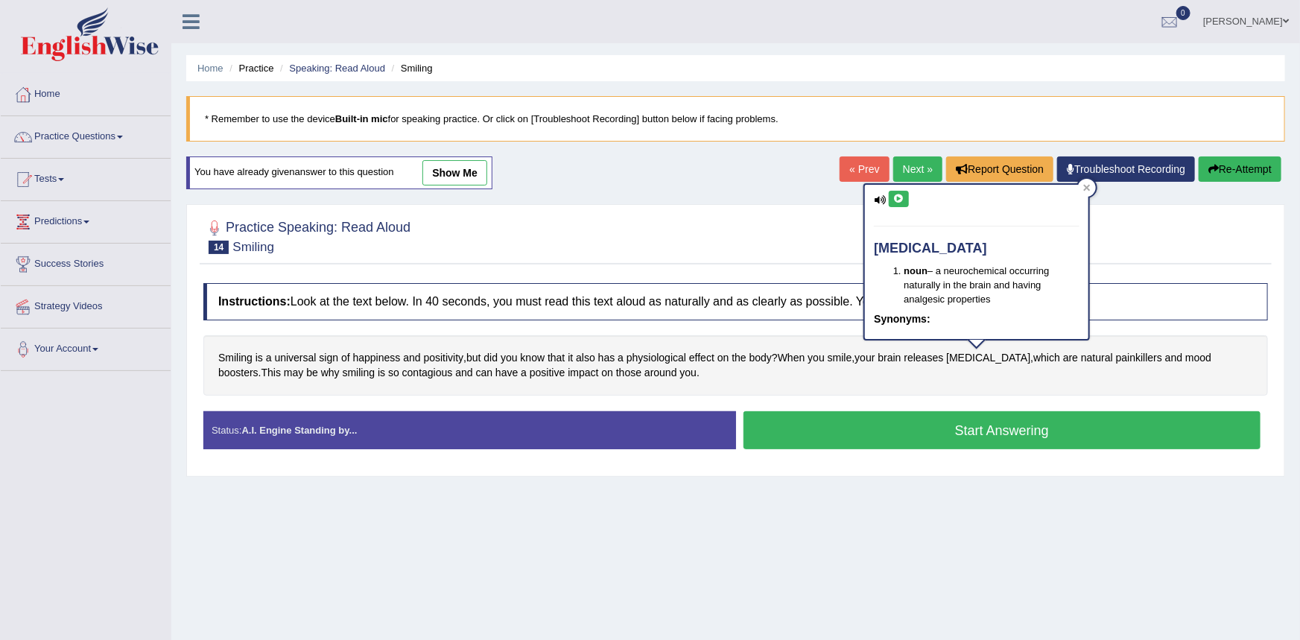
click at [901, 198] on icon at bounding box center [898, 198] width 11 height 9
click at [1119, 357] on span "painkillers" at bounding box center [1139, 358] width 46 height 16
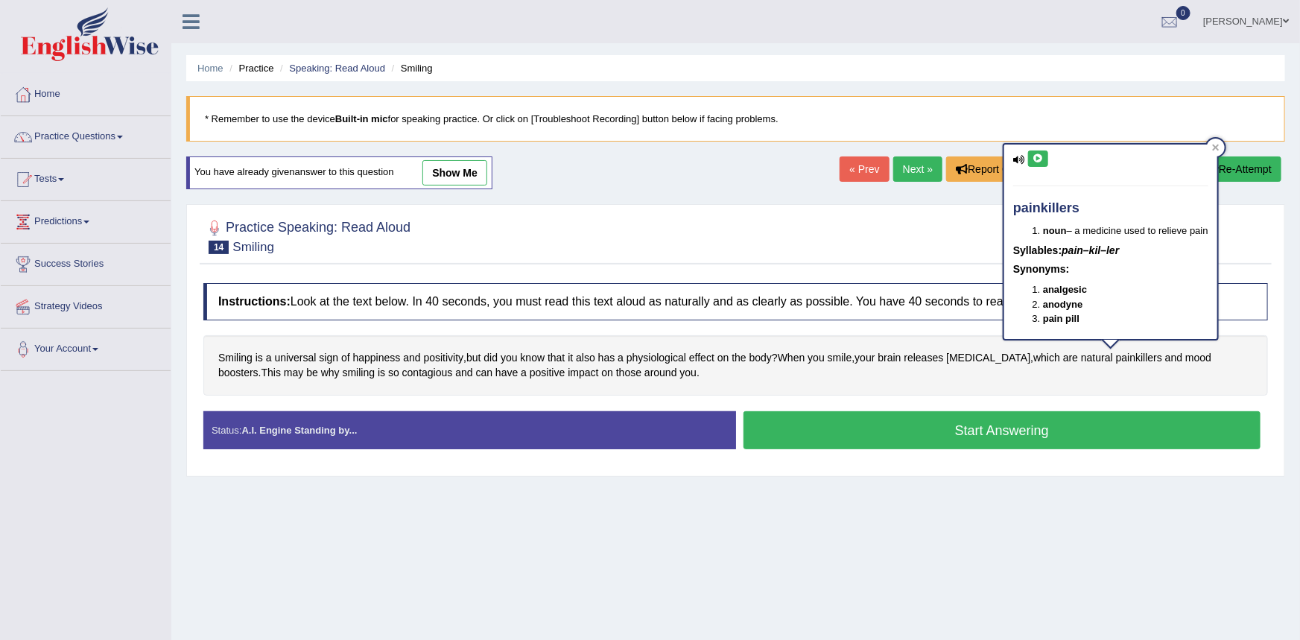
click at [1033, 160] on icon at bounding box center [1037, 158] width 11 height 9
click at [926, 222] on div at bounding box center [735, 235] width 1064 height 45
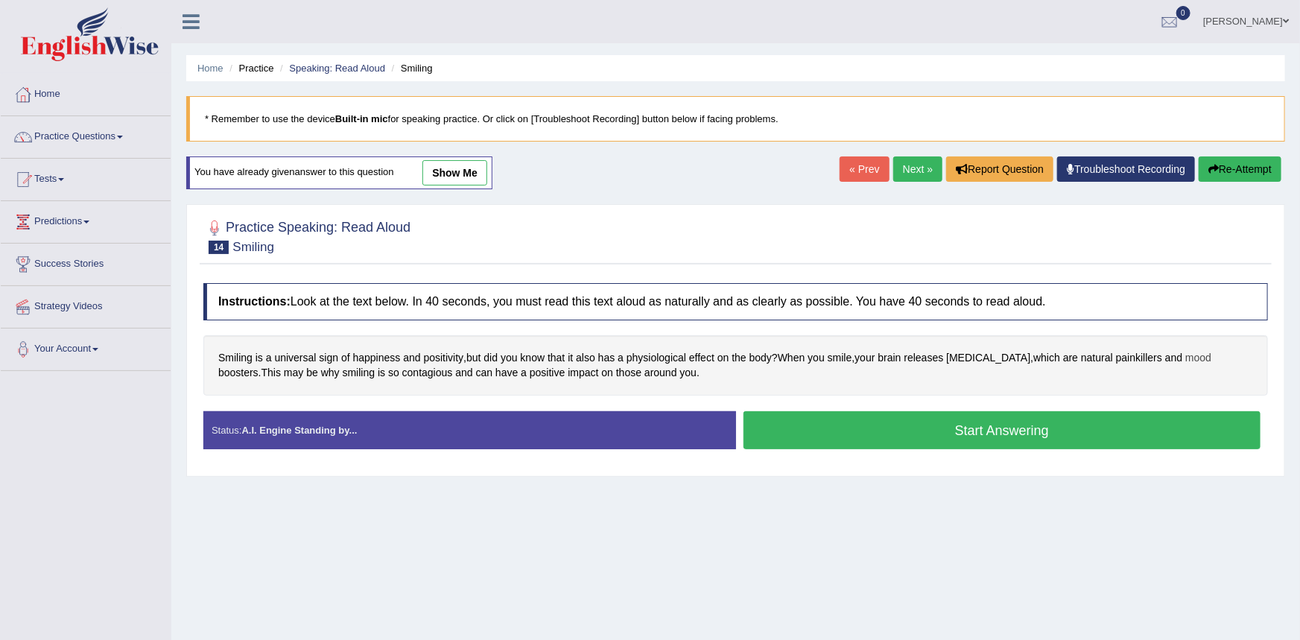
click at [1185, 355] on span "mood" at bounding box center [1198, 358] width 26 height 16
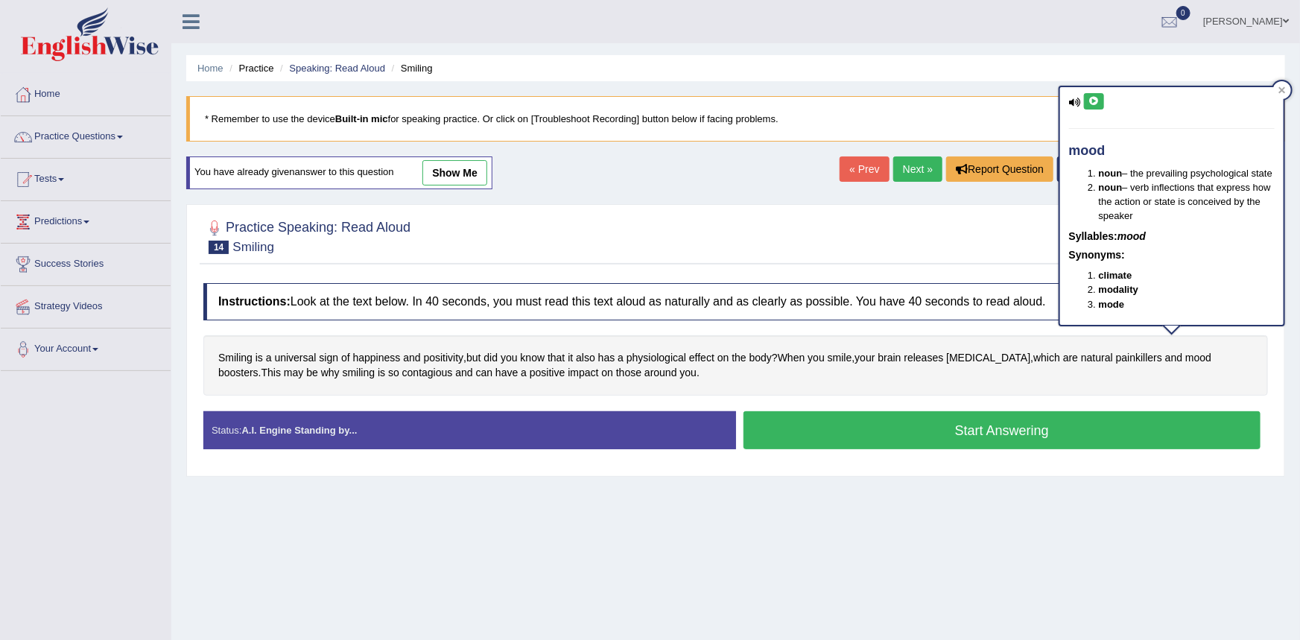
click at [1093, 98] on icon at bounding box center [1093, 101] width 11 height 9
click at [1023, 216] on div at bounding box center [735, 235] width 1064 height 45
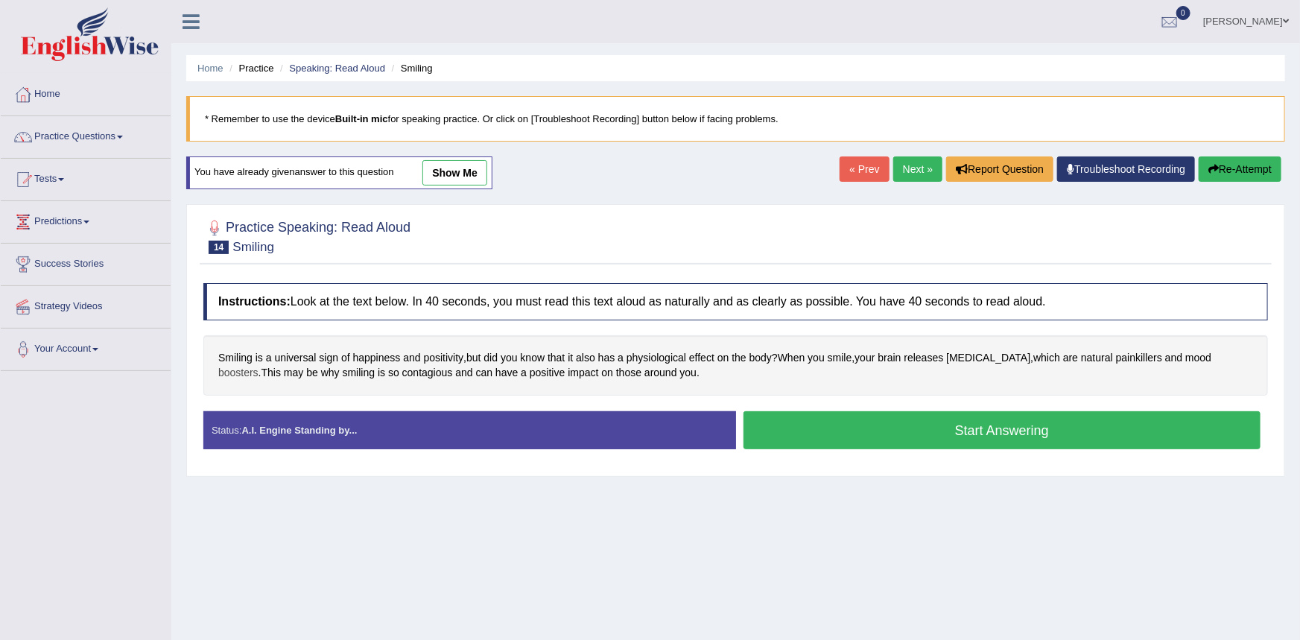
click at [258, 365] on span "boosters" at bounding box center [238, 373] width 40 height 16
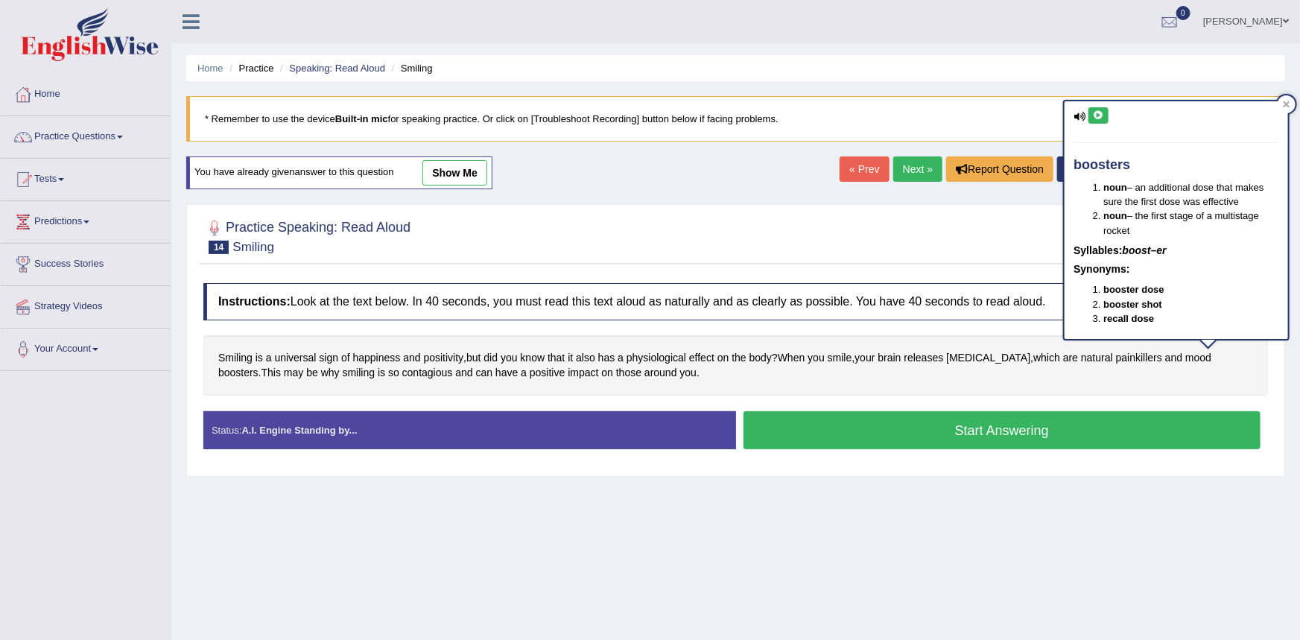
click at [1088, 117] on button at bounding box center [1098, 115] width 20 height 16
click at [1094, 119] on icon at bounding box center [1098, 115] width 11 height 9
click at [402, 374] on span "contagious" at bounding box center [427, 373] width 51 height 16
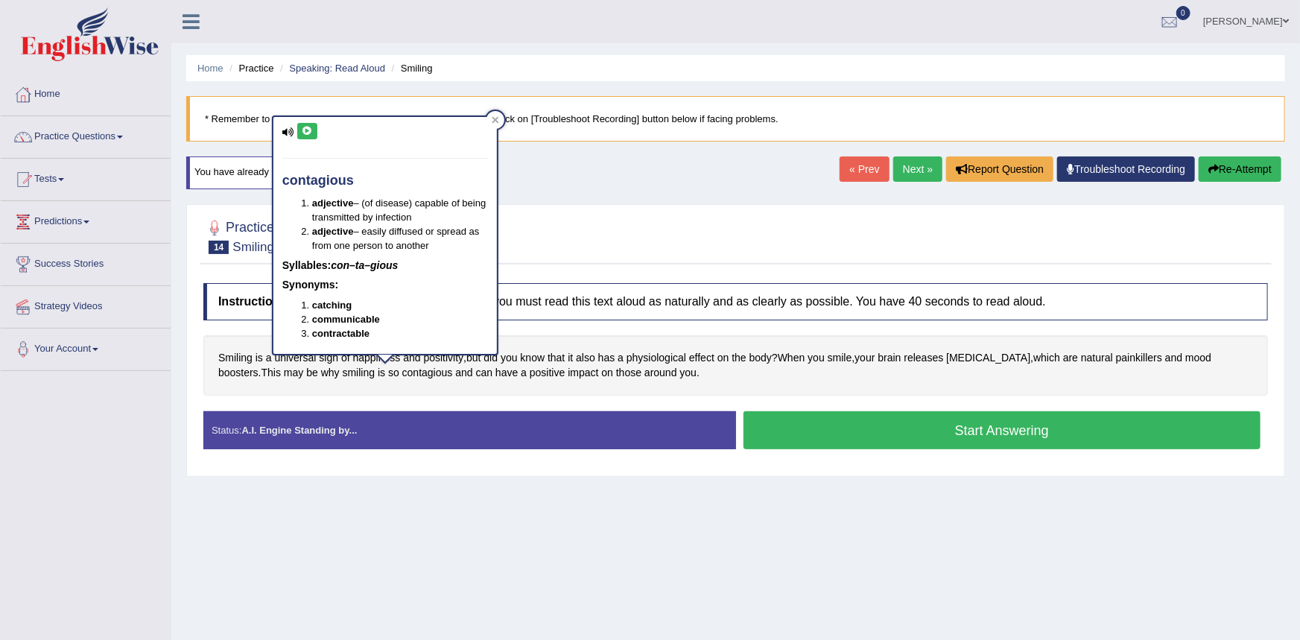
click at [312, 130] on icon at bounding box center [307, 131] width 11 height 9
click at [612, 247] on div at bounding box center [735, 235] width 1064 height 45
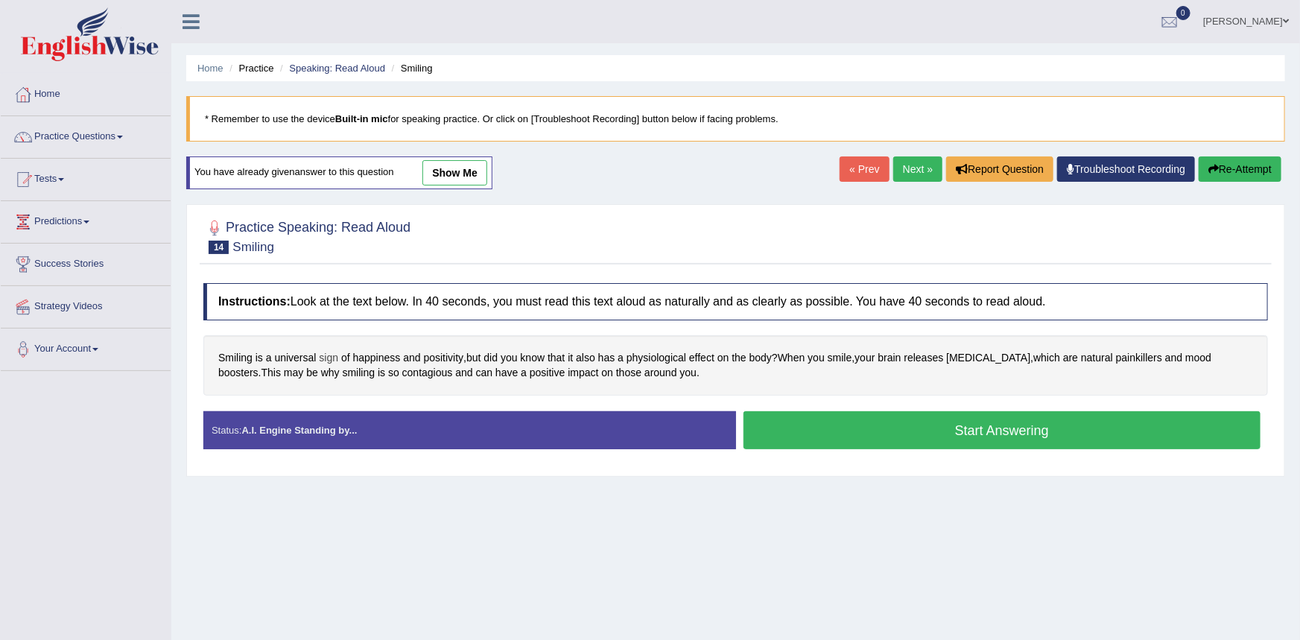
click at [333, 359] on span "sign" at bounding box center [328, 358] width 19 height 16
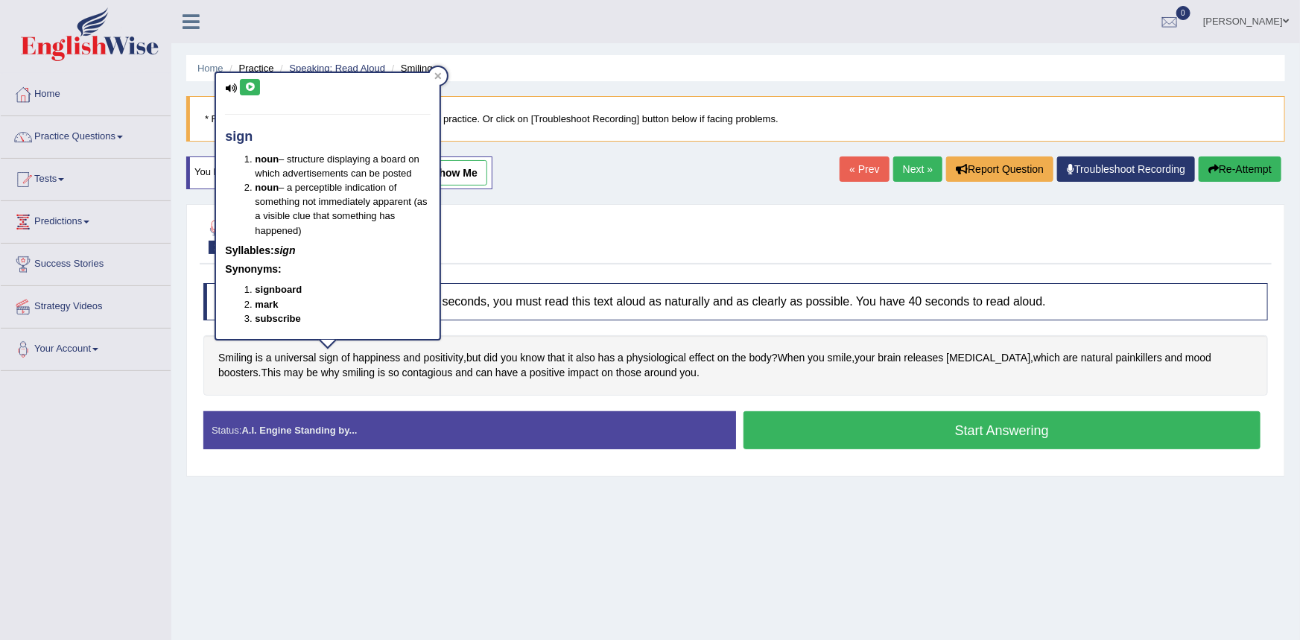
click at [258, 86] on button at bounding box center [250, 87] width 20 height 16
click at [541, 229] on div at bounding box center [735, 235] width 1064 height 45
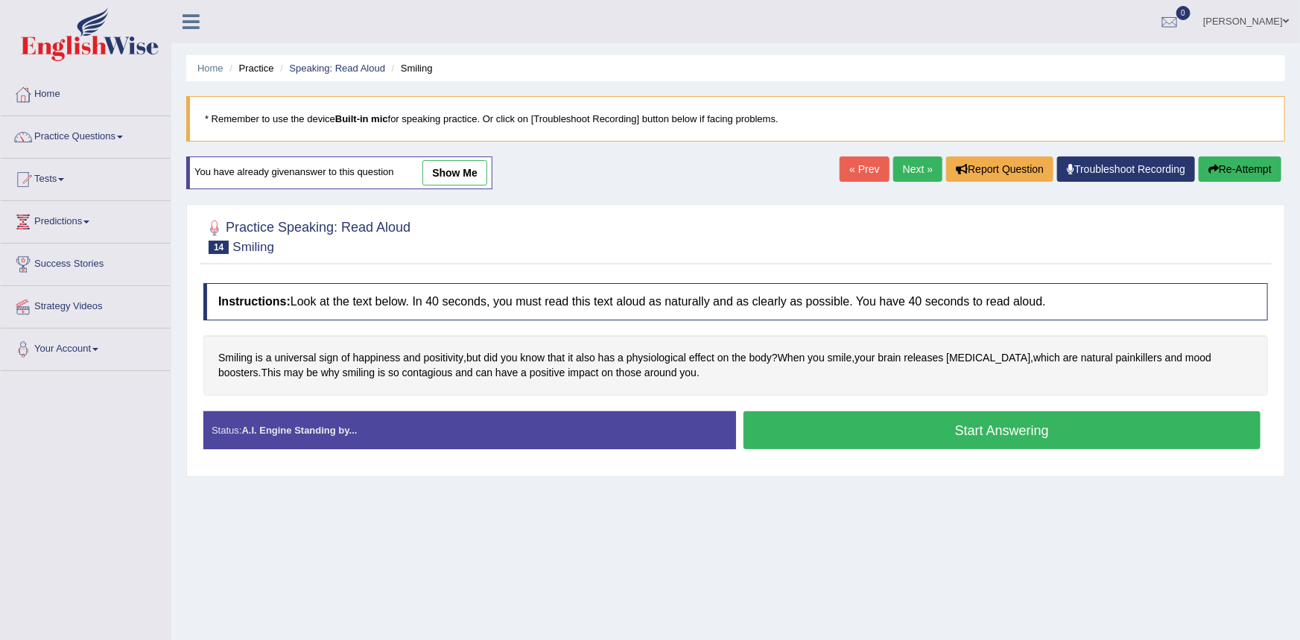
click at [877, 430] on button "Start Answering" at bounding box center [1002, 430] width 518 height 38
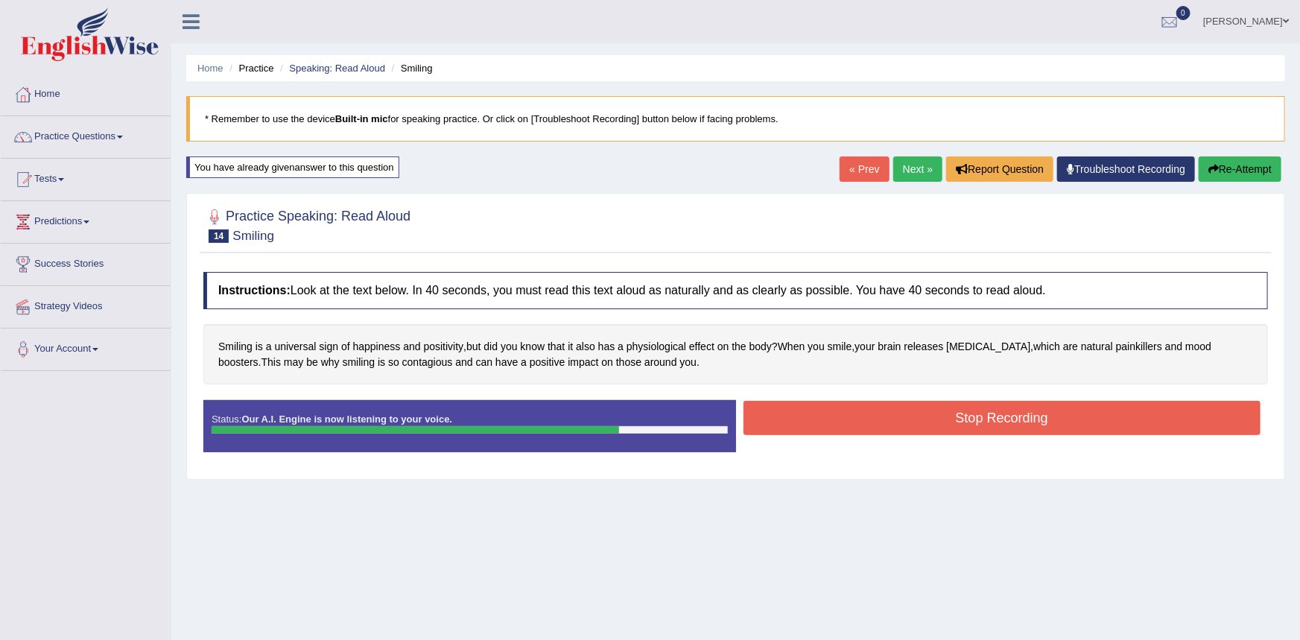
click at [811, 421] on button "Stop Recording" at bounding box center [1002, 418] width 518 height 34
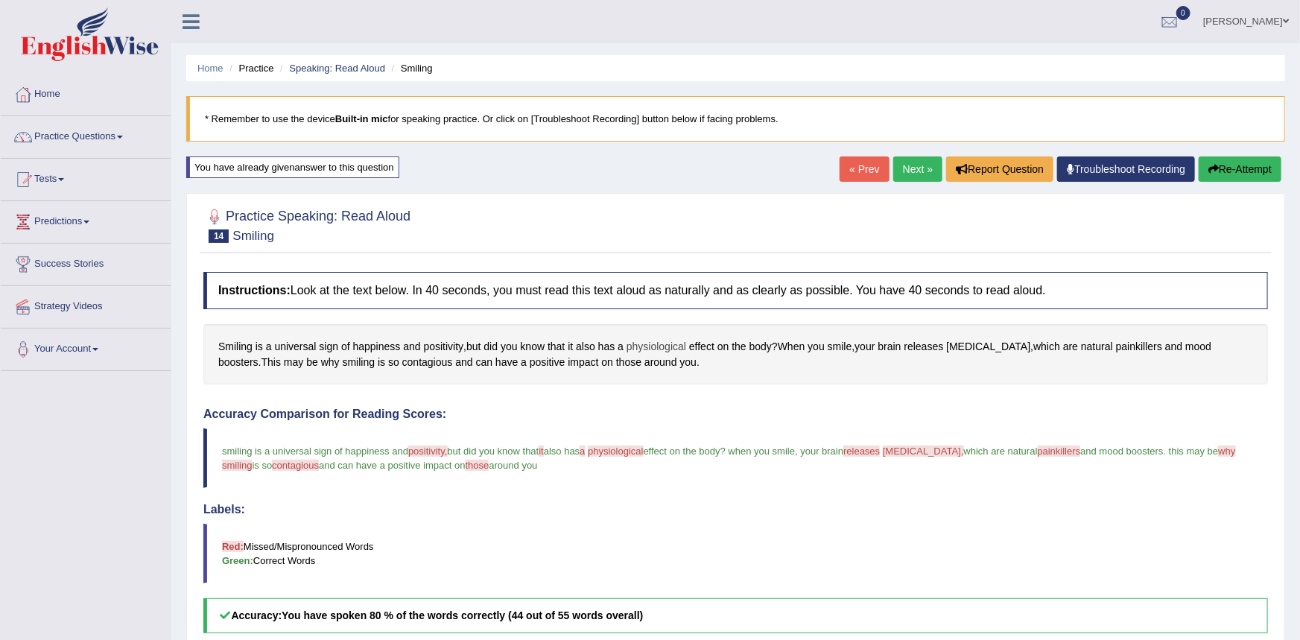
click at [653, 347] on span "physiological" at bounding box center [656, 347] width 60 height 16
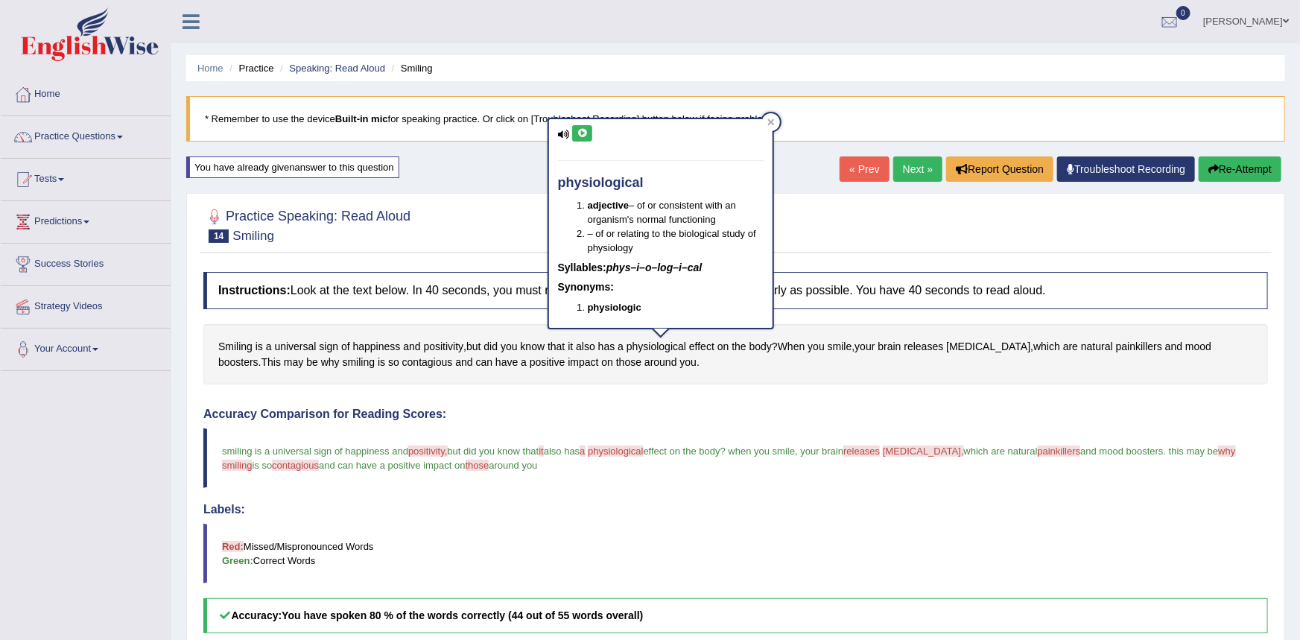
click at [585, 133] on icon at bounding box center [582, 133] width 11 height 9
click at [456, 345] on span "positivity" at bounding box center [444, 347] width 40 height 16
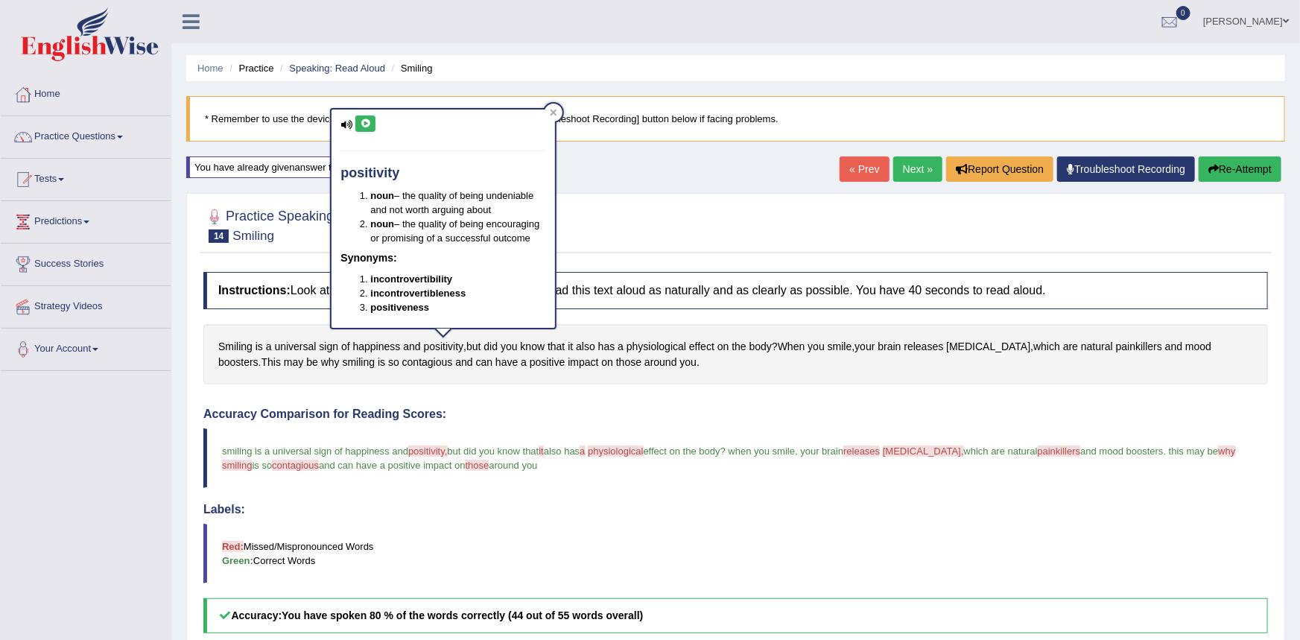
click at [366, 123] on icon at bounding box center [365, 123] width 11 height 9
click at [676, 200] on div "Practice Speaking: Read Aloud 14 Smiling Instructions: Look at the text below. …" at bounding box center [735, 563] width 1099 height 740
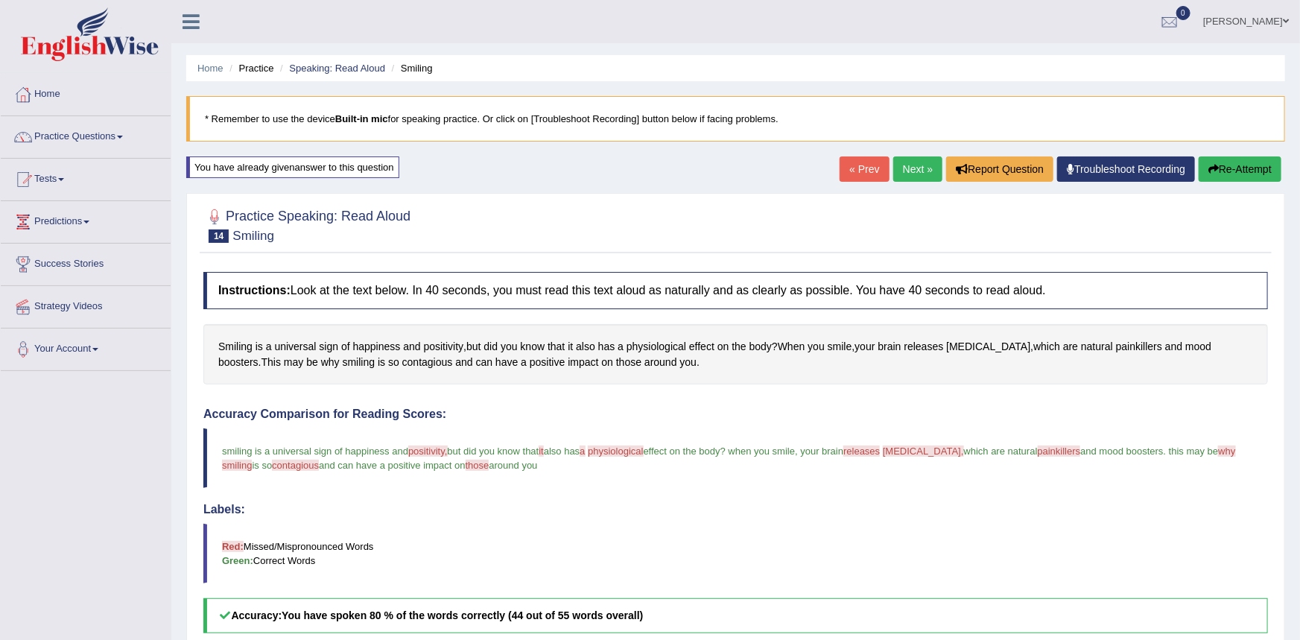
click at [907, 171] on link "Next »" at bounding box center [917, 168] width 49 height 25
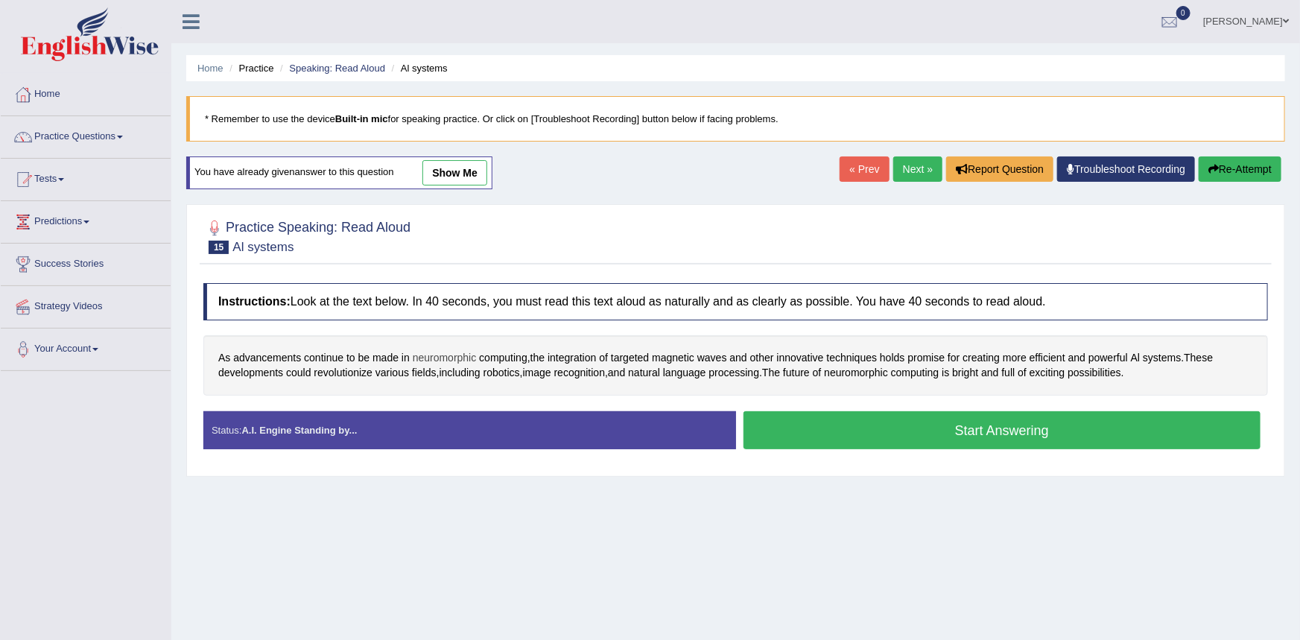
click at [449, 358] on span "neuromorphic" at bounding box center [445, 358] width 64 height 16
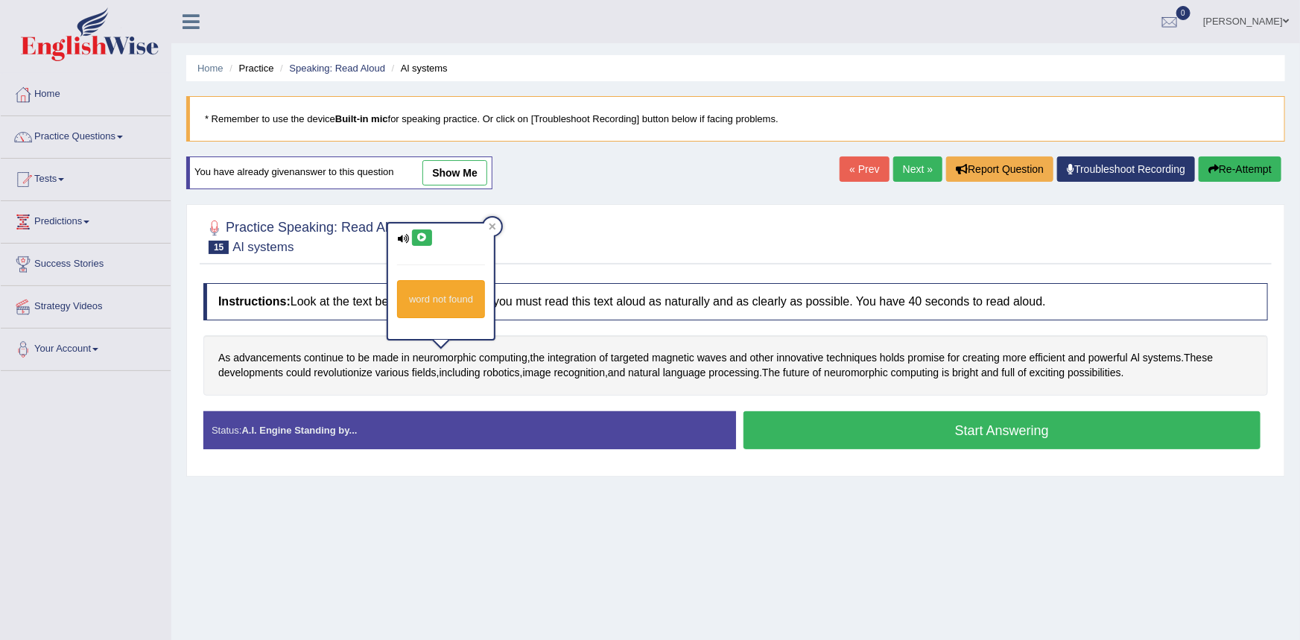
click at [428, 239] on button at bounding box center [422, 237] width 20 height 16
click at [510, 358] on span "computing" at bounding box center [503, 358] width 48 height 16
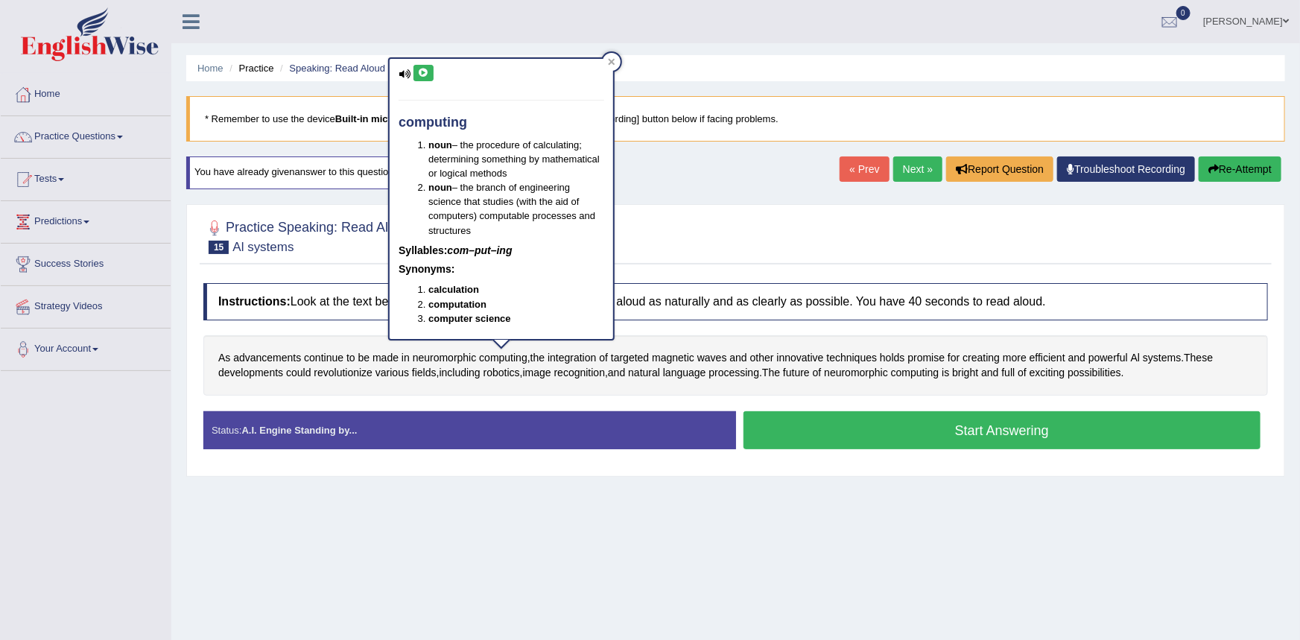
click at [422, 72] on icon at bounding box center [423, 73] width 11 height 9
click at [579, 354] on span "integration" at bounding box center [571, 358] width 48 height 16
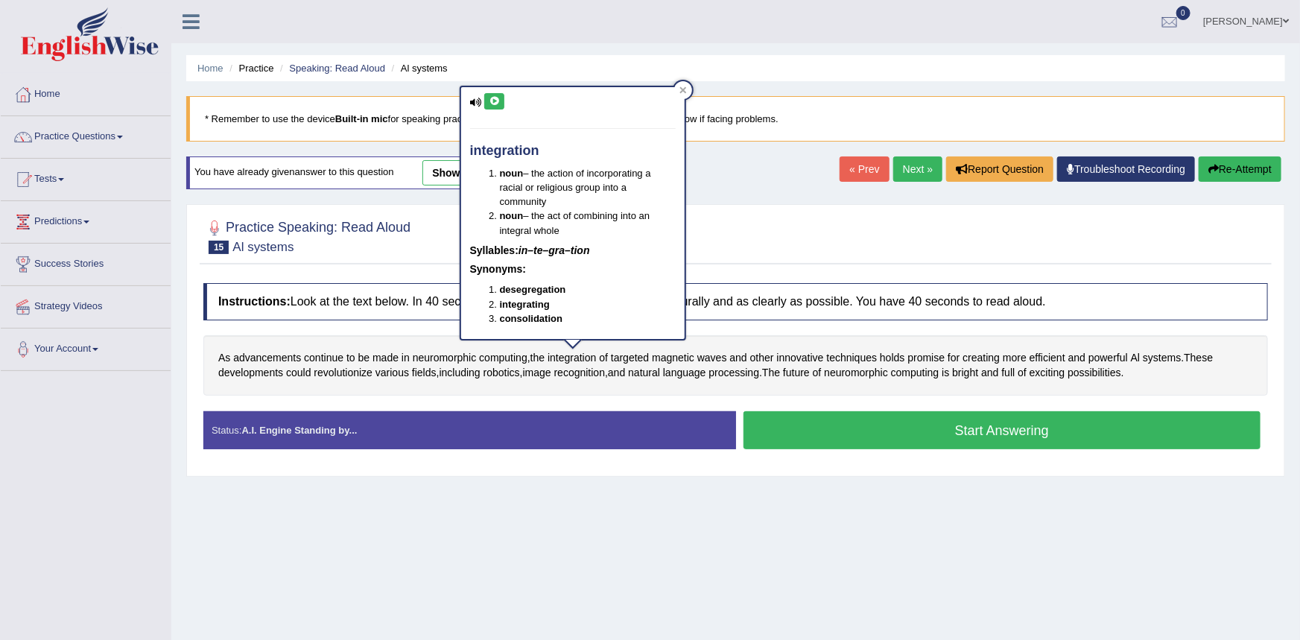
click at [493, 103] on icon at bounding box center [494, 101] width 11 height 9
click at [627, 358] on span "targeted" at bounding box center [630, 358] width 38 height 16
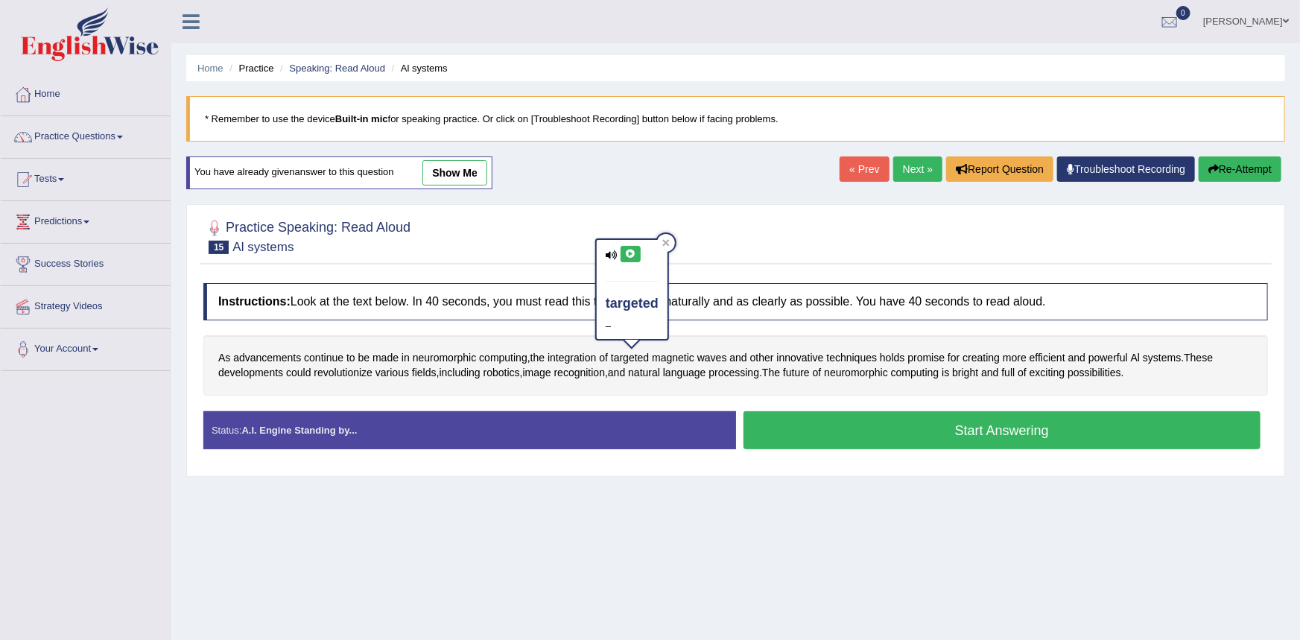
click at [632, 255] on icon at bounding box center [630, 254] width 11 height 9
drag, startPoint x: 708, startPoint y: 359, endPoint x: 711, endPoint y: 350, distance: 9.2
click at [709, 358] on span "waves" at bounding box center [712, 358] width 30 height 16
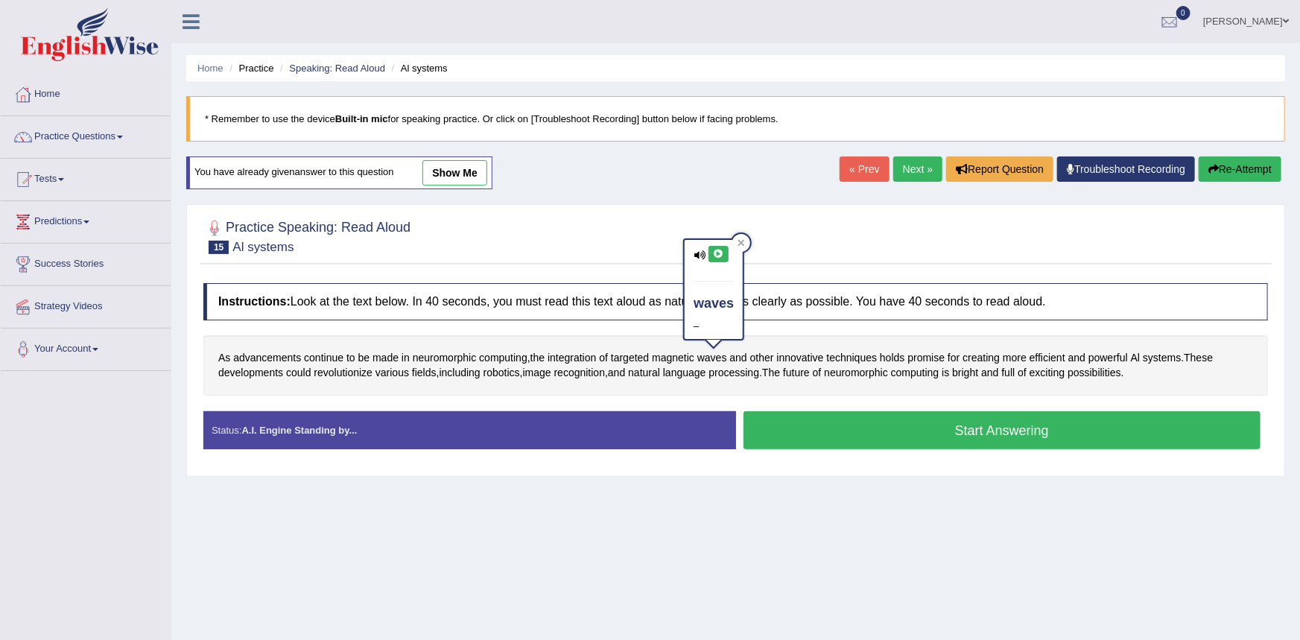
click at [724, 250] on button at bounding box center [718, 254] width 20 height 16
click at [669, 330] on div "Instructions: Look at the text below. In 40 seconds, you must read this text al…" at bounding box center [736, 372] width 1072 height 193
click at [847, 358] on span "techniques" at bounding box center [852, 358] width 51 height 16
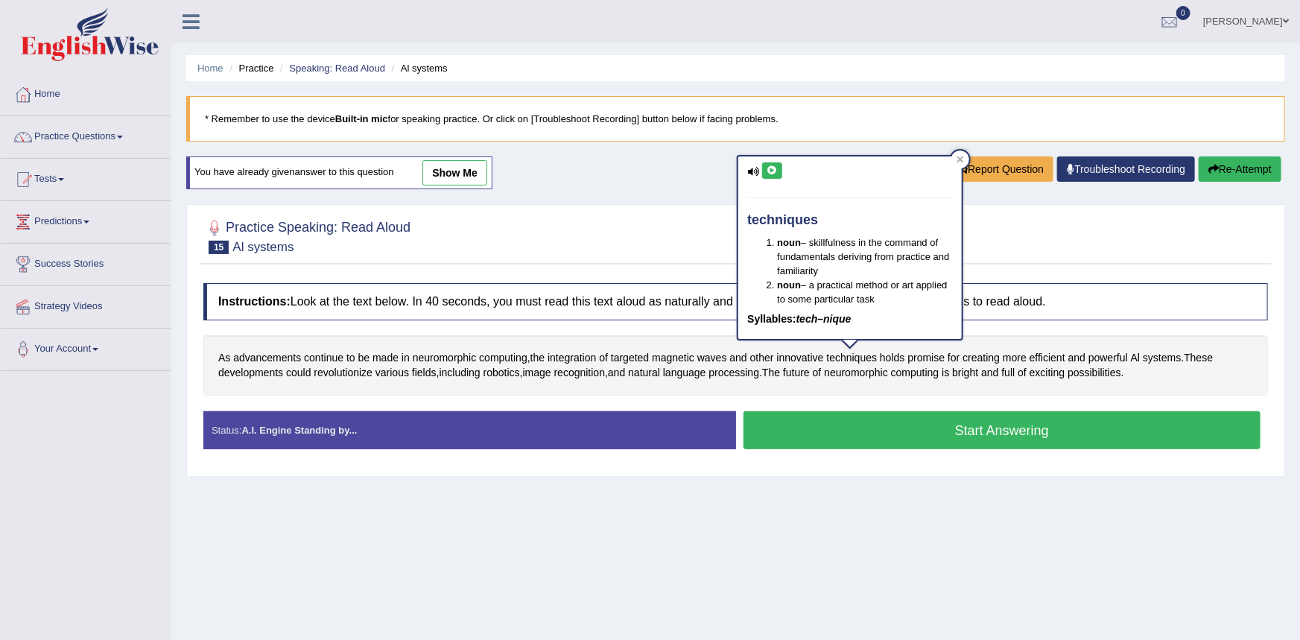
click at [771, 173] on icon at bounding box center [771, 170] width 11 height 9
click at [1134, 355] on span "Al" at bounding box center [1135, 358] width 9 height 16
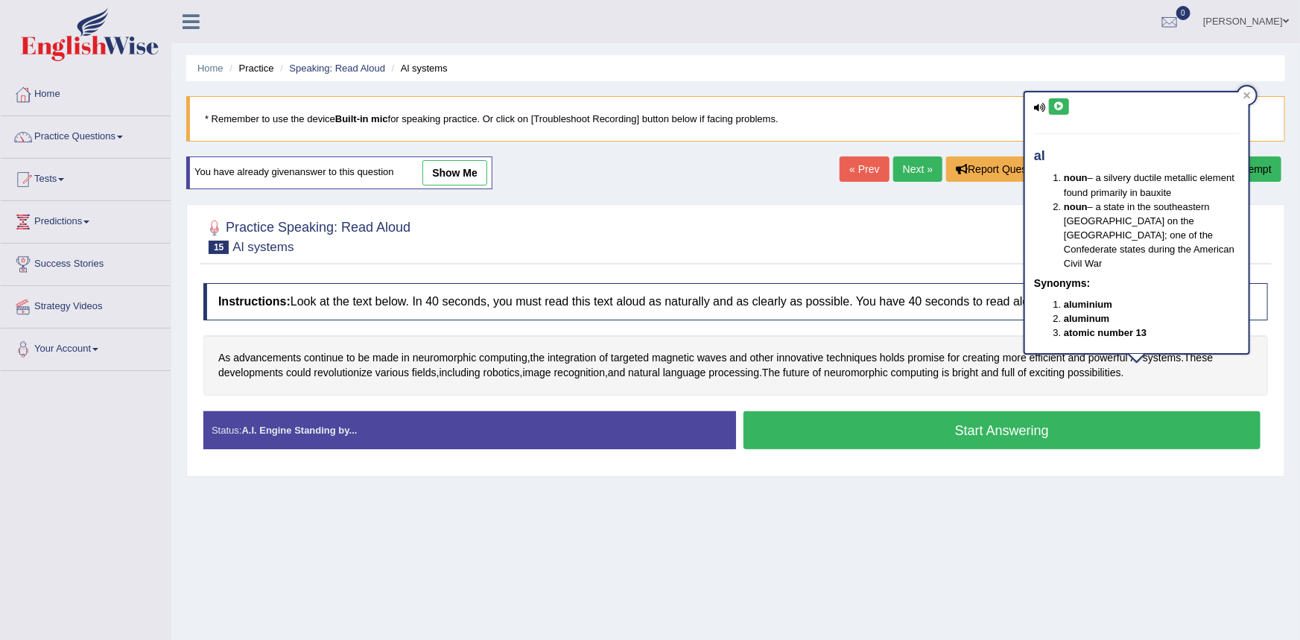
click at [1066, 108] on button at bounding box center [1059, 106] width 20 height 16
click at [942, 234] on div at bounding box center [735, 235] width 1064 height 45
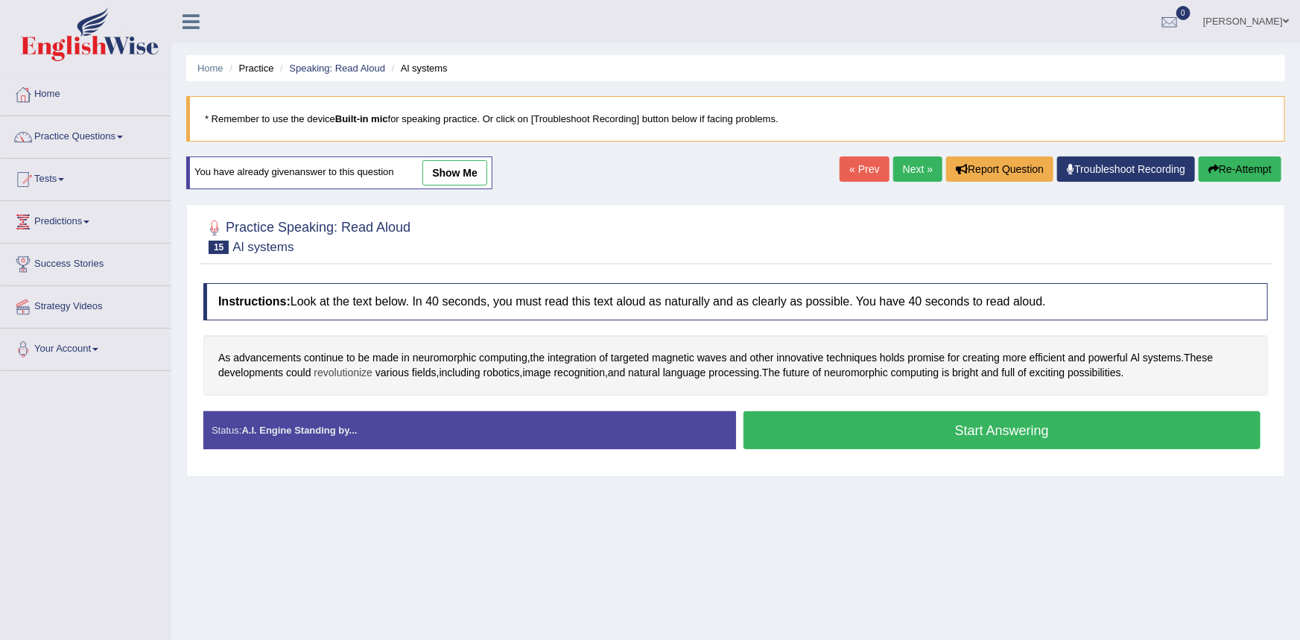
click at [334, 372] on span "revolutionize" at bounding box center [343, 373] width 59 height 16
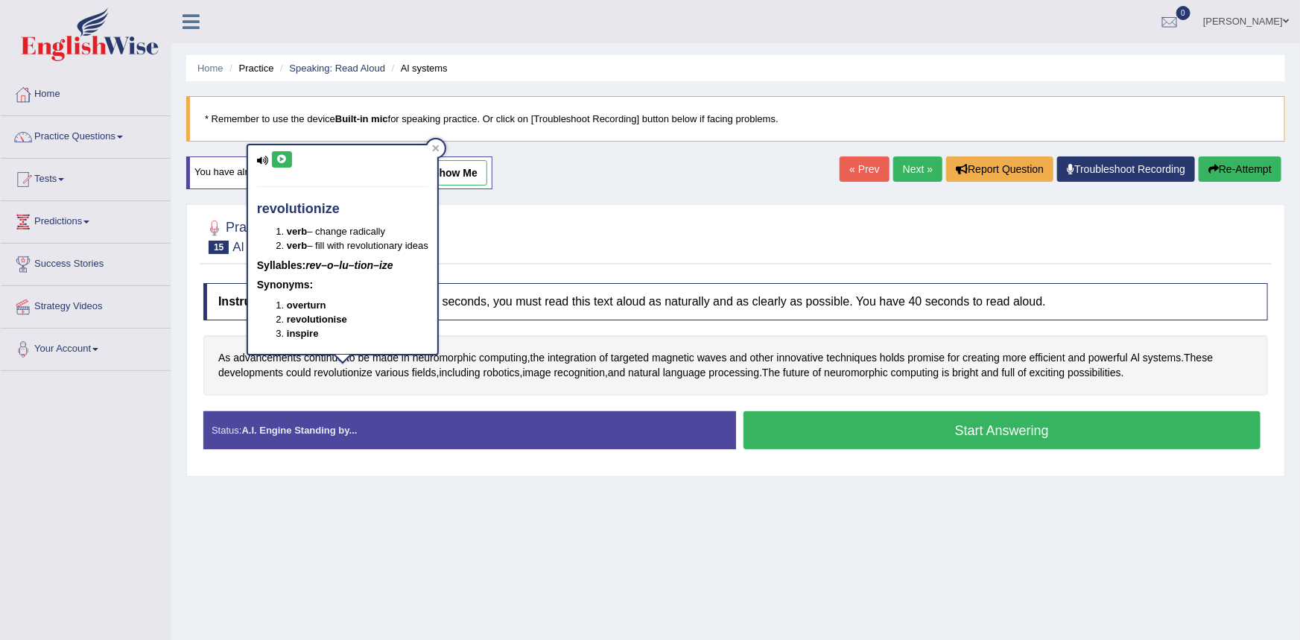
click at [285, 157] on icon at bounding box center [281, 159] width 11 height 9
click at [1119, 372] on span "possibilities" at bounding box center [1094, 373] width 54 height 16
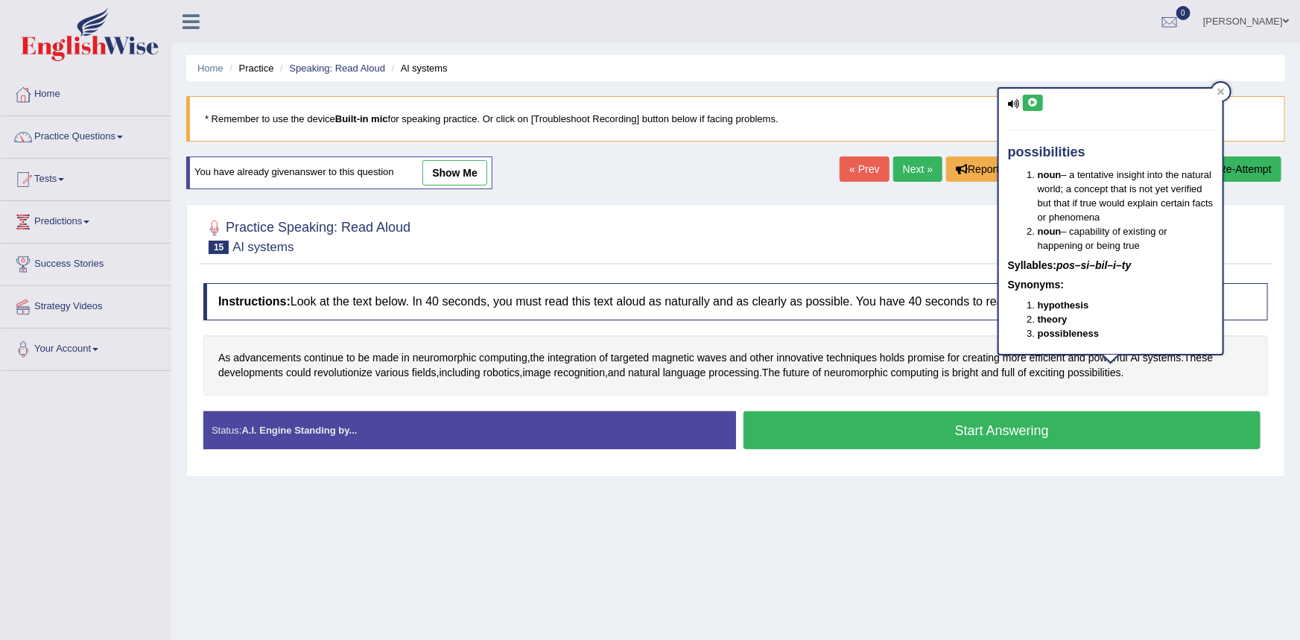
click at [1039, 97] on button at bounding box center [1033, 103] width 20 height 16
click at [882, 245] on div at bounding box center [735, 235] width 1064 height 45
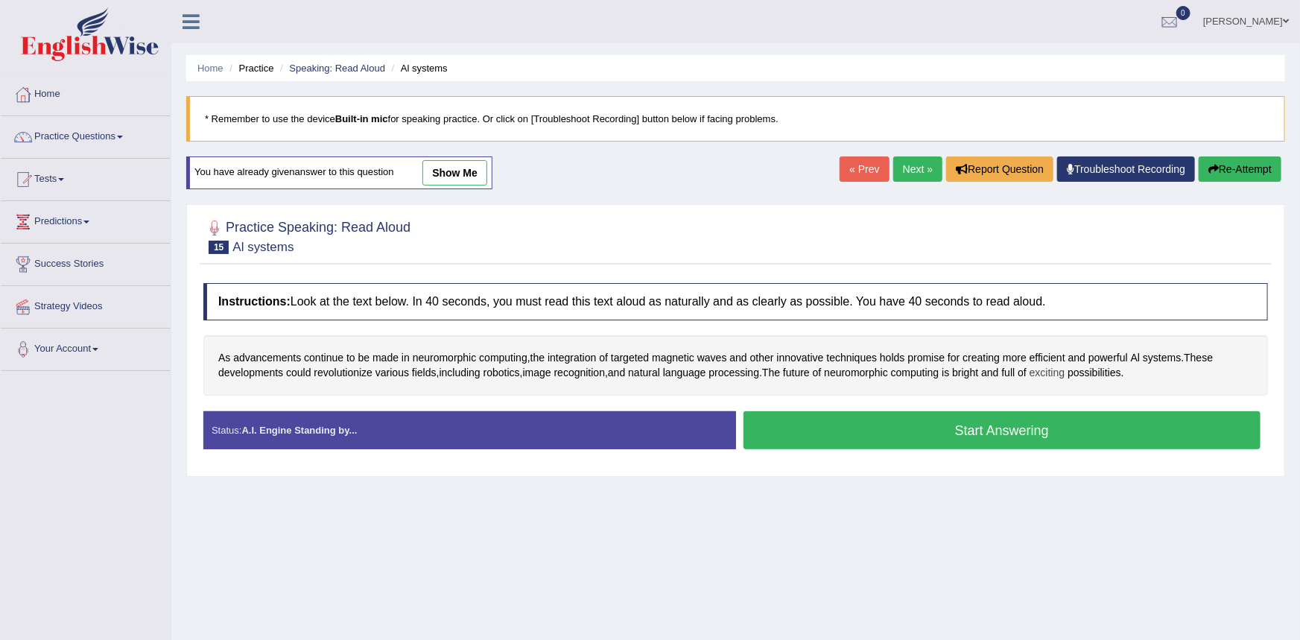
click at [1055, 375] on span "exciting" at bounding box center [1046, 373] width 35 height 16
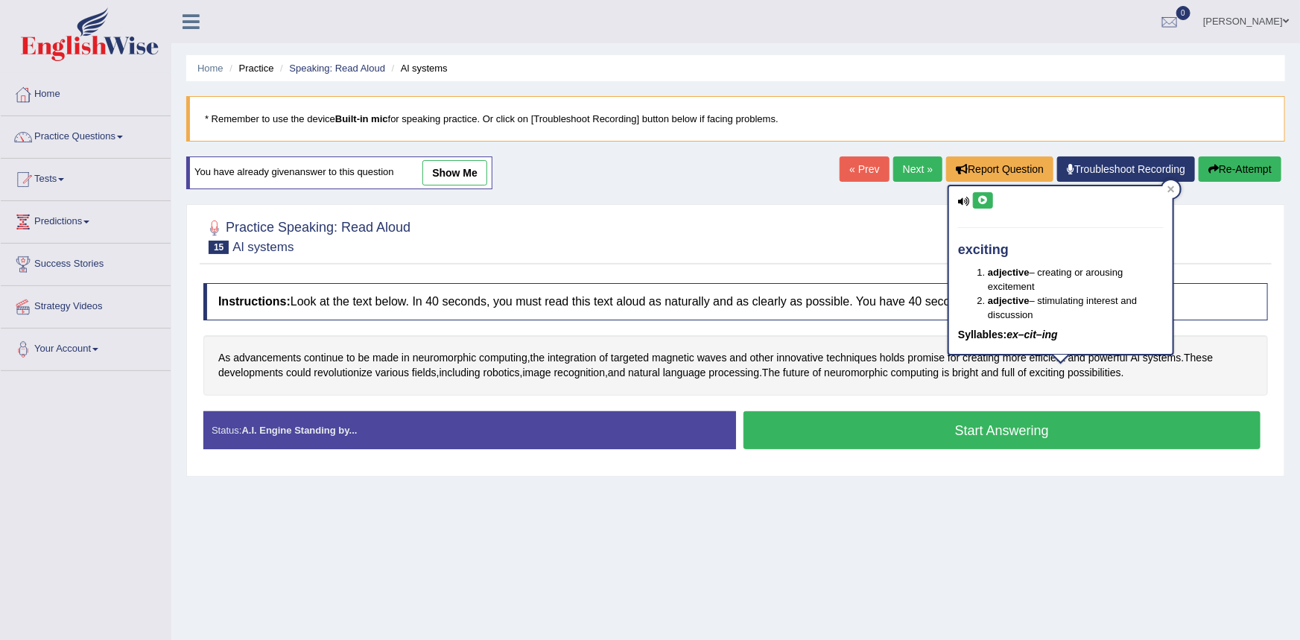
click at [991, 201] on button at bounding box center [983, 200] width 20 height 16
click at [847, 243] on div at bounding box center [735, 235] width 1064 height 45
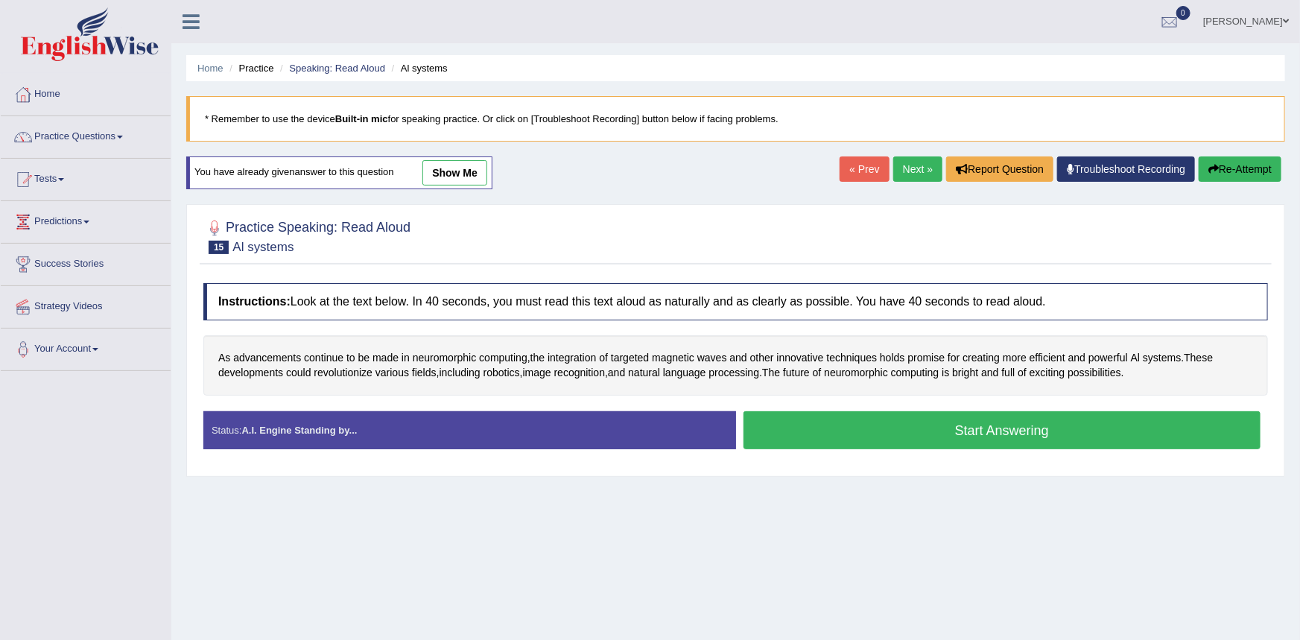
click at [907, 165] on link "Next »" at bounding box center [917, 168] width 49 height 25
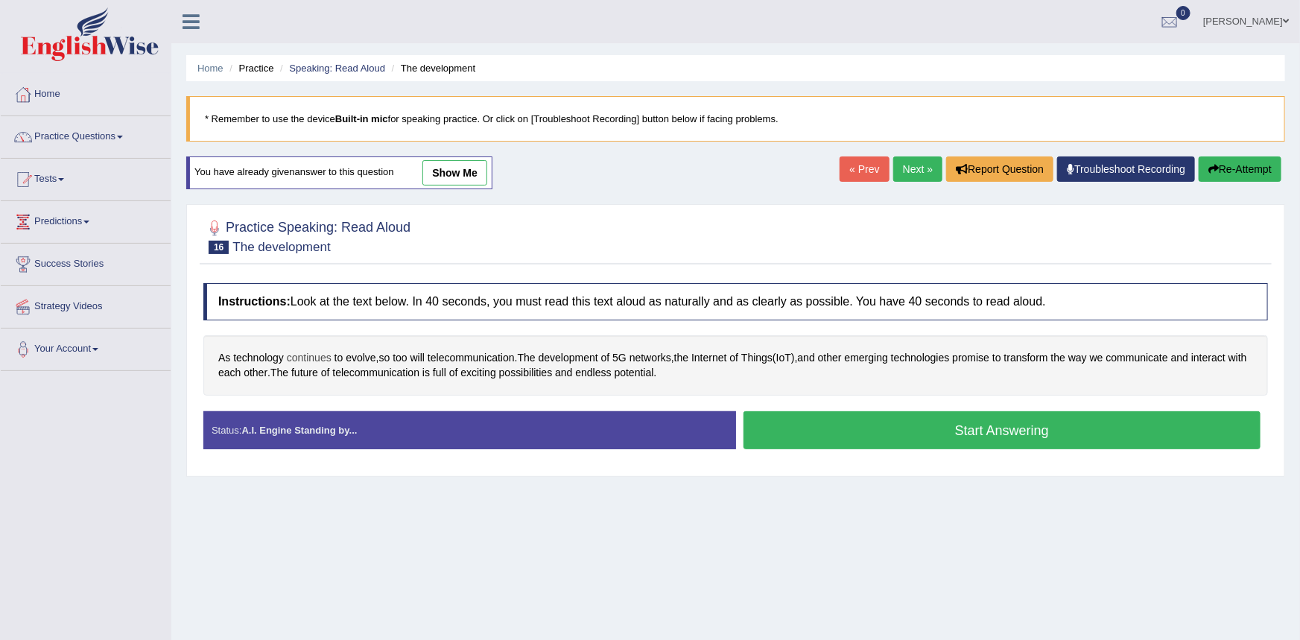
click at [310, 358] on span "continues" at bounding box center [309, 358] width 45 height 16
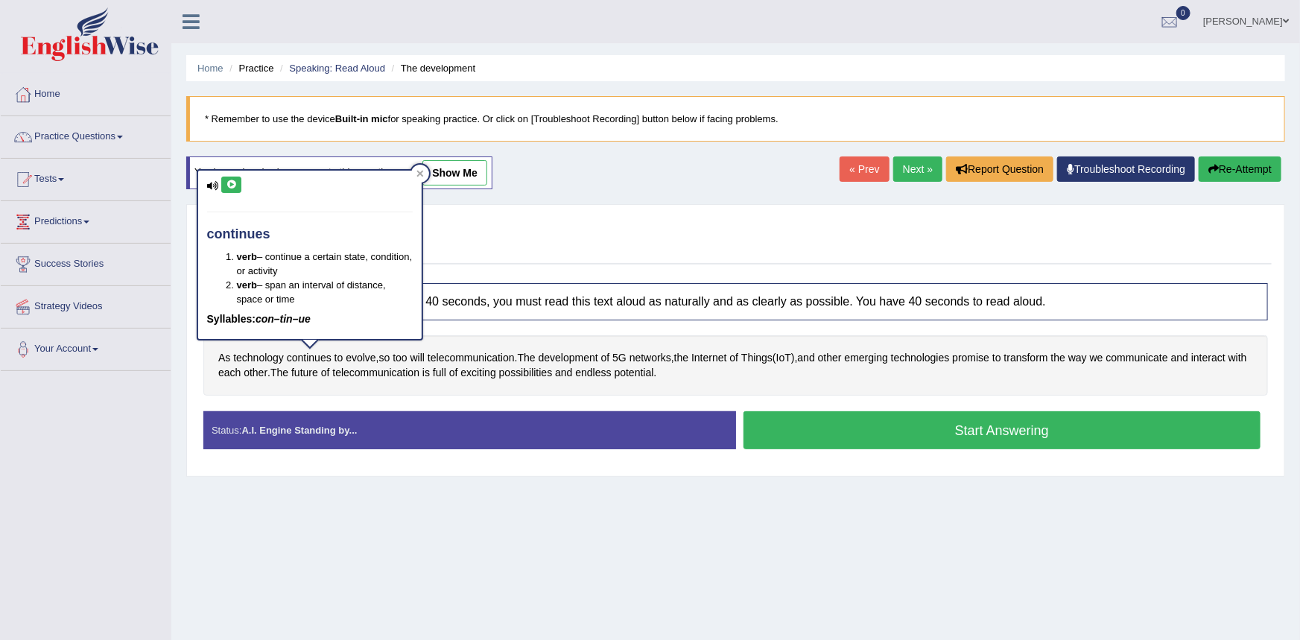
click at [230, 190] on button at bounding box center [231, 185] width 20 height 16
drag, startPoint x: 541, startPoint y: 220, endPoint x: 494, endPoint y: 240, distance: 51.1
click at [535, 221] on div at bounding box center [735, 235] width 1064 height 45
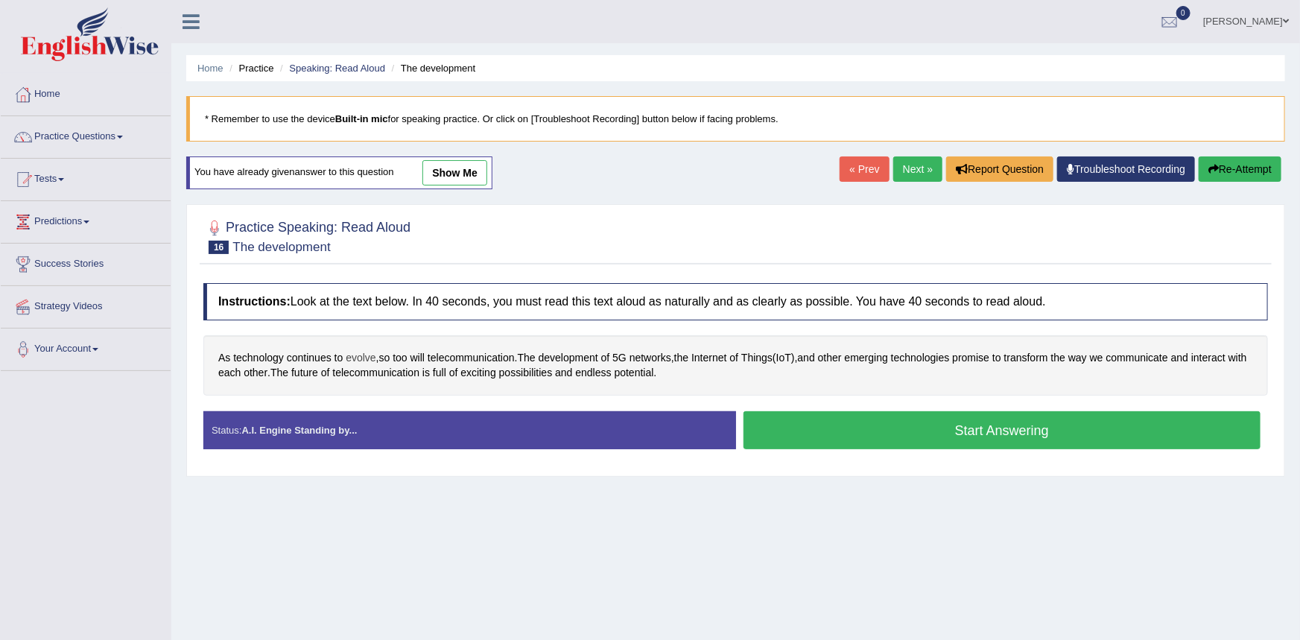
click at [363, 354] on span "evolve" at bounding box center [361, 358] width 30 height 16
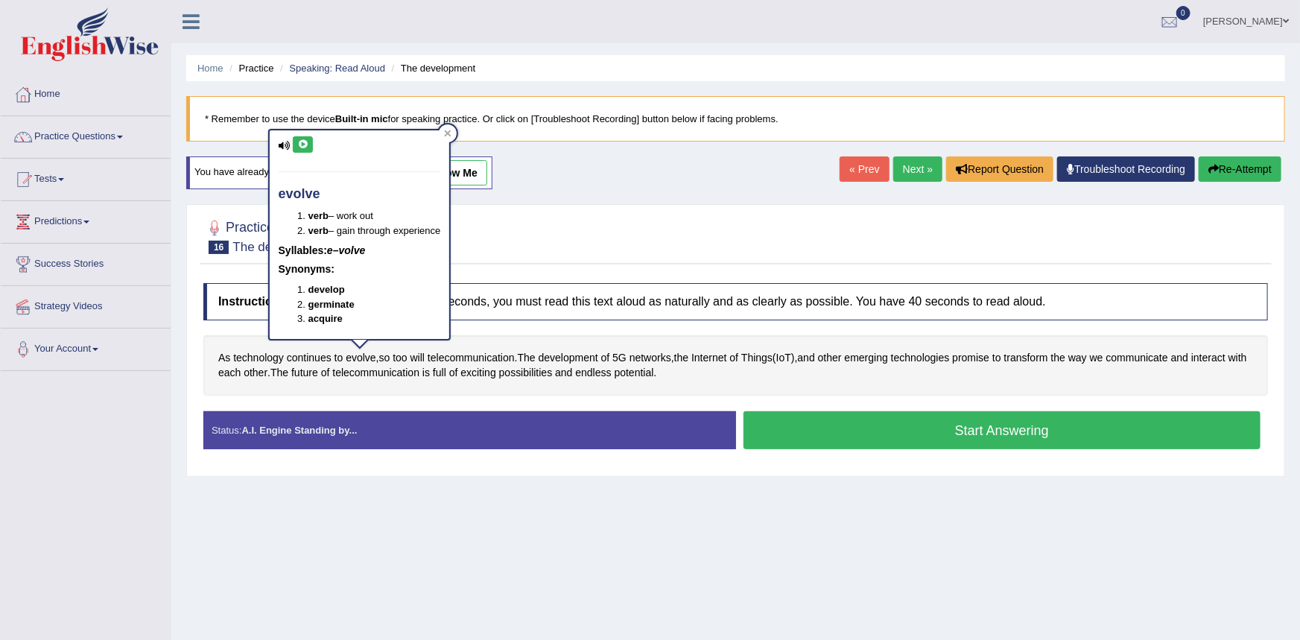
drag, startPoint x: 304, startPoint y: 147, endPoint x: 311, endPoint y: 148, distance: 7.5
click at [305, 147] on icon at bounding box center [302, 144] width 11 height 9
click at [564, 223] on div at bounding box center [735, 235] width 1064 height 45
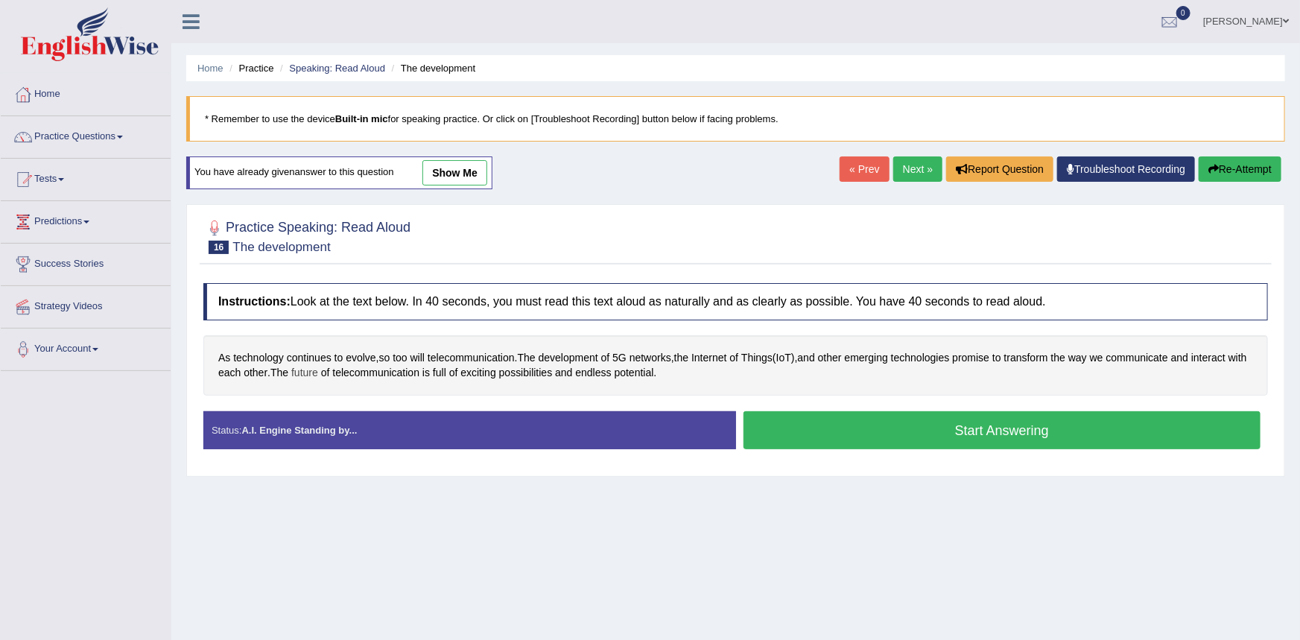
click at [318, 374] on span "future" at bounding box center [304, 373] width 27 height 16
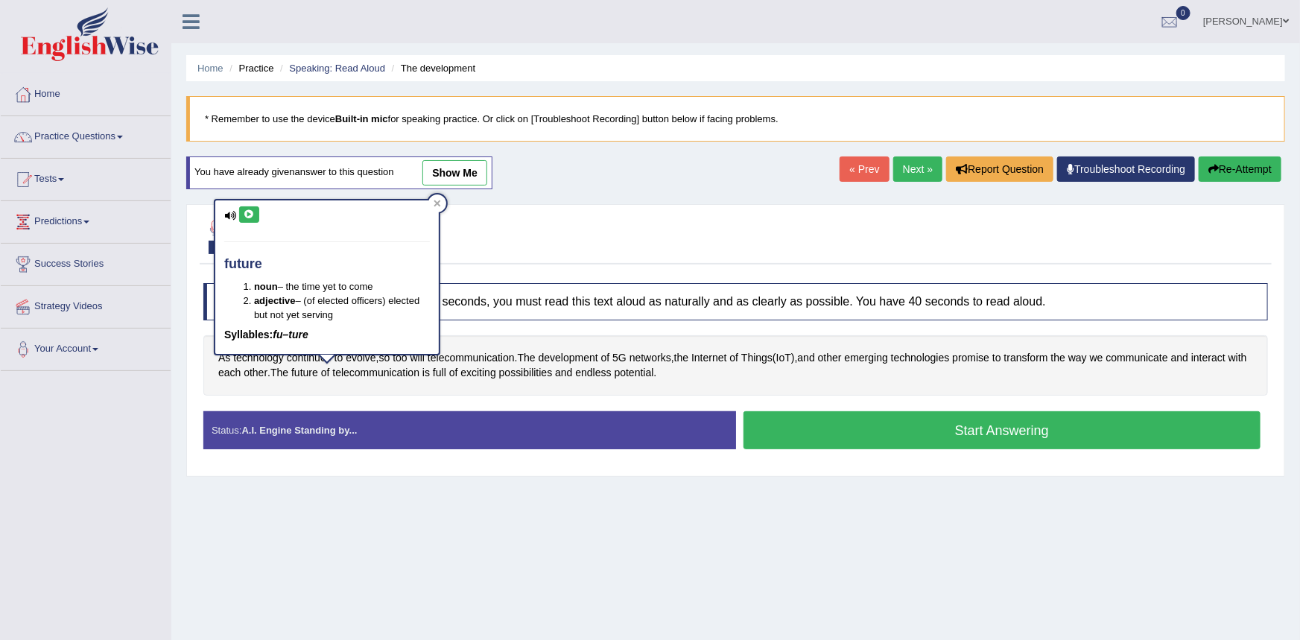
click at [243, 218] on button at bounding box center [249, 214] width 20 height 16
click at [186, 262] on div "Practice Speaking: Read Aloud 16 The development Instructions: Look at the text…" at bounding box center [735, 340] width 1099 height 273
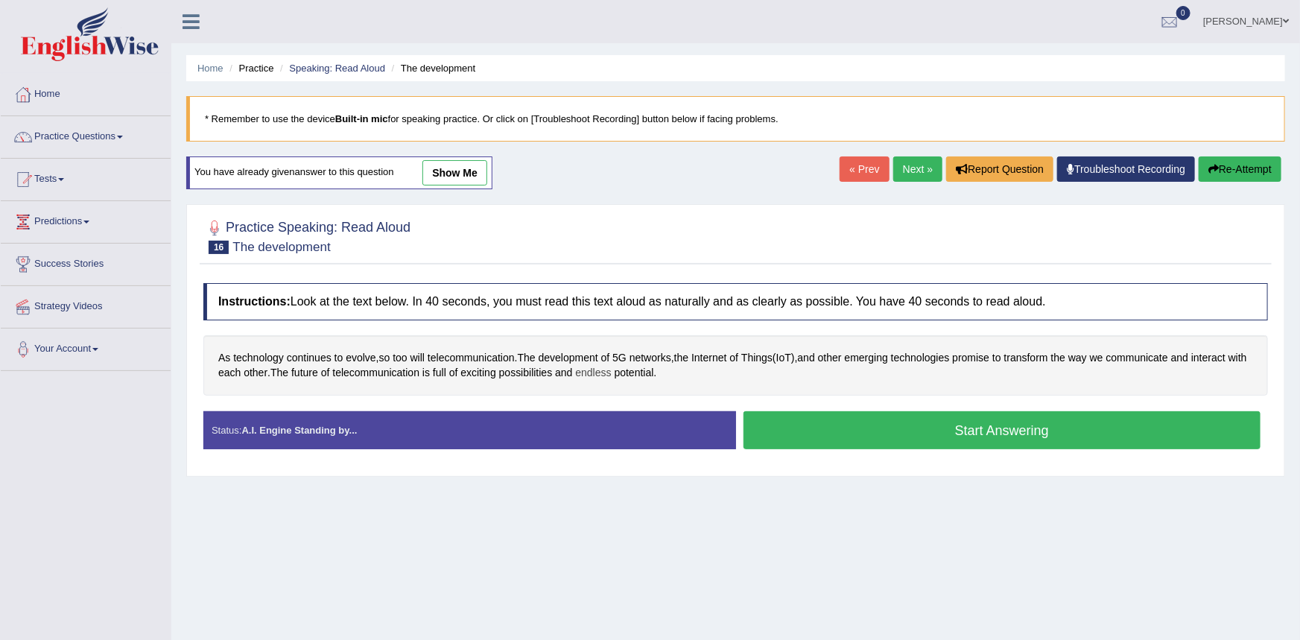
click at [611, 372] on span "endless" at bounding box center [593, 373] width 36 height 16
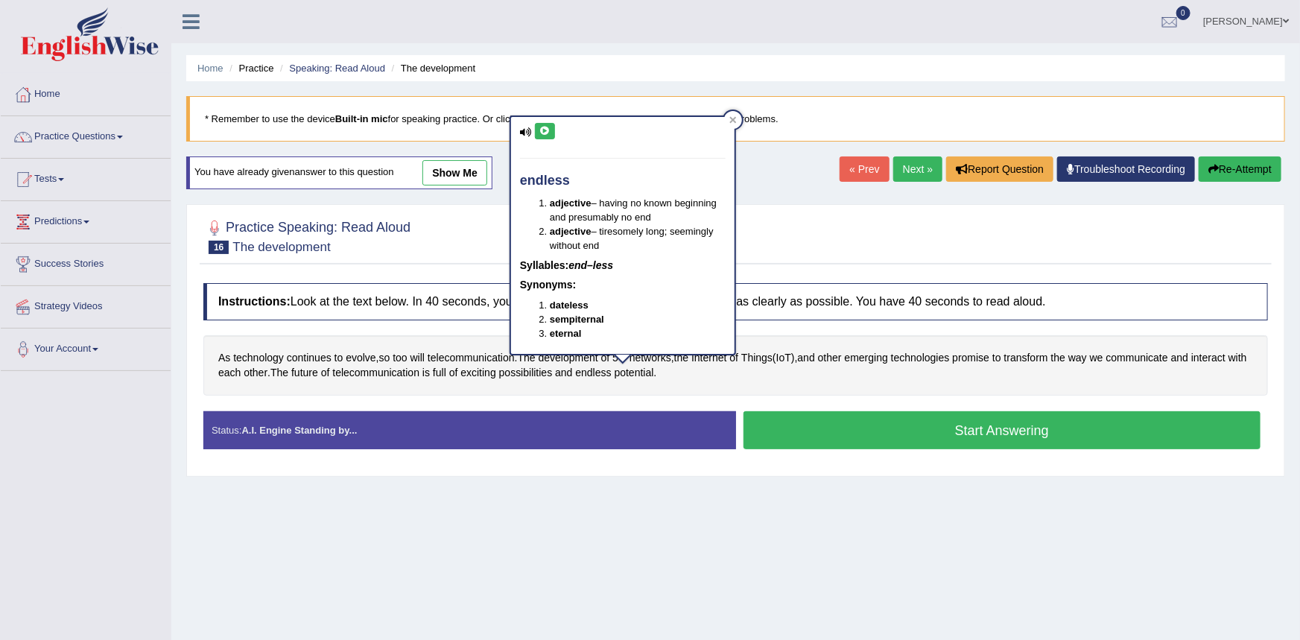
click at [545, 127] on icon at bounding box center [544, 131] width 11 height 9
click at [480, 235] on div at bounding box center [735, 235] width 1064 height 45
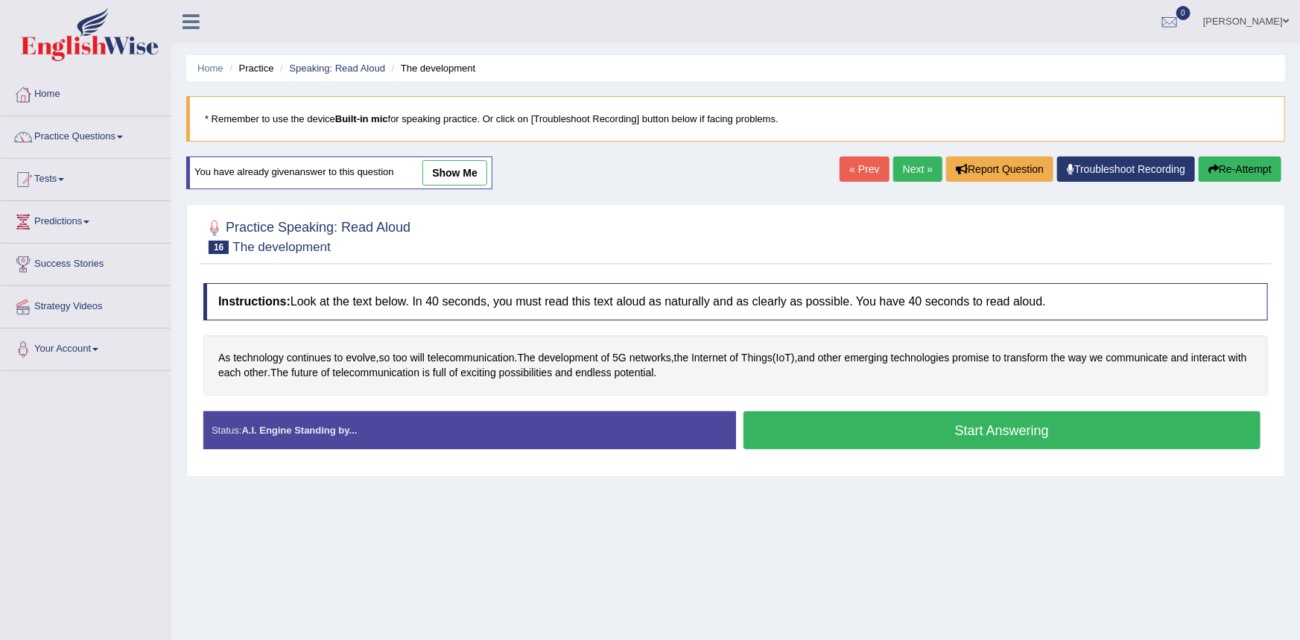
click at [764, 430] on button "Start Answering" at bounding box center [1002, 430] width 518 height 38
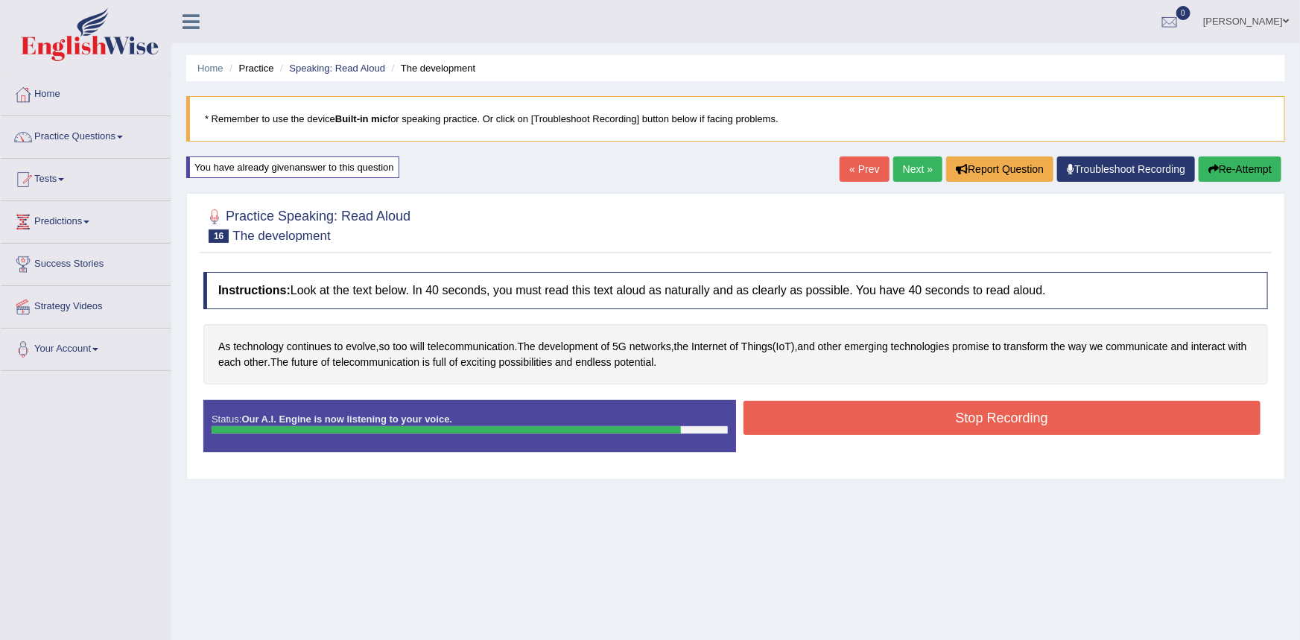
click at [797, 424] on button "Stop Recording" at bounding box center [1002, 418] width 518 height 34
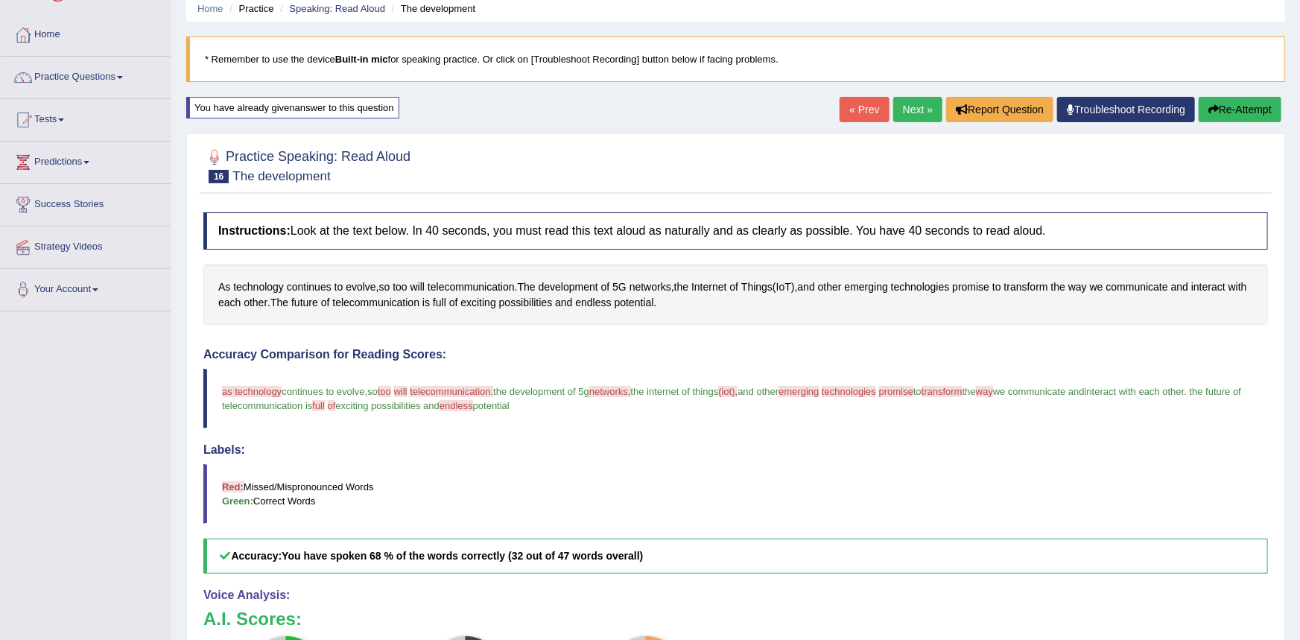
scroll to position [150, 0]
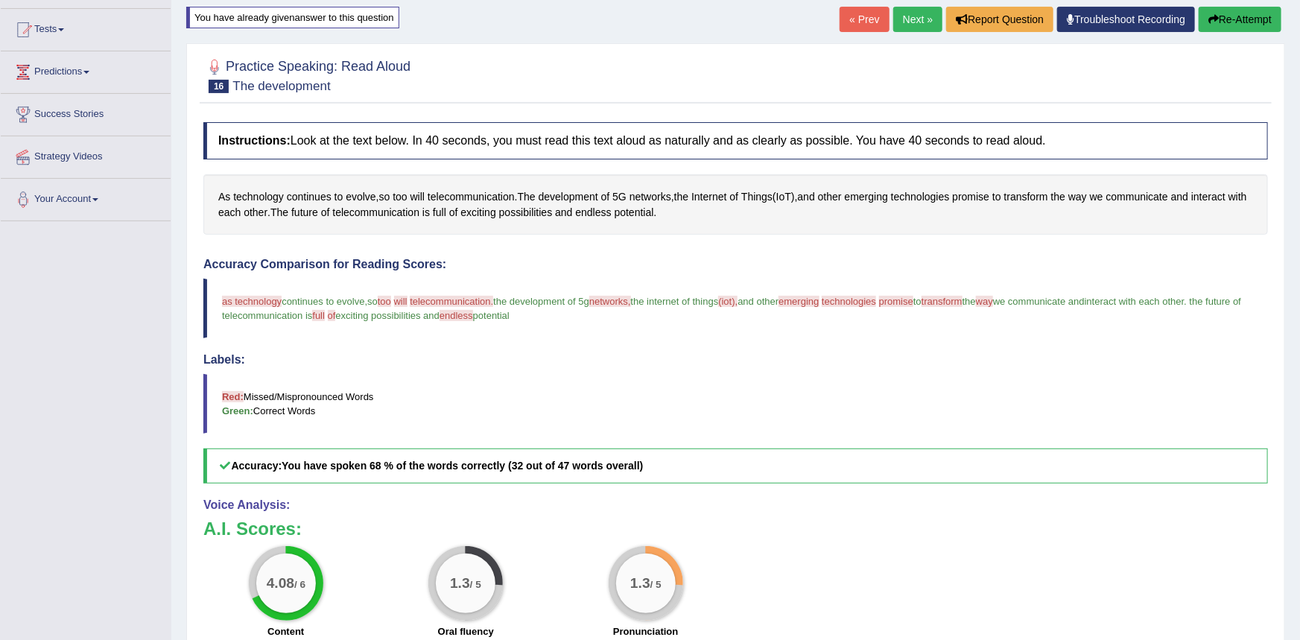
drag, startPoint x: 1236, startPoint y: 15, endPoint x: 1220, endPoint y: 34, distance: 24.9
click at [1235, 16] on button "Re-Attempt" at bounding box center [1239, 19] width 83 height 25
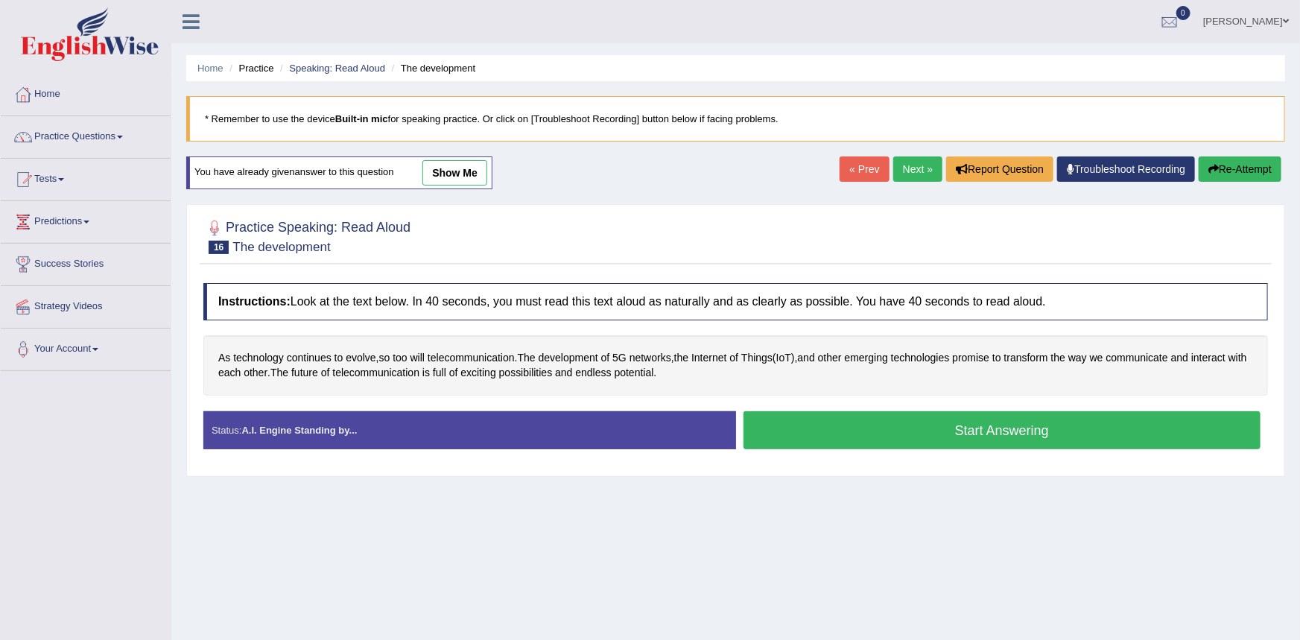
click at [817, 439] on div "Home Practice Speaking: Read Aloud The development * Remember to use the device…" at bounding box center [735, 372] width 1128 height 745
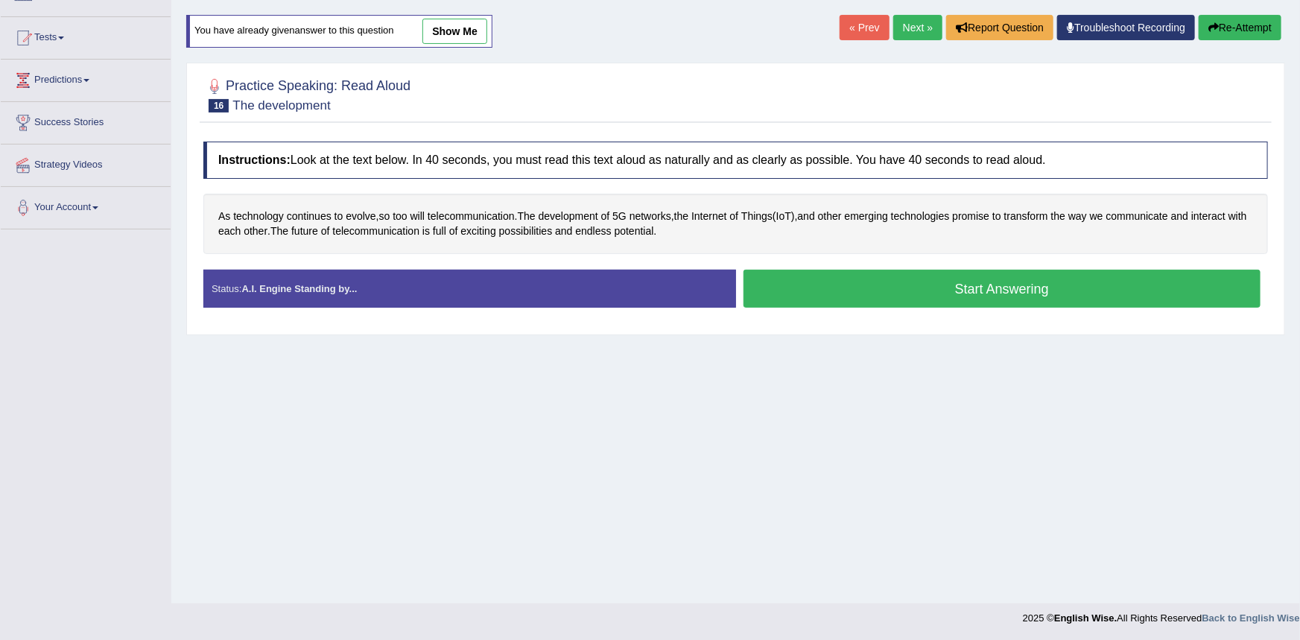
click at [854, 291] on button "Start Answering" at bounding box center [1002, 289] width 518 height 38
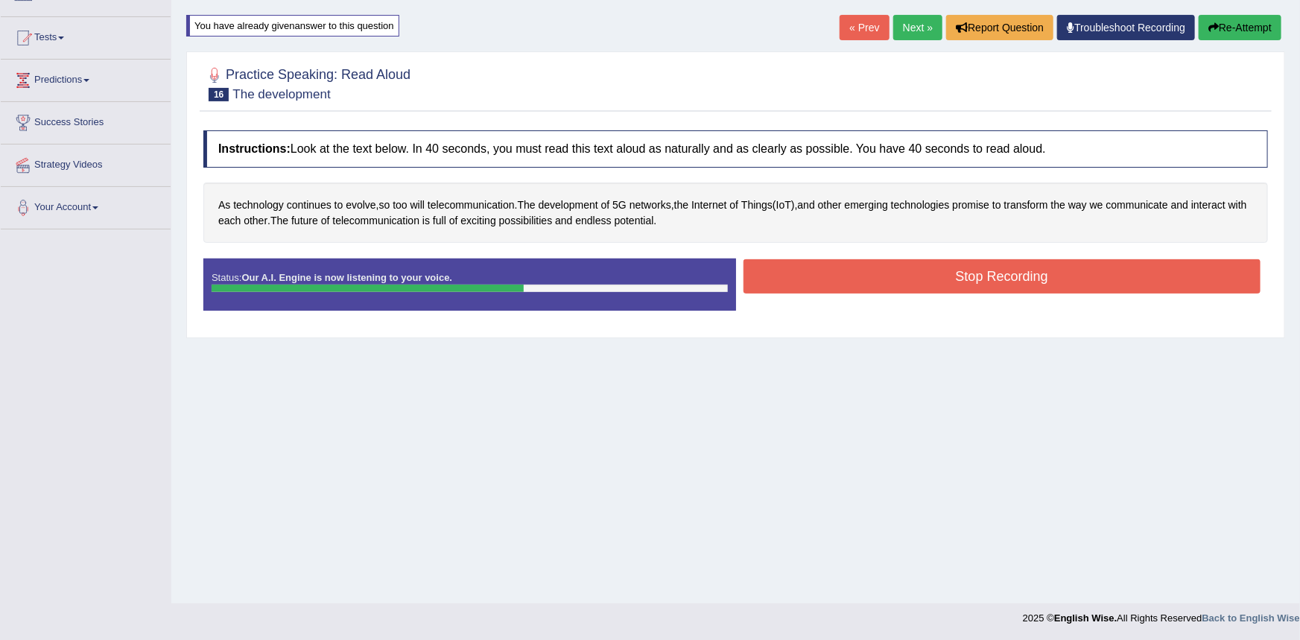
click at [854, 281] on button "Stop Recording" at bounding box center [1002, 276] width 518 height 34
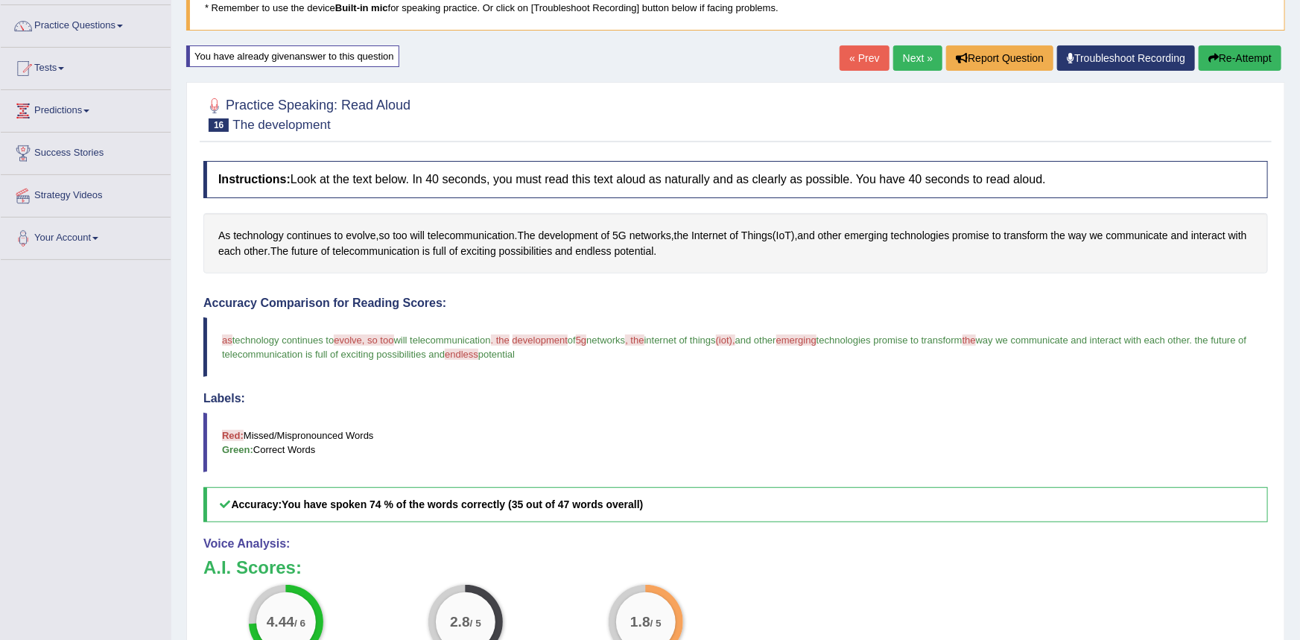
scroll to position [95, 0]
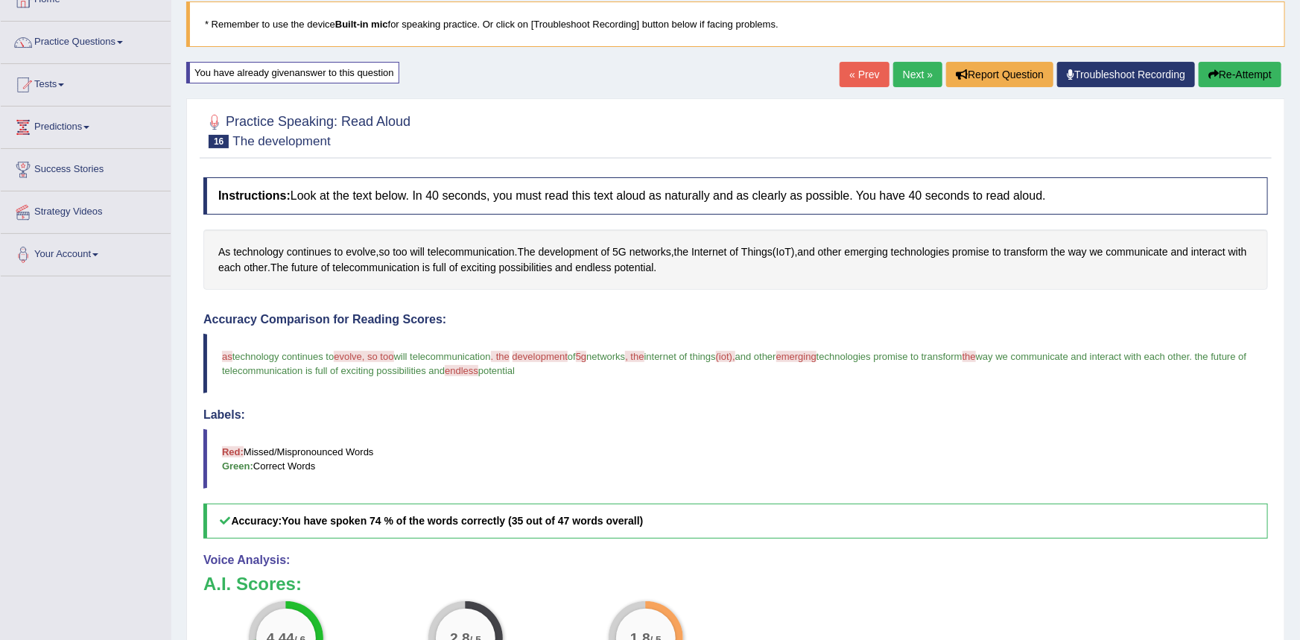
click at [1233, 77] on button "Re-Attempt" at bounding box center [1239, 74] width 83 height 25
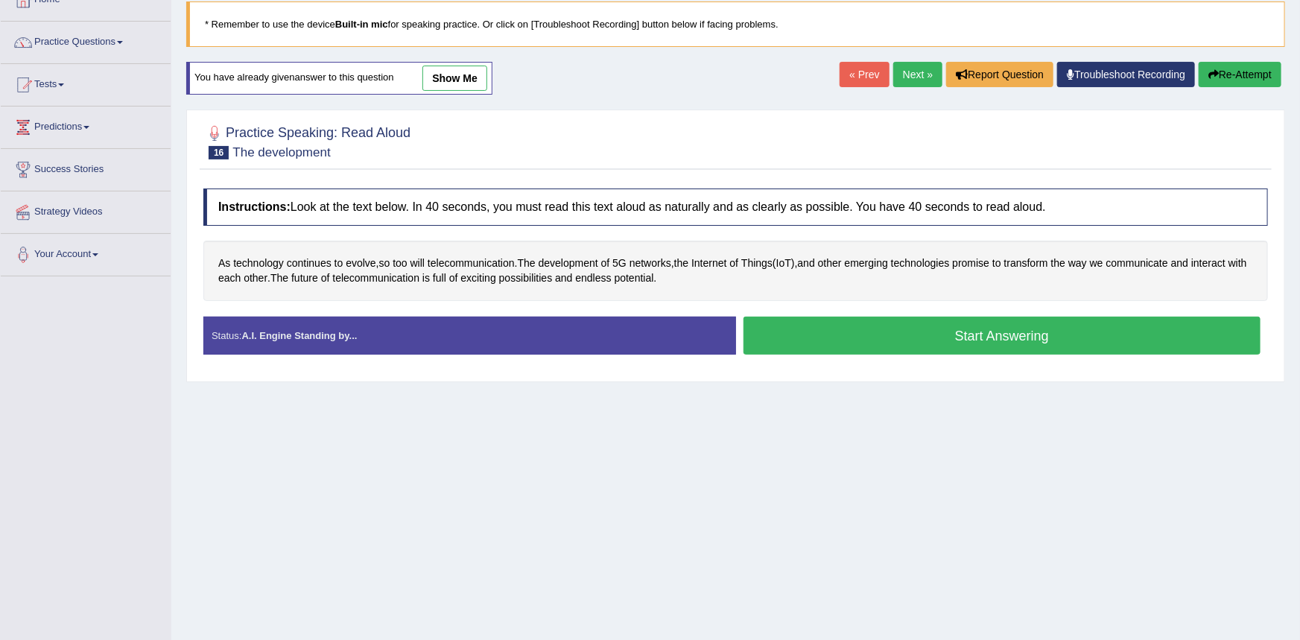
click at [834, 347] on button "Start Answering" at bounding box center [1002, 336] width 518 height 38
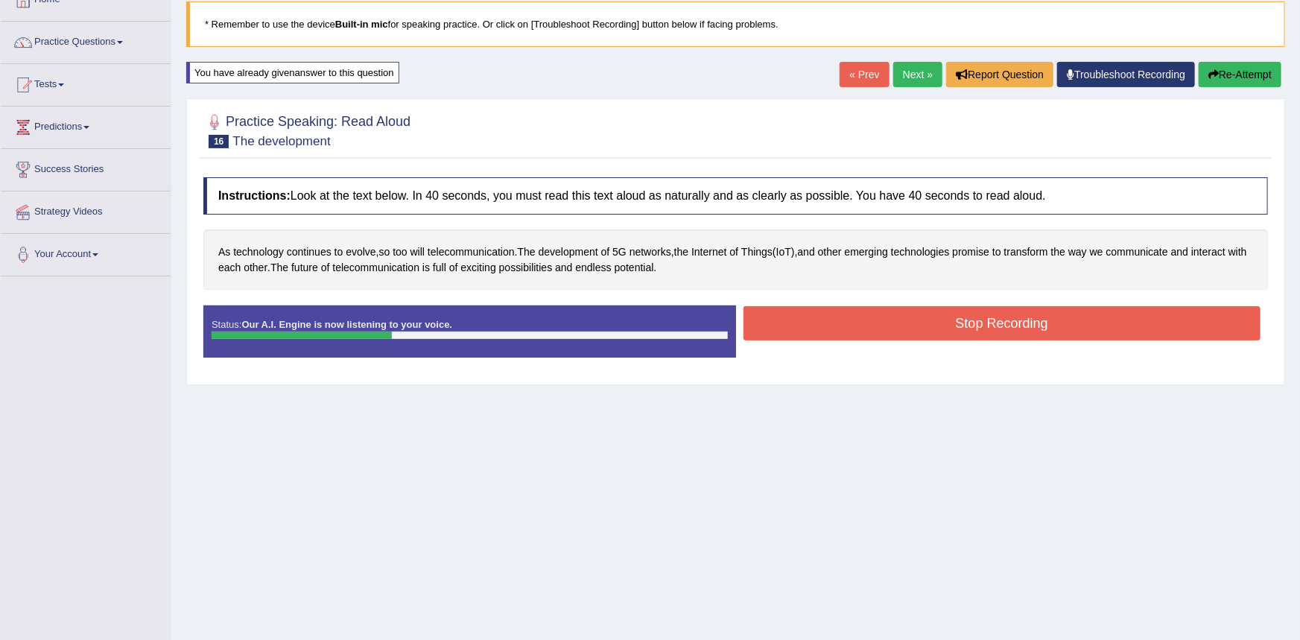
click at [1222, 74] on button "Re-Attempt" at bounding box center [1239, 74] width 83 height 25
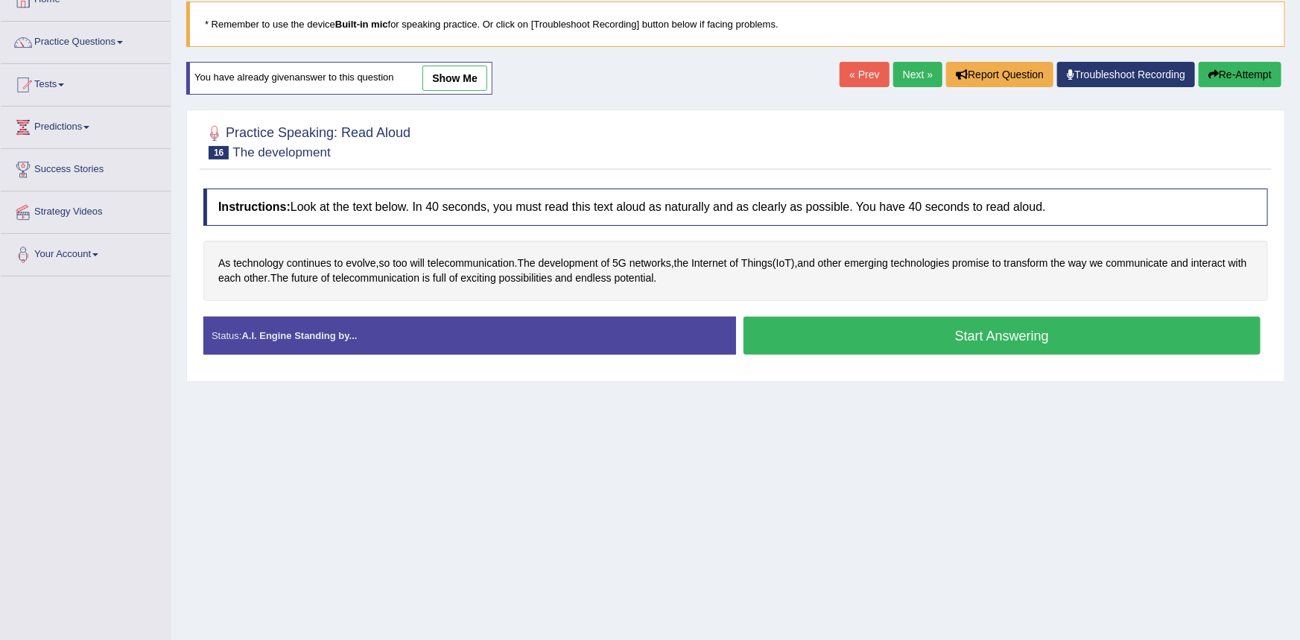
click at [877, 335] on button "Start Answering" at bounding box center [1002, 336] width 518 height 38
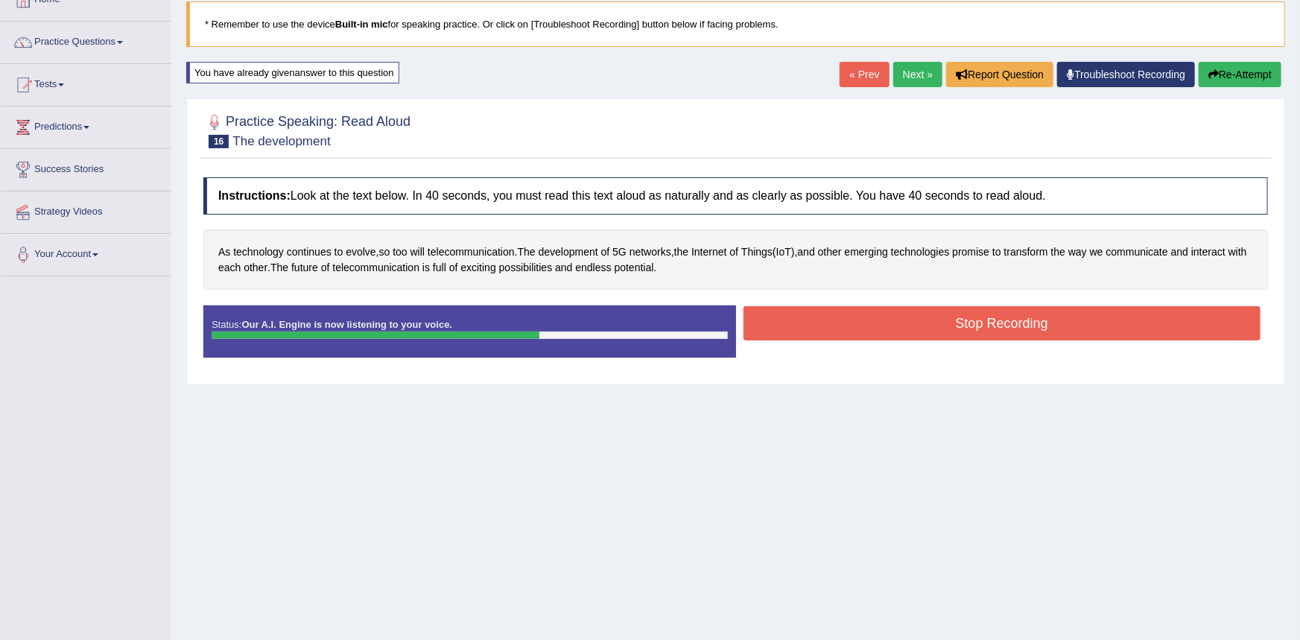
click at [886, 321] on button "Stop Recording" at bounding box center [1002, 323] width 518 height 34
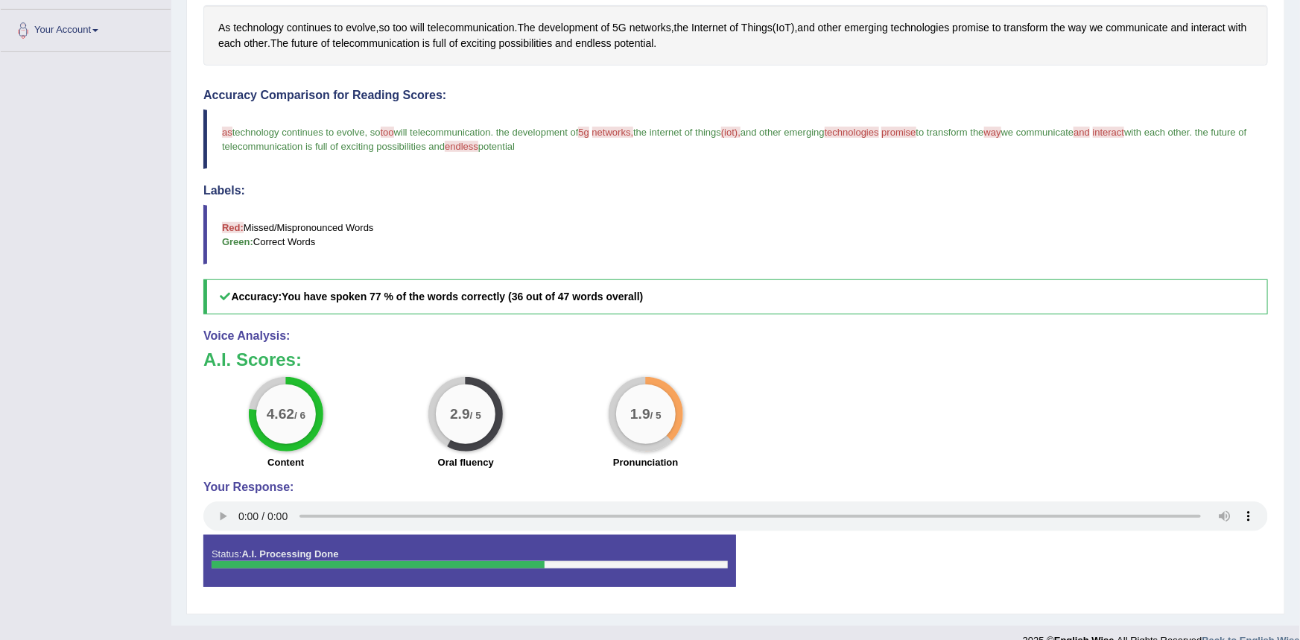
scroll to position [34, 0]
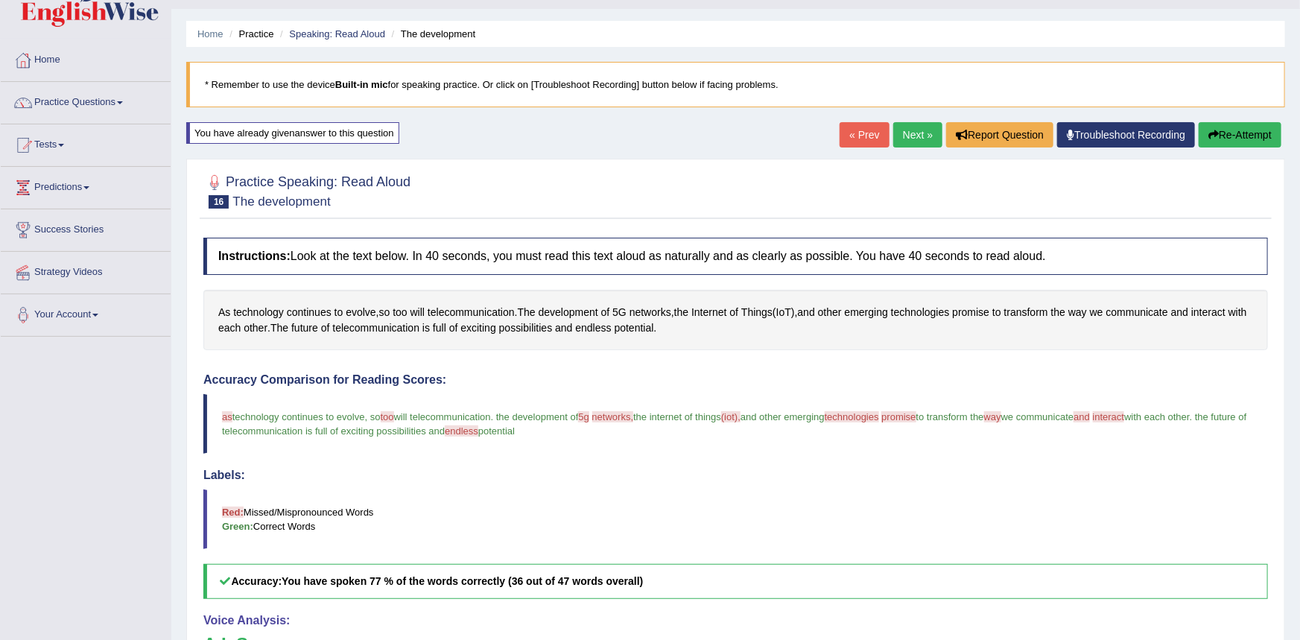
click at [912, 138] on link "Next »" at bounding box center [917, 134] width 49 height 25
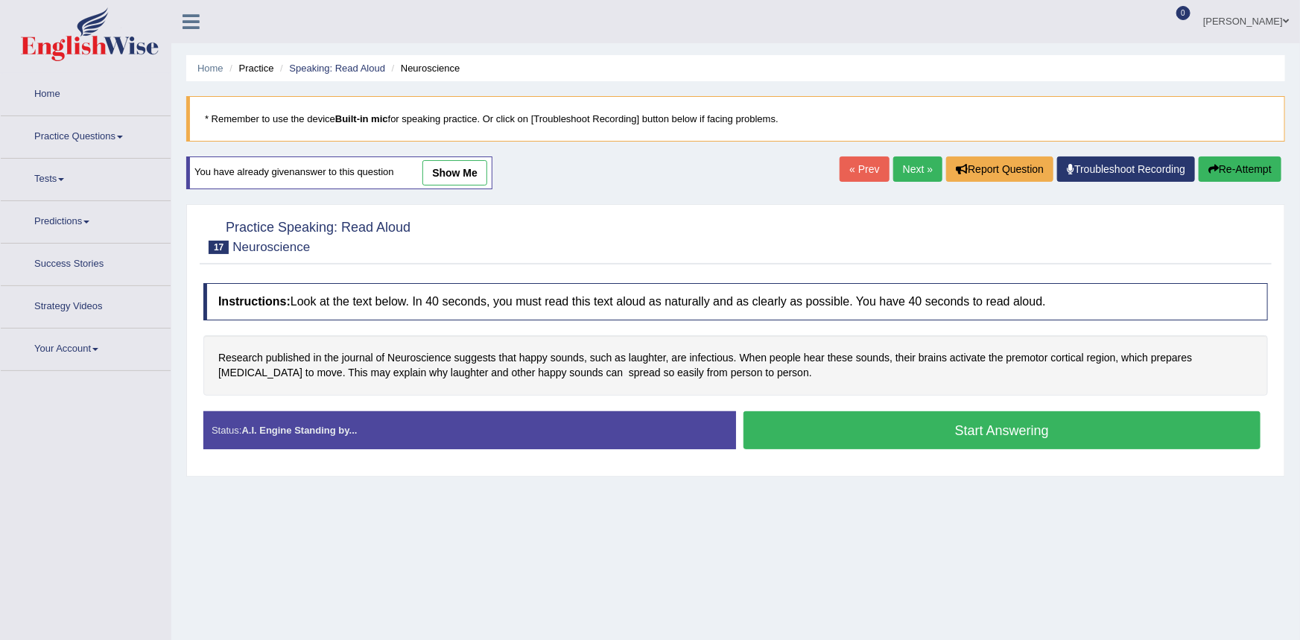
click at [866, 422] on button "Start Answering" at bounding box center [1002, 430] width 518 height 38
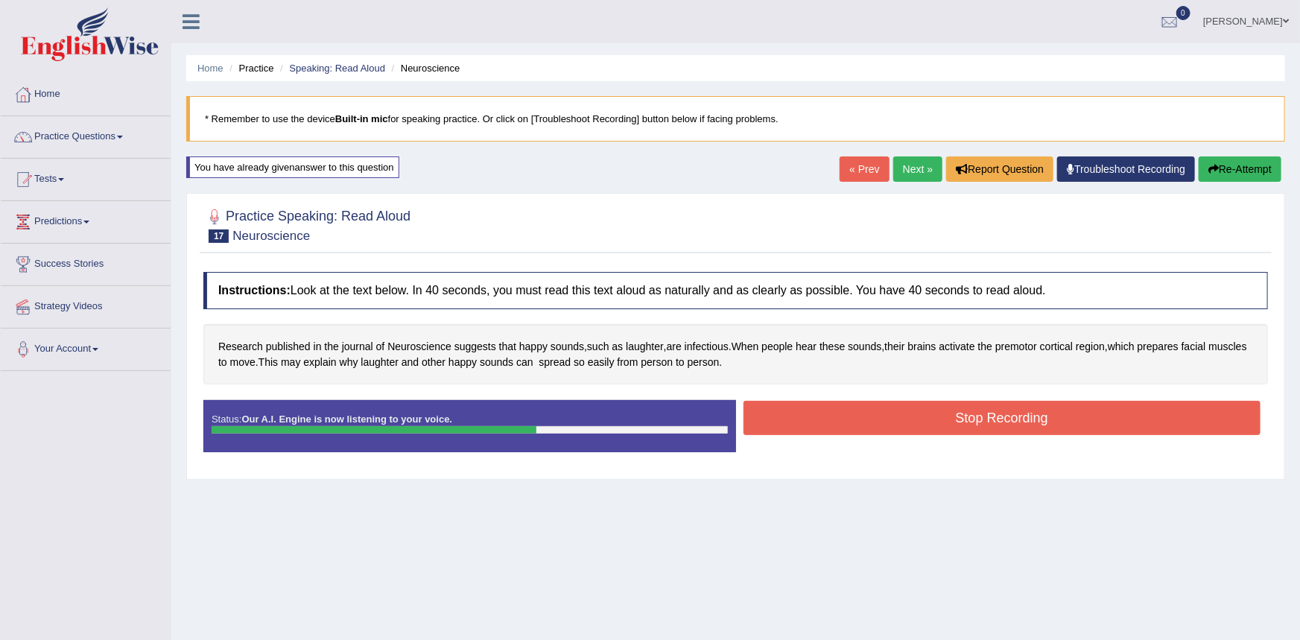
click at [866, 422] on button "Stop Recording" at bounding box center [1002, 418] width 518 height 34
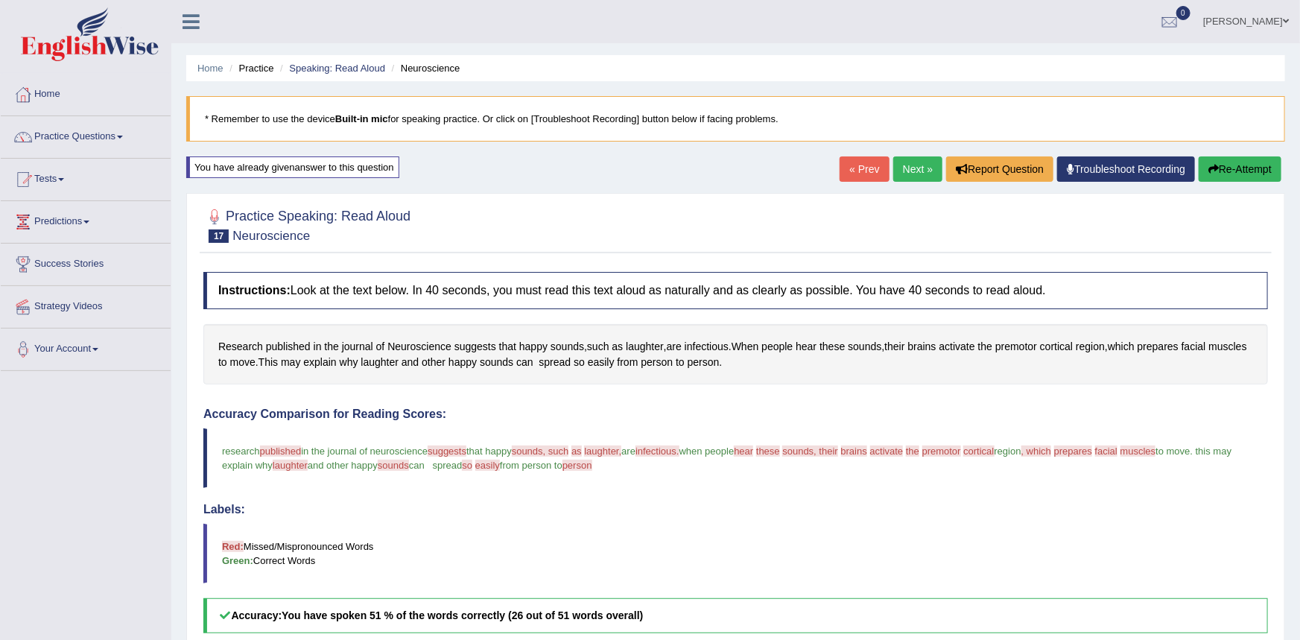
click at [904, 172] on link "Next »" at bounding box center [917, 168] width 49 height 25
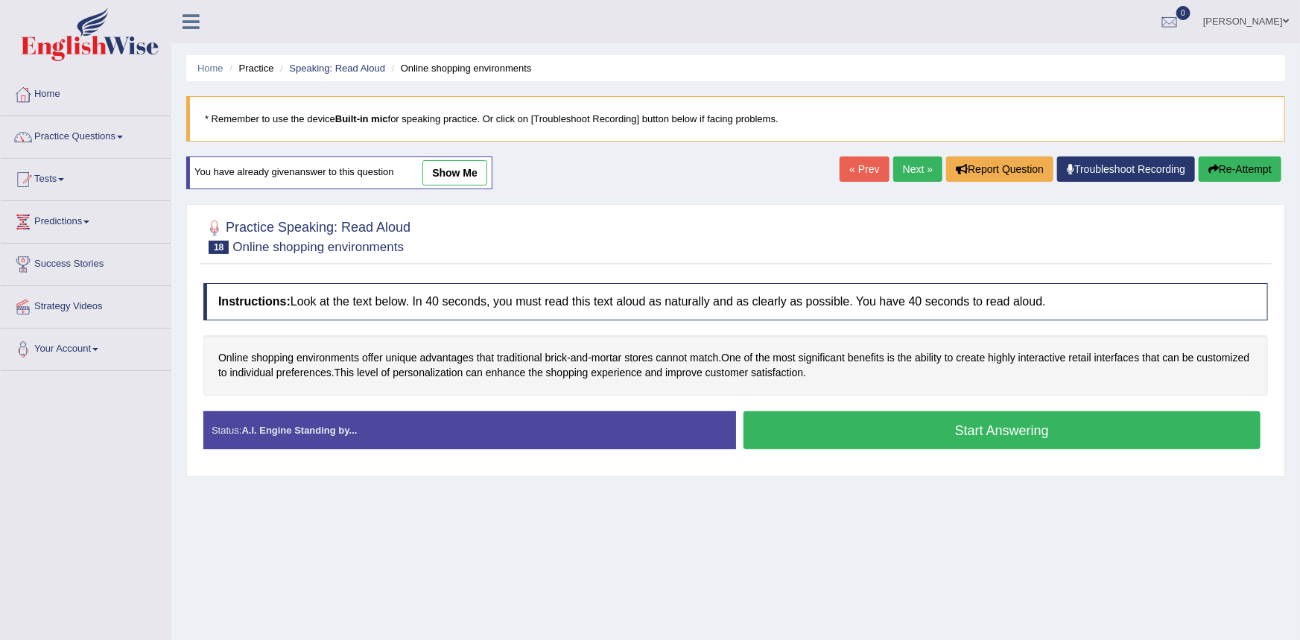
click at [831, 396] on div "Instructions: Look at the text below. In 40 seconds, you must read this text al…" at bounding box center [736, 372] width 1072 height 193
click at [829, 436] on button "Start Answering" at bounding box center [1002, 430] width 518 height 38
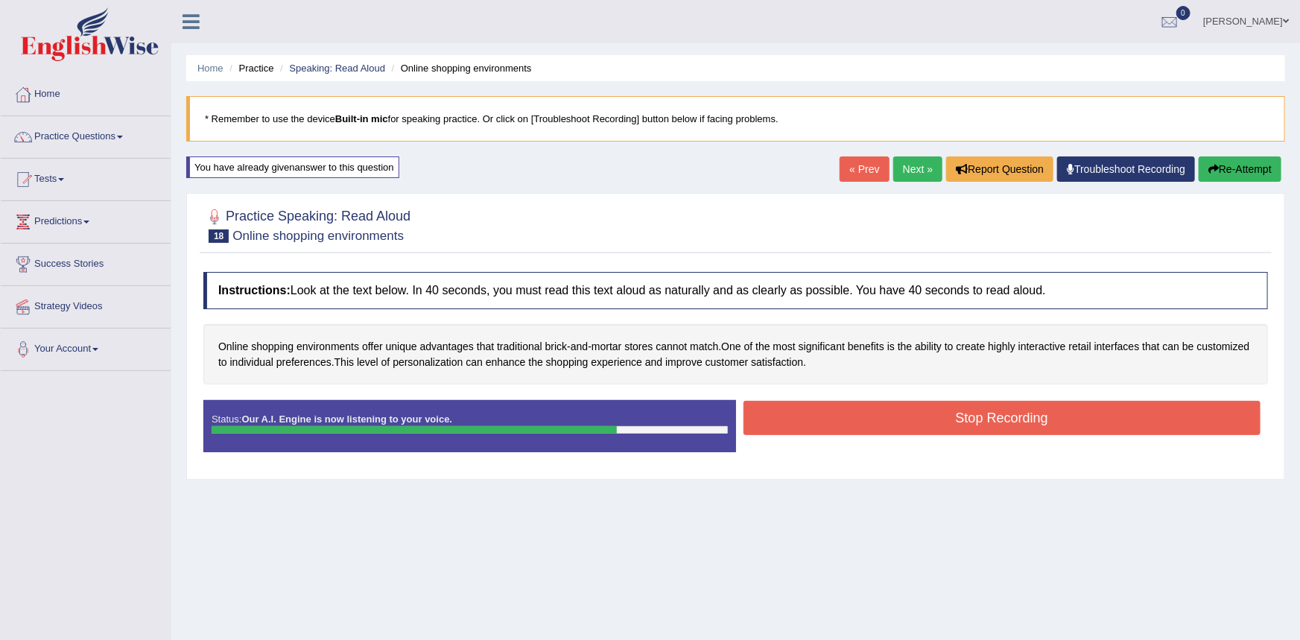
click at [889, 419] on button "Stop Recording" at bounding box center [1002, 418] width 518 height 34
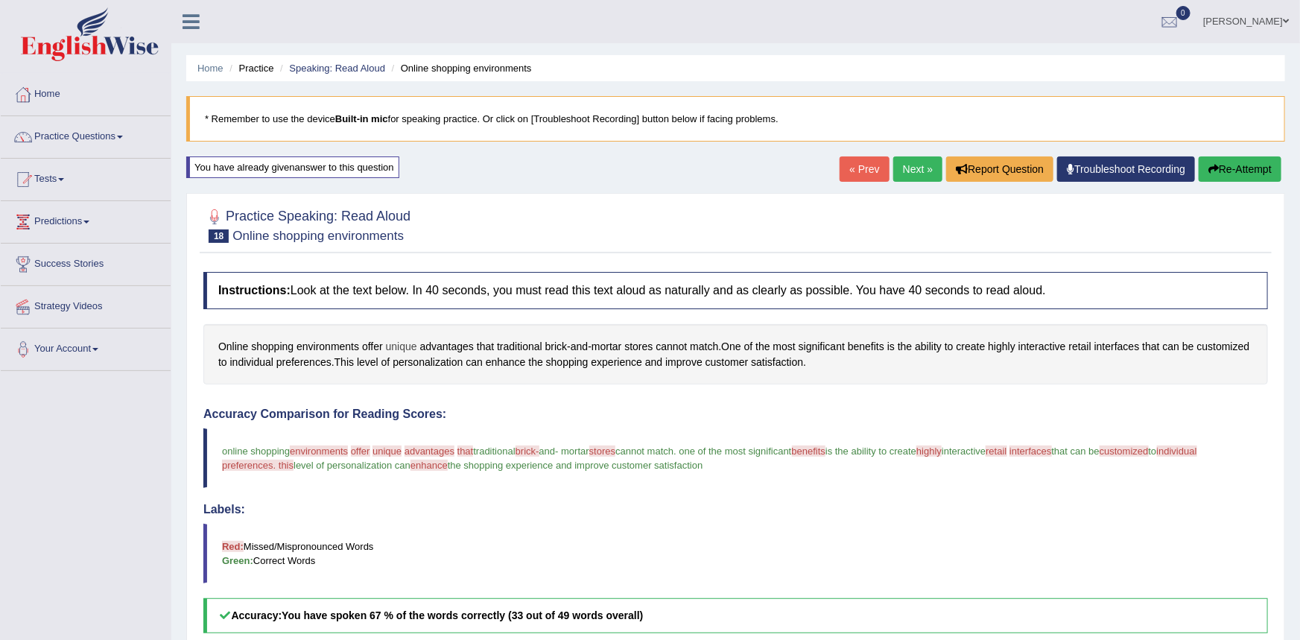
click at [390, 344] on span "unique" at bounding box center [401, 347] width 31 height 16
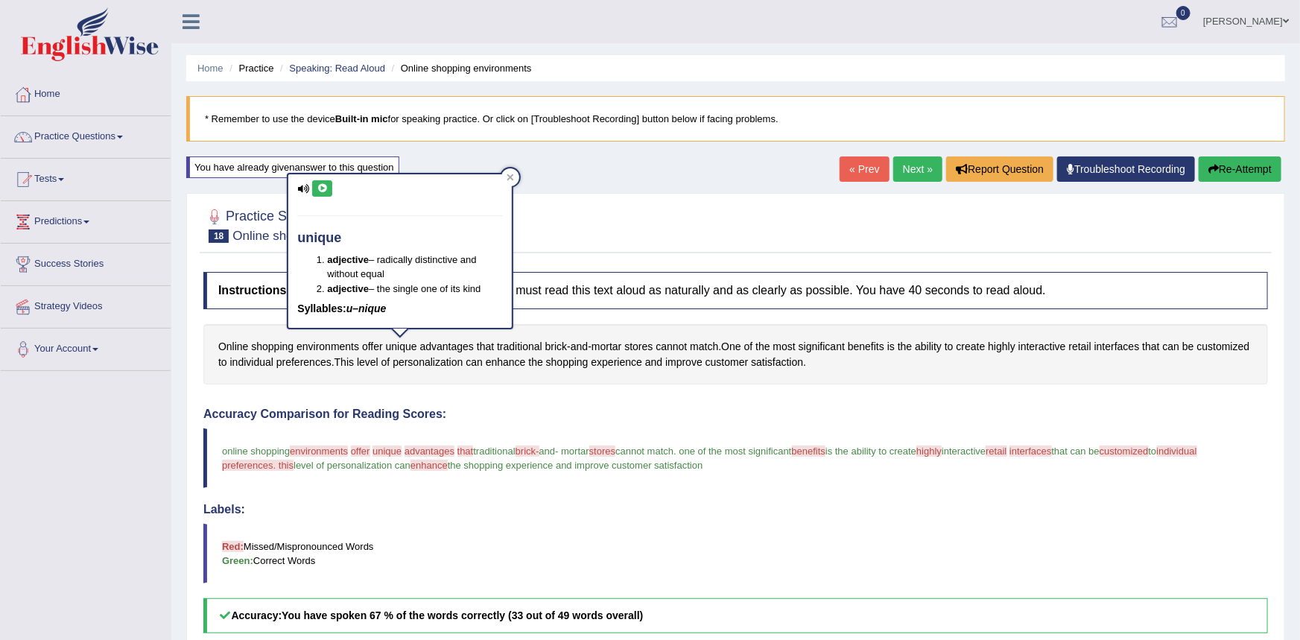
click at [322, 190] on icon at bounding box center [322, 188] width 11 height 9
click at [696, 187] on div "Home Practice Speaking: Read Aloud Online shopping environments * Remember to u…" at bounding box center [735, 472] width 1128 height 944
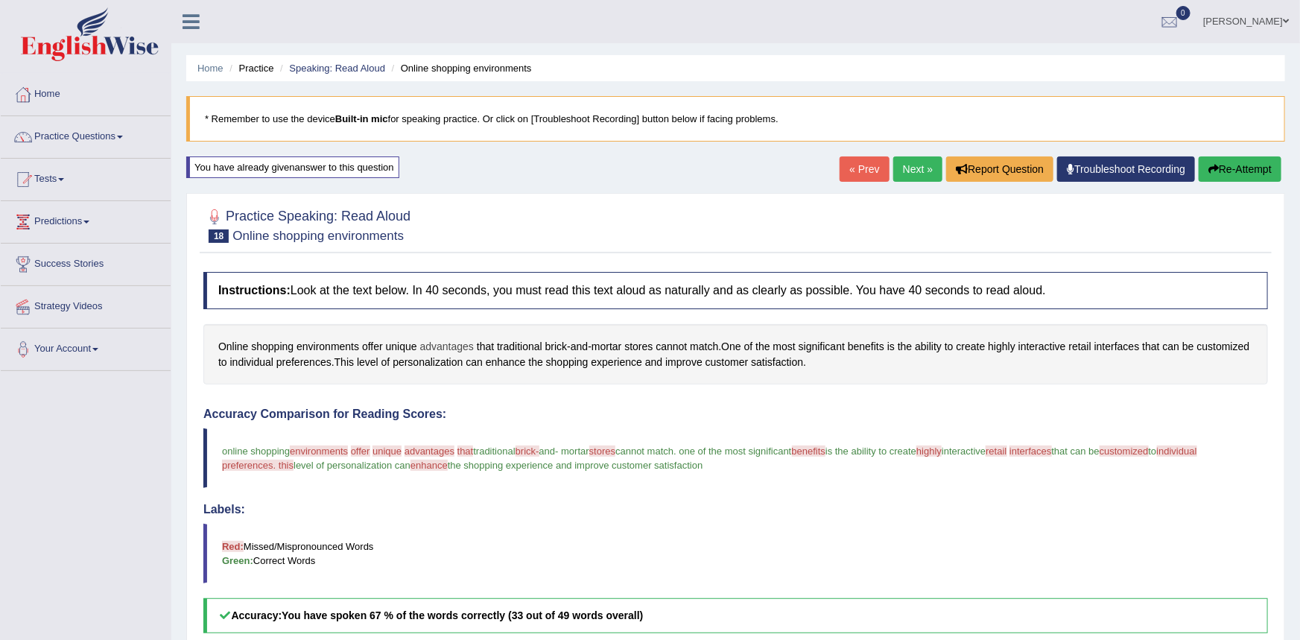
click at [446, 347] on span "advantages" at bounding box center [447, 347] width 54 height 16
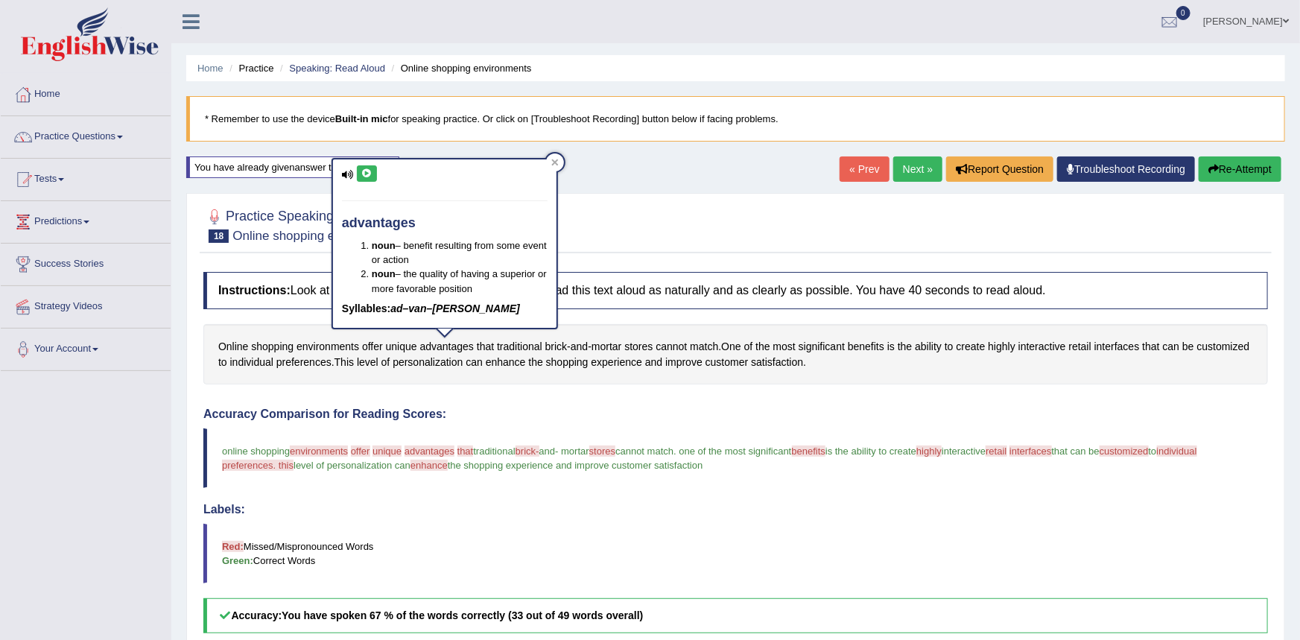
click at [364, 169] on icon at bounding box center [366, 173] width 11 height 9
click at [683, 227] on div at bounding box center [735, 224] width 1064 height 45
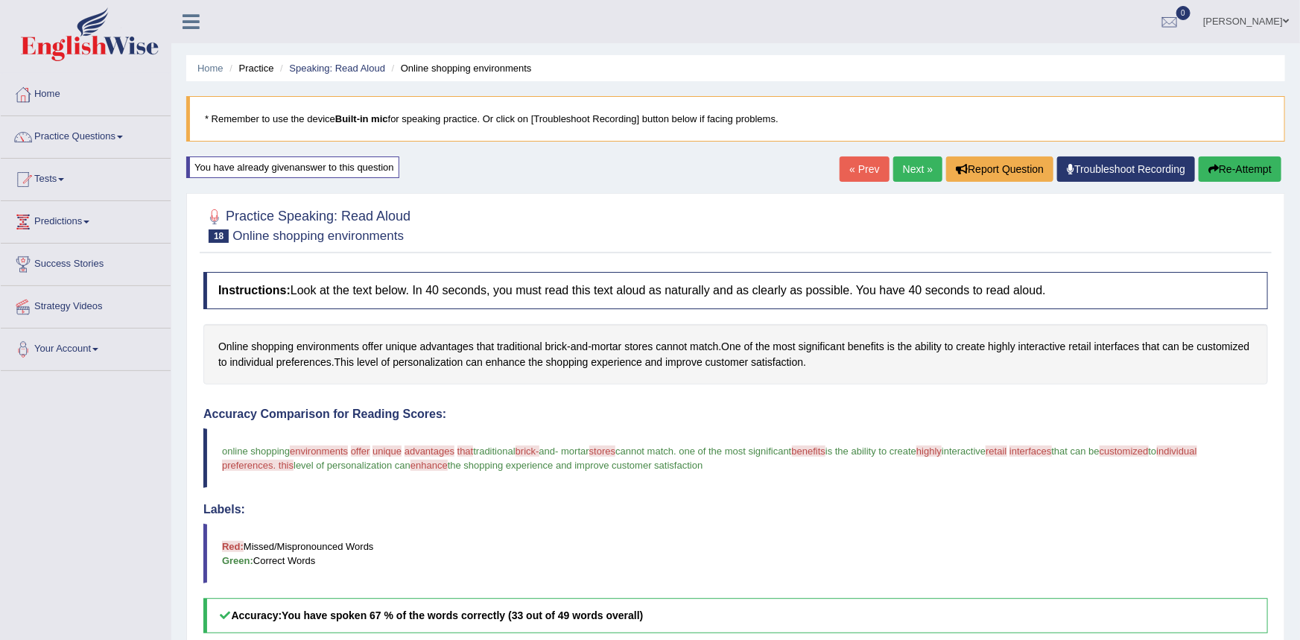
click at [1208, 167] on icon "button" at bounding box center [1213, 169] width 10 height 10
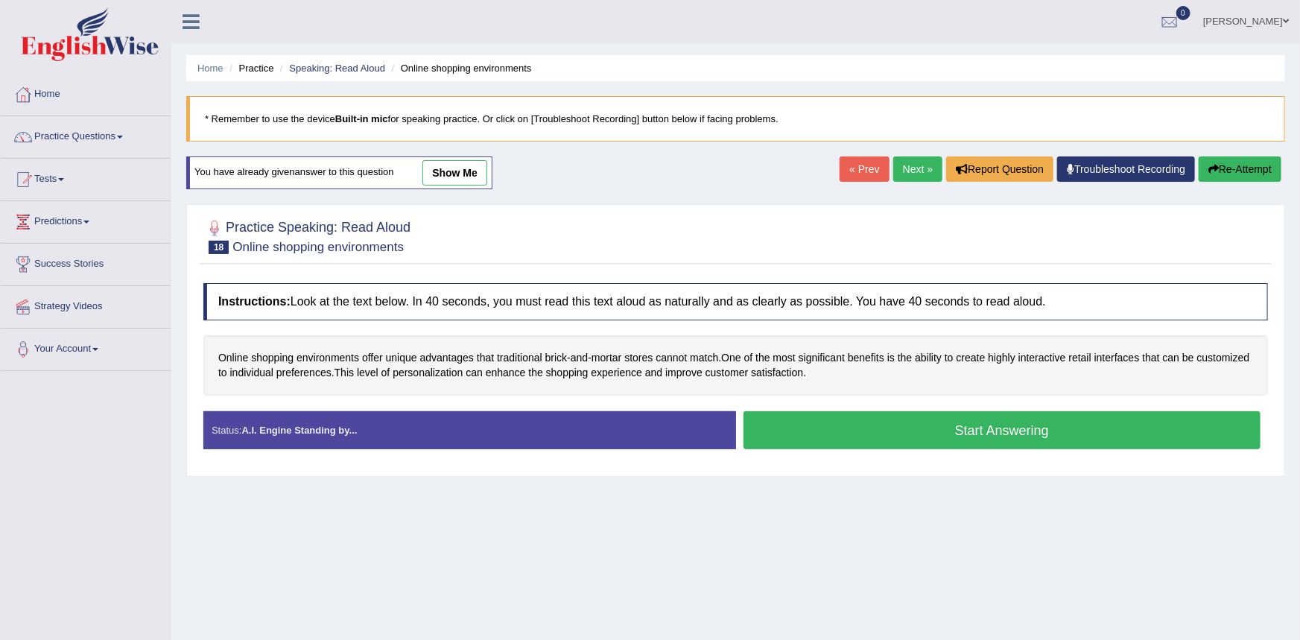
click at [899, 430] on button "Start Answering" at bounding box center [1002, 430] width 518 height 38
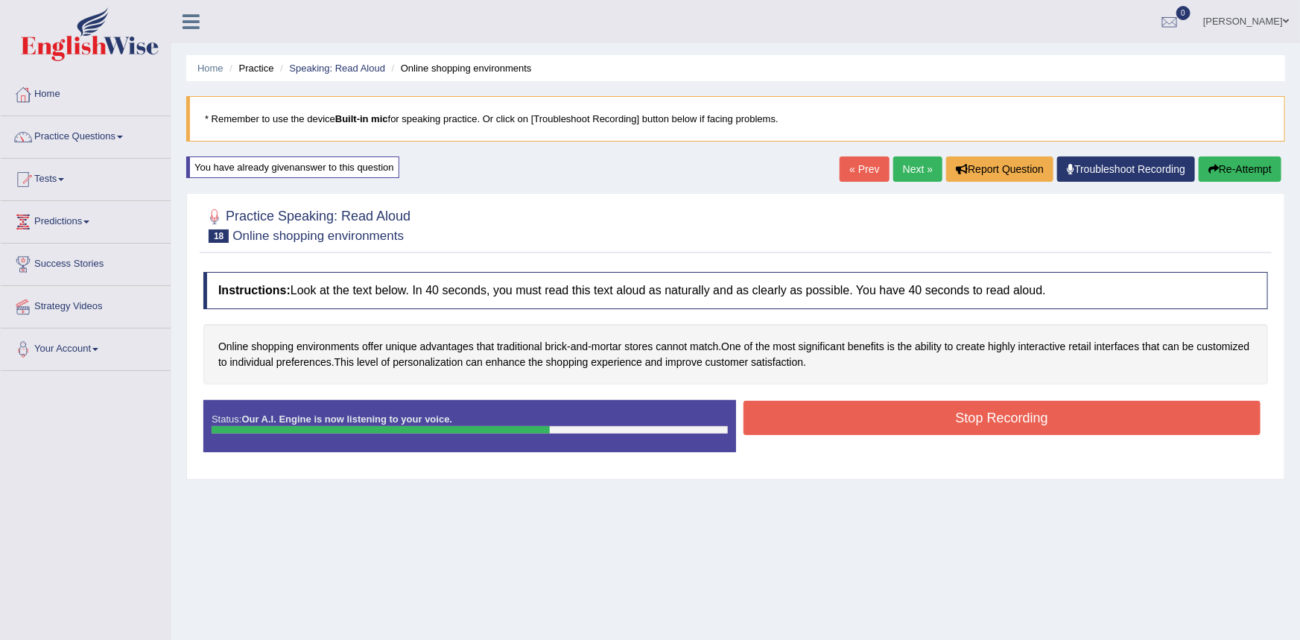
click at [905, 421] on button "Stop Recording" at bounding box center [1002, 418] width 518 height 34
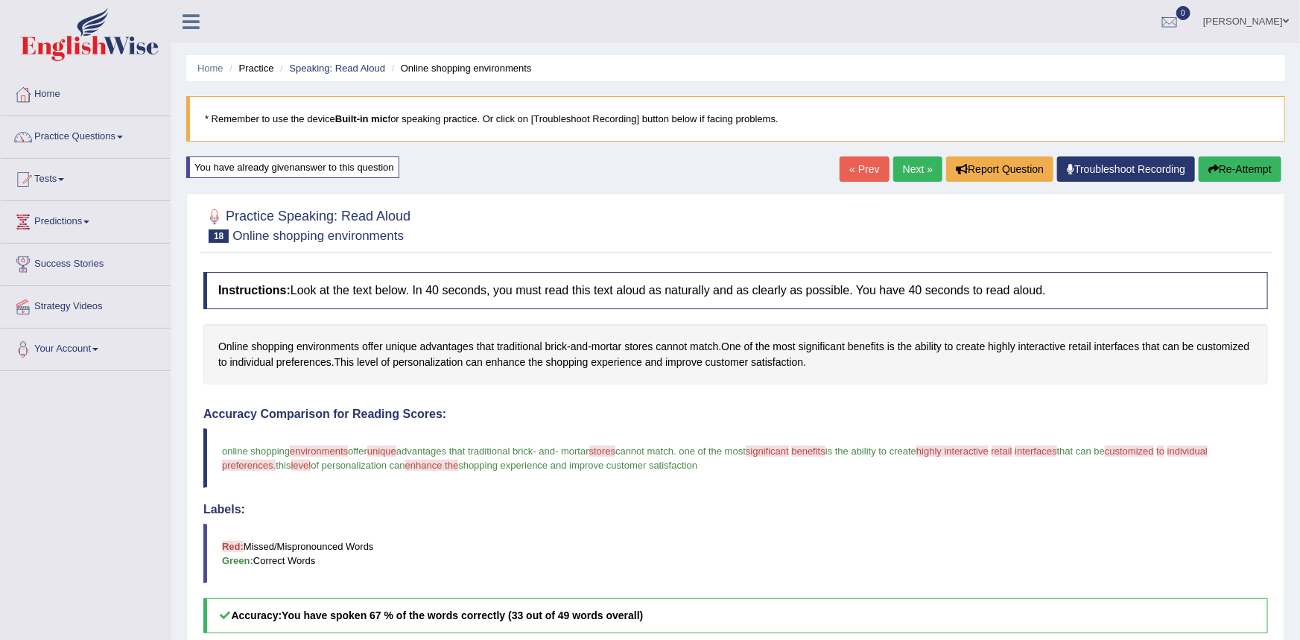
click at [1256, 169] on button "Re-Attempt" at bounding box center [1239, 168] width 83 height 25
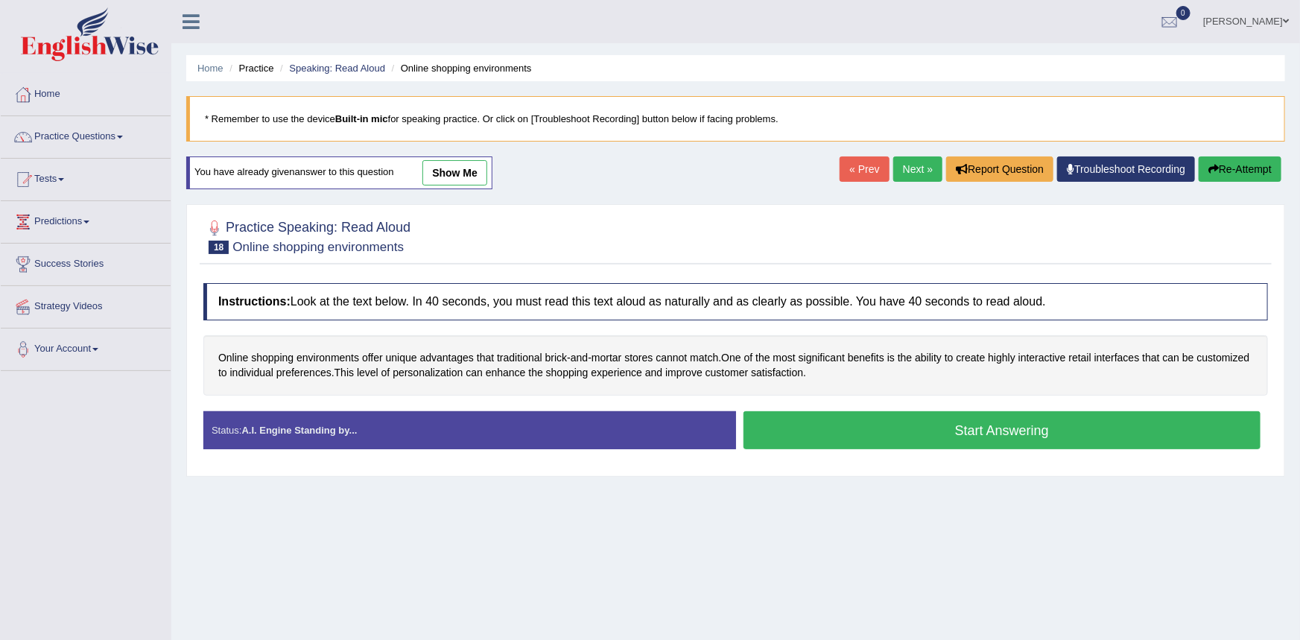
click at [813, 429] on button "Start Answering" at bounding box center [1002, 430] width 518 height 38
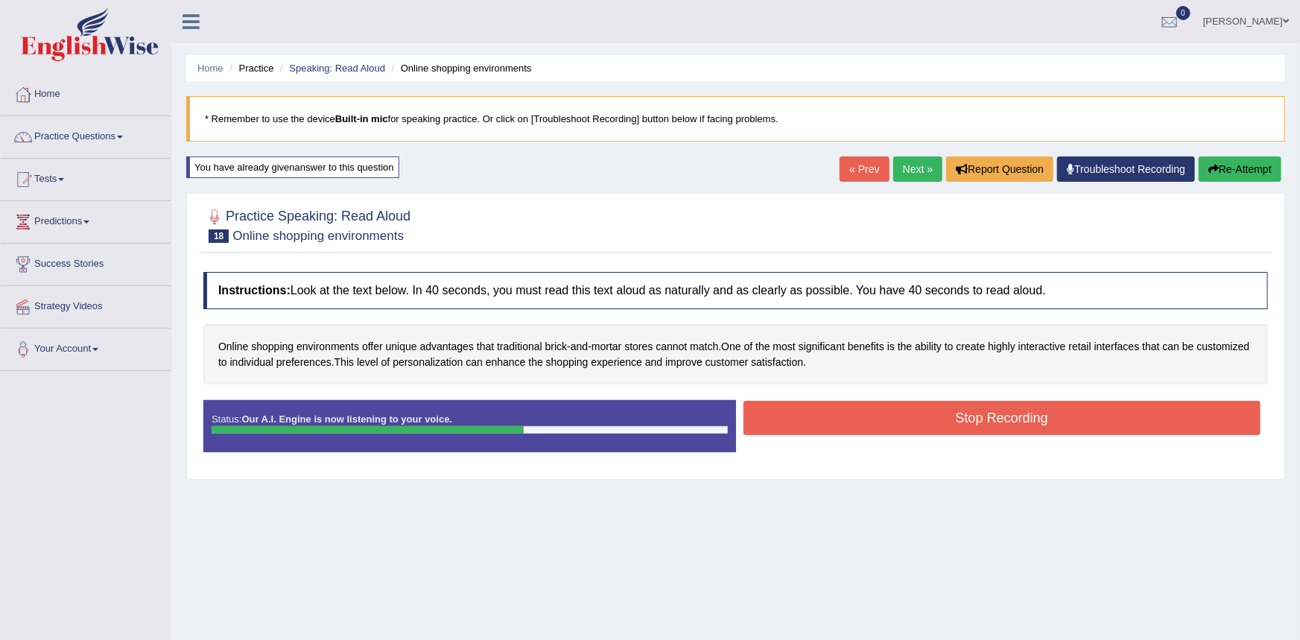
click at [836, 424] on button "Stop Recording" at bounding box center [1002, 418] width 518 height 34
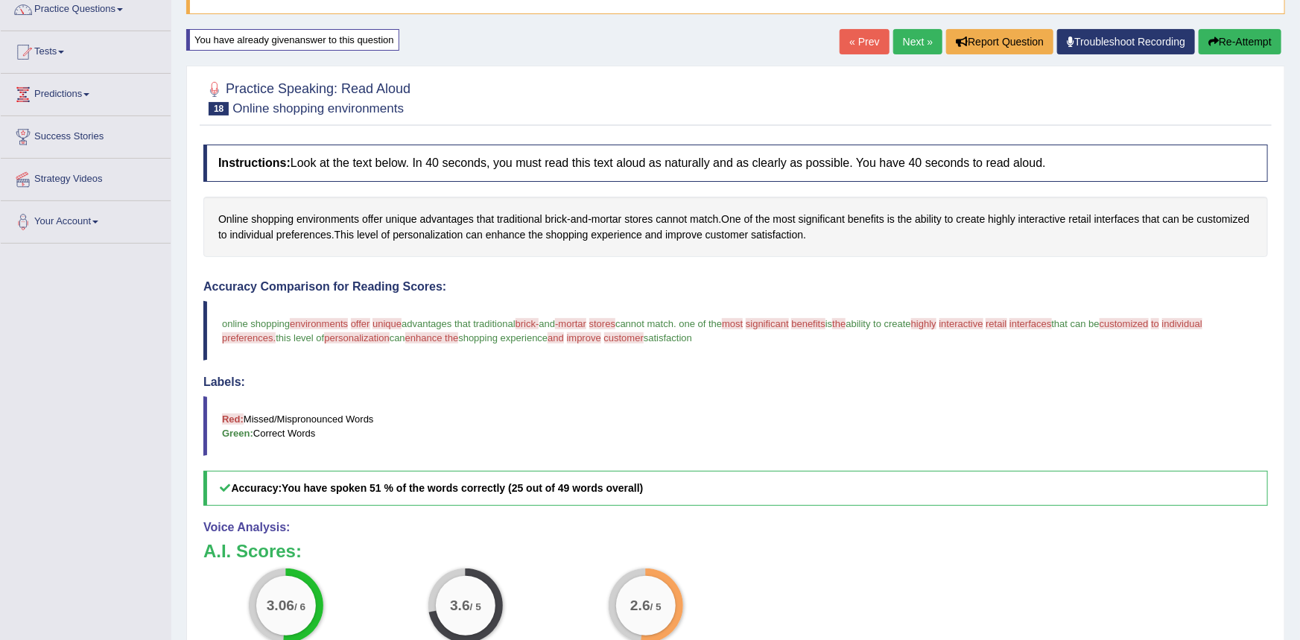
scroll to position [76, 0]
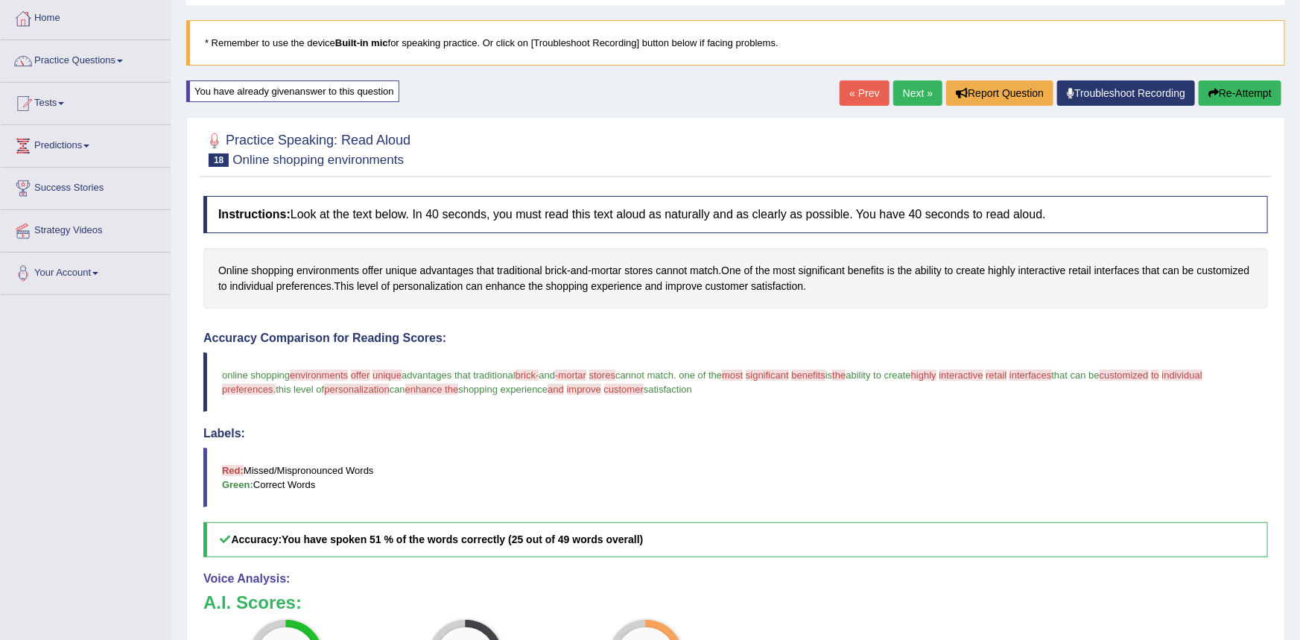
click at [912, 92] on link "Next »" at bounding box center [917, 92] width 49 height 25
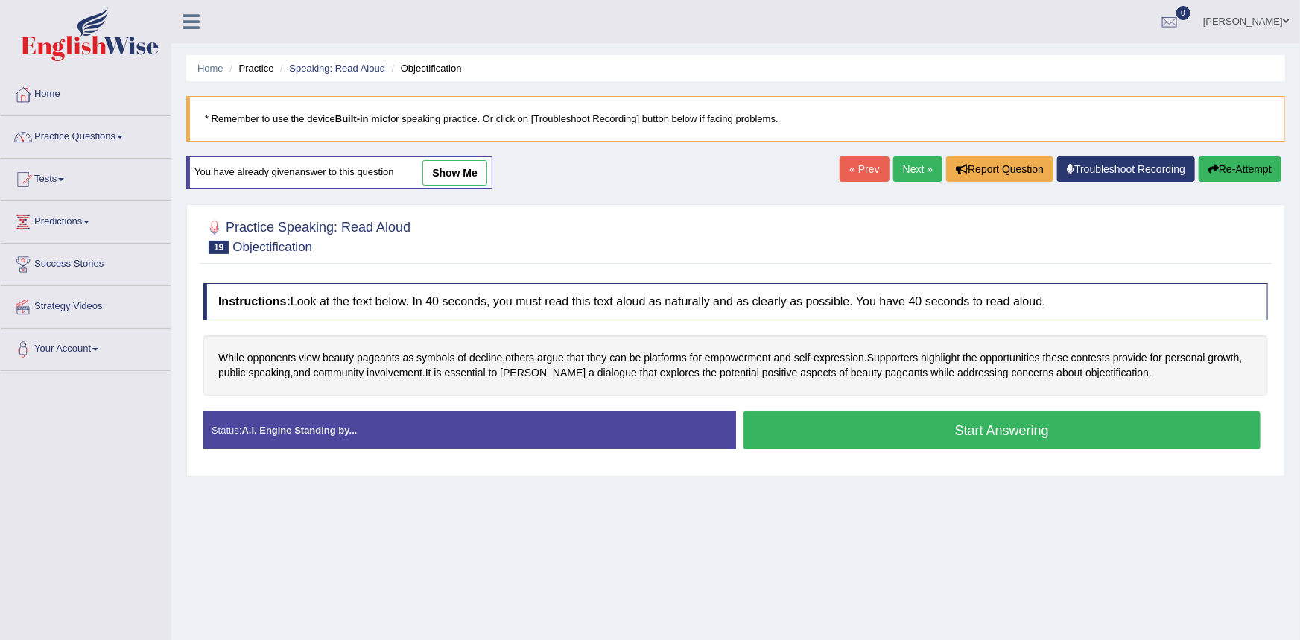
click at [800, 434] on button "Start Answering" at bounding box center [1002, 430] width 518 height 38
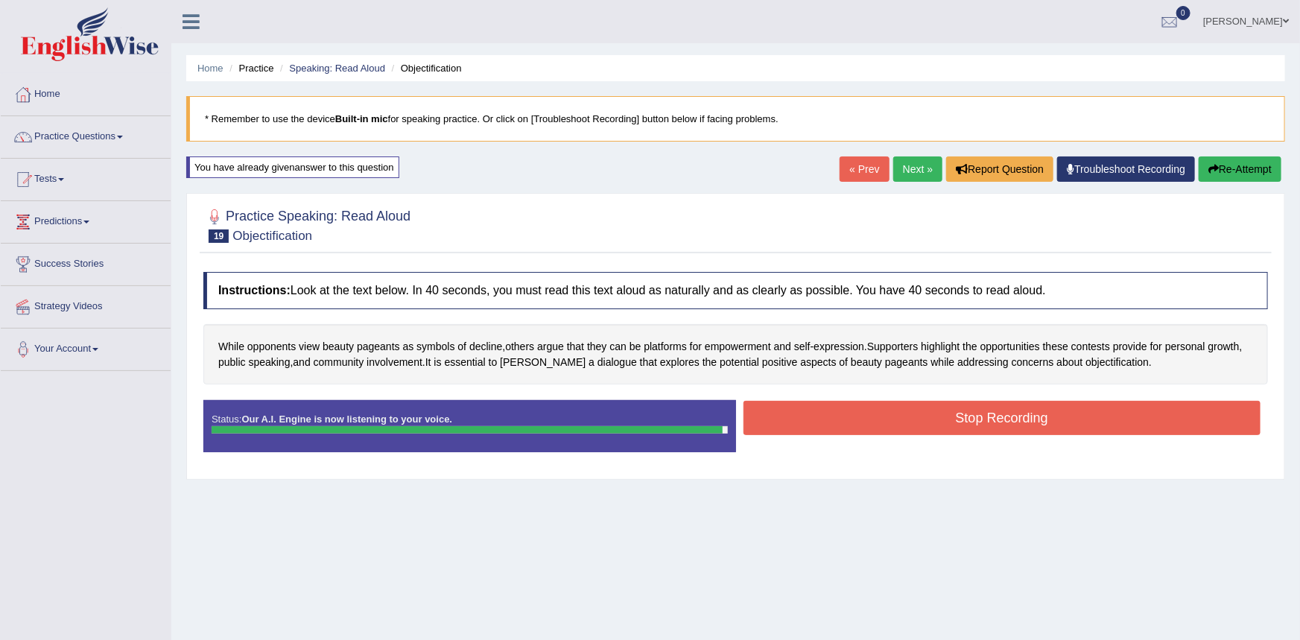
click at [887, 423] on button "Stop Recording" at bounding box center [1002, 418] width 518 height 34
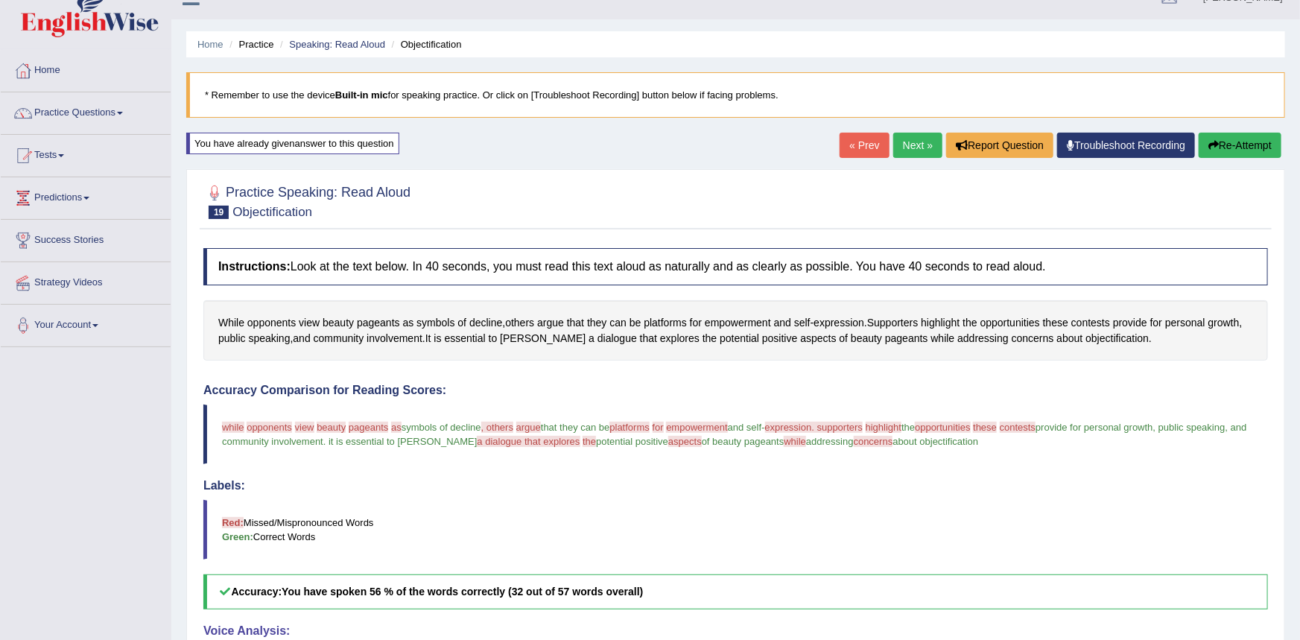
scroll to position [12, 0]
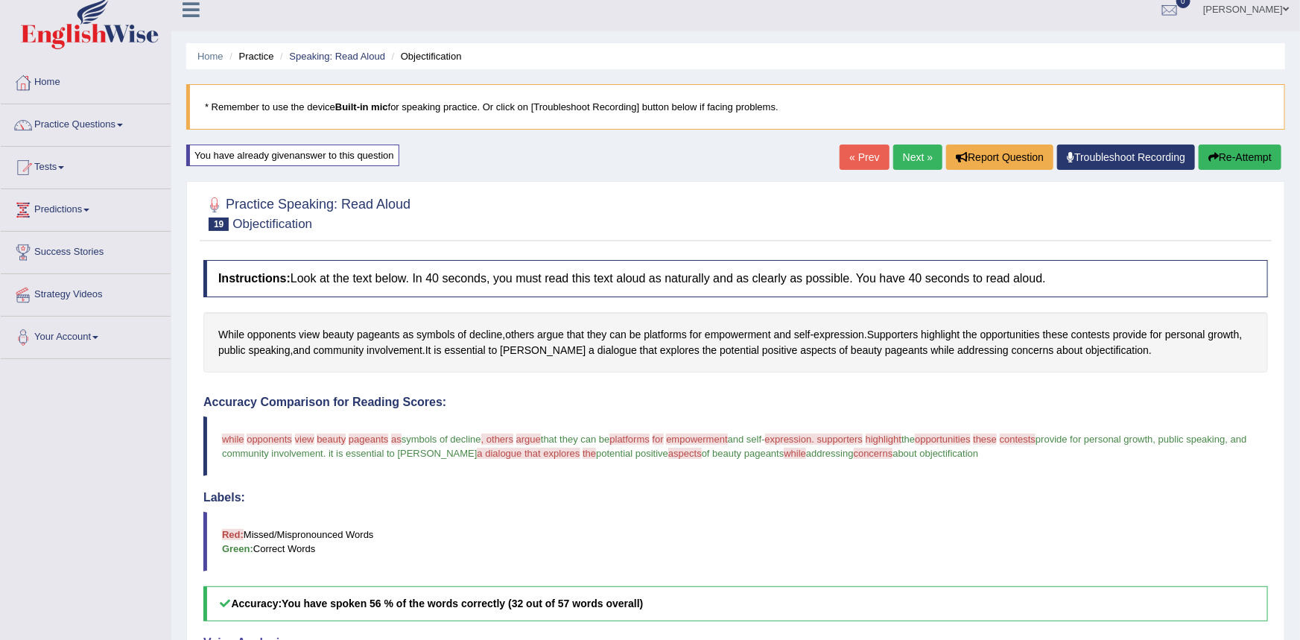
click at [914, 156] on link "Next »" at bounding box center [917, 157] width 49 height 25
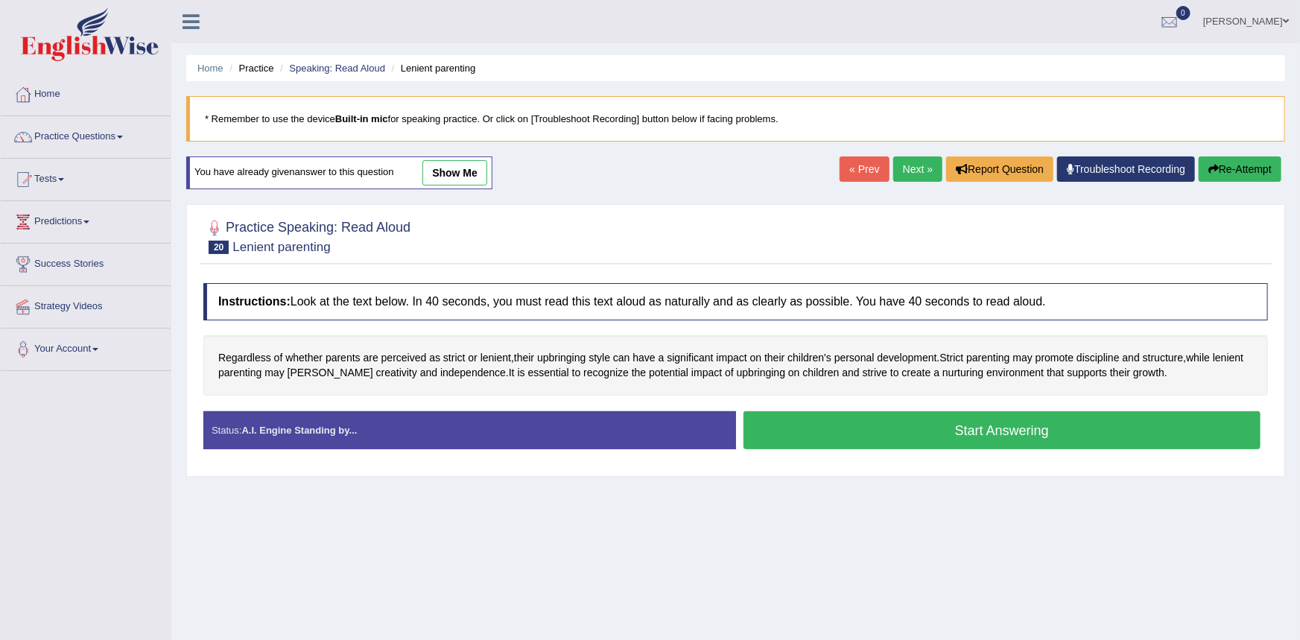
click at [849, 425] on button "Start Answering" at bounding box center [1002, 430] width 518 height 38
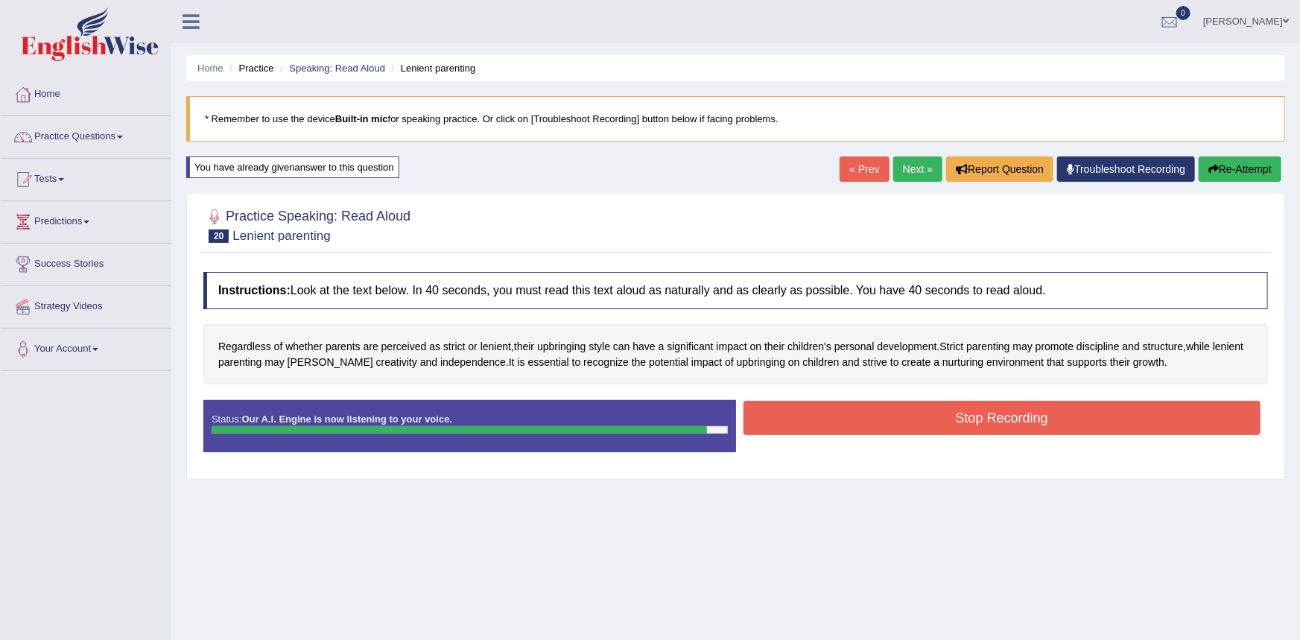
click at [853, 421] on button "Stop Recording" at bounding box center [1002, 418] width 518 height 34
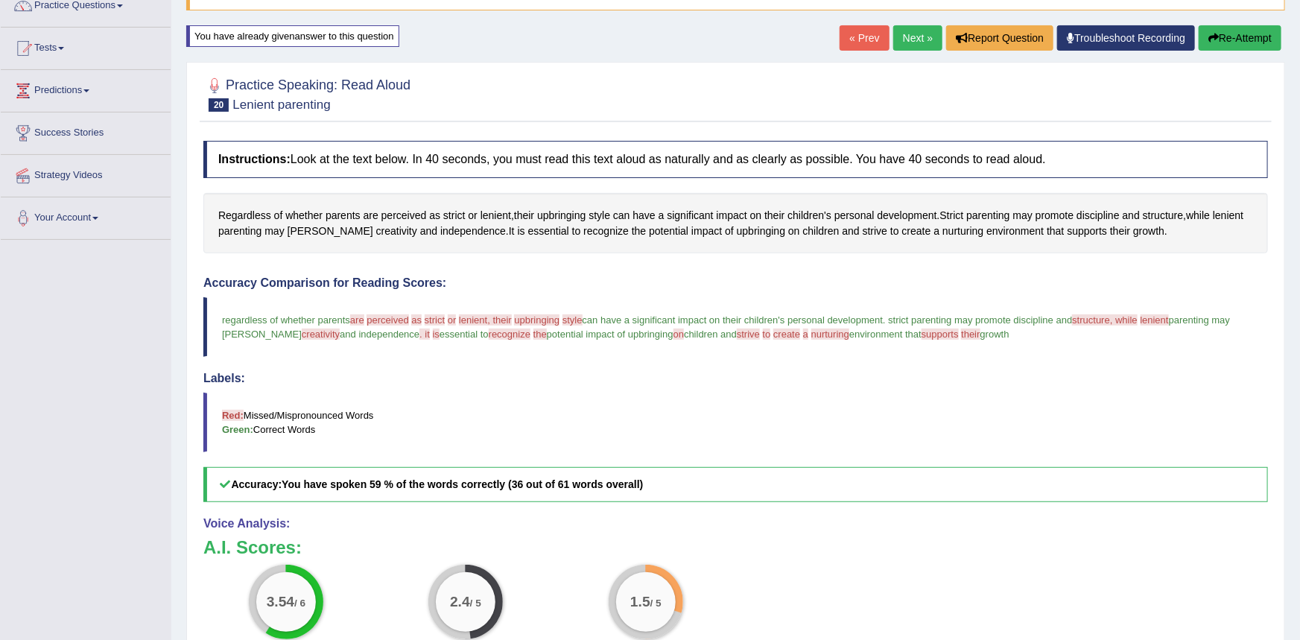
scroll to position [92, 0]
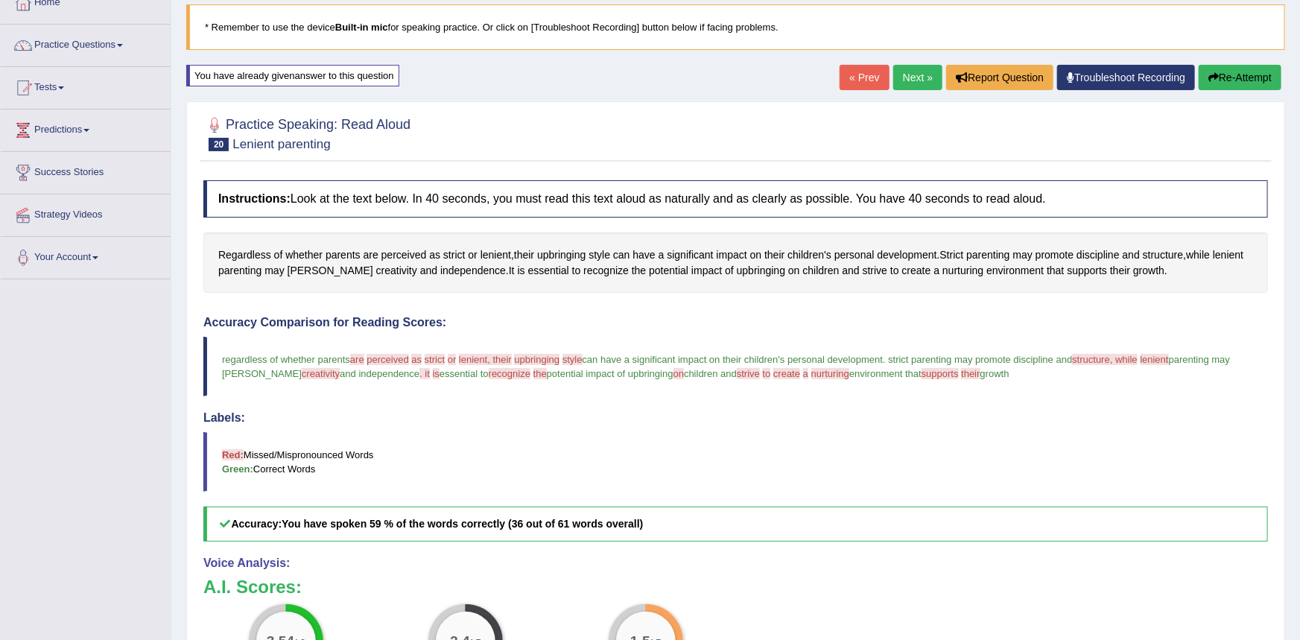
click at [921, 79] on link "Next »" at bounding box center [917, 77] width 49 height 25
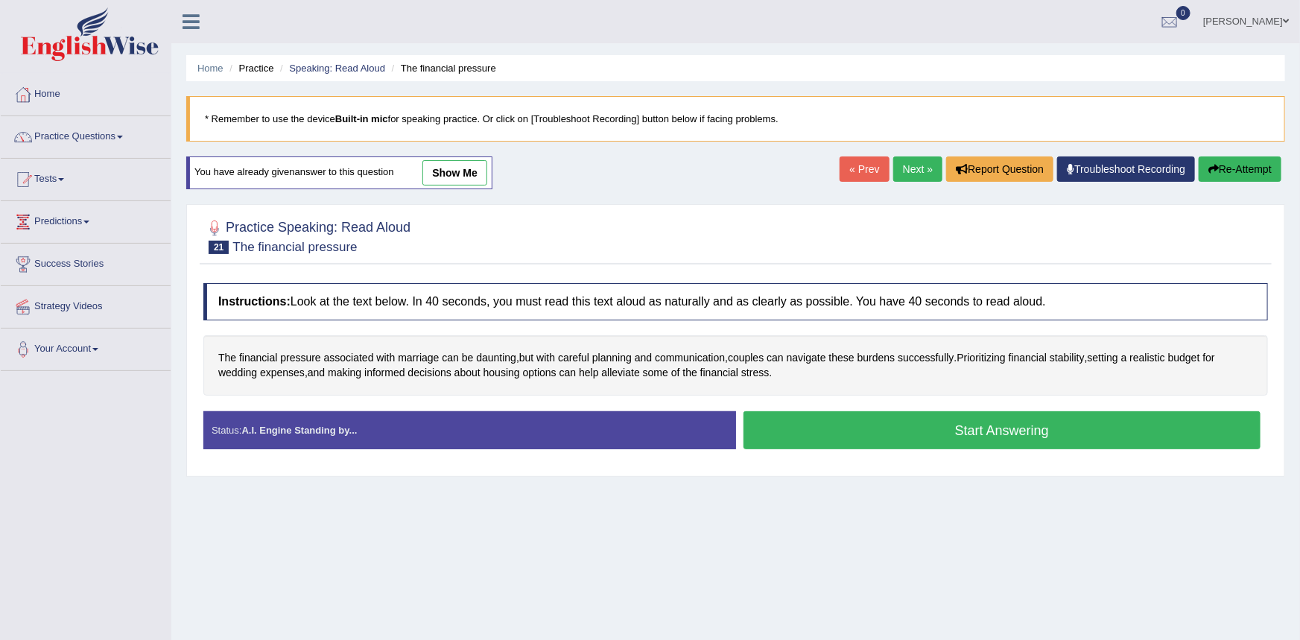
click at [764, 413] on button "Start Answering" at bounding box center [1002, 430] width 518 height 38
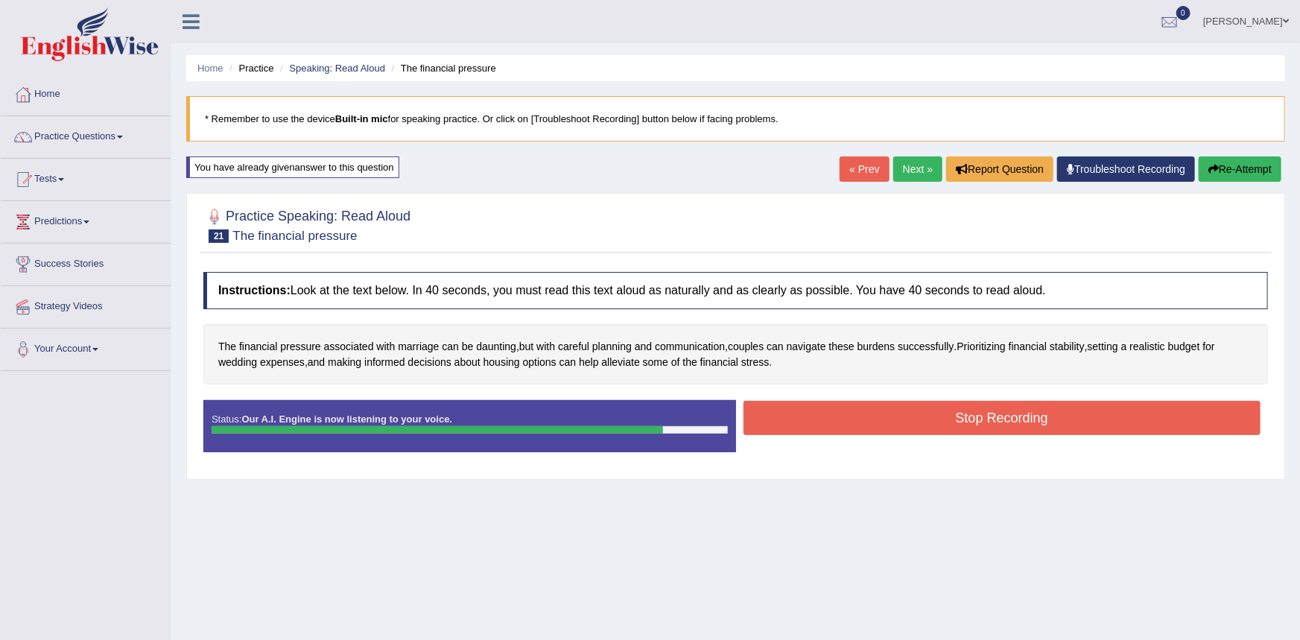
click at [768, 411] on button "Stop Recording" at bounding box center [1002, 418] width 518 height 34
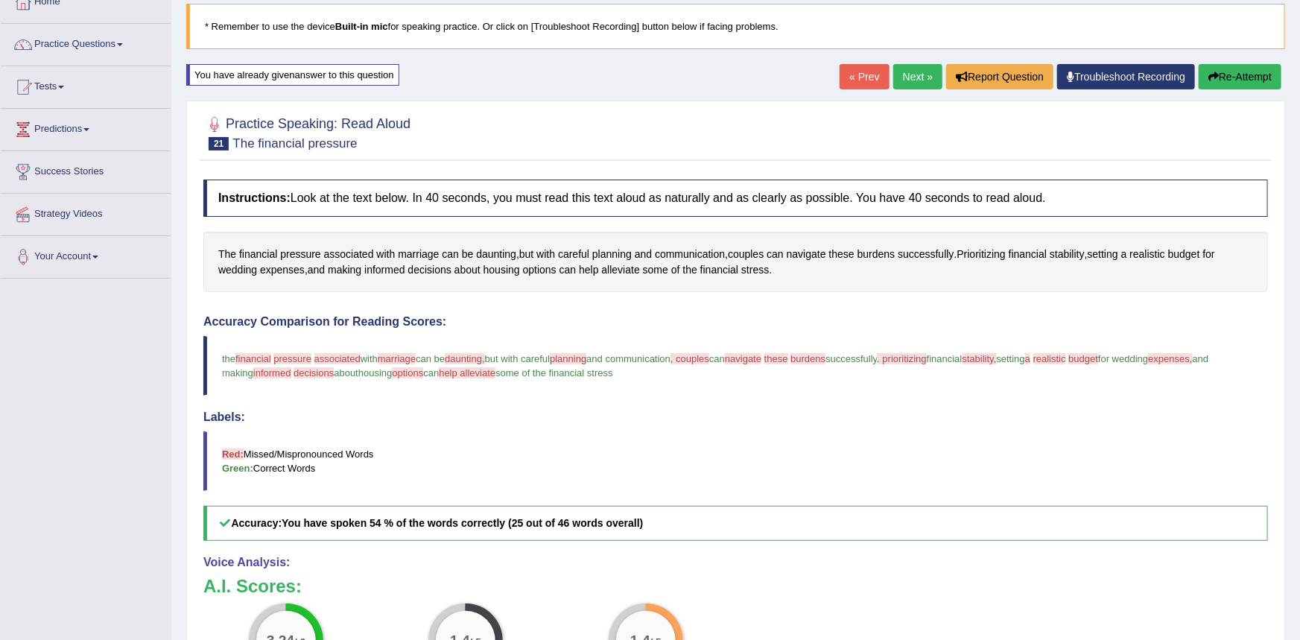
scroll to position [86, 0]
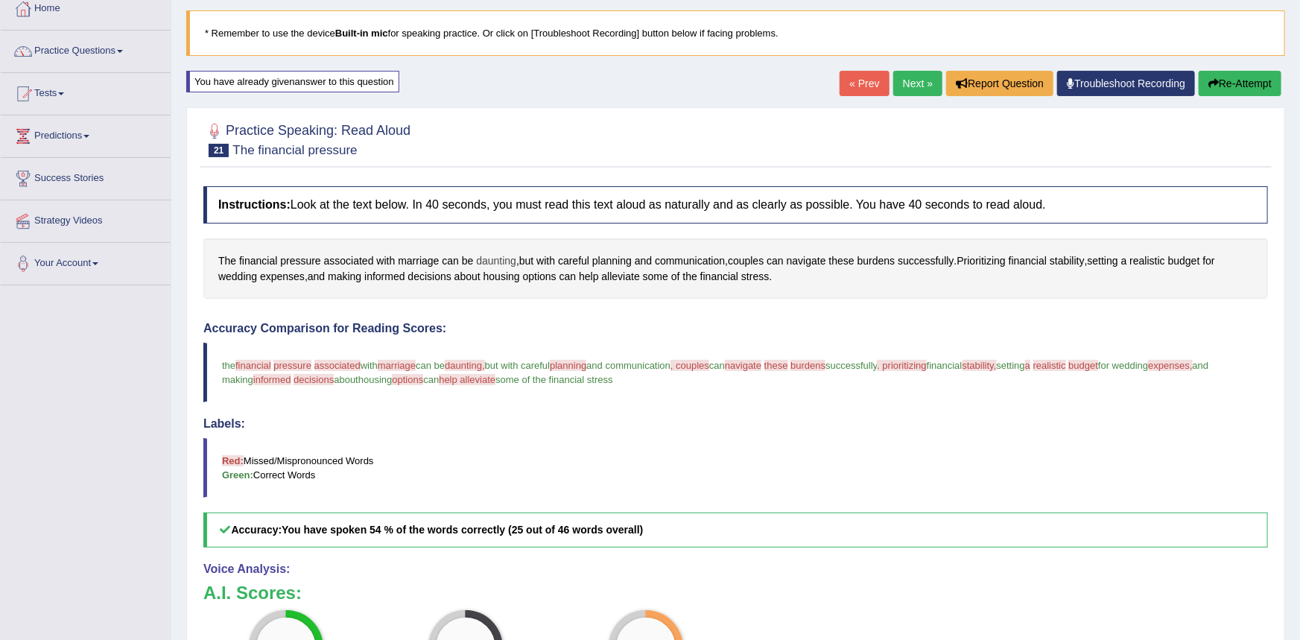
click at [492, 258] on span "daunting" at bounding box center [496, 261] width 40 height 16
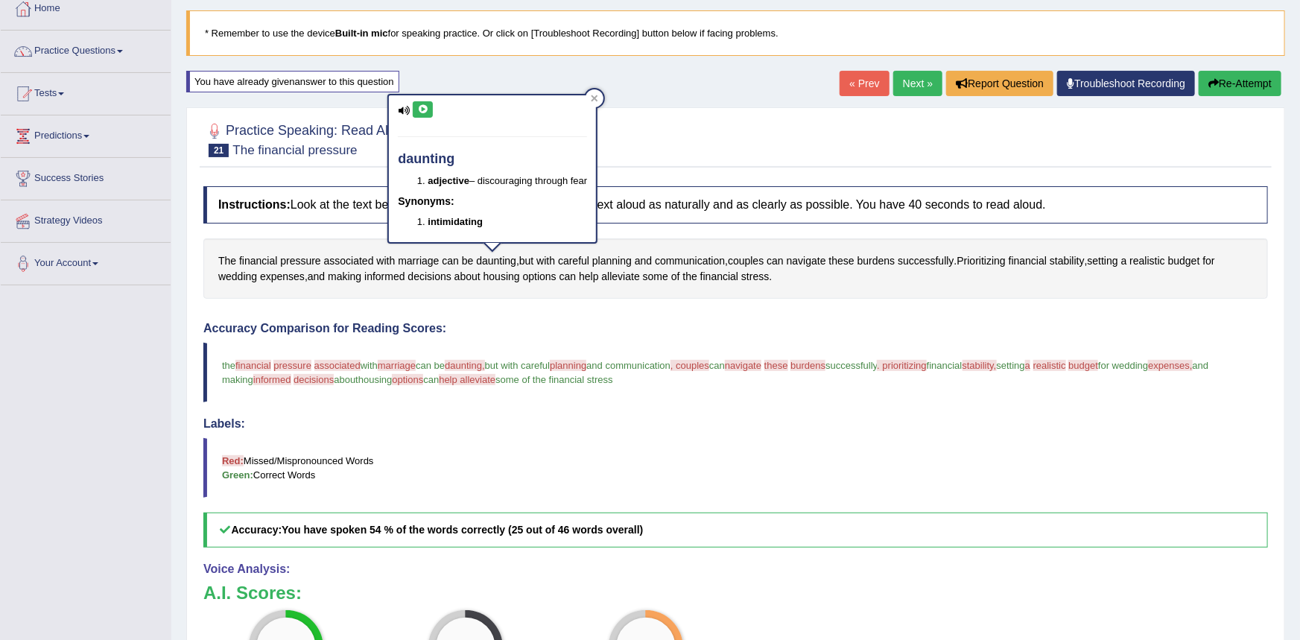
click at [428, 108] on icon at bounding box center [422, 109] width 11 height 9
click at [761, 220] on h4 "Instructions: Look at the text below. In 40 seconds, you must read this text al…" at bounding box center [735, 204] width 1064 height 37
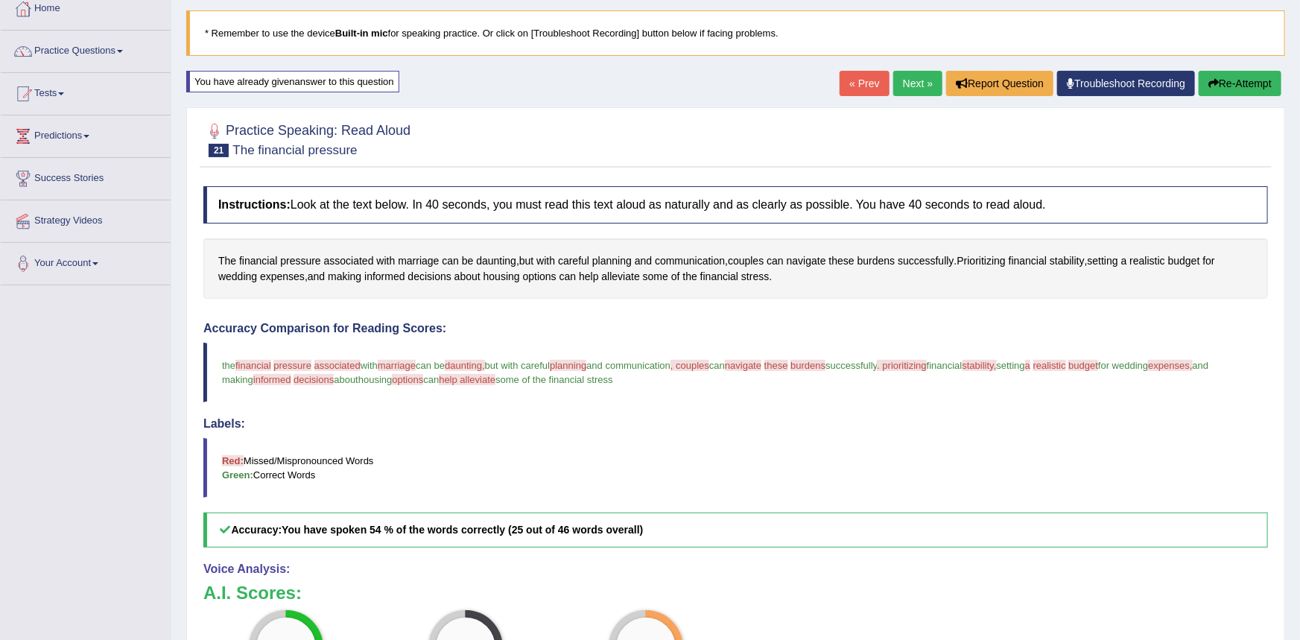
click at [879, 267] on div "The financial pressure associated with marriage can be daunting , but with care…" at bounding box center [735, 268] width 1064 height 60
click at [869, 260] on span "burdens" at bounding box center [876, 261] width 38 height 16
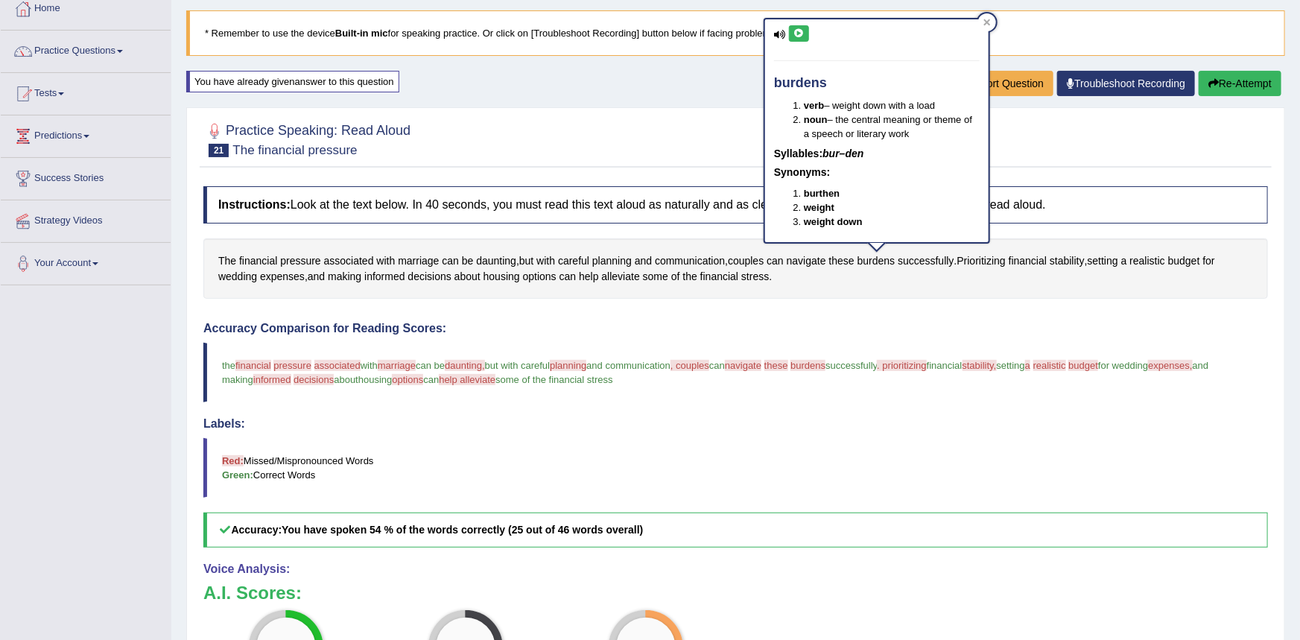
click at [796, 34] on icon at bounding box center [798, 33] width 11 height 9
click at [693, 109] on div "Practice Speaking: Read Aloud 21 The financial pressure Instructions: Look at t…" at bounding box center [735, 477] width 1099 height 740
